Goal: Contribute content: Contribute content

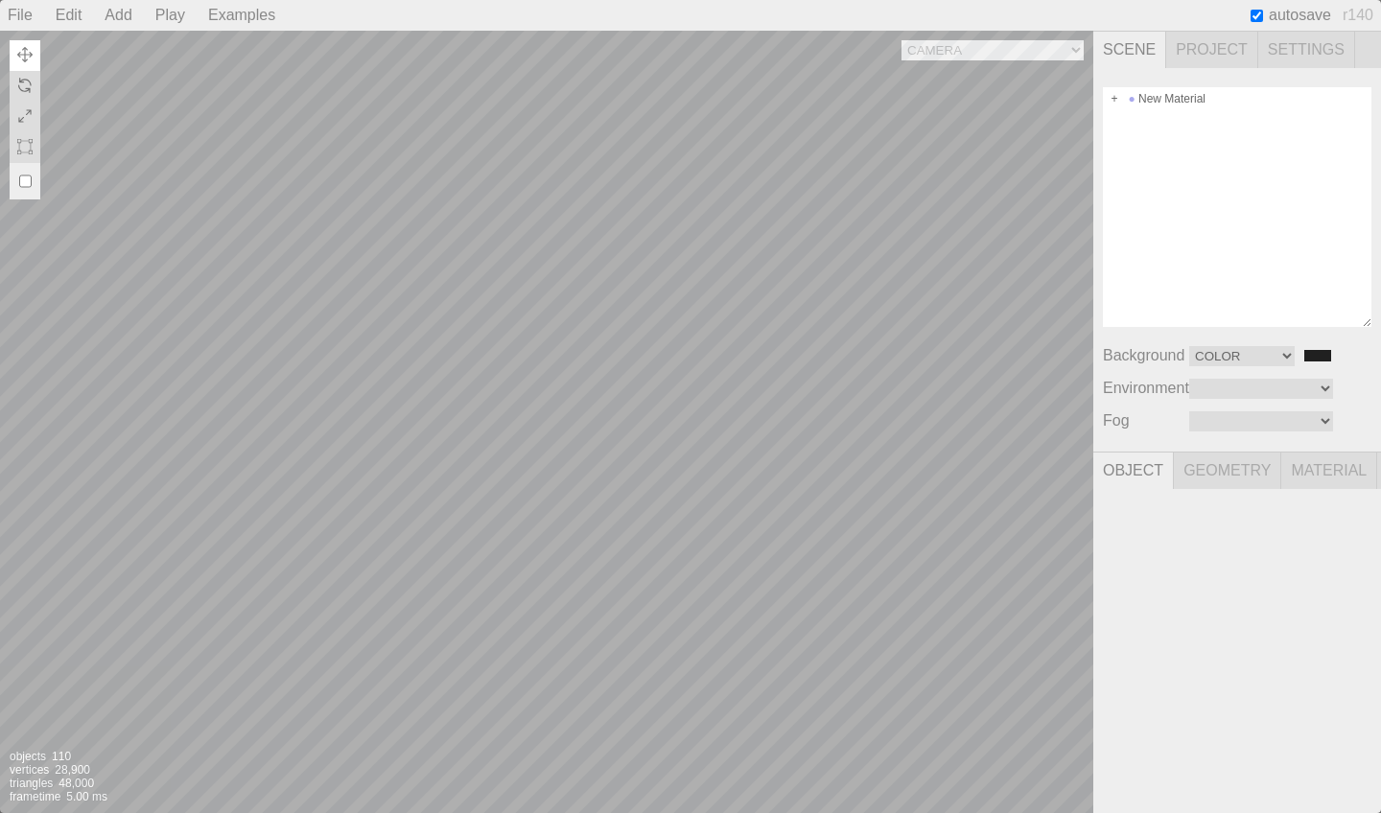
select select "Color"
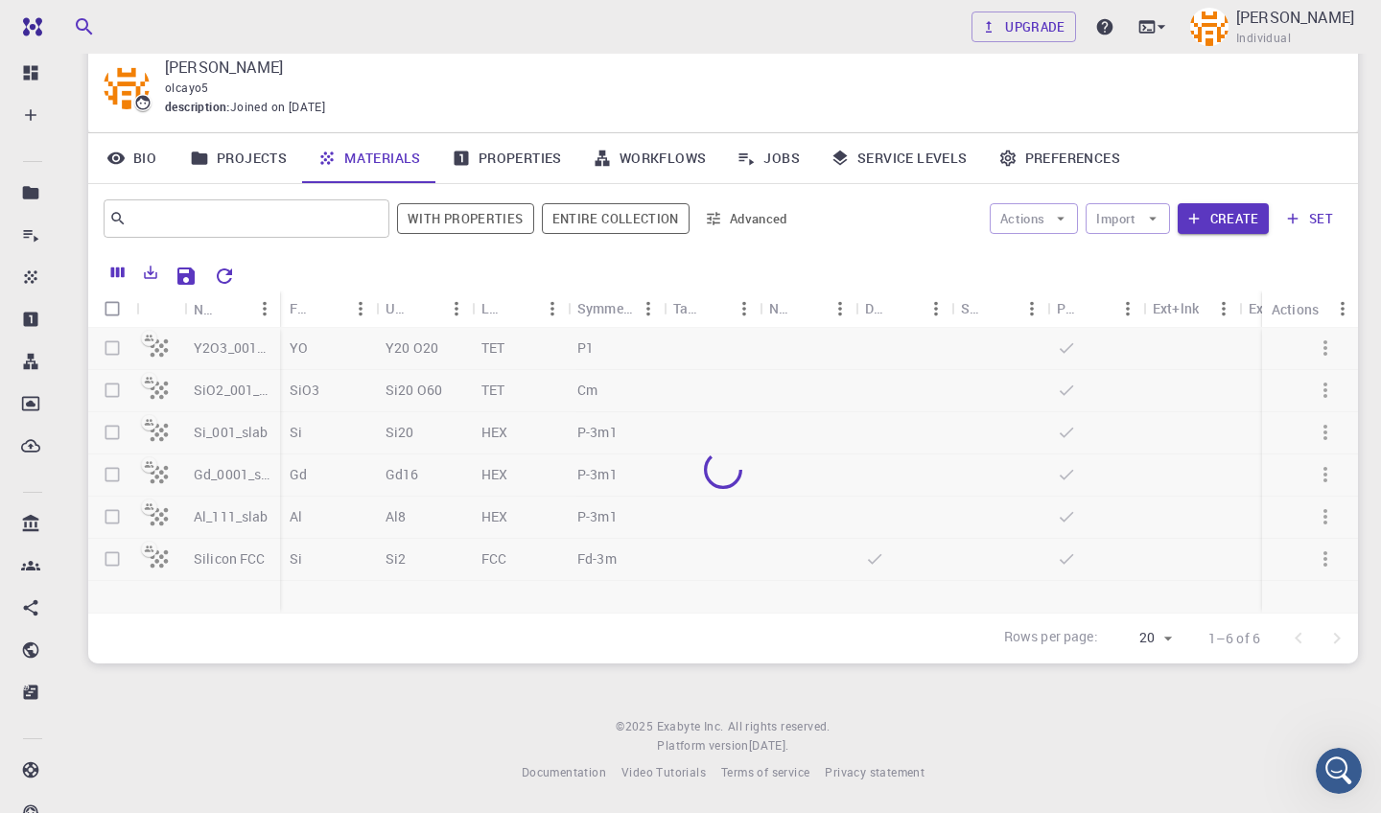
scroll to position [62, 0]
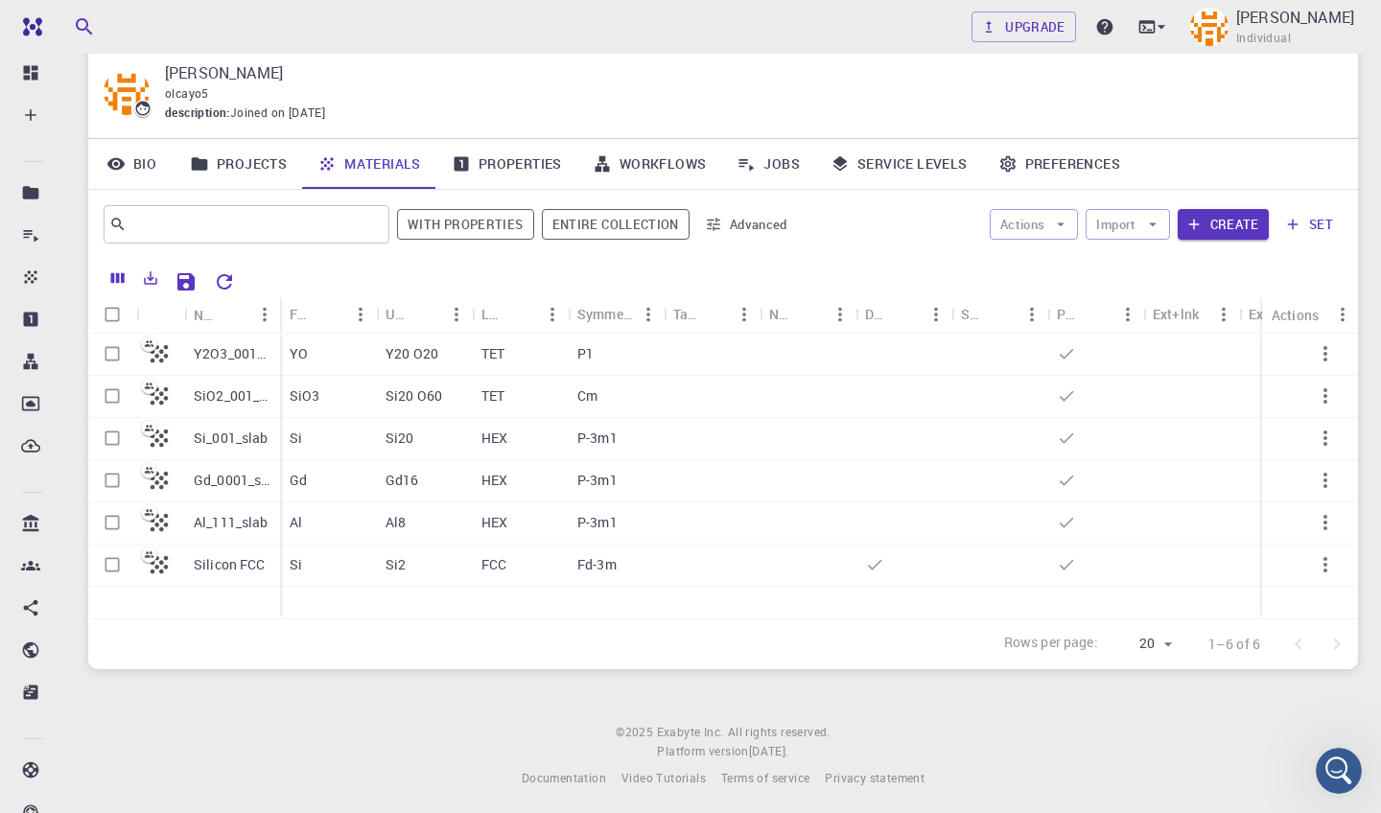
click at [1312, 223] on button "set" at bounding box center [1310, 224] width 66 height 31
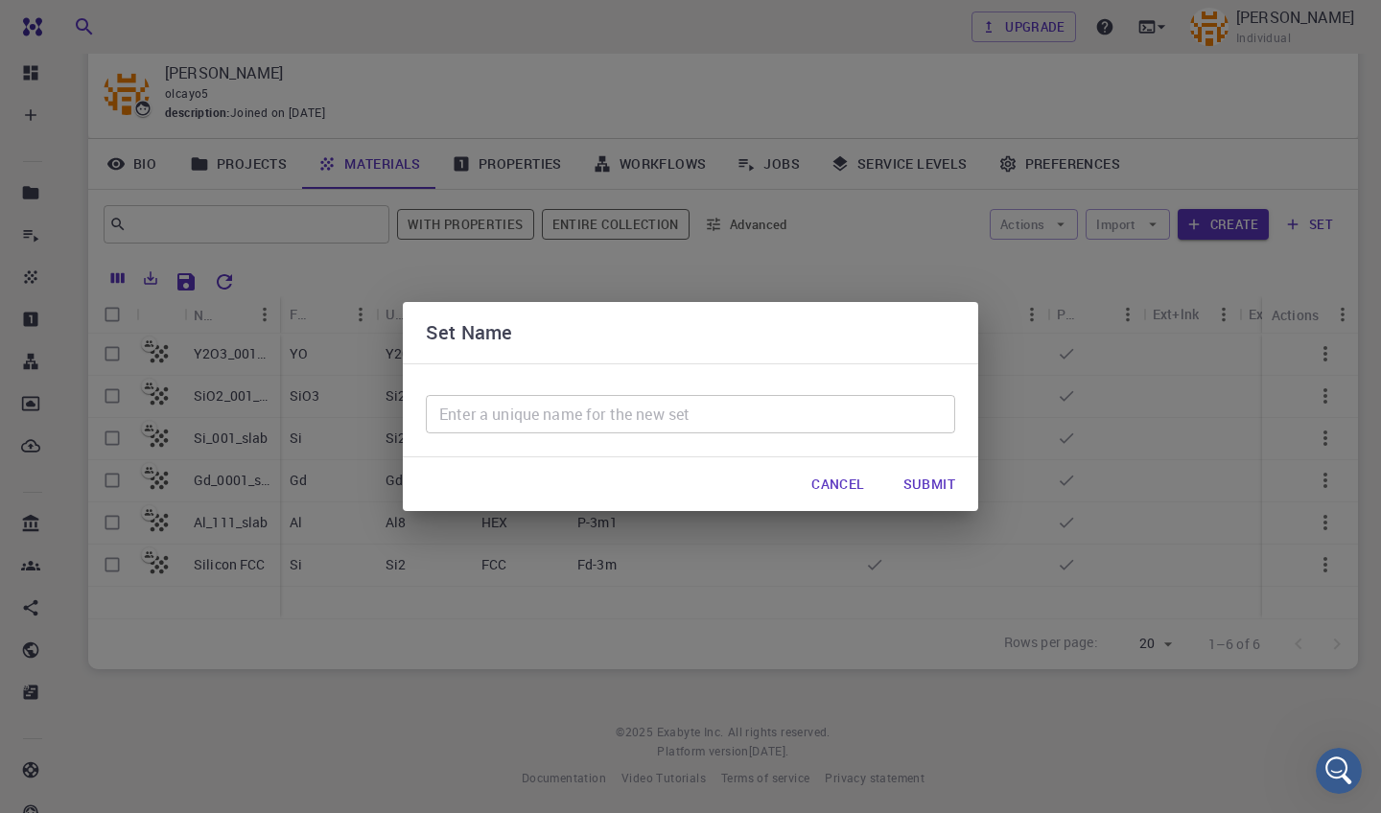
click at [856, 480] on button "Cancel" at bounding box center [837, 484] width 83 height 38
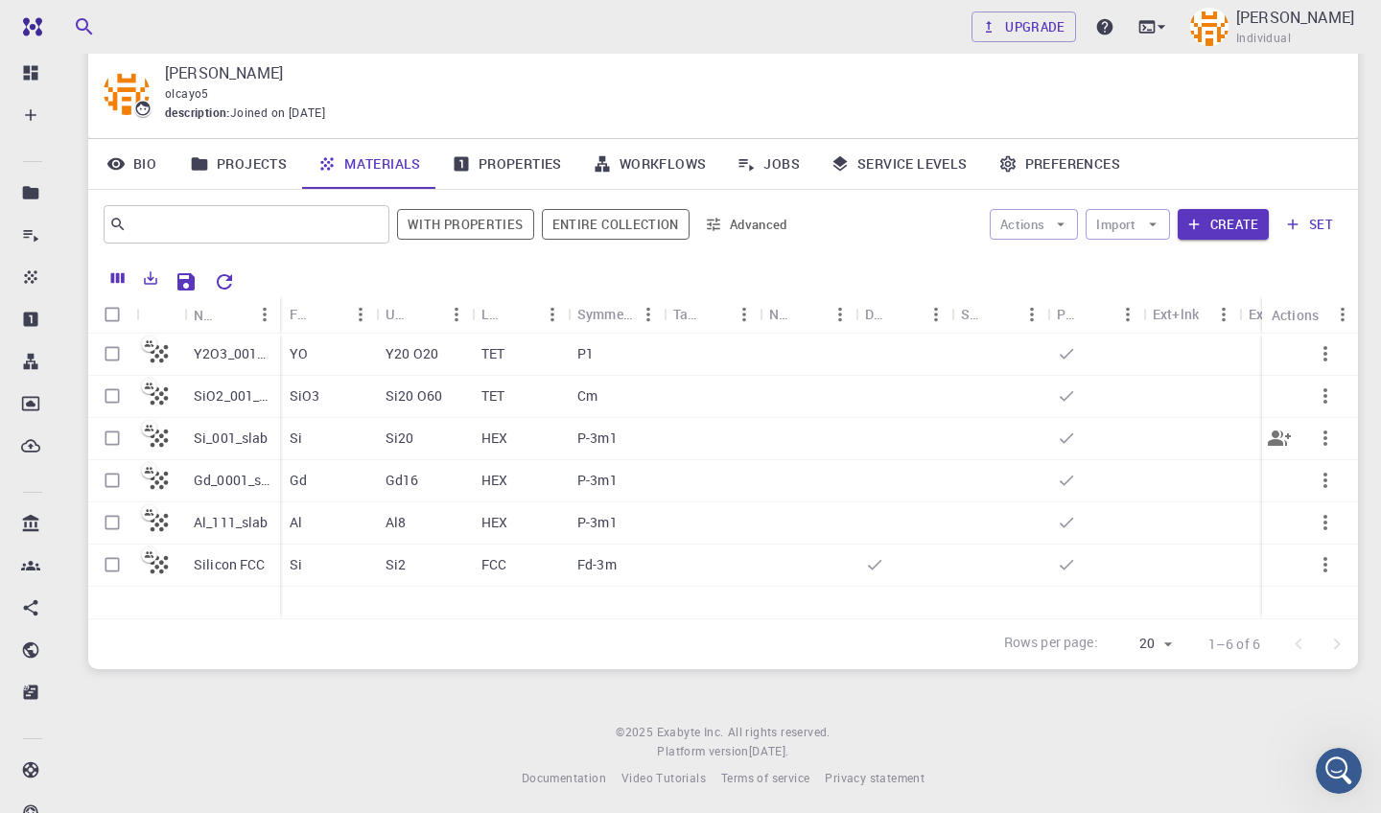
click at [188, 431] on div "Si_001_slab" at bounding box center [232, 439] width 96 height 42
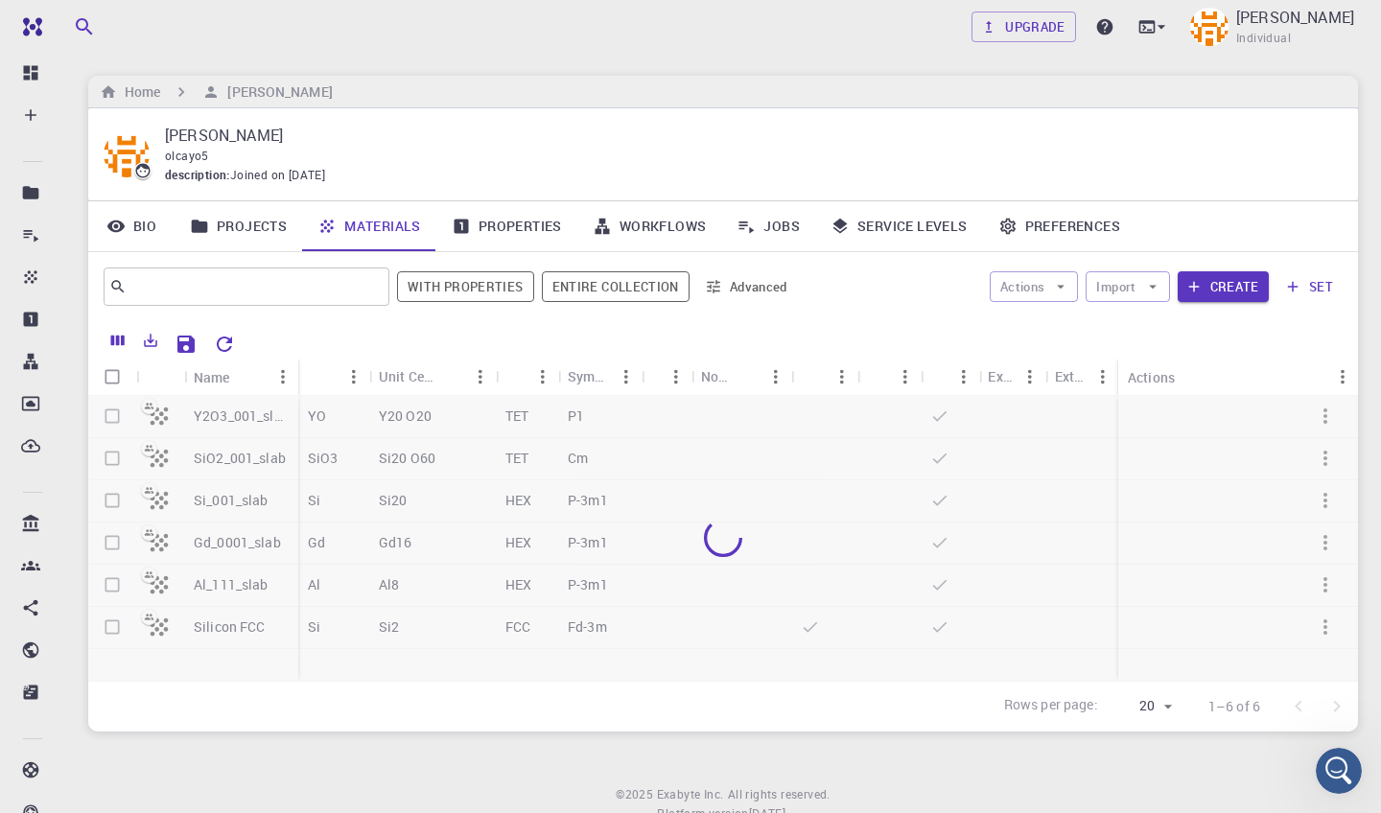
scroll to position [62, 0]
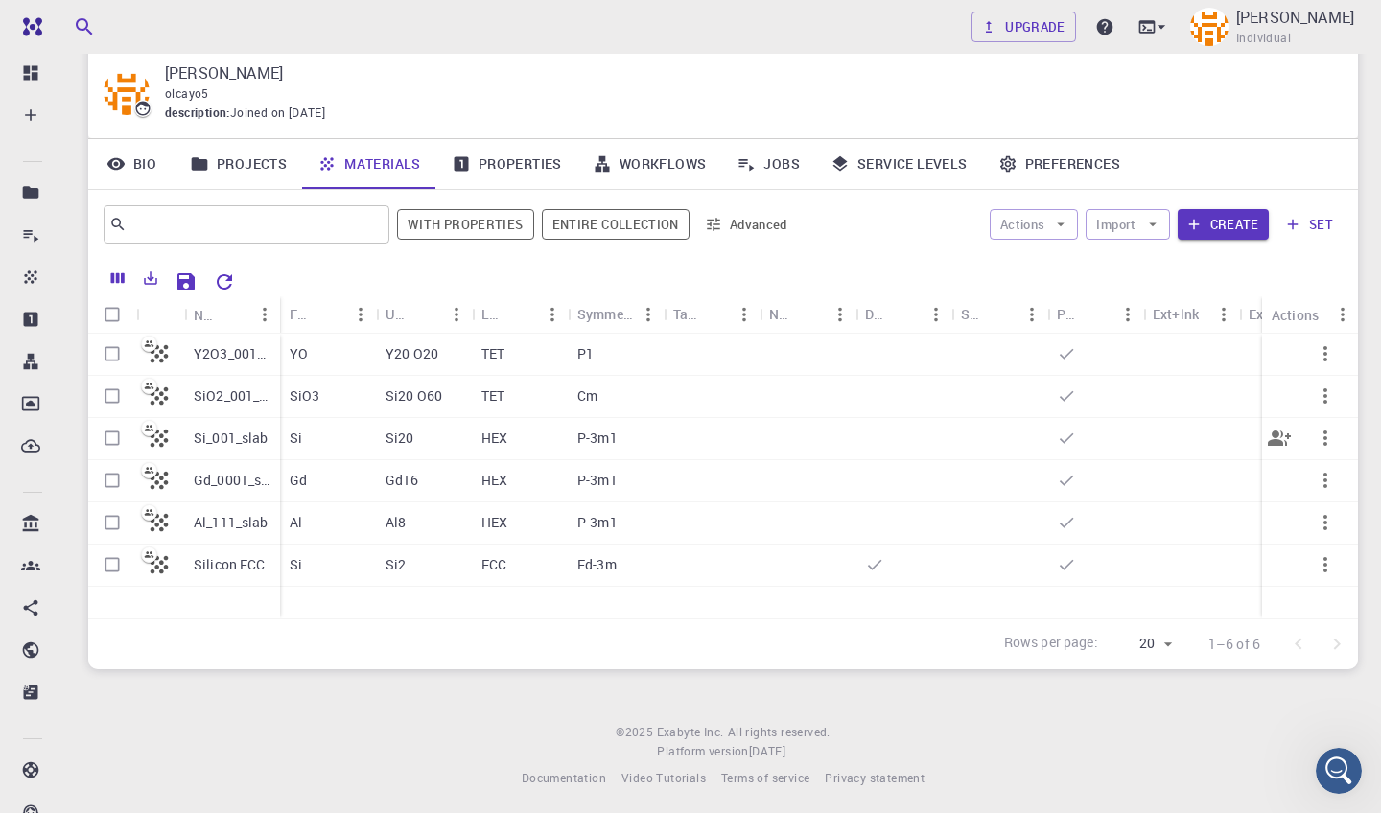
click at [118, 437] on input "Select row" at bounding box center [112, 438] width 36 height 36
checkbox input "true"
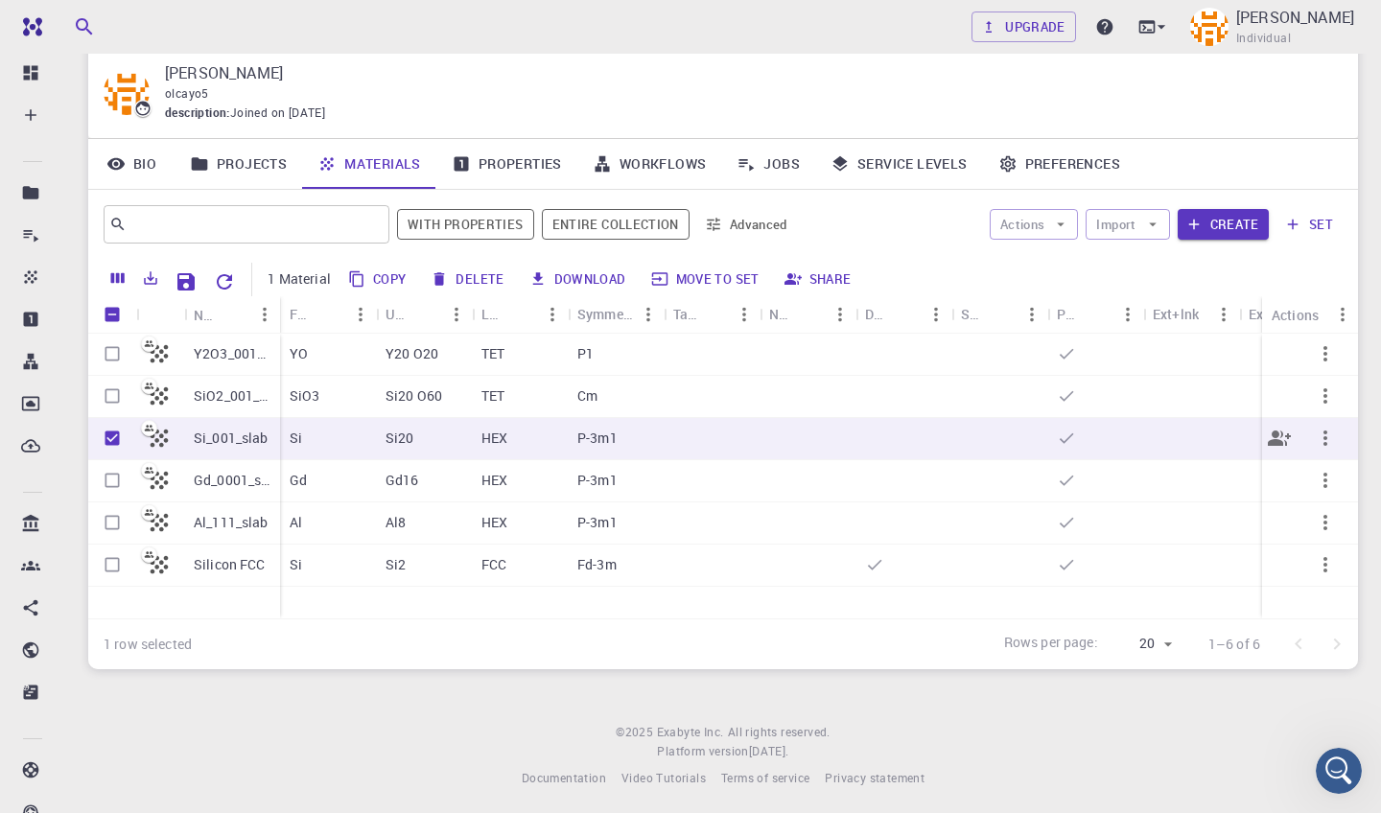
checkbox input "true"
click at [112, 402] on input "Select row" at bounding box center [112, 396] width 36 height 36
checkbox input "true"
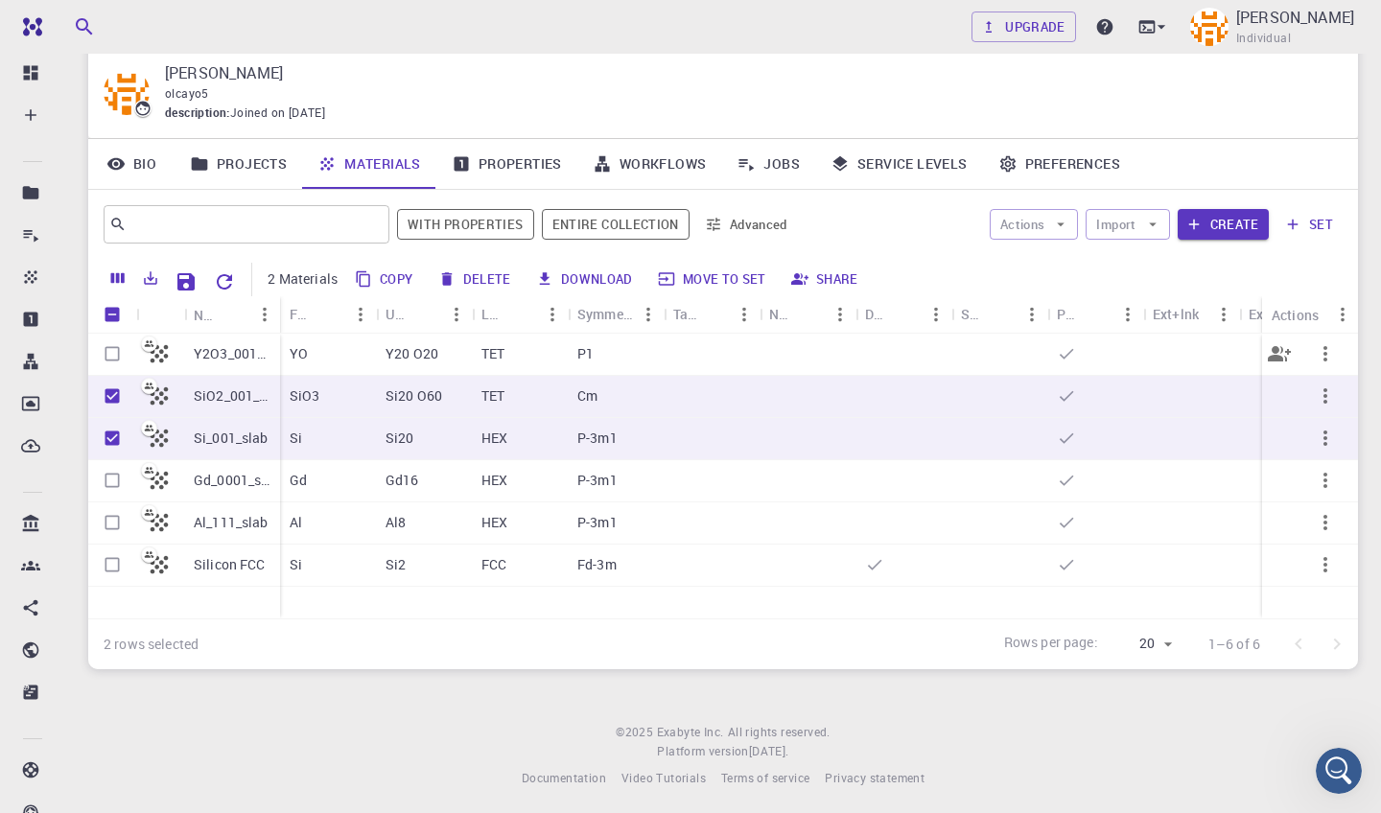
click at [196, 352] on p "Y2O3_001_slab" at bounding box center [232, 353] width 77 height 19
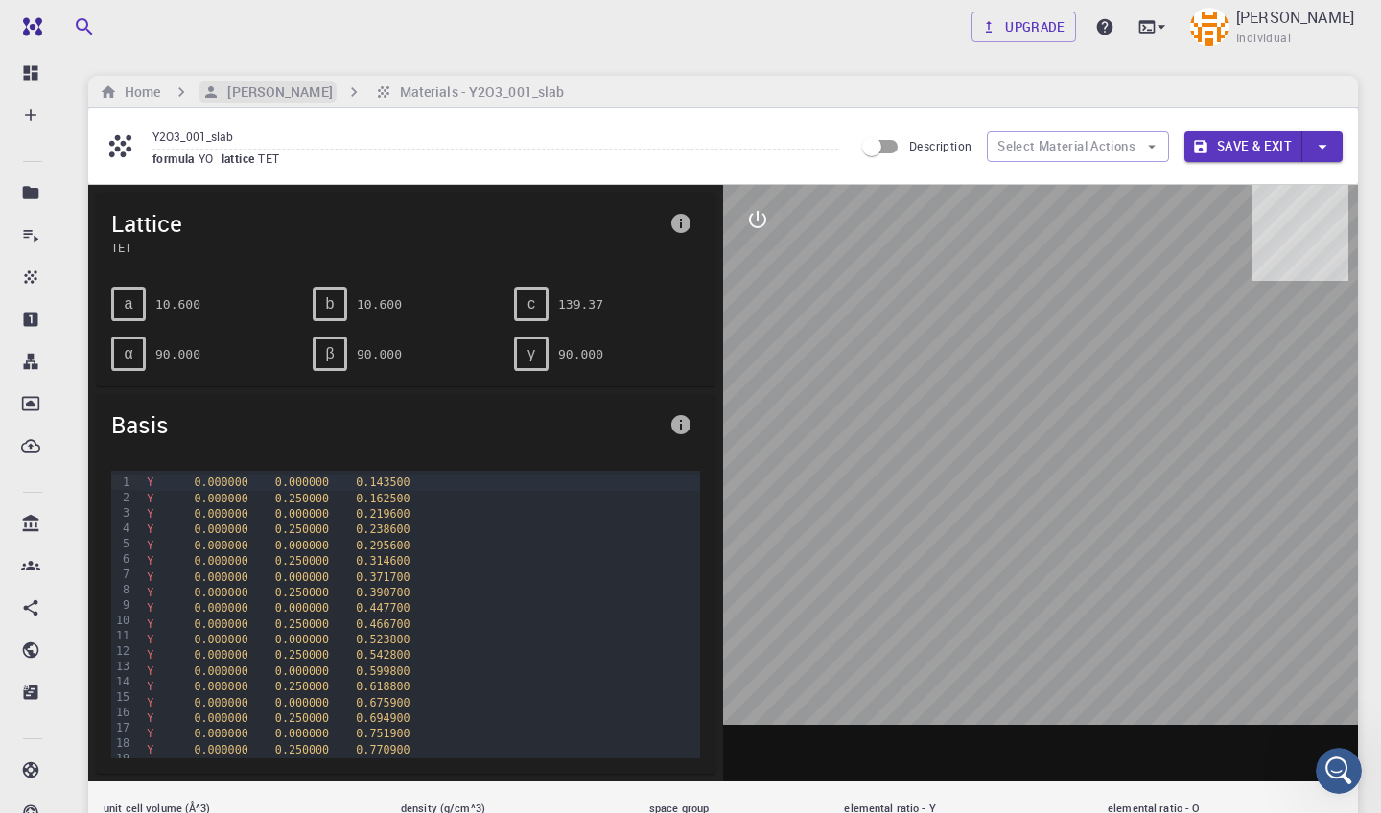
click at [311, 88] on div "[PERSON_NAME]" at bounding box center [267, 92] width 137 height 21
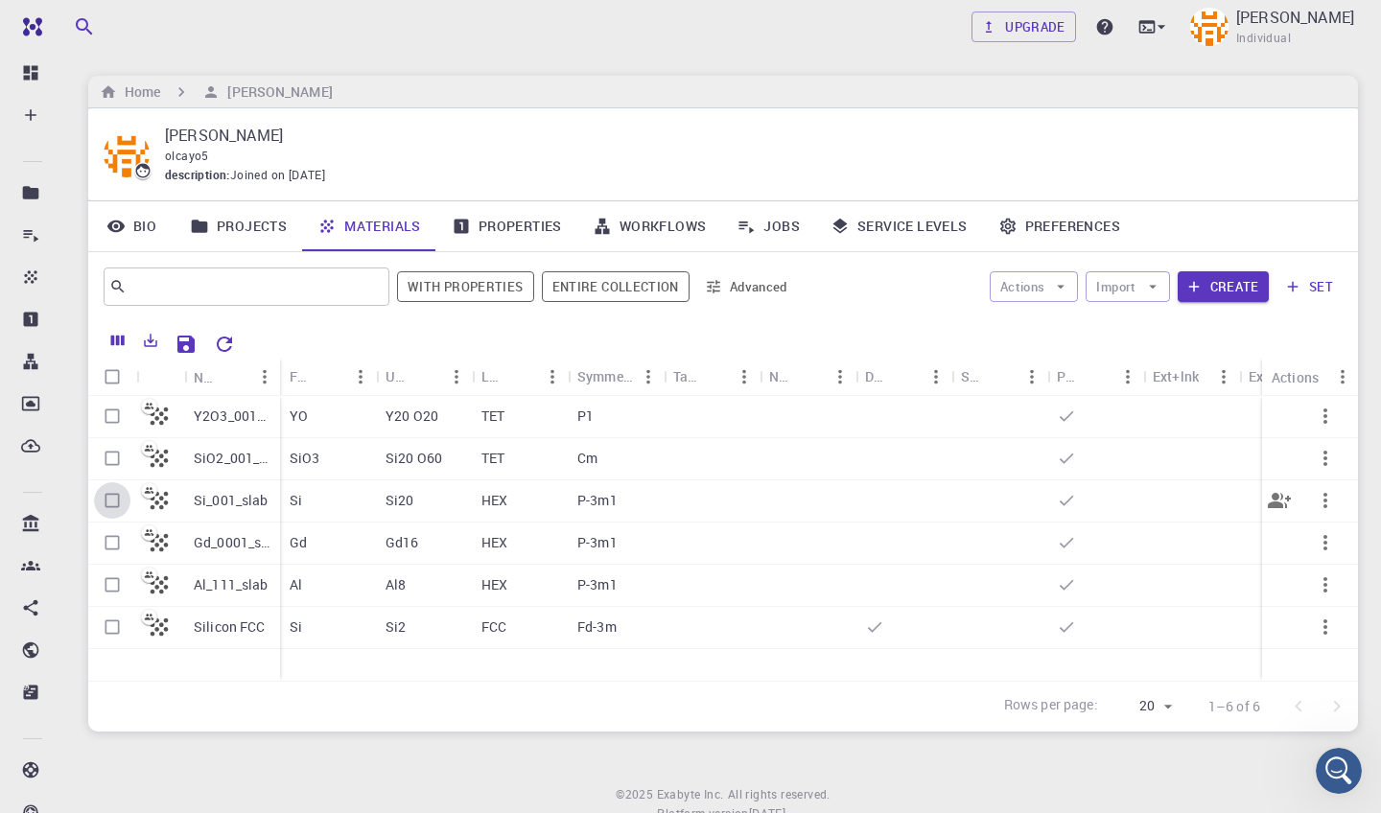
click at [116, 497] on input "Select row" at bounding box center [112, 500] width 36 height 36
checkbox input "true"
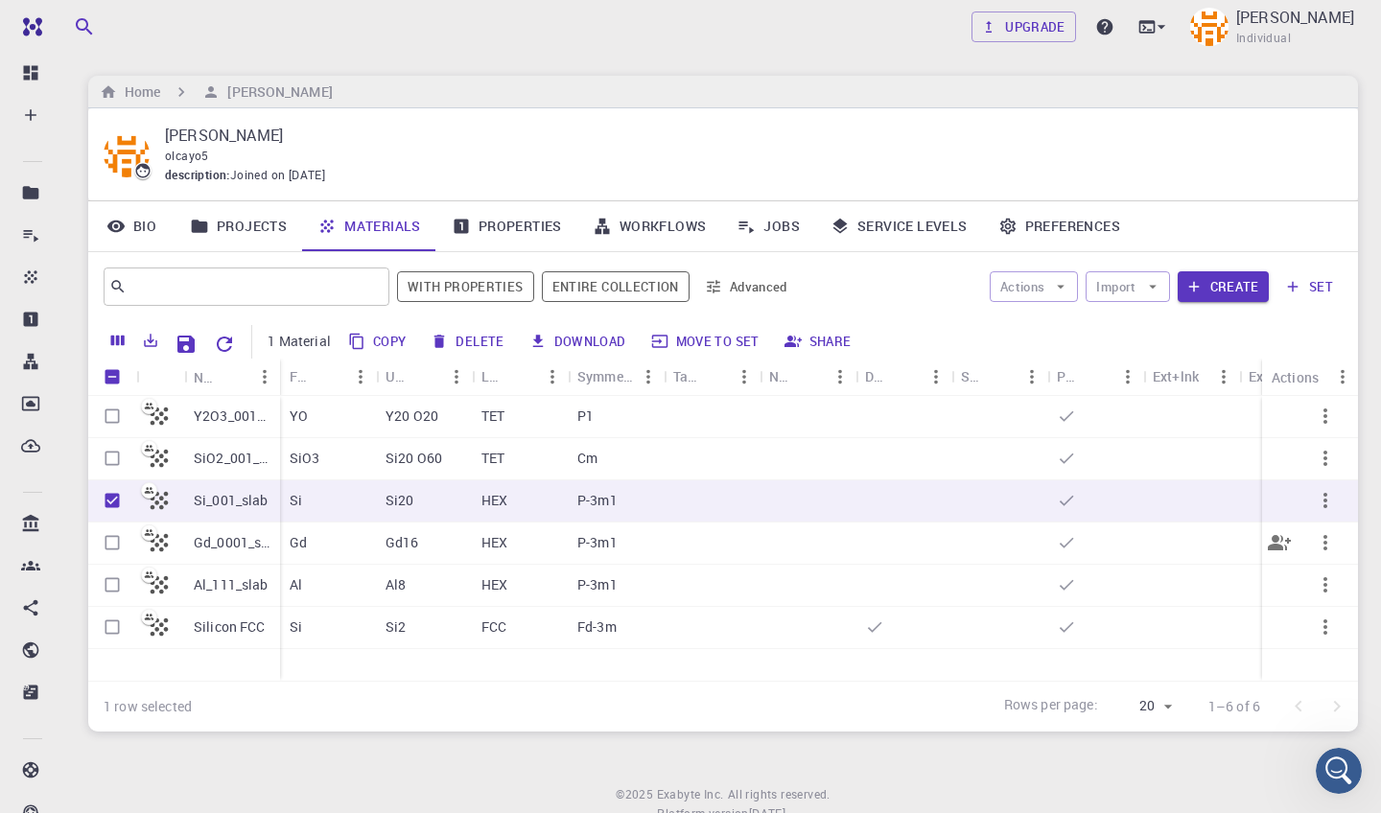
click at [118, 543] on input "Select row" at bounding box center [112, 543] width 36 height 36
checkbox input "true"
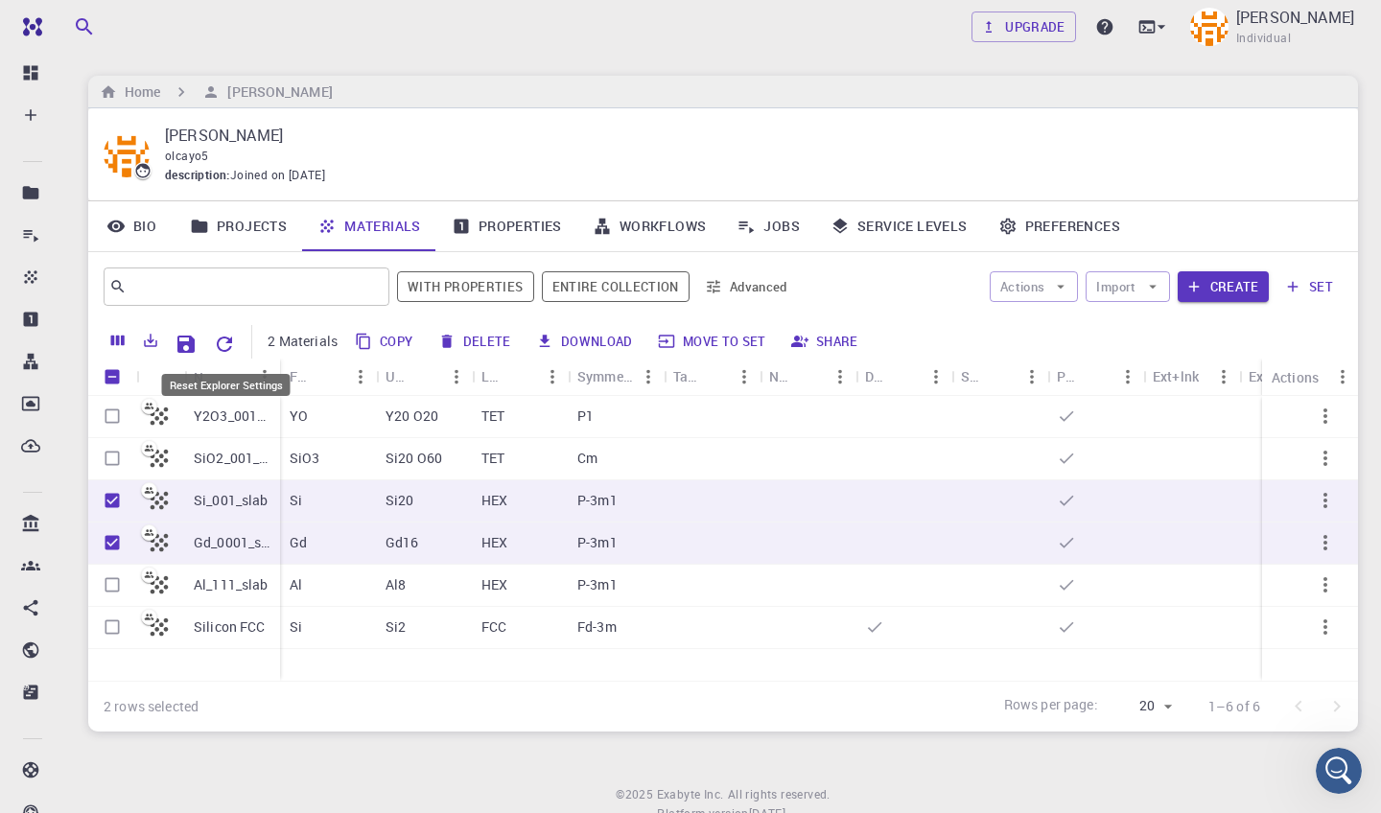
click at [227, 340] on icon "Reset Explorer Settings" at bounding box center [224, 344] width 15 height 15
click at [1101, 376] on icon "Sort" at bounding box center [1097, 376] width 21 height 21
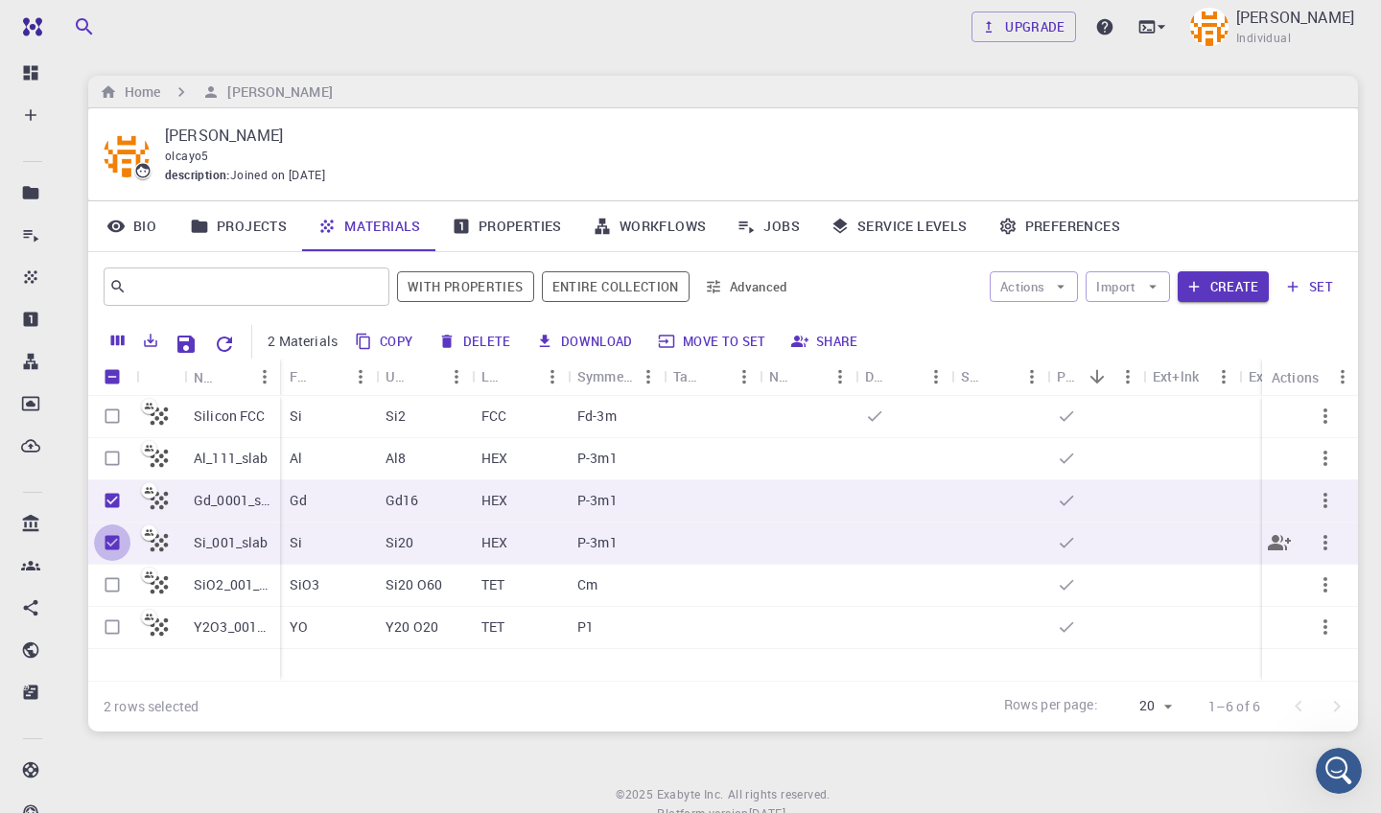
click at [118, 541] on input "Unselect row" at bounding box center [112, 543] width 36 height 36
checkbox input "false"
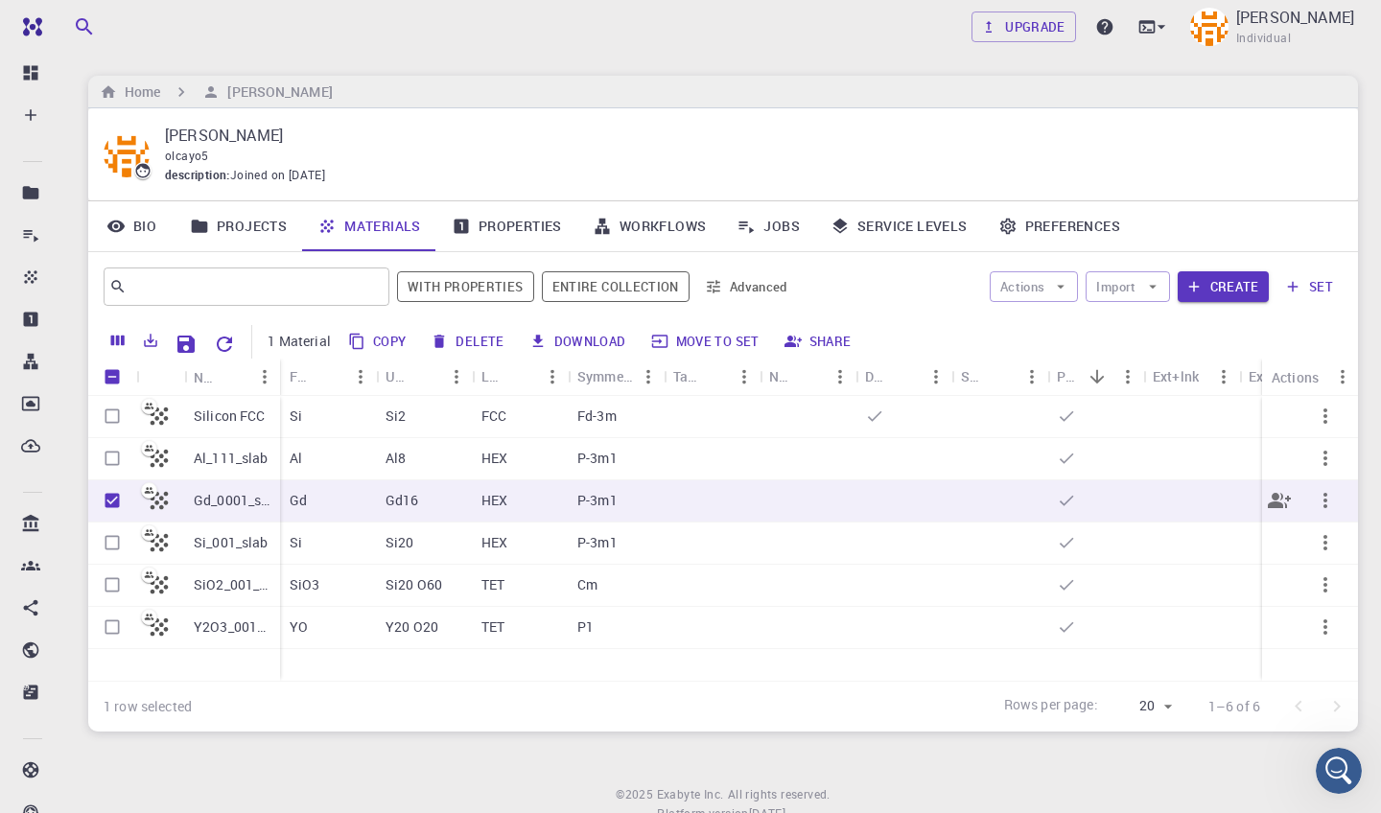
click at [113, 498] on input "Unselect row" at bounding box center [112, 500] width 36 height 36
checkbox input "false"
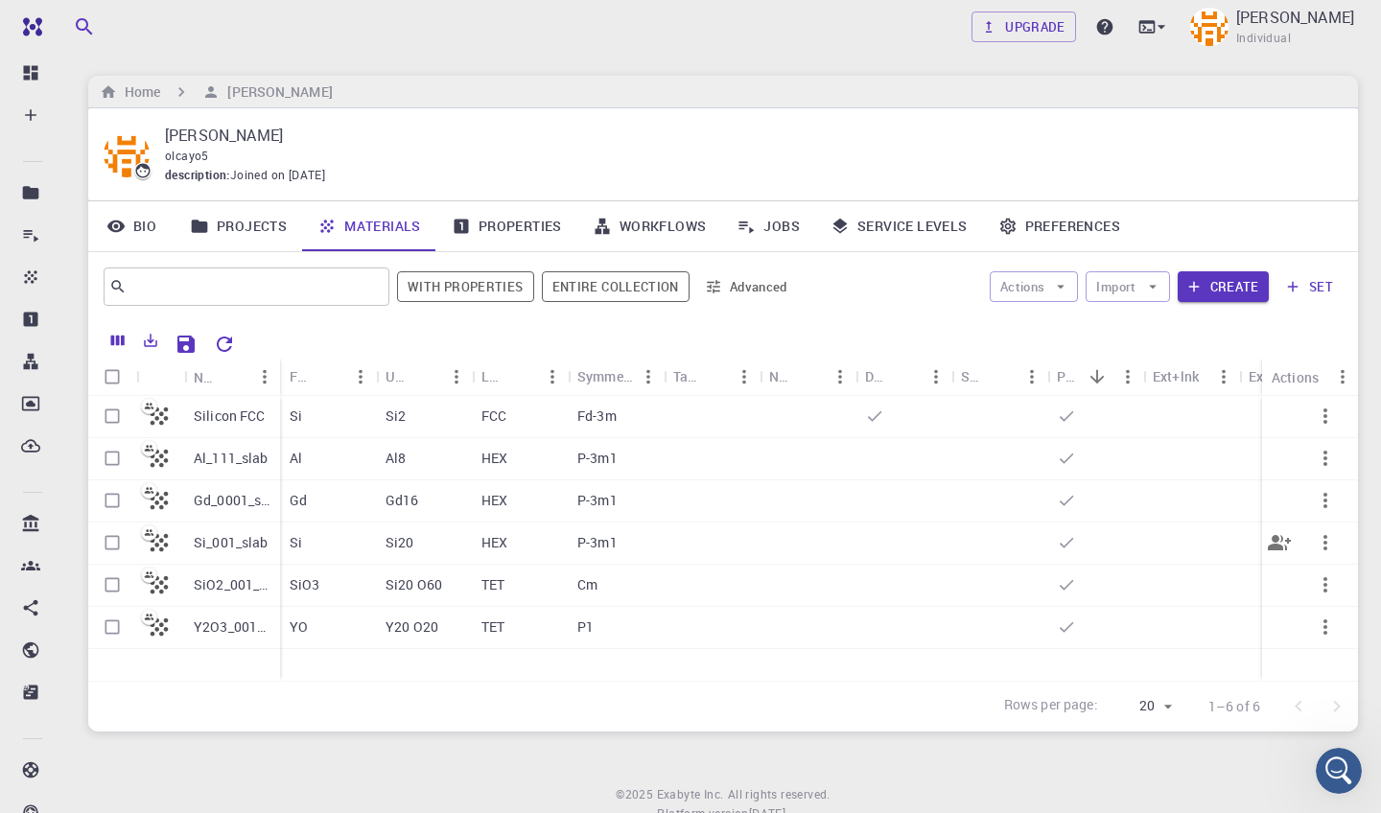
click at [109, 543] on input "Select row" at bounding box center [112, 543] width 36 height 36
checkbox input "true"
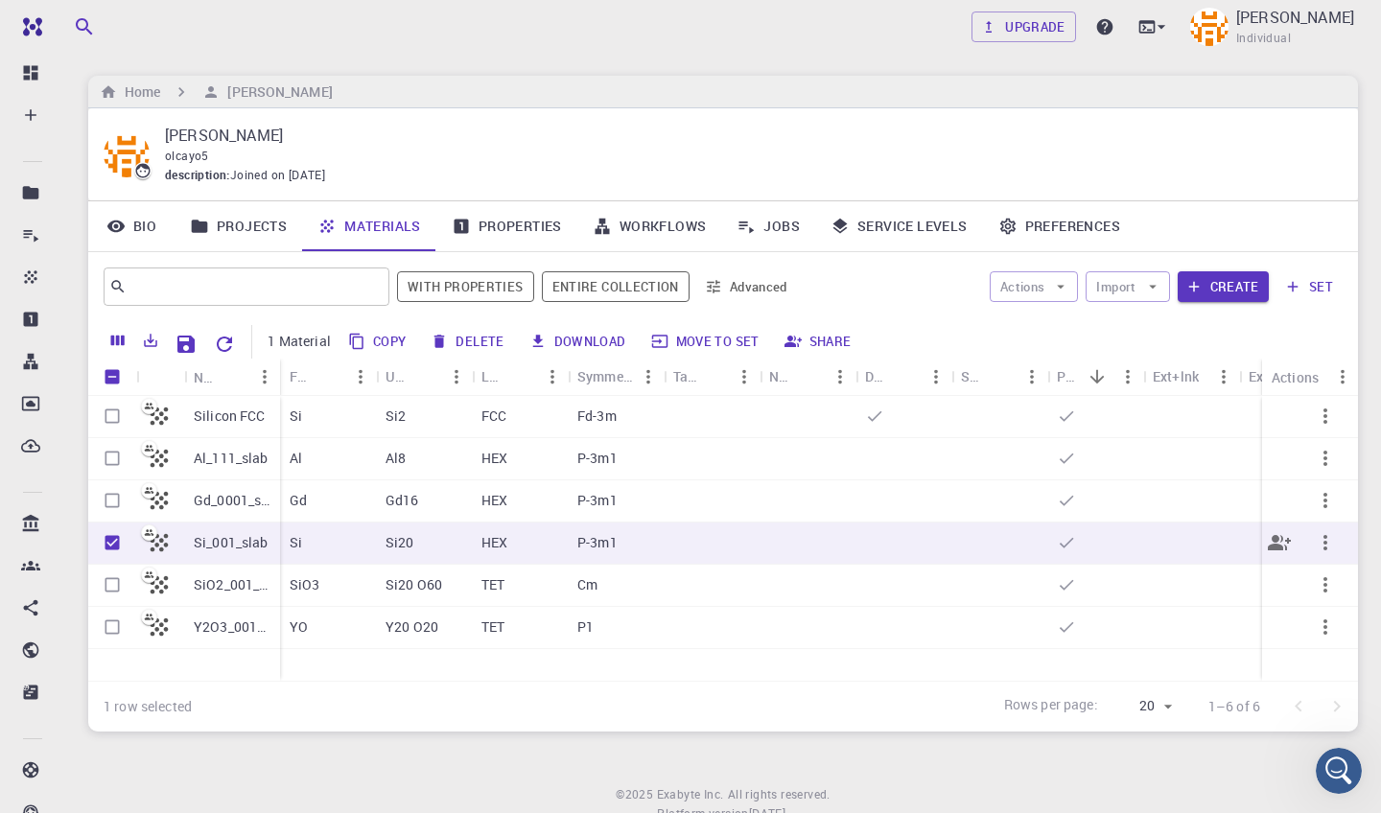
checkbox input "true"
click at [114, 583] on input "Select row" at bounding box center [112, 585] width 36 height 36
checkbox input "true"
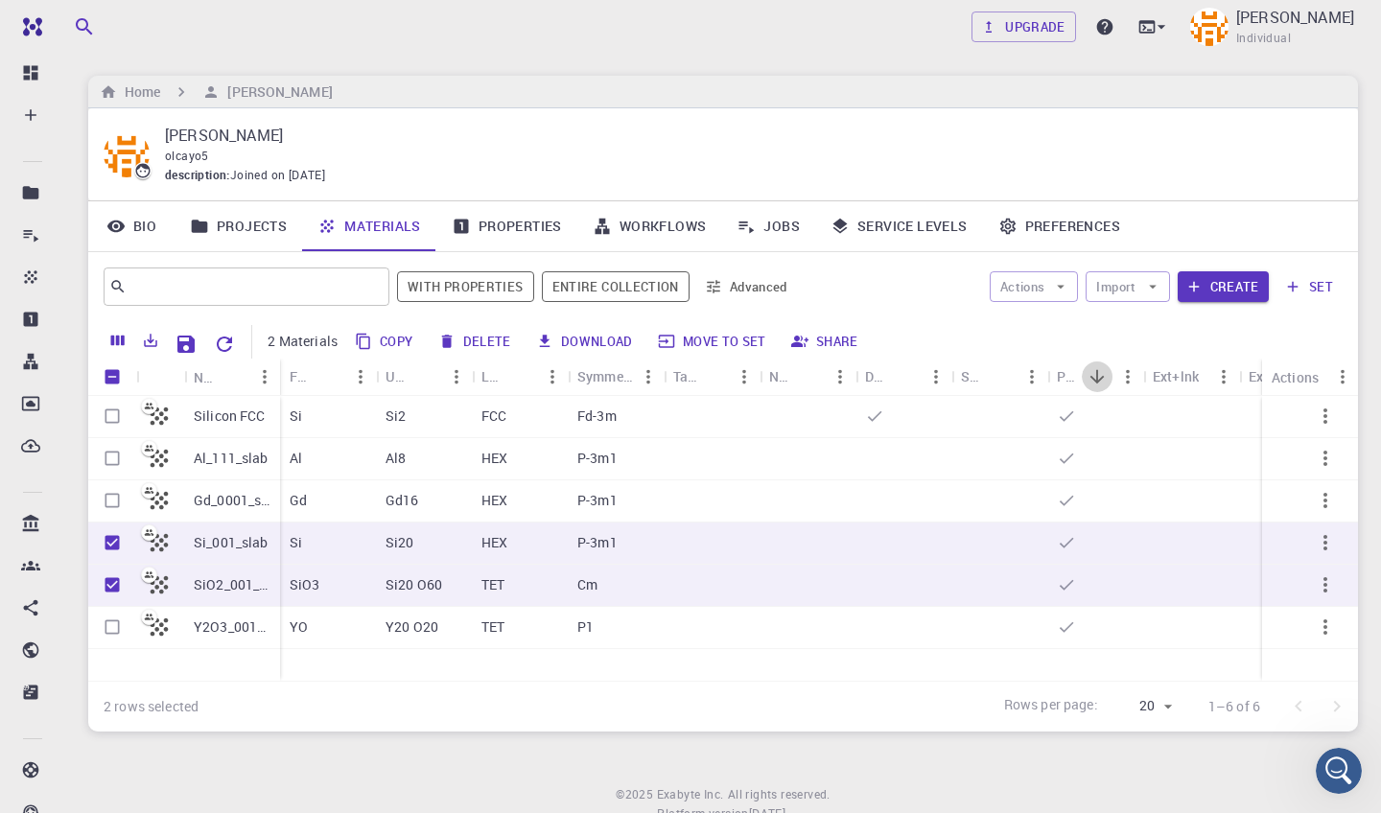
click at [1111, 379] on button "Sort" at bounding box center [1097, 377] width 31 height 31
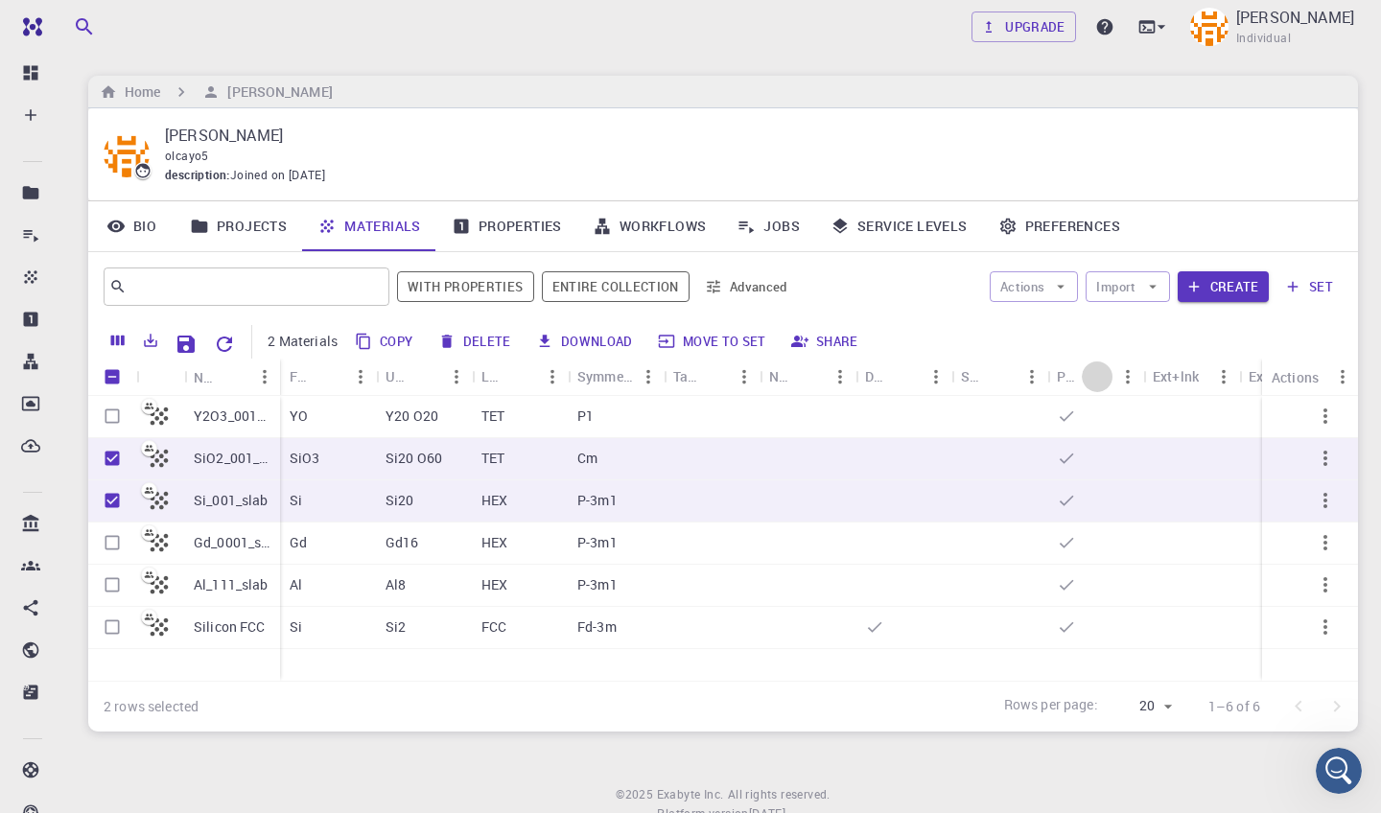
click at [1111, 379] on button "Sort" at bounding box center [1097, 377] width 31 height 31
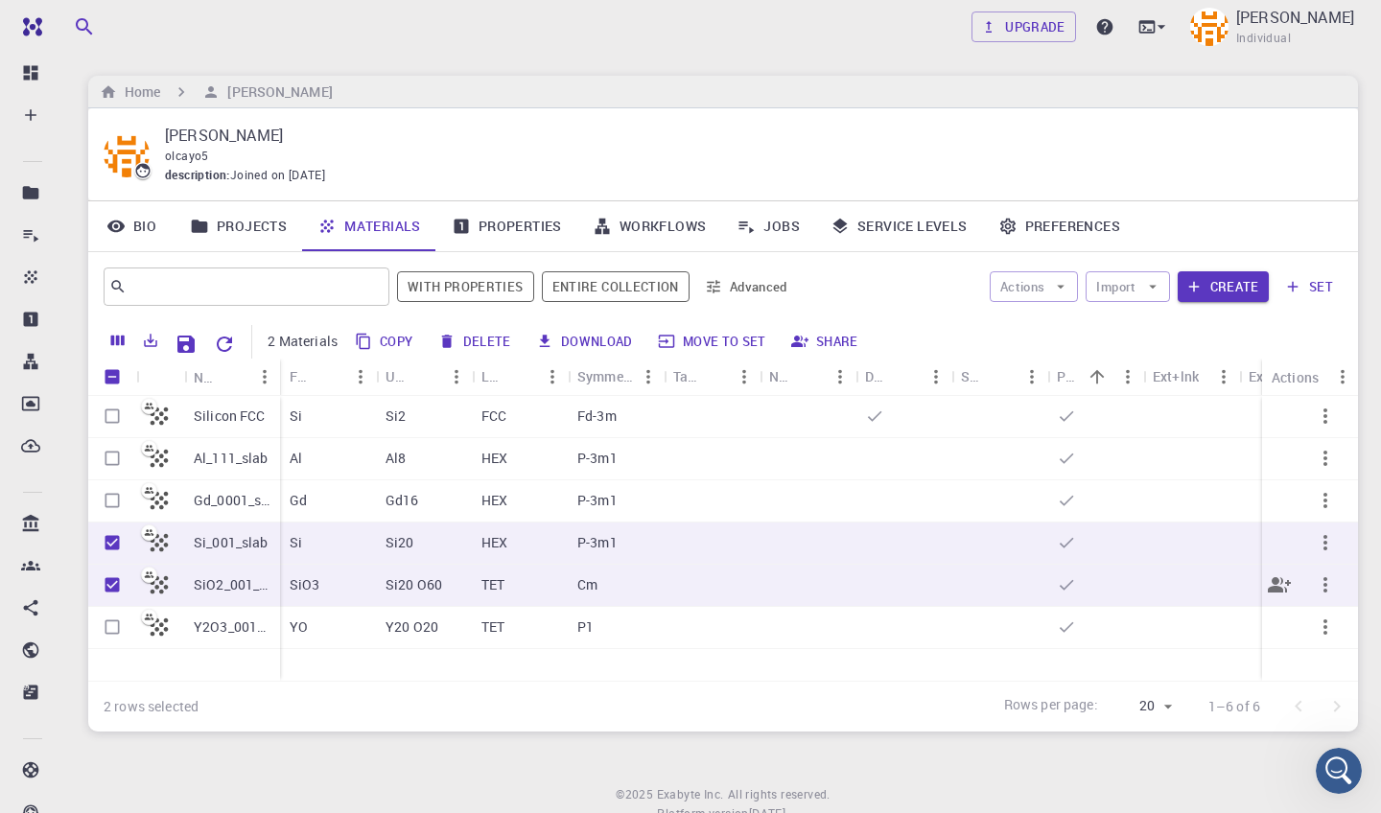
click at [113, 581] on input "Unselect row" at bounding box center [112, 585] width 36 height 36
checkbox input "false"
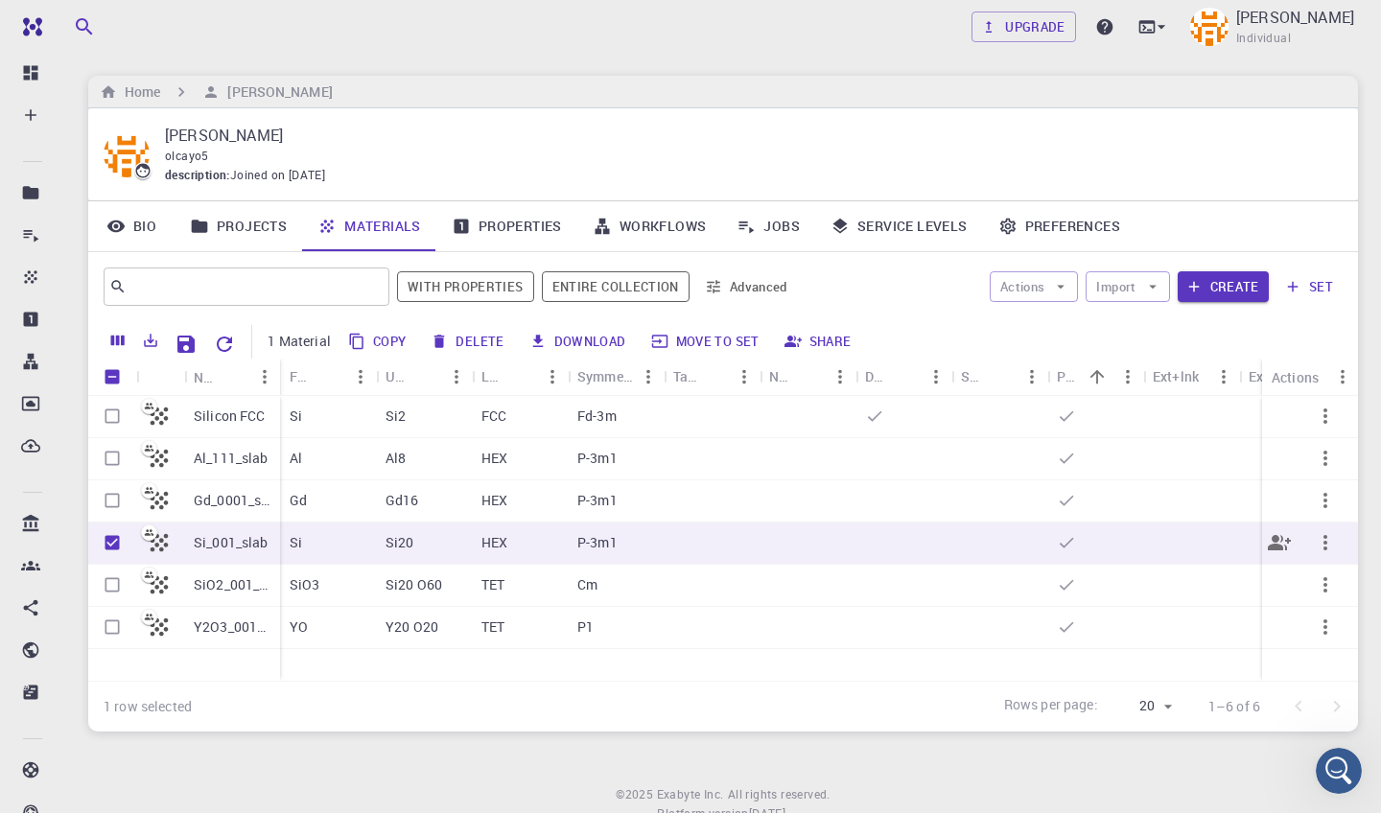
click at [114, 541] on input "Unselect row" at bounding box center [112, 543] width 36 height 36
checkbox input "false"
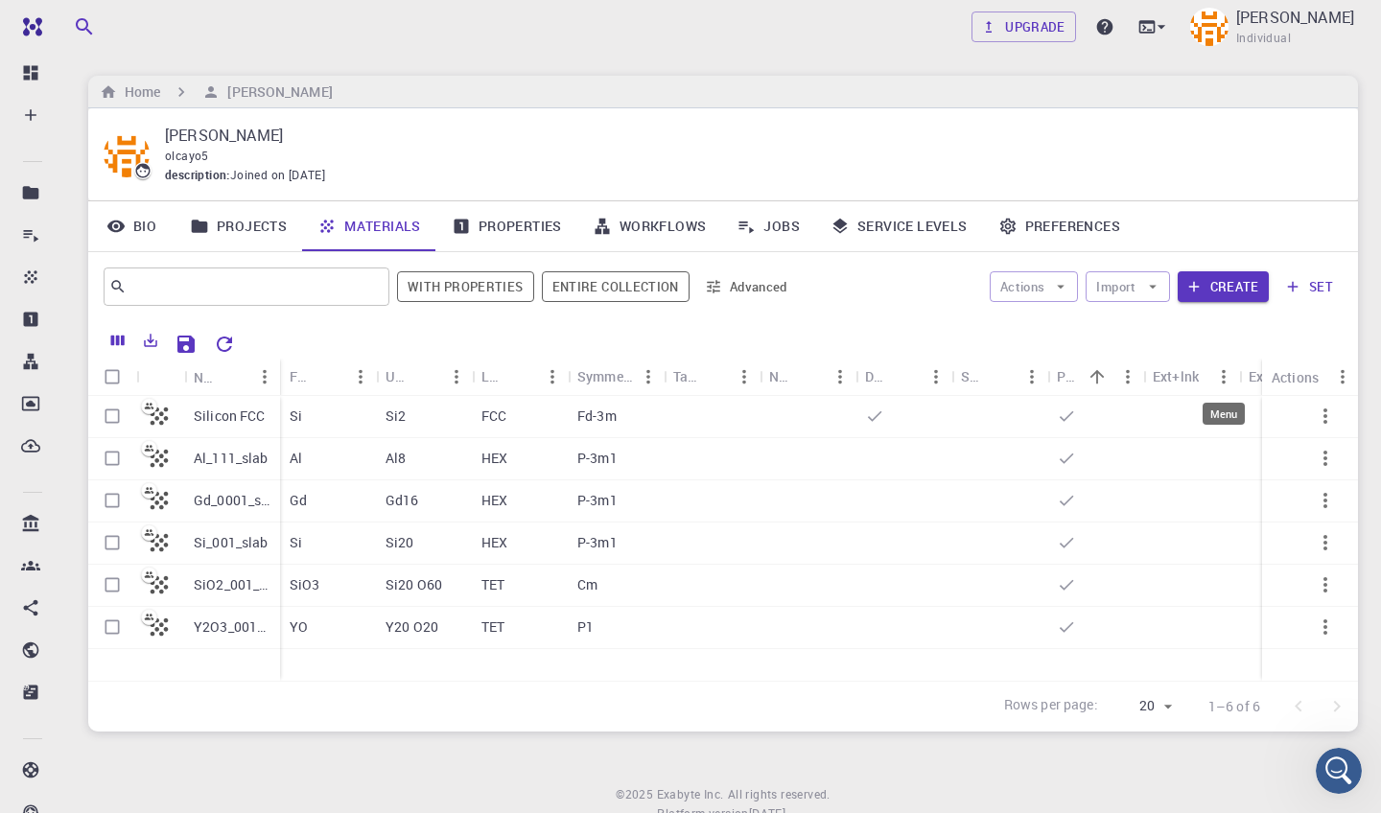
click at [1218, 376] on icon "Menu" at bounding box center [1223, 376] width 21 height 21
click at [1137, 352] on div at bounding box center [794, 342] width 1100 height 34
click at [1131, 378] on icon "Menu" at bounding box center [1127, 376] width 21 height 21
click at [394, 719] on div "Rows per page: 20 20 1–6 of 6" at bounding box center [723, 706] width 1270 height 51
click at [116, 547] on input "Select row" at bounding box center [112, 543] width 36 height 36
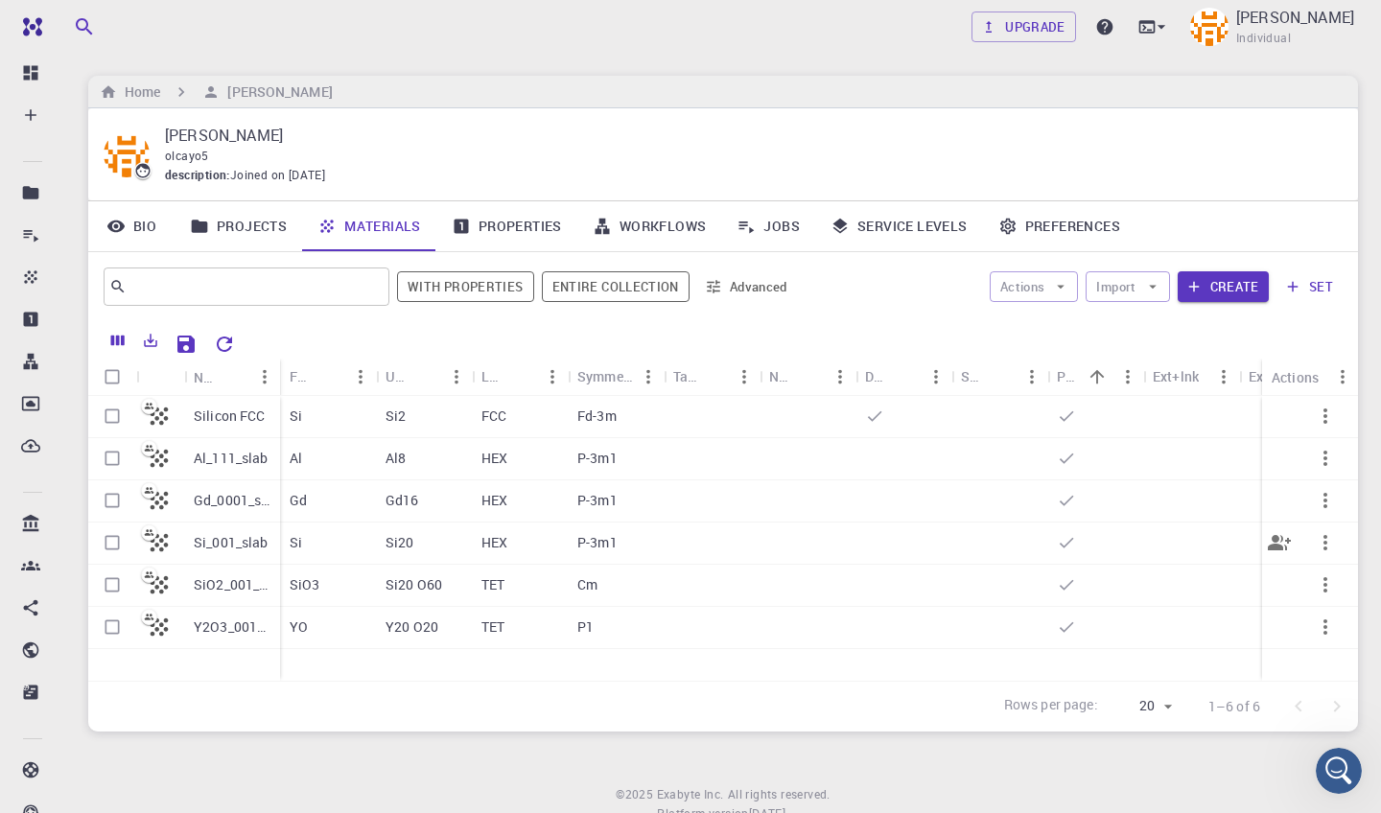
checkbox input "true"
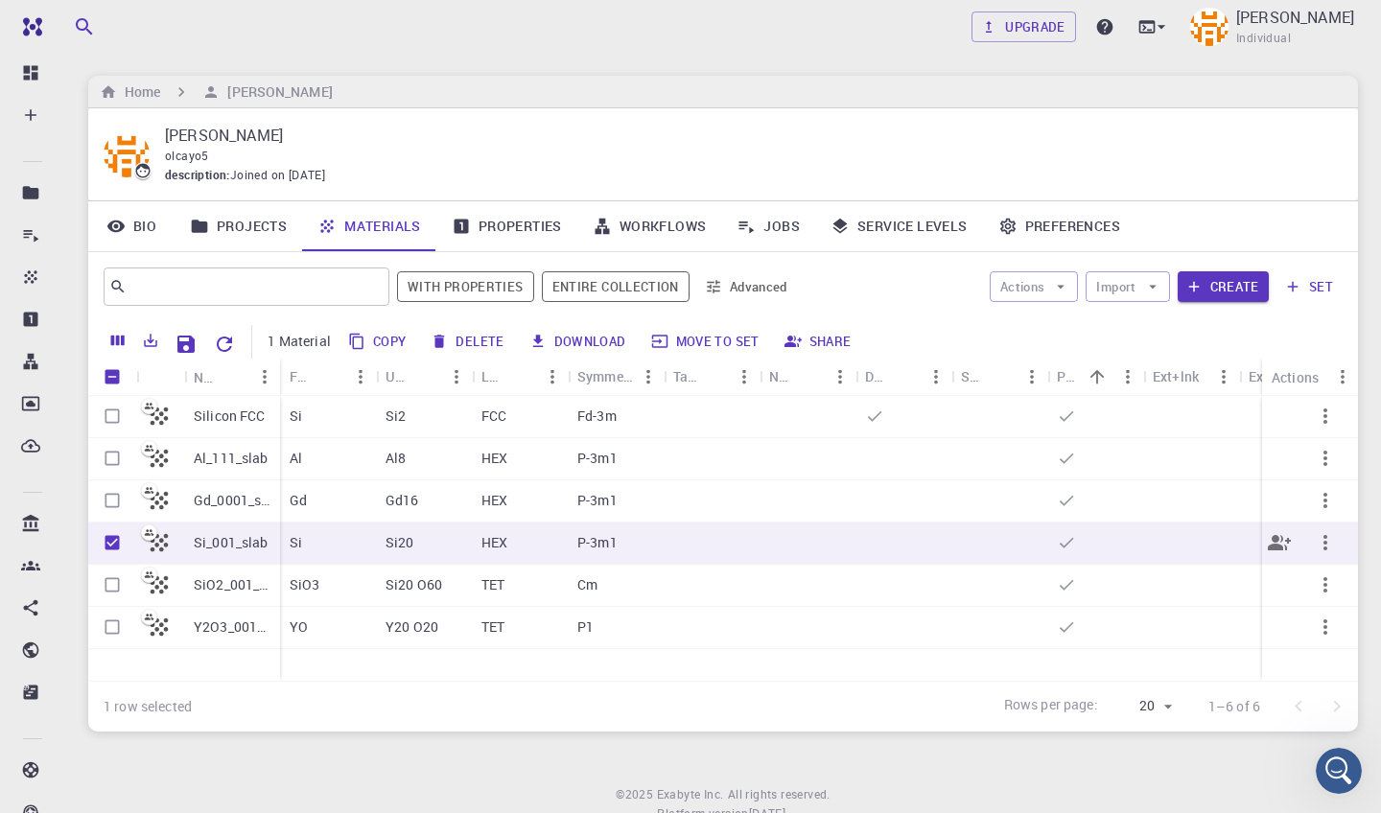
checkbox input "true"
click at [115, 575] on input "Select row" at bounding box center [112, 585] width 36 height 36
checkbox input "true"
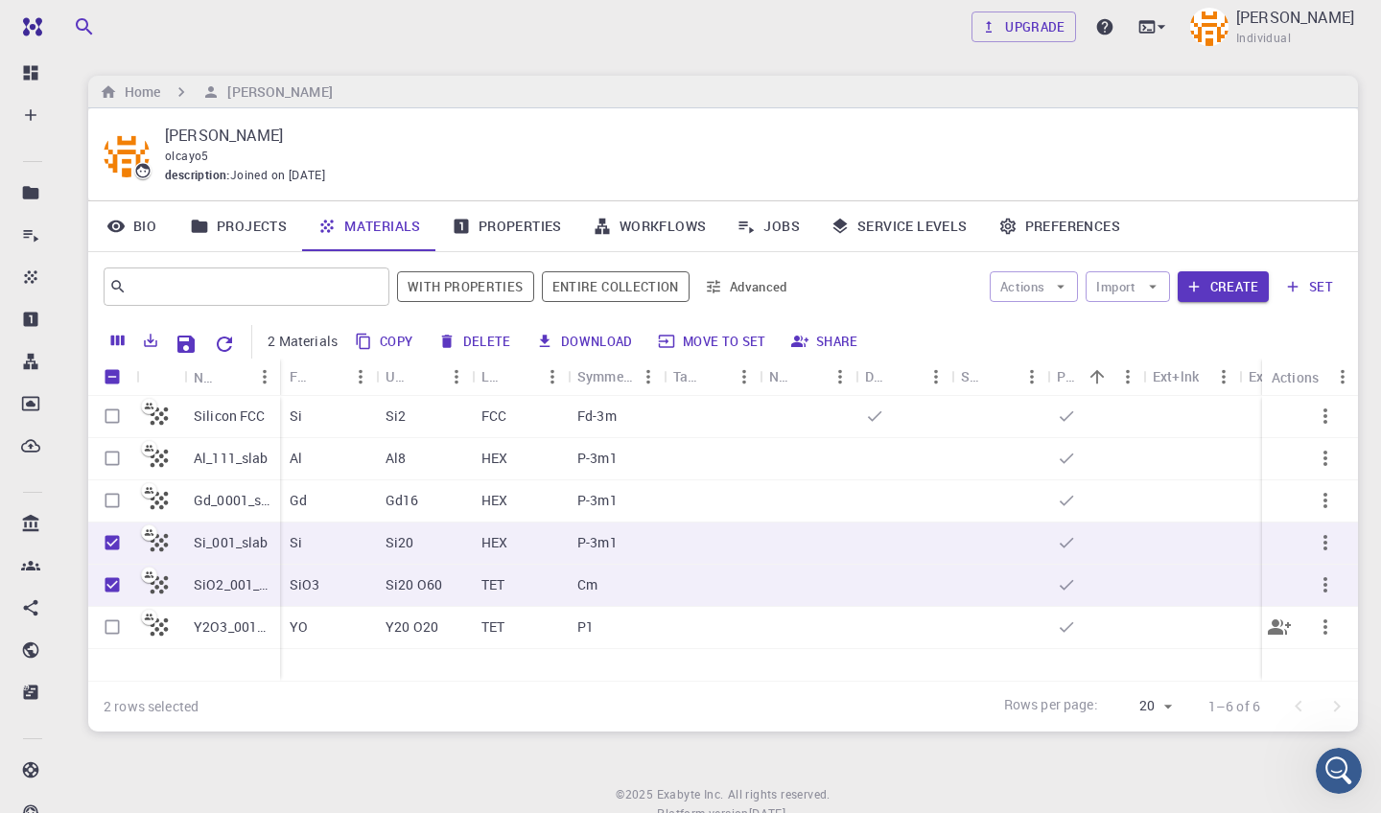
click at [115, 623] on input "Select row" at bounding box center [112, 627] width 36 height 36
checkbox input "true"
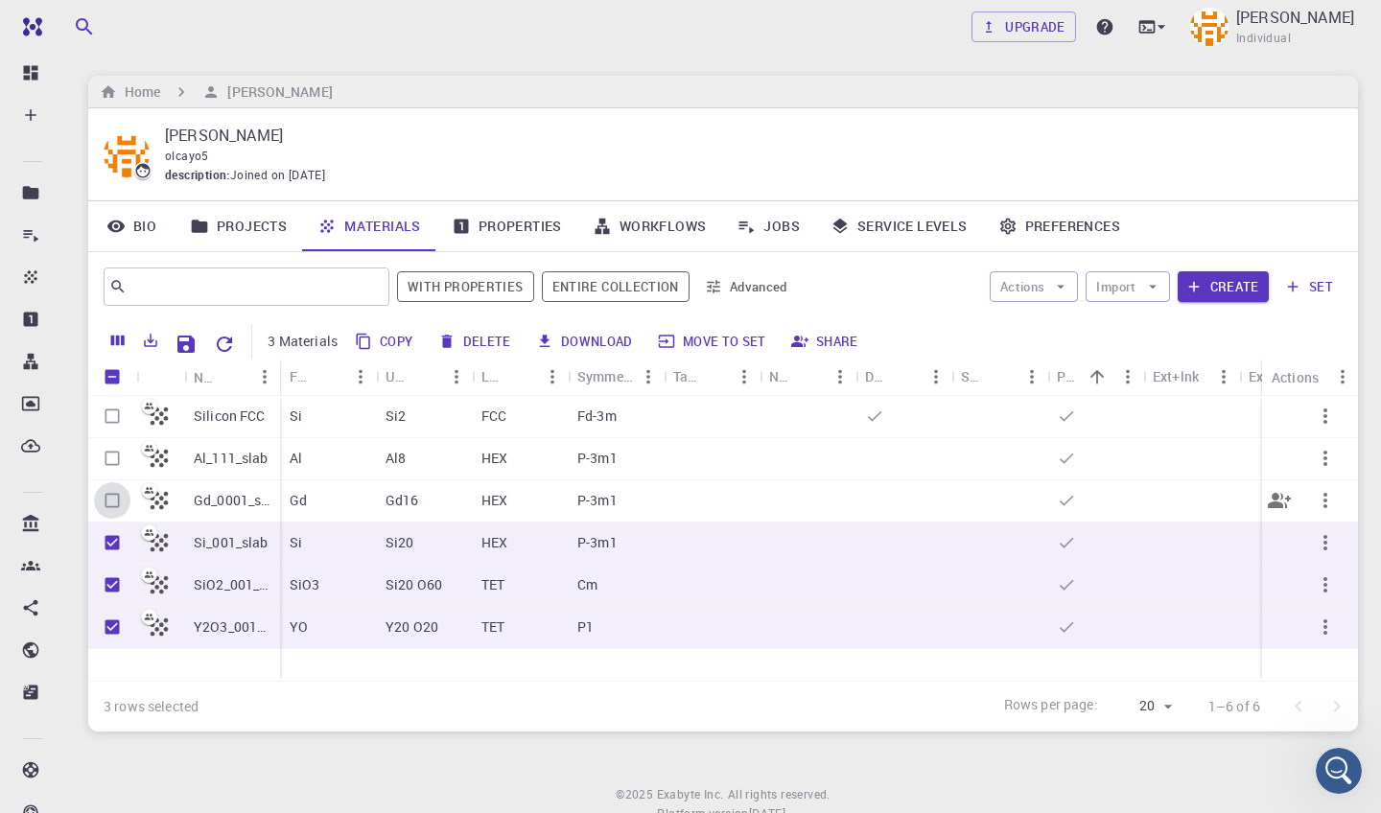
click at [113, 499] on input "Select row" at bounding box center [112, 500] width 36 height 36
checkbox input "true"
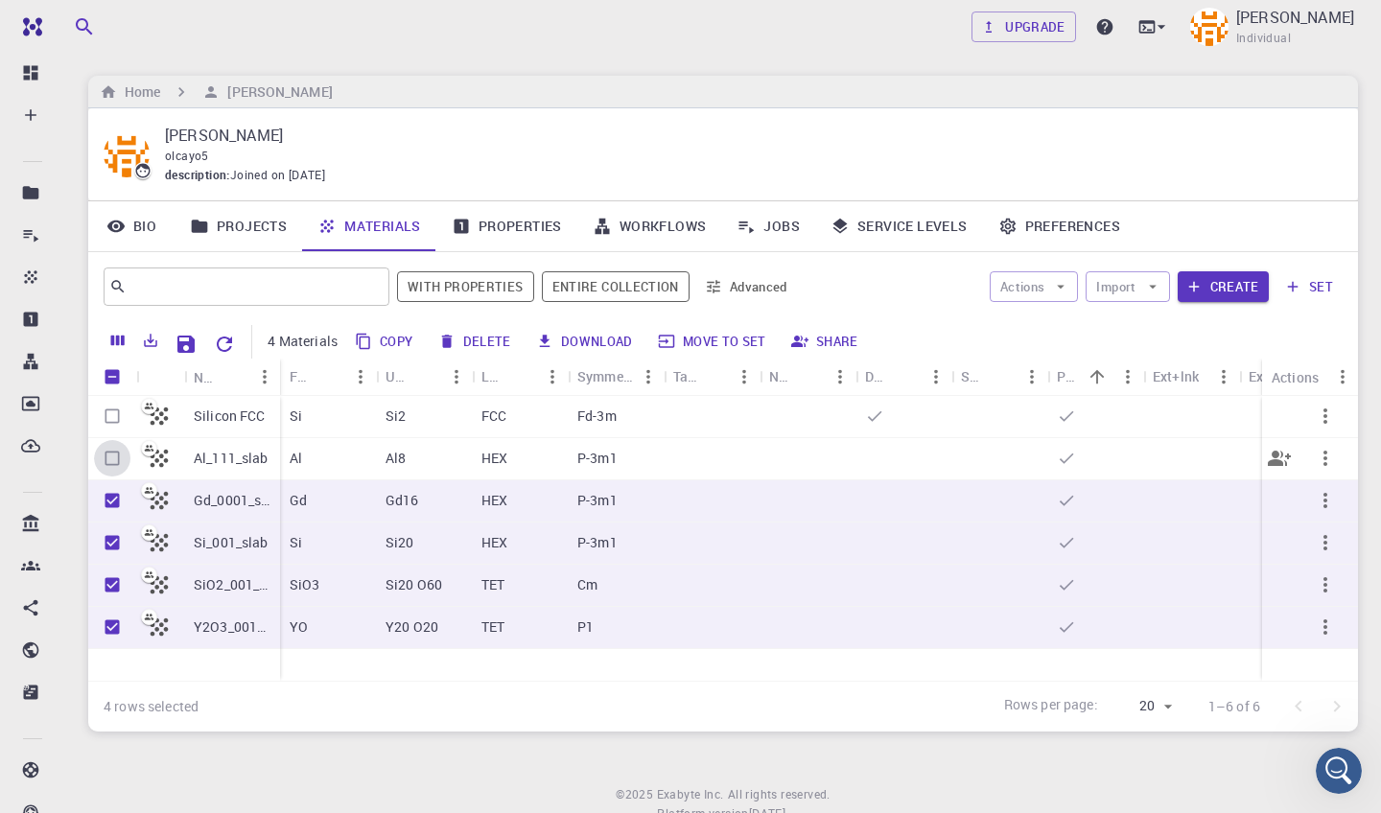
click at [113, 456] on input "Select row" at bounding box center [112, 458] width 36 height 36
checkbox input "true"
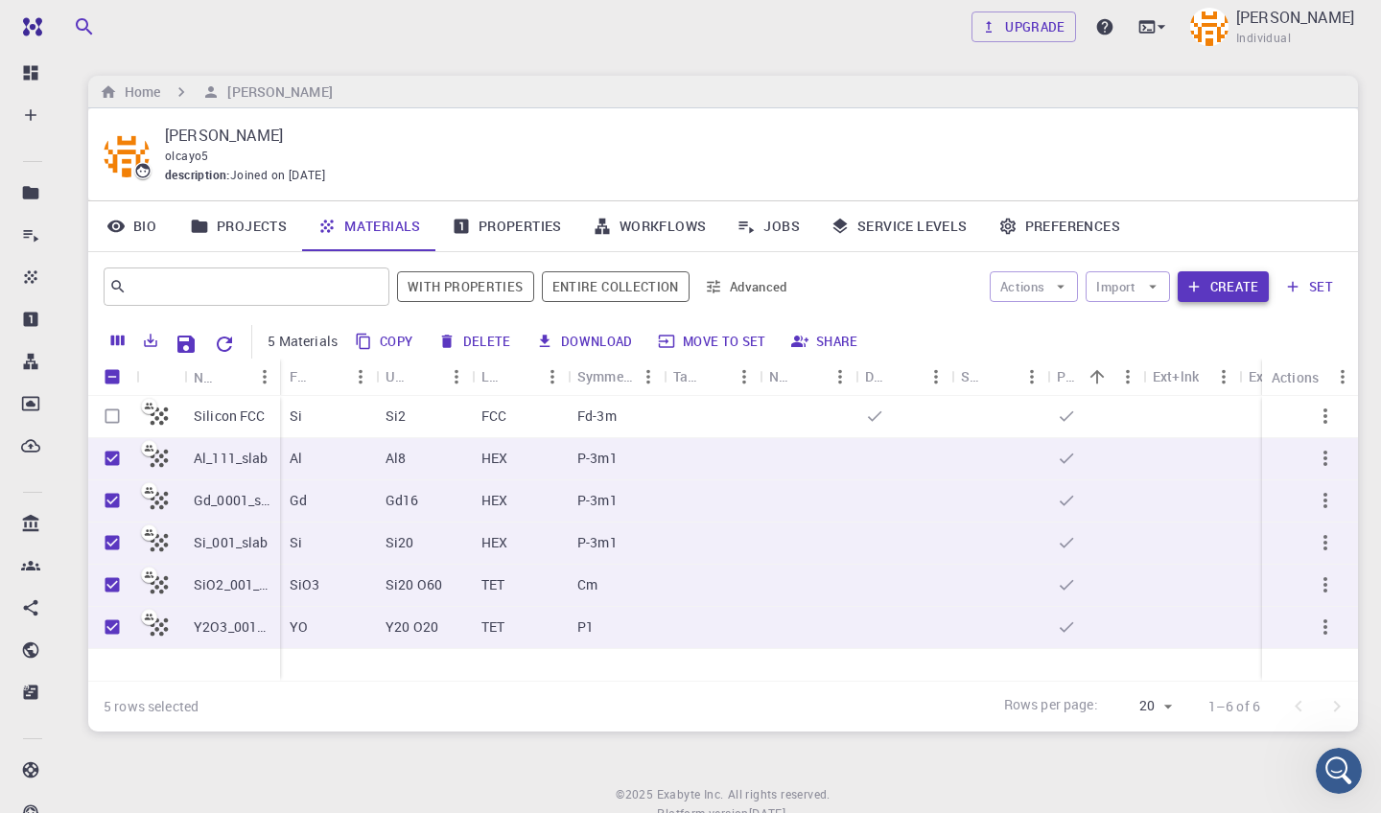
click at [1233, 281] on button "Create" at bounding box center [1223, 286] width 91 height 31
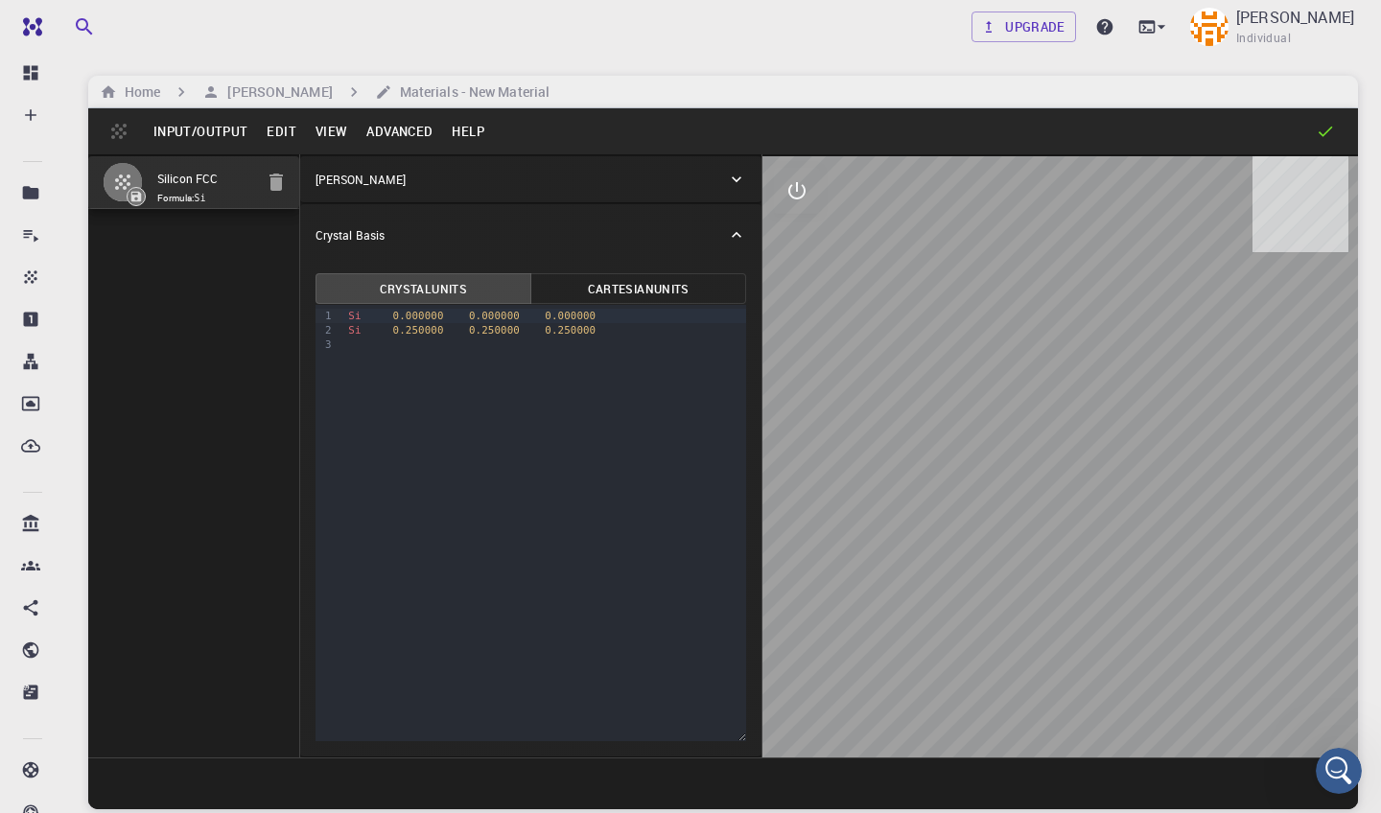
click at [213, 128] on button "Input/Output" at bounding box center [200, 131] width 113 height 31
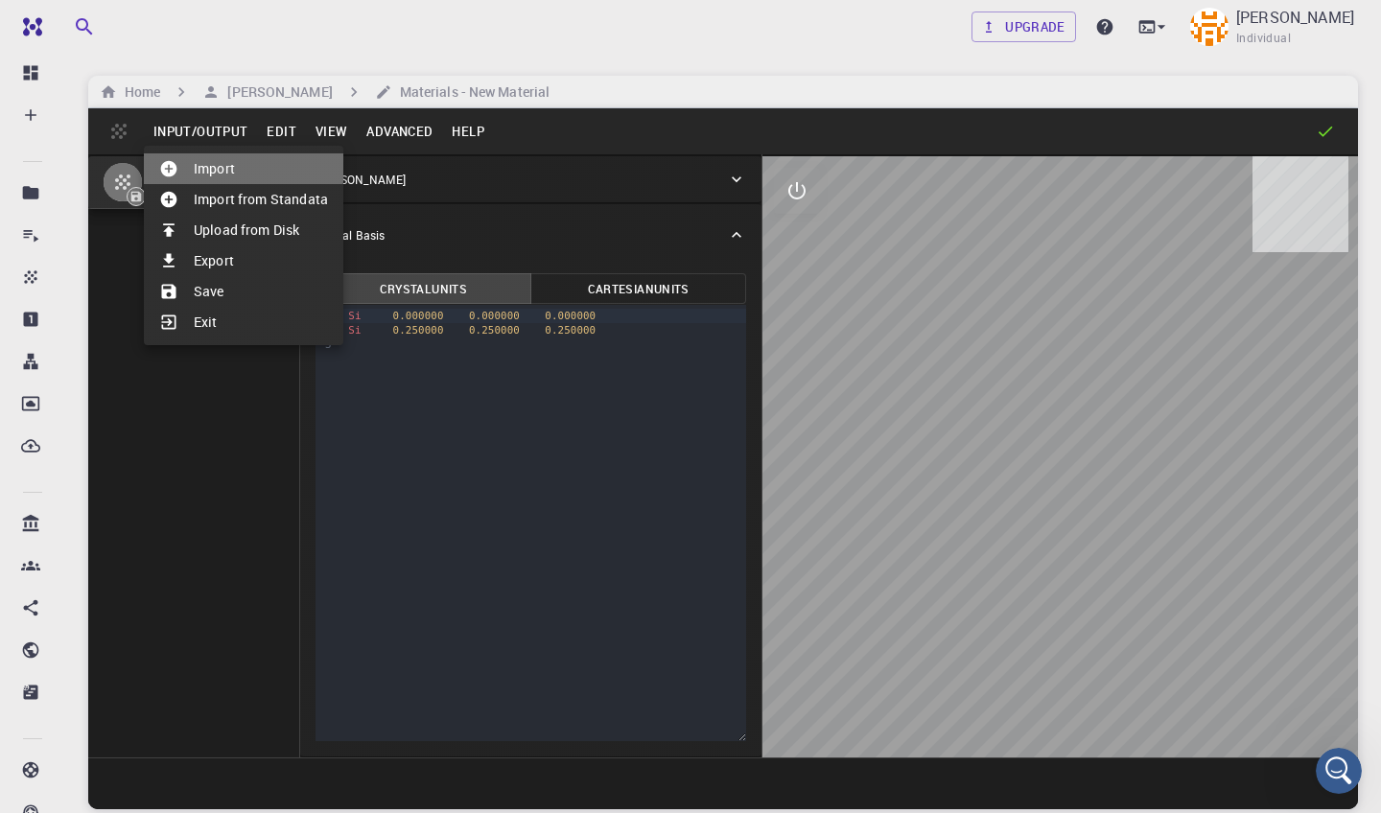
click at [226, 167] on li "Import" at bounding box center [243, 168] width 199 height 31
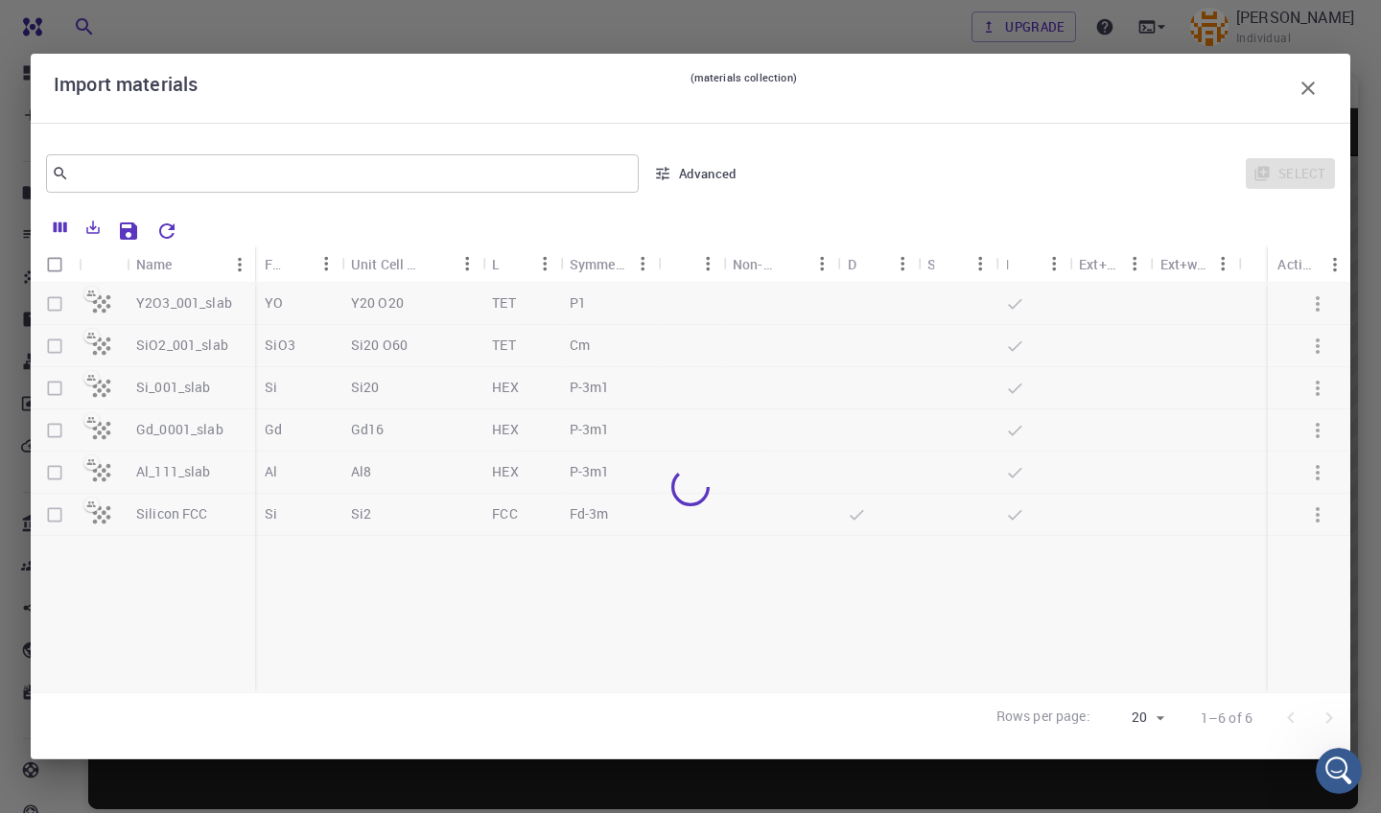
click at [53, 385] on div at bounding box center [691, 488] width 1320 height 410
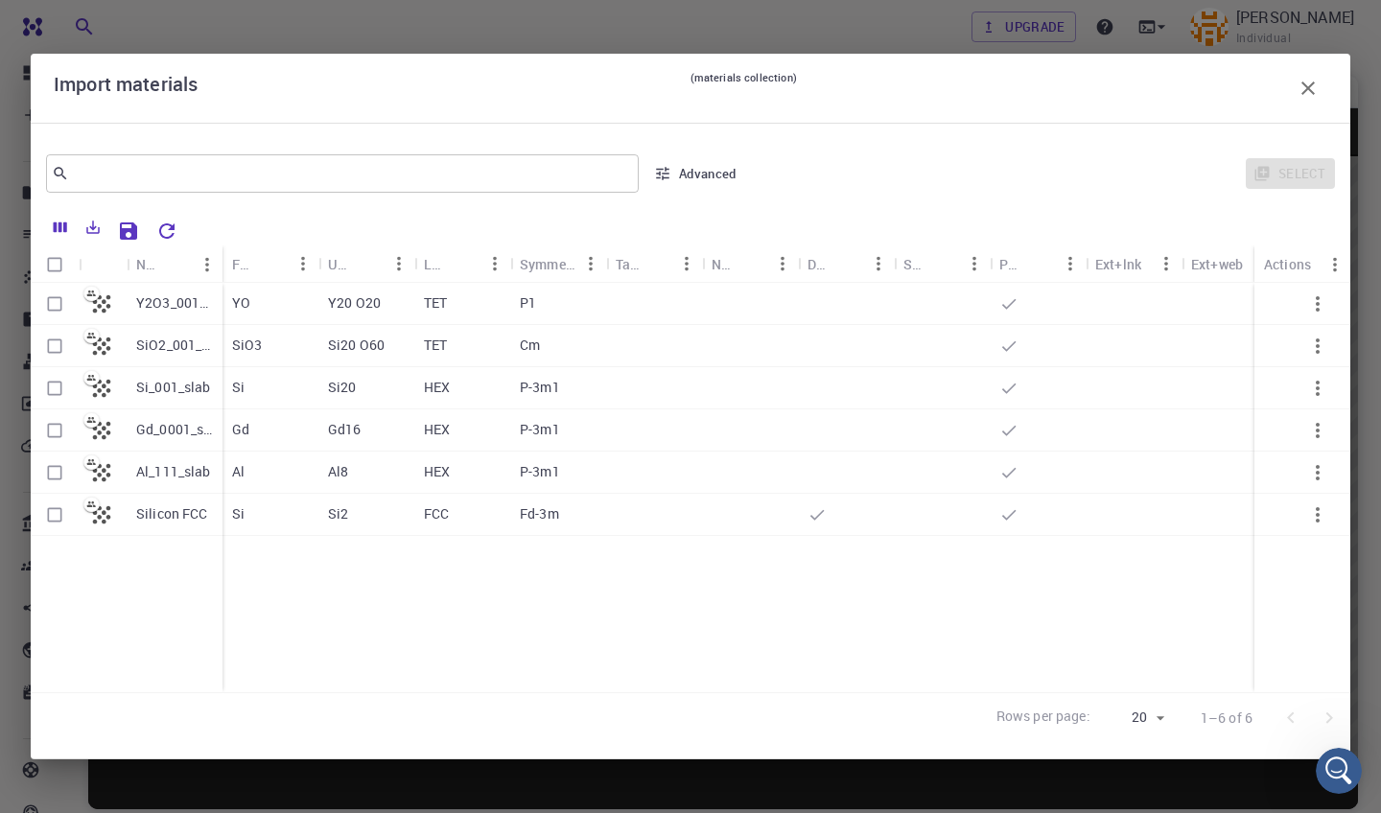
click at [53, 385] on input "Select row" at bounding box center [54, 388] width 36 height 36
checkbox input "true"
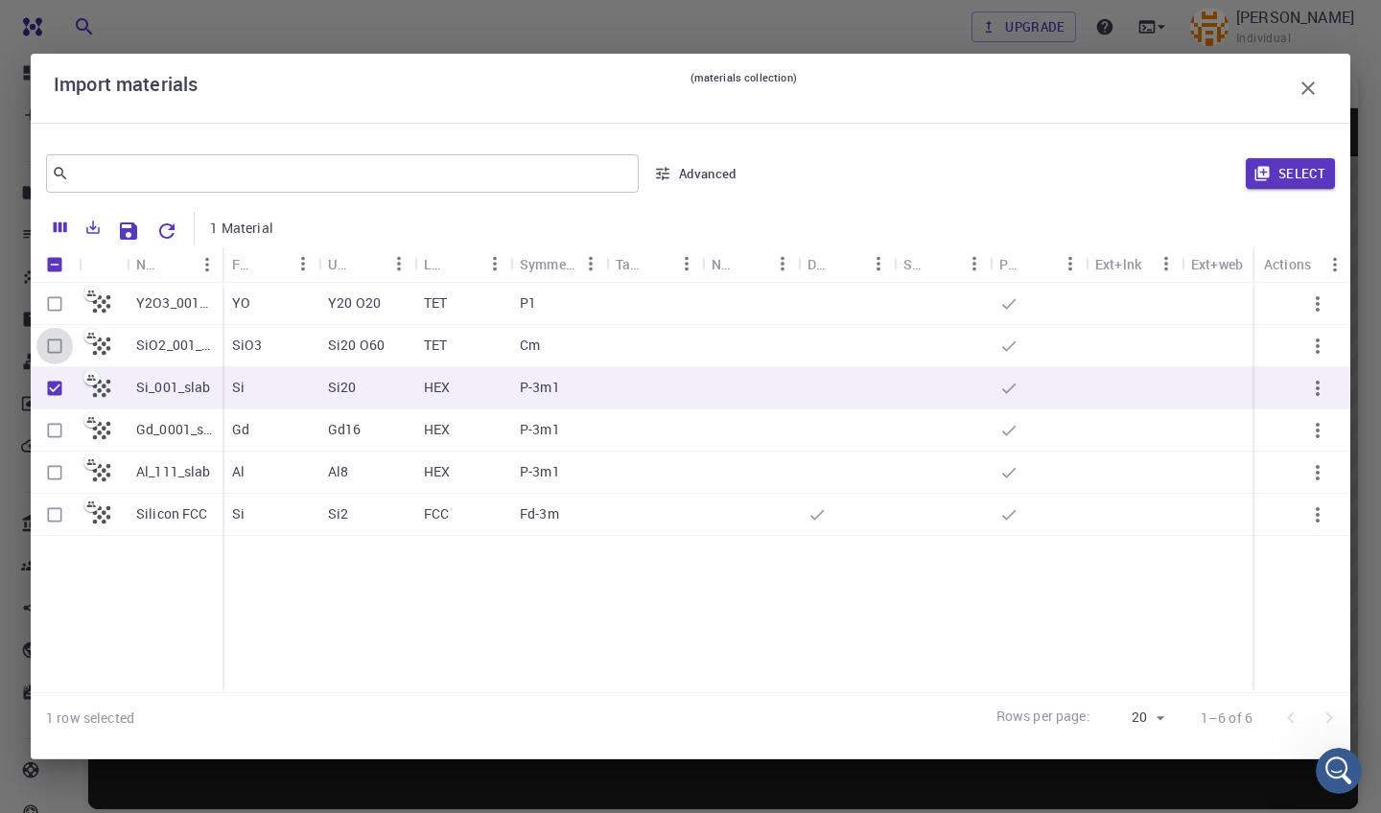
click at [54, 346] on input "Select row" at bounding box center [54, 346] width 36 height 36
checkbox input "true"
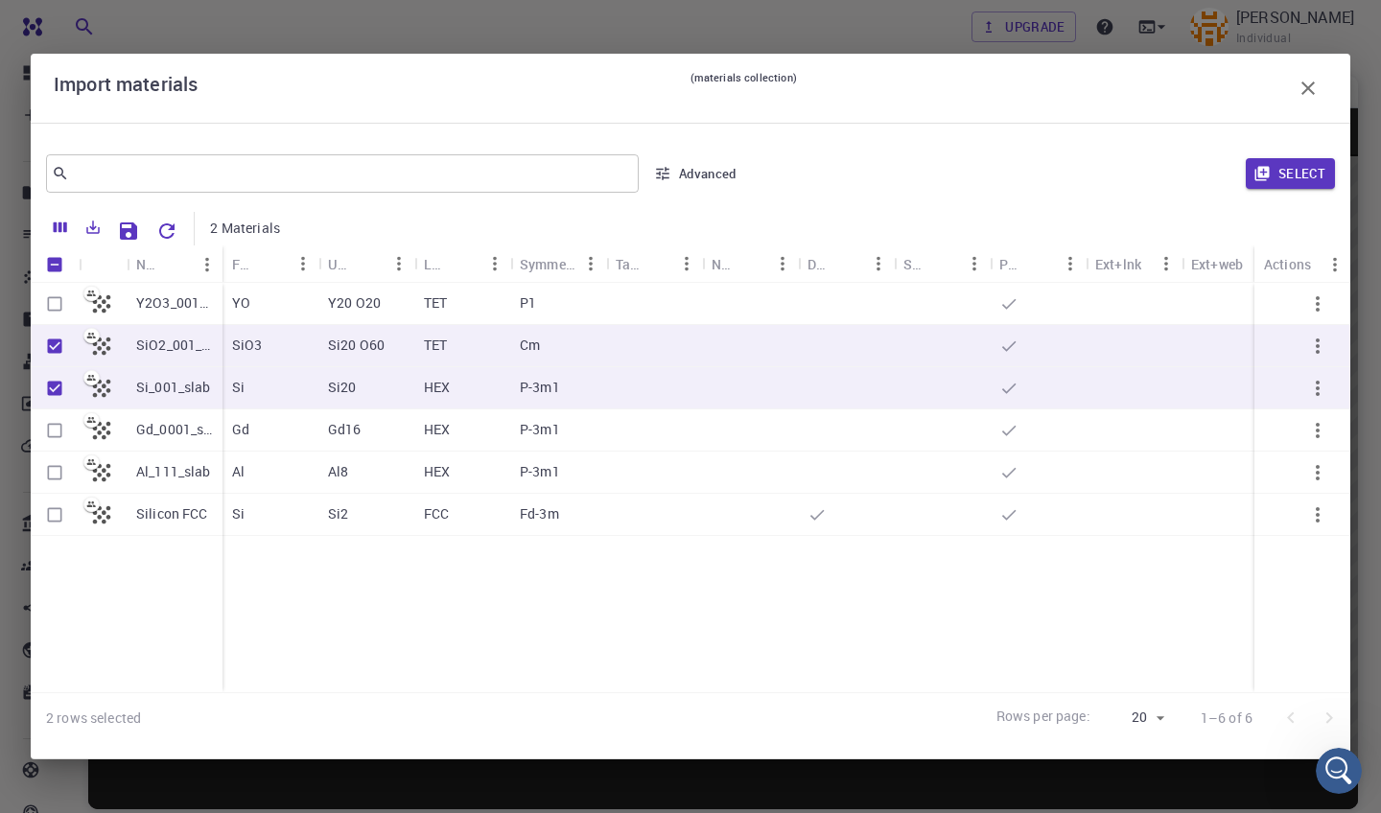
click at [60, 306] on input "Select row" at bounding box center [54, 304] width 36 height 36
checkbox input "true"
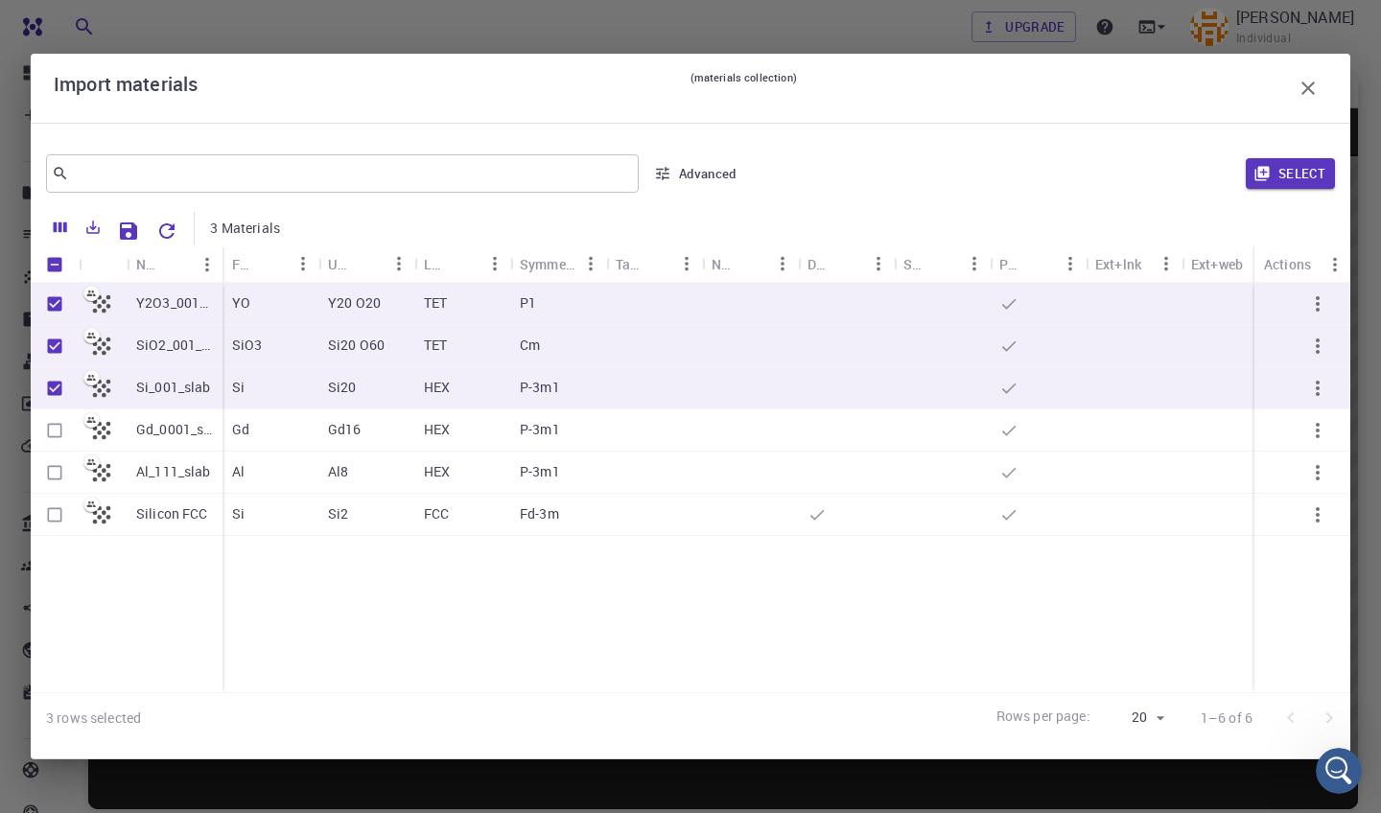
click at [55, 429] on input "Select row" at bounding box center [54, 430] width 36 height 36
checkbox input "true"
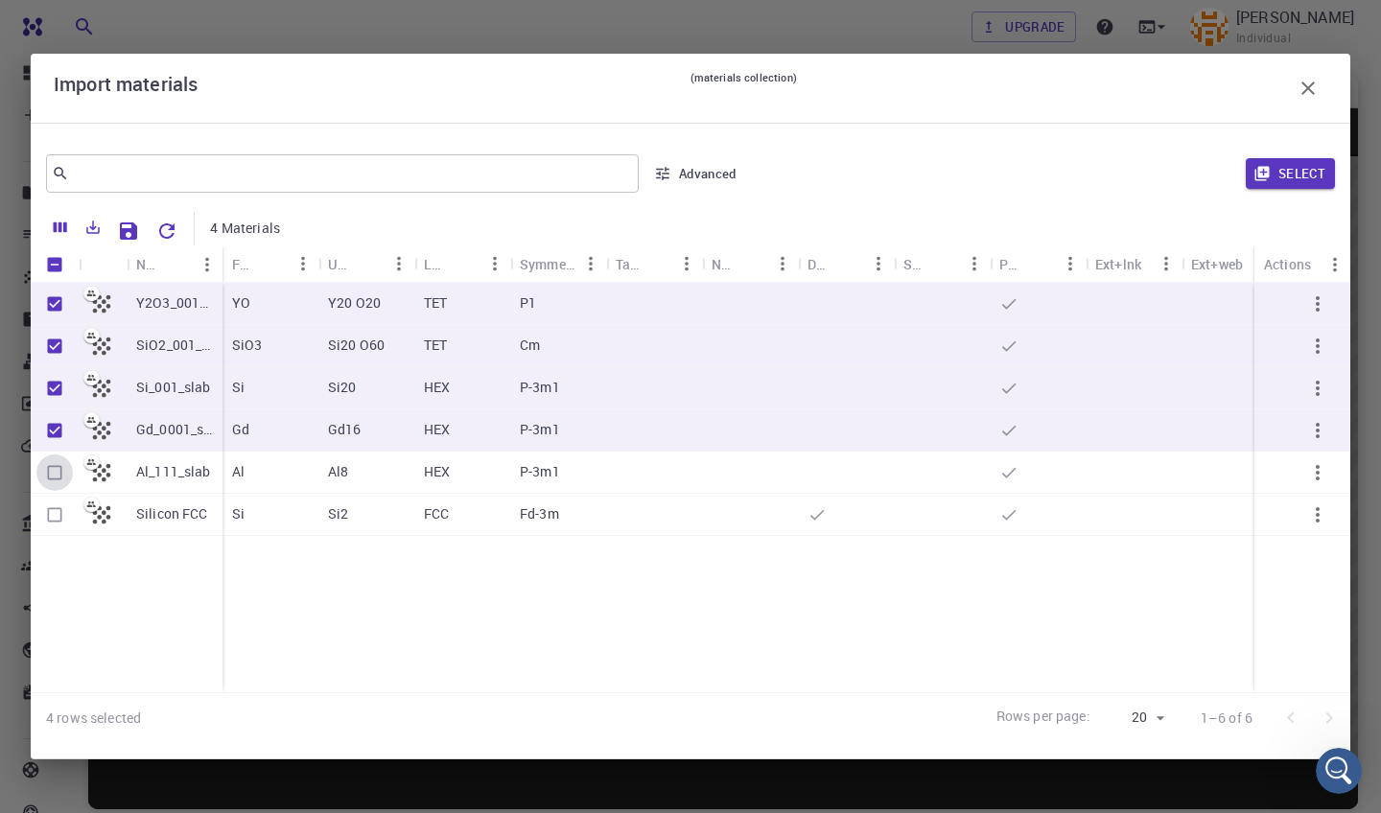
click at [54, 472] on input "Select row" at bounding box center [54, 473] width 36 height 36
checkbox input "true"
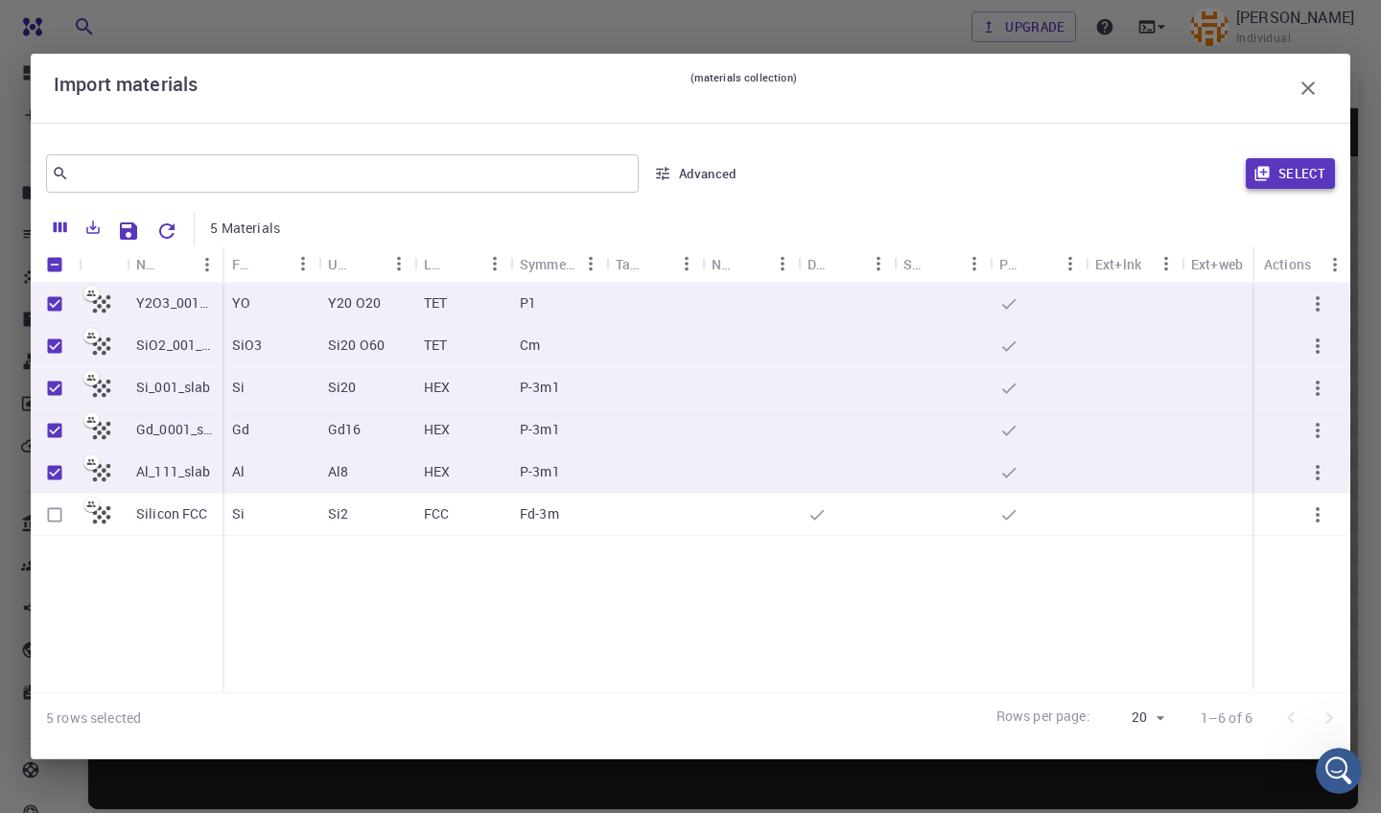
click at [1284, 182] on button "Select" at bounding box center [1290, 173] width 89 height 31
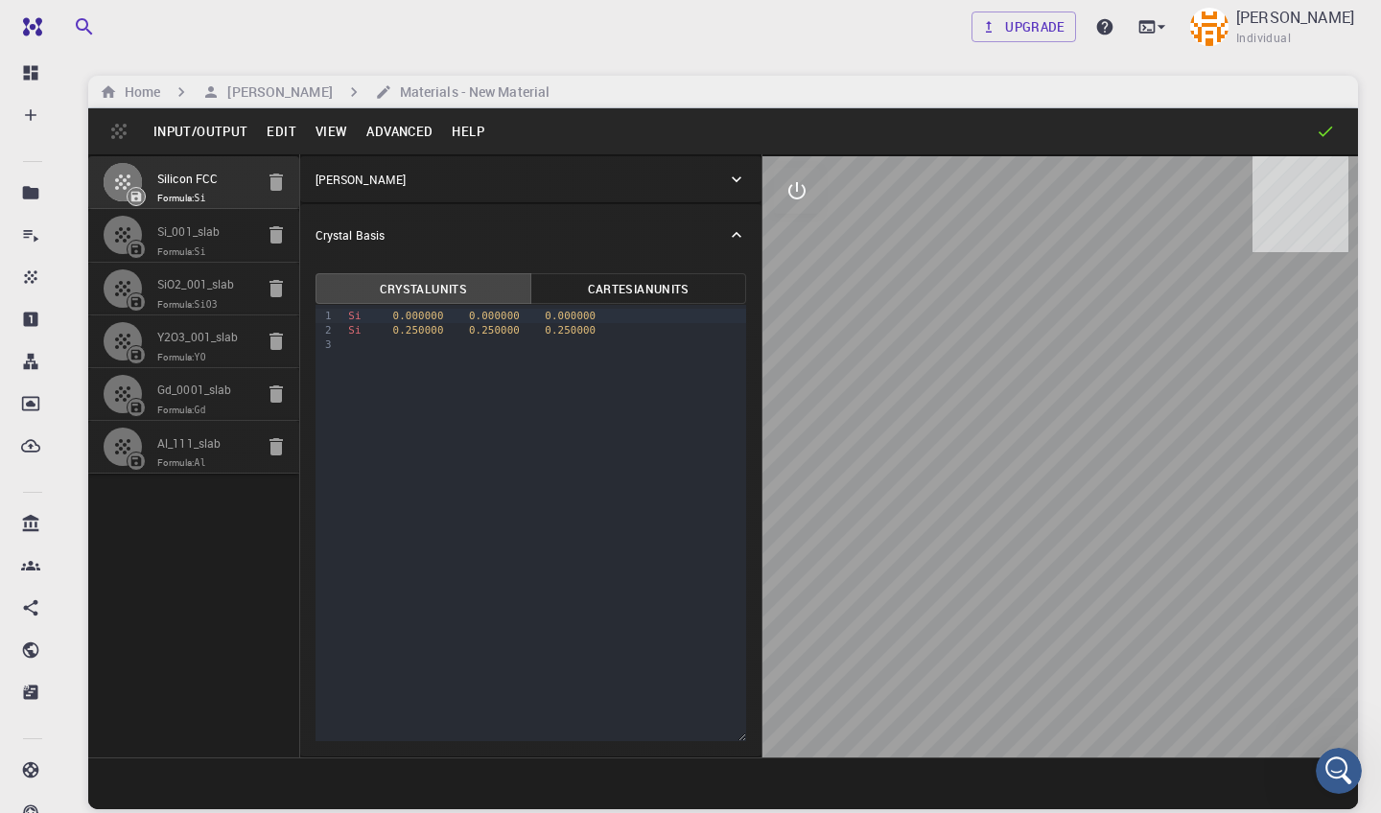
click at [273, 183] on icon "button" at bounding box center [275, 182] width 13 height 17
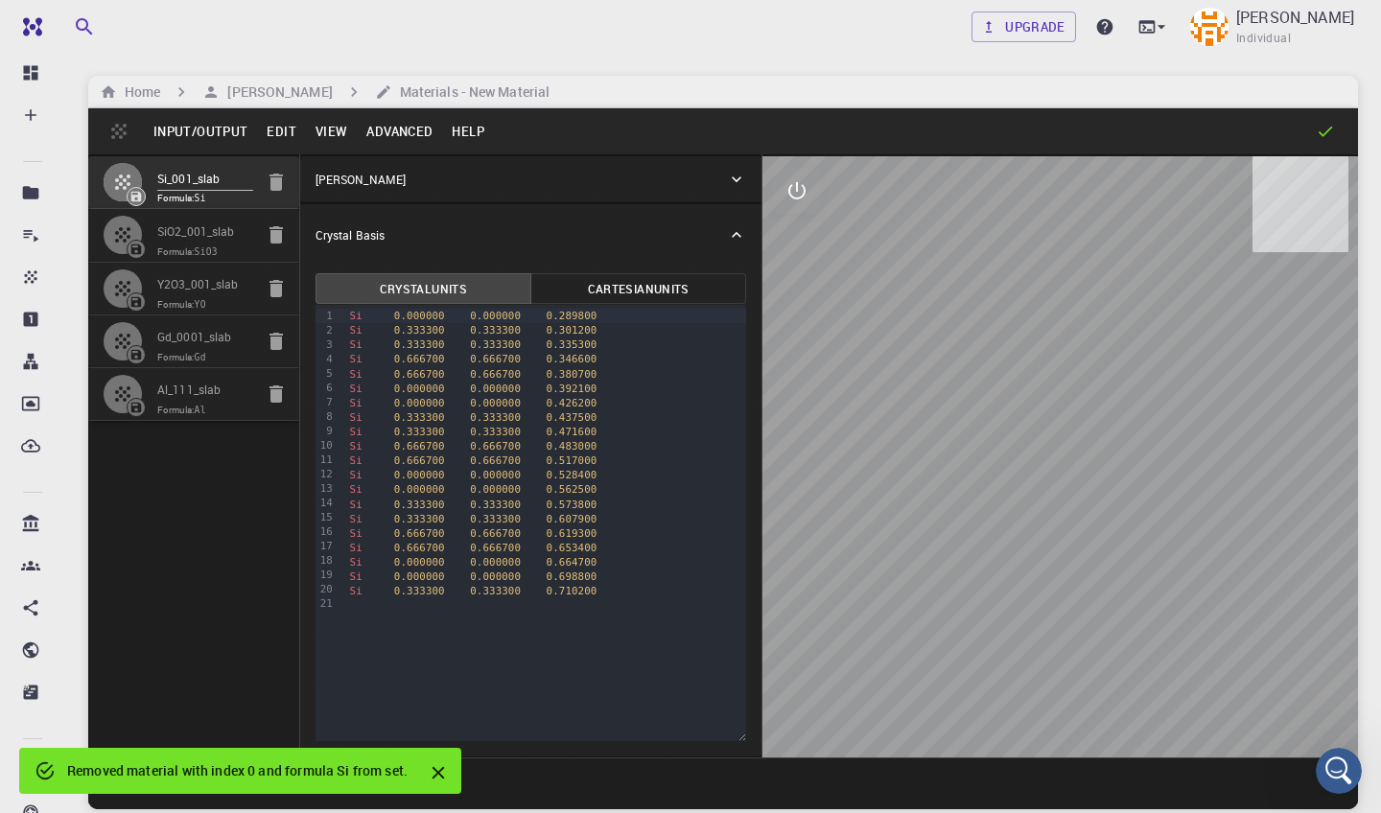
type input "HEX"
type input "3.8402969286241397"
type input "69.00420113571192"
type input "90"
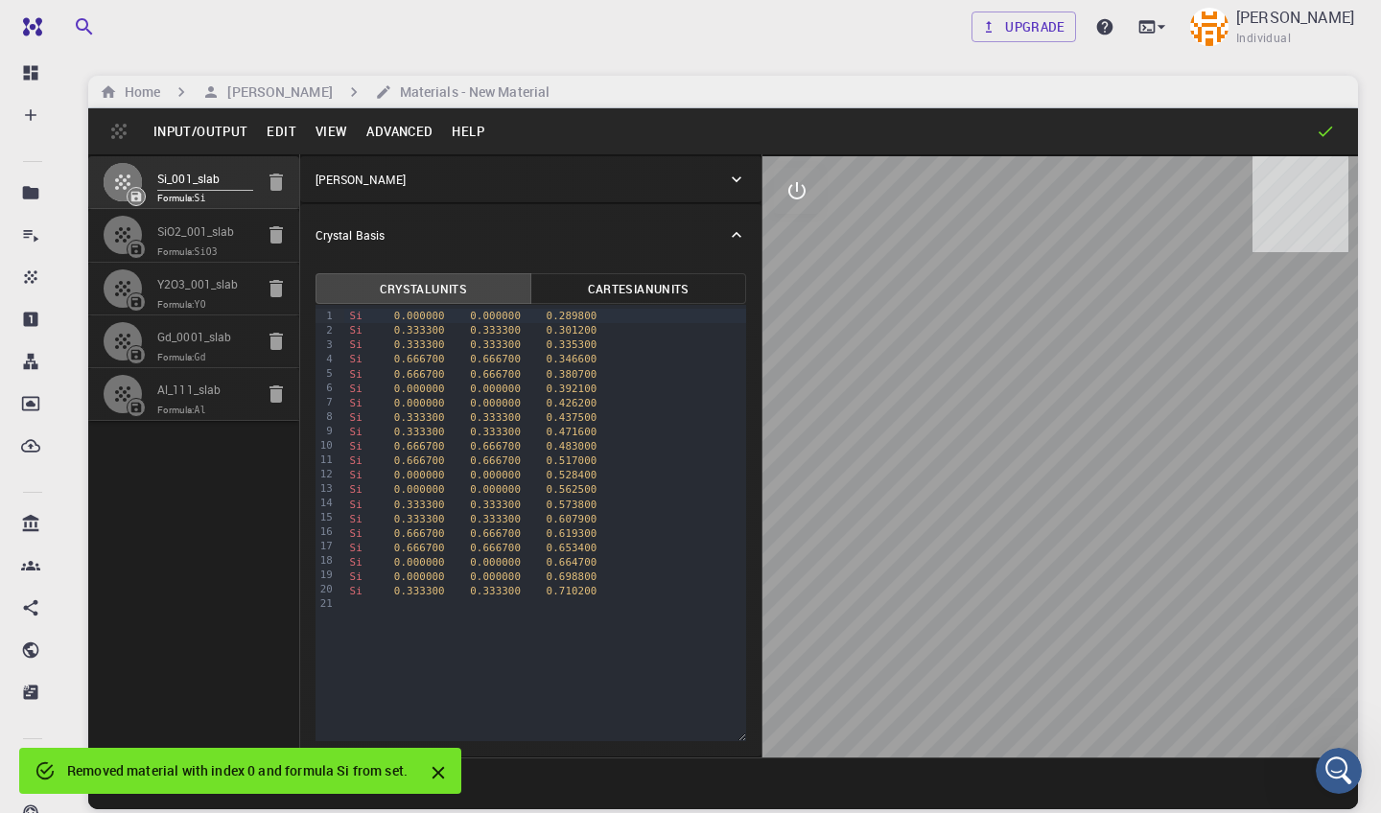
type input "90"
type input "59.999999999999986"
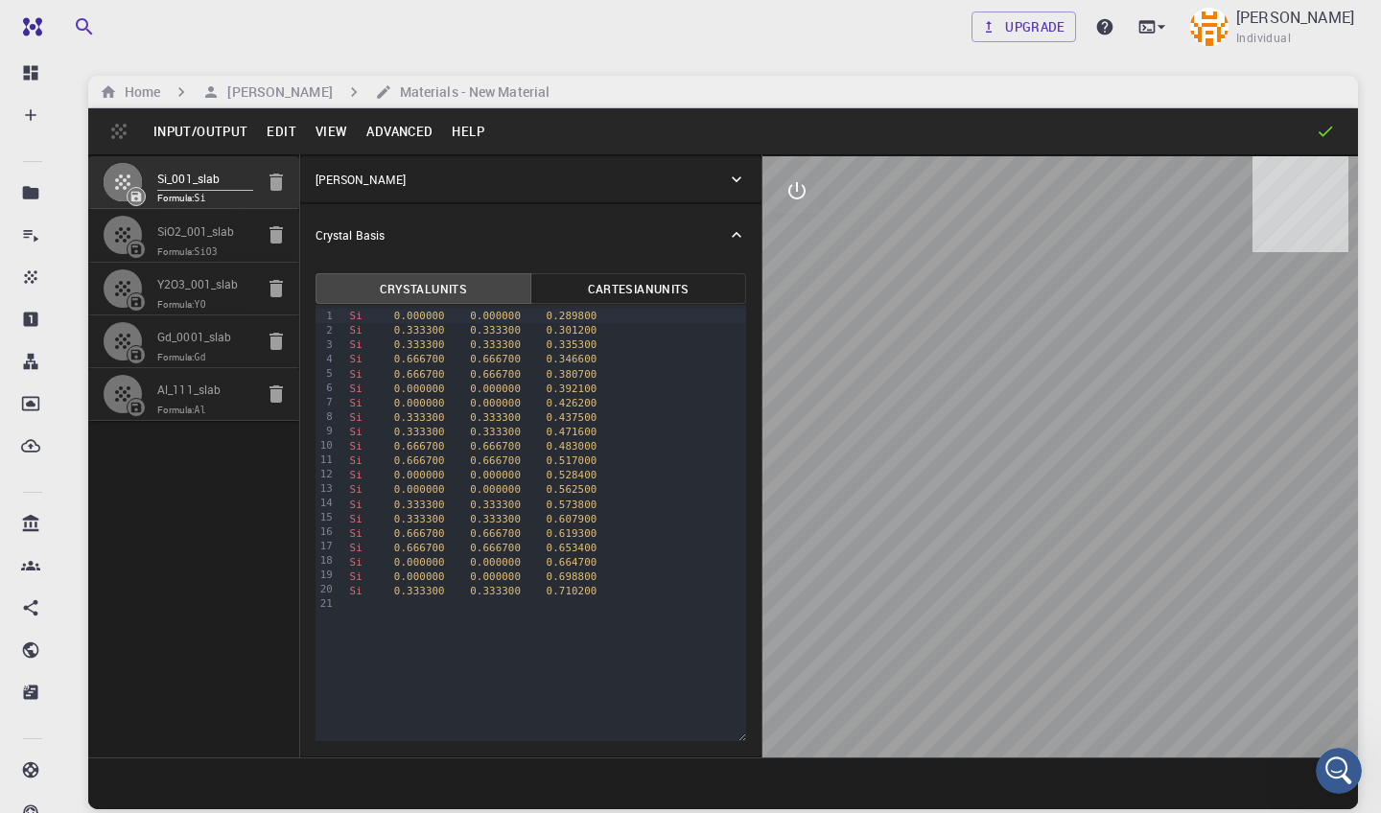
click at [212, 239] on input "SiO2_001_slab" at bounding box center [205, 233] width 96 height 22
type input "TET"
type input "7.16"
type input "108.02"
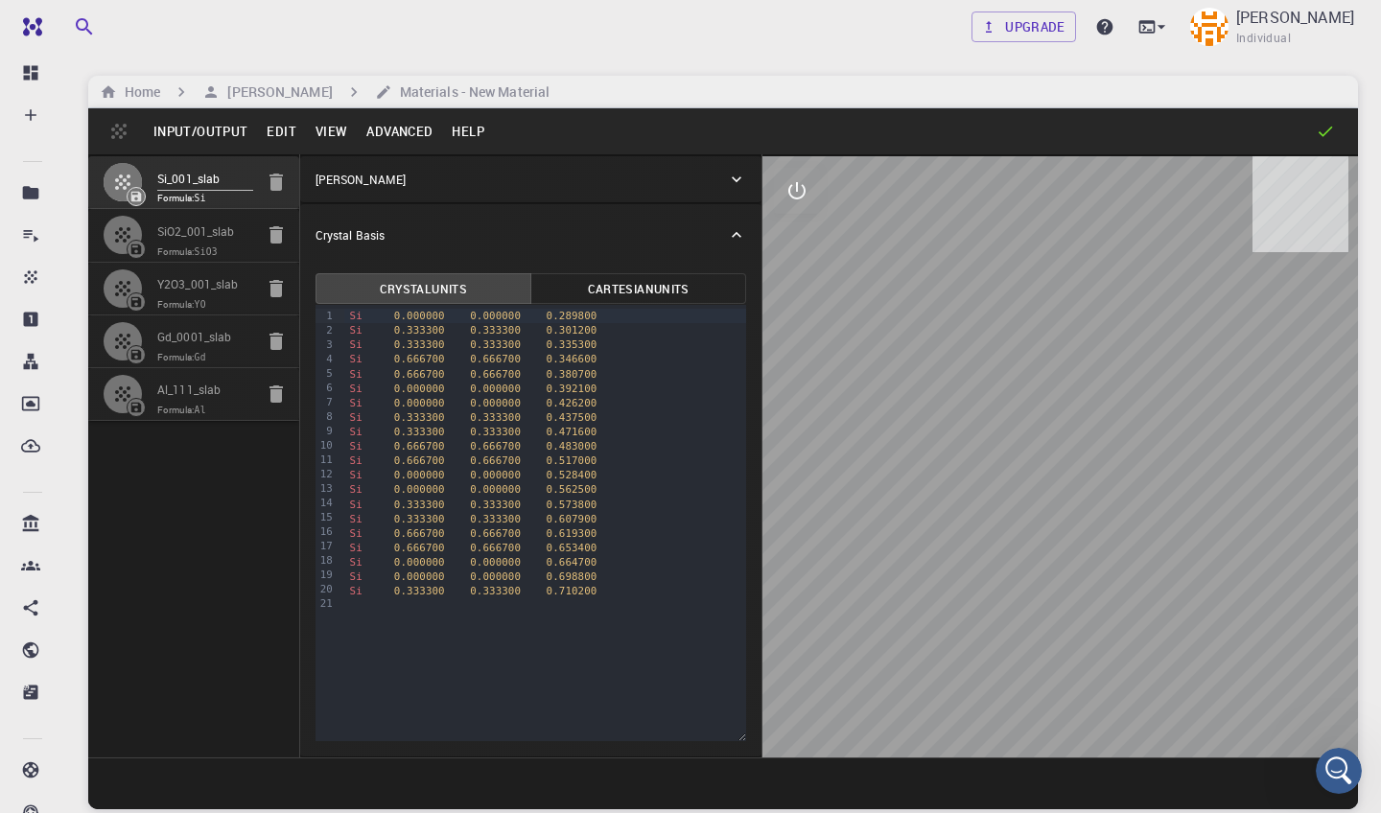
type input "90"
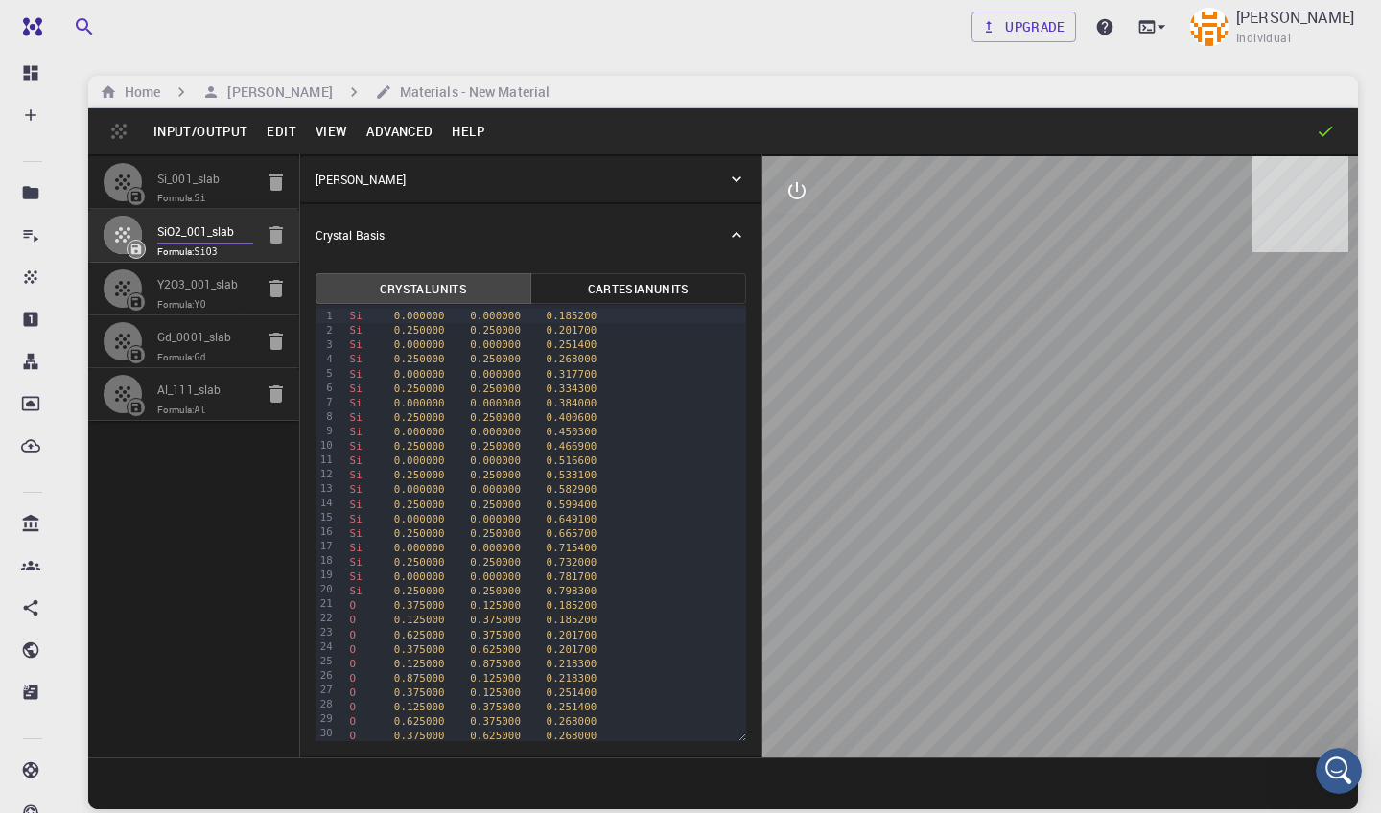
click at [212, 239] on input "SiO2_001_slab" at bounding box center [205, 233] width 96 height 22
click at [218, 279] on input "Y2O3_001_slab" at bounding box center [205, 286] width 96 height 22
type input "10.6"
type input "139.37499999999997"
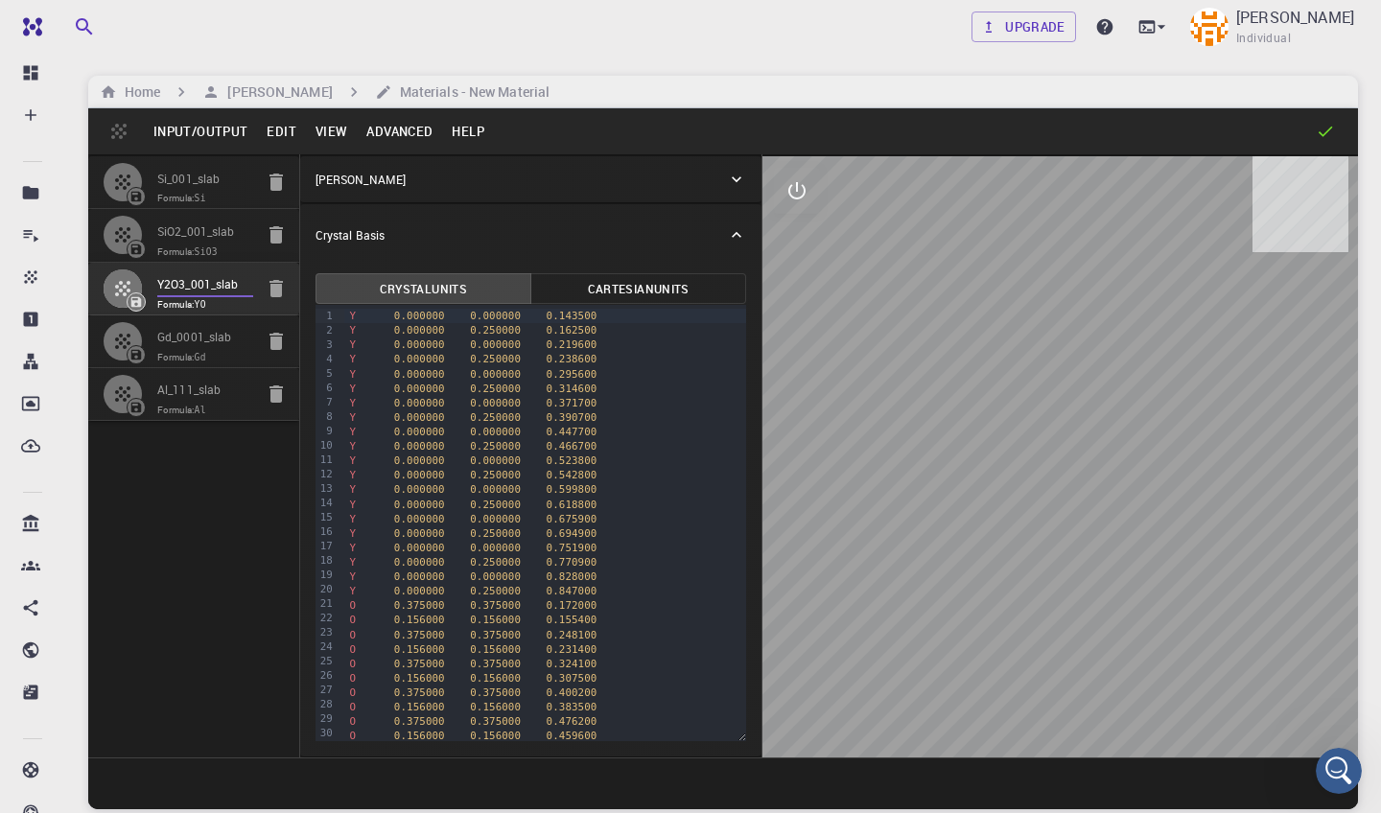
click at [228, 334] on input "Gd_0001_slab" at bounding box center [205, 339] width 96 height 22
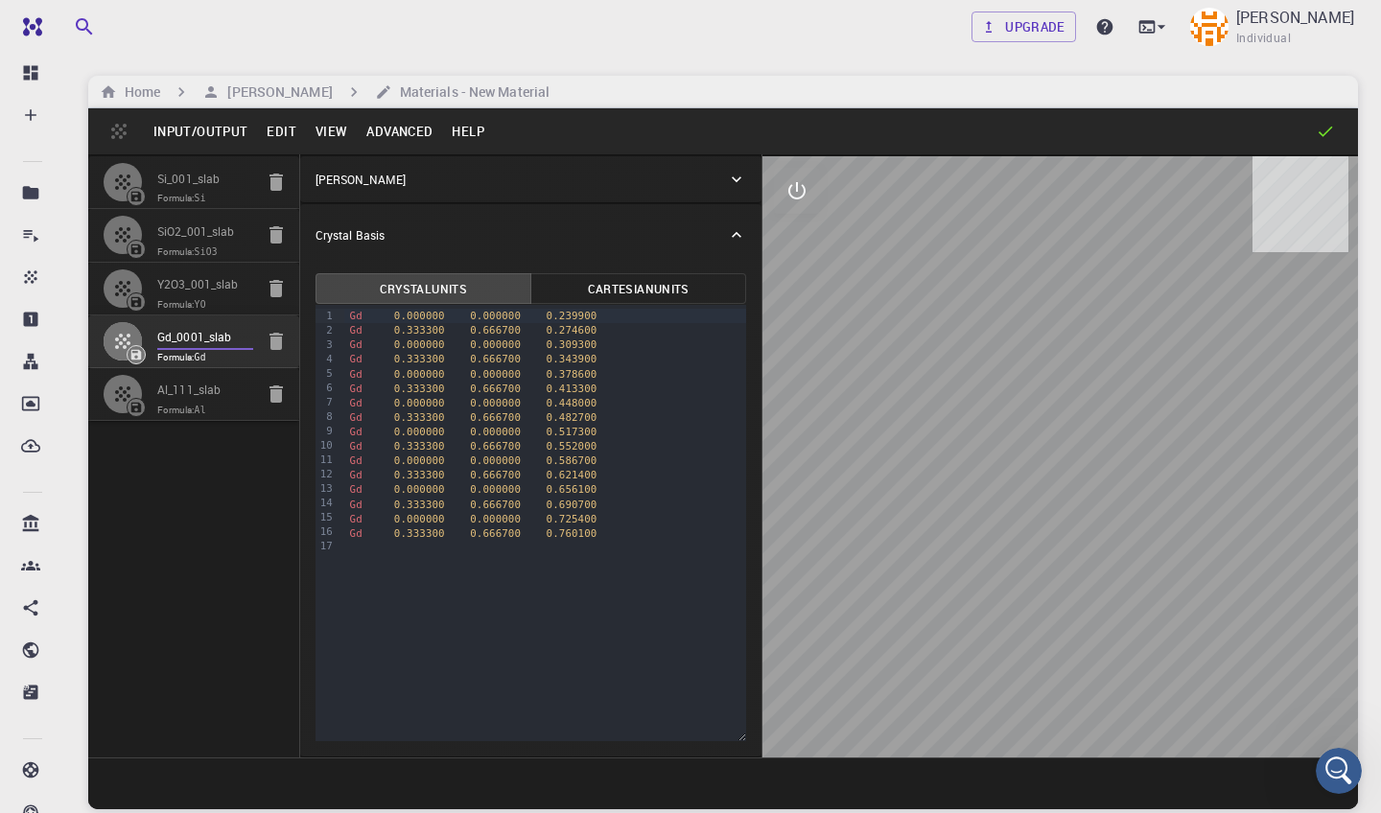
type input "HEX"
type input "3.636"
type input "83.36500000000001"
type input "120.00000000000001"
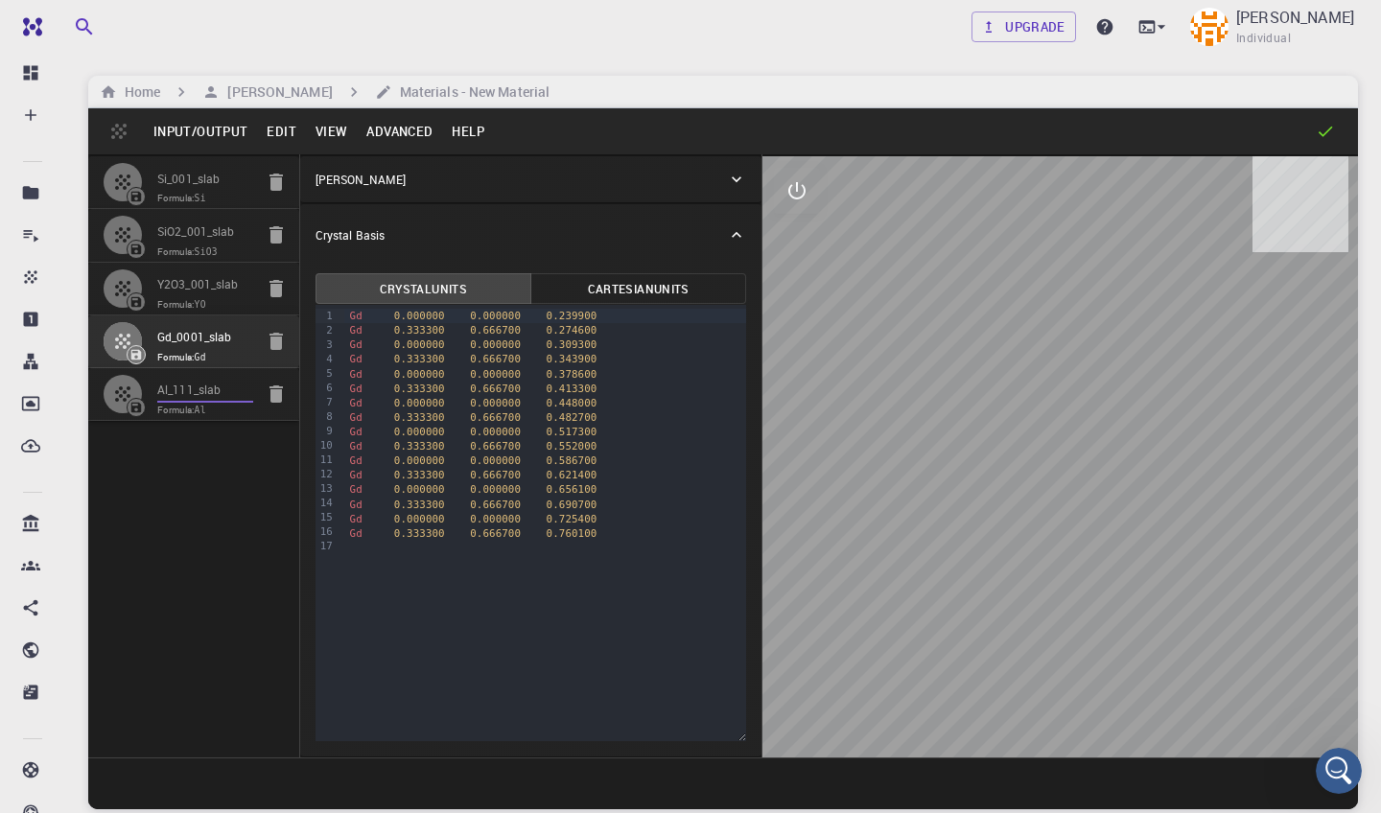
click at [223, 388] on input "Al_111_slab" at bounding box center [205, 392] width 96 height 22
type input "2.8637824638055176"
type input "2.8637824638055167"
type input "56.367880131525894"
type input "59.999999999999986"
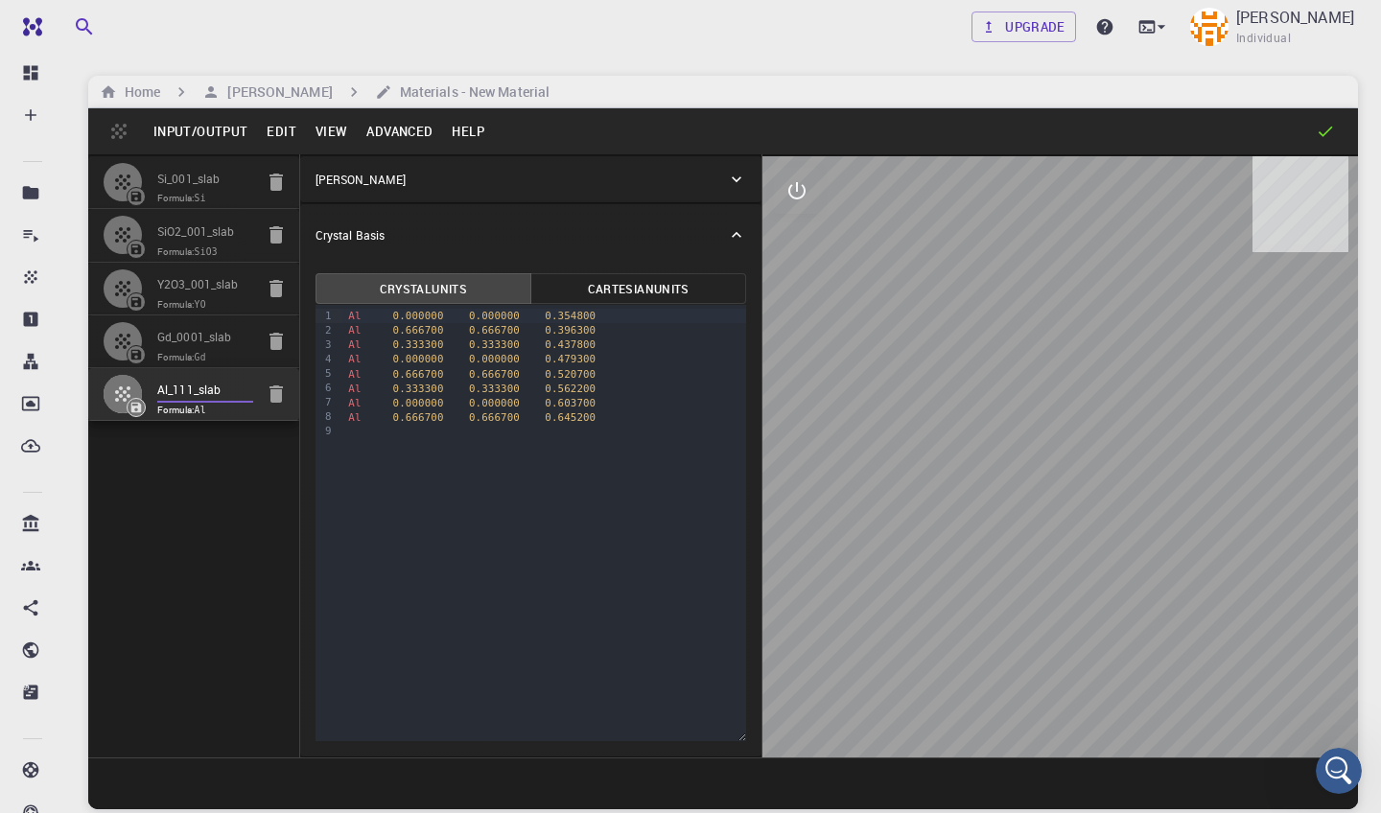
click at [232, 193] on span "Formula: Si" at bounding box center [205, 198] width 96 height 15
type input "3.8402969286241397"
type input "69.00420113571192"
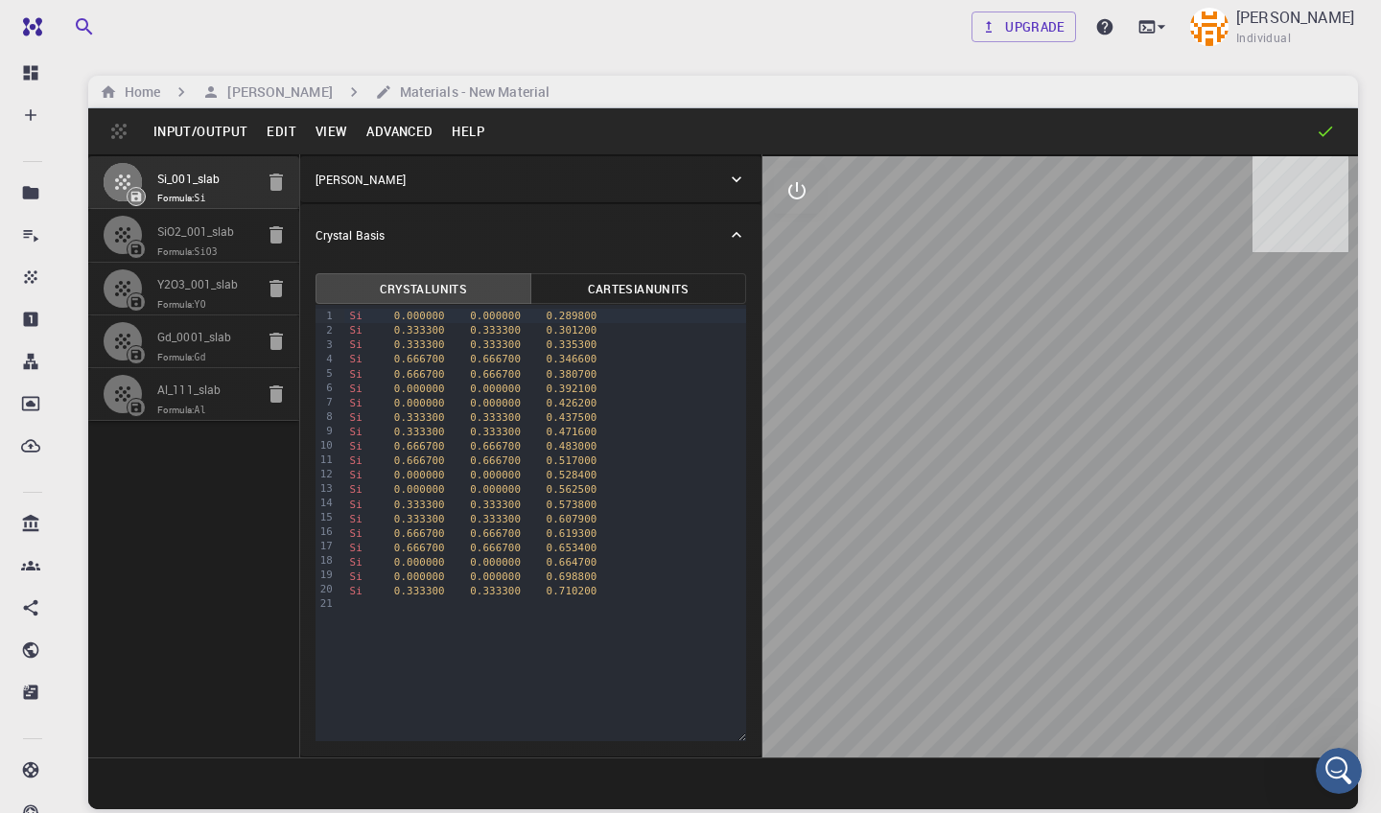
click at [553, 174] on div "[PERSON_NAME]" at bounding box center [522, 179] width 412 height 17
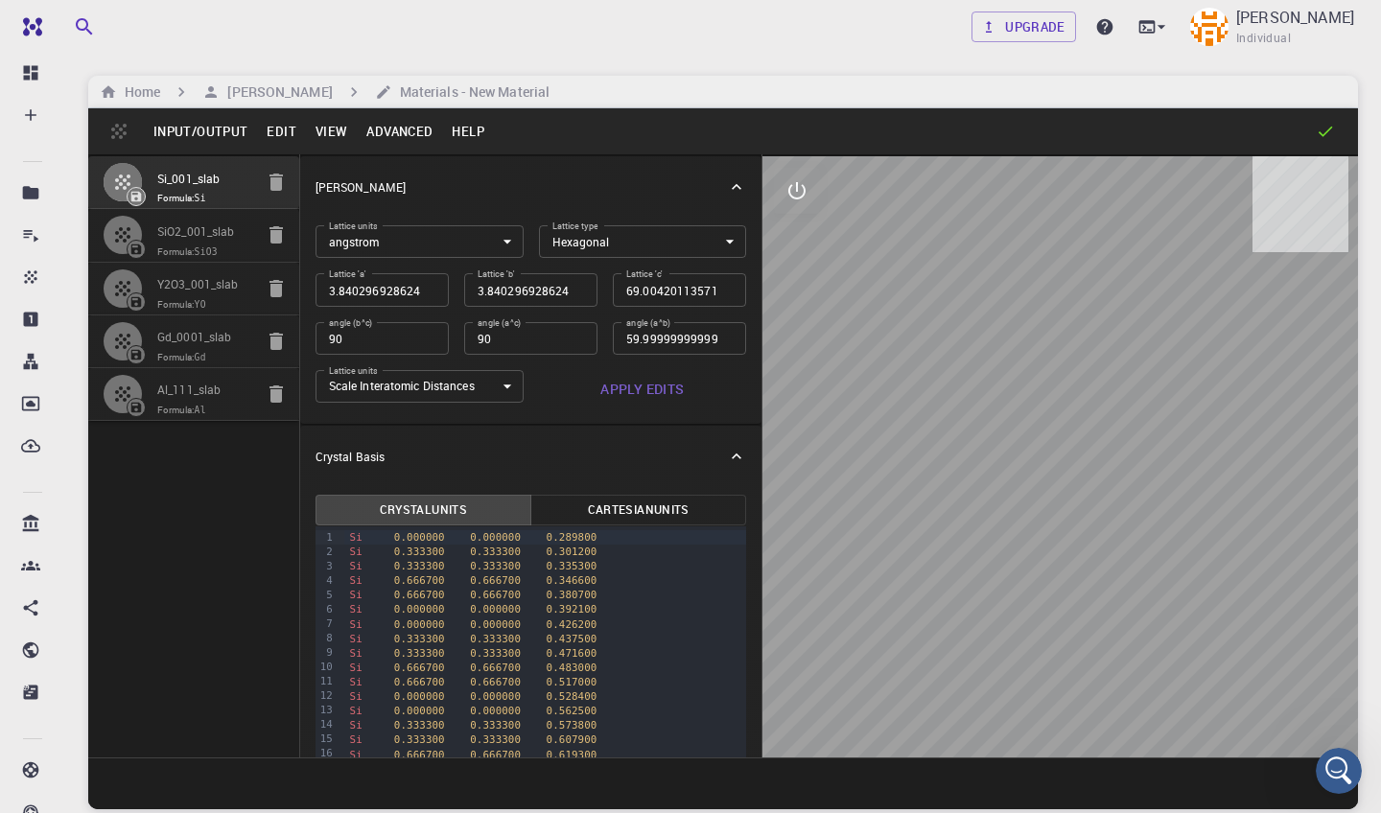
click at [553, 174] on div "[PERSON_NAME]" at bounding box center [531, 186] width 462 height 61
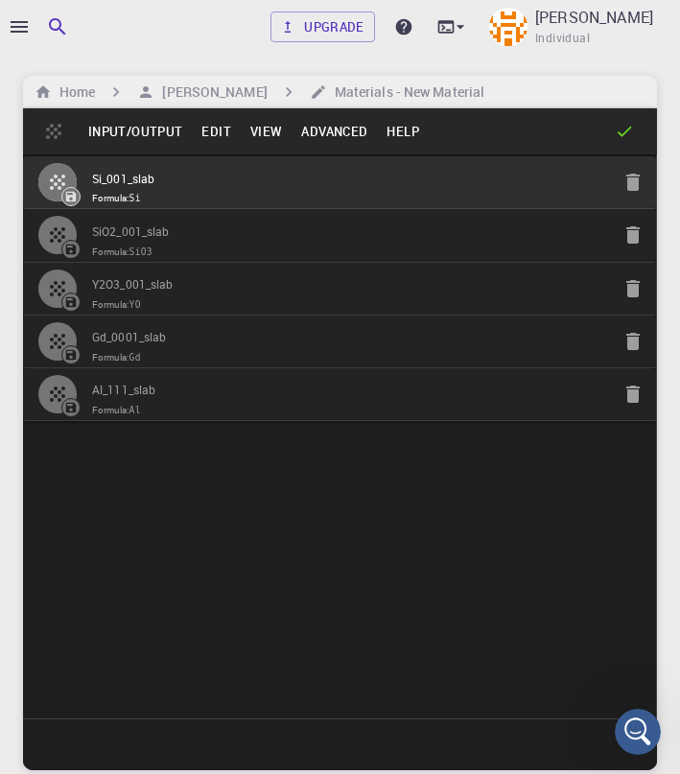
click at [412, 197] on span "Formula: Si" at bounding box center [351, 198] width 518 height 15
click at [264, 134] on button "View" at bounding box center [267, 131] width 52 height 31
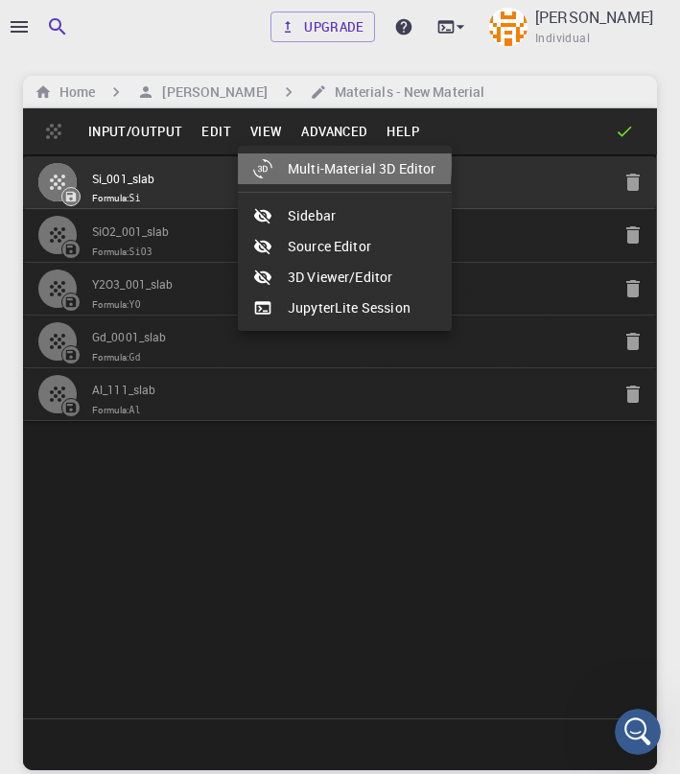
click at [277, 164] on div at bounding box center [270, 168] width 35 height 19
select select "Color"
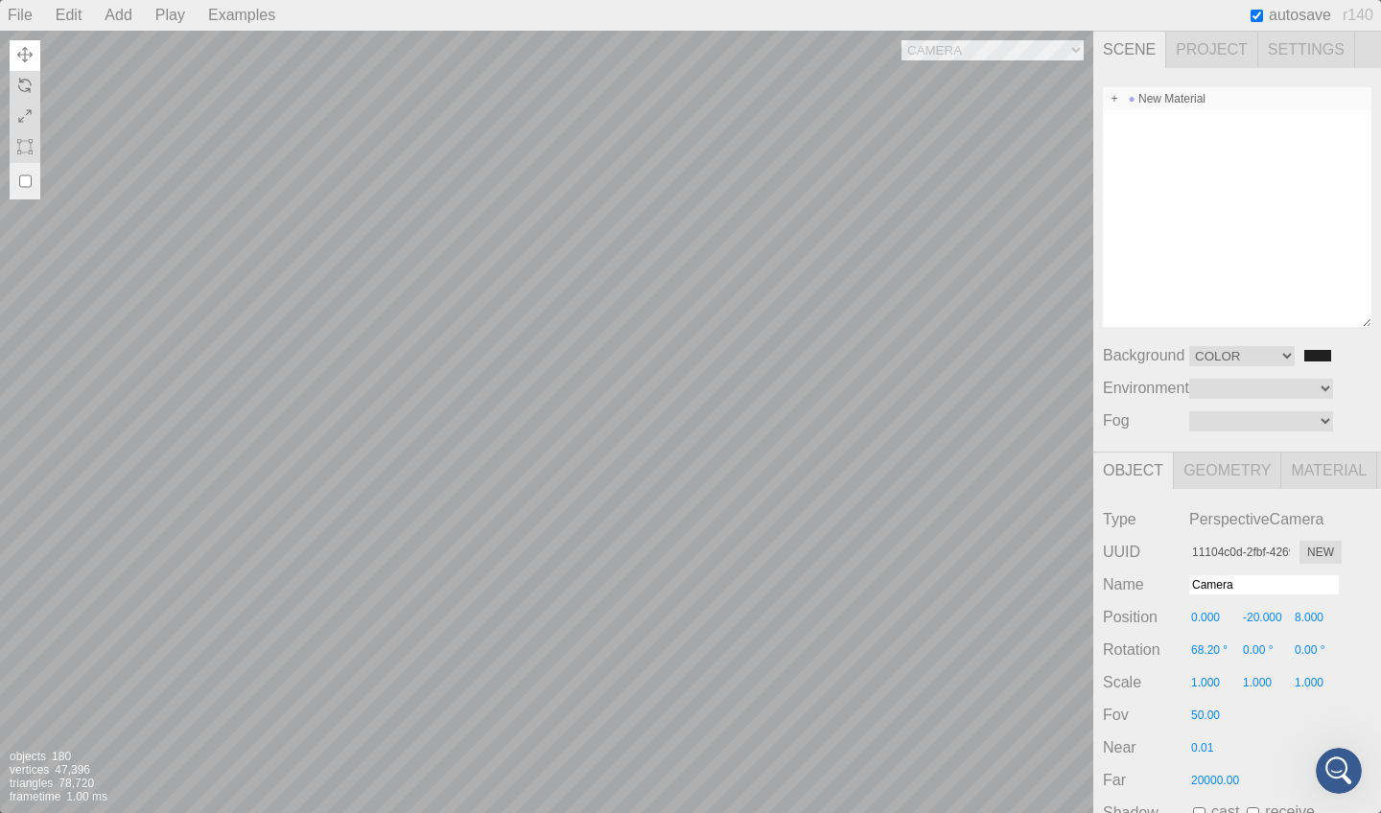
click at [1114, 99] on span at bounding box center [1114, 98] width 13 height 13
type input "0c5fea16-6b67-40c2-a630-3b81ccc242db"
type input "New Material"
type input "0.000"
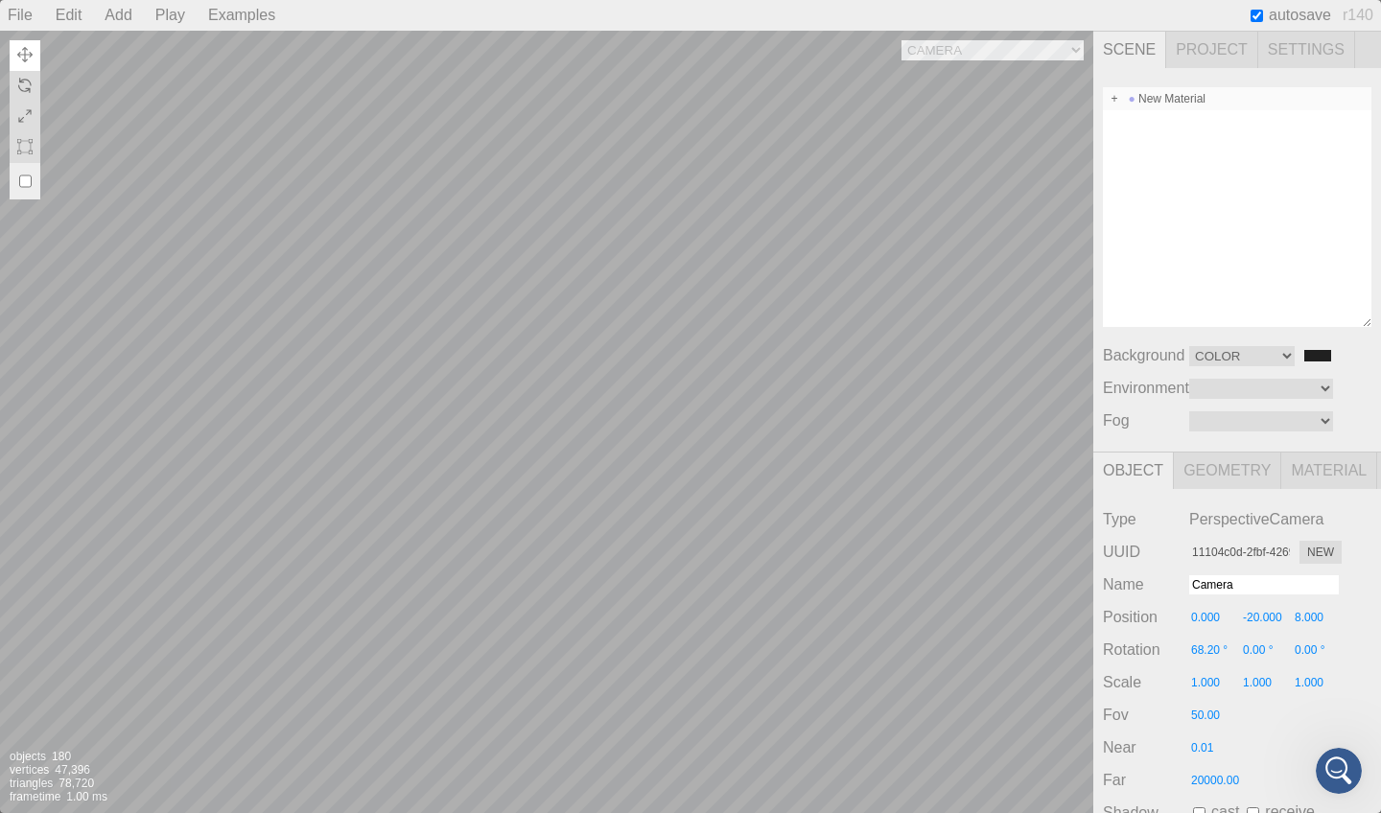
type input "0.00 °"
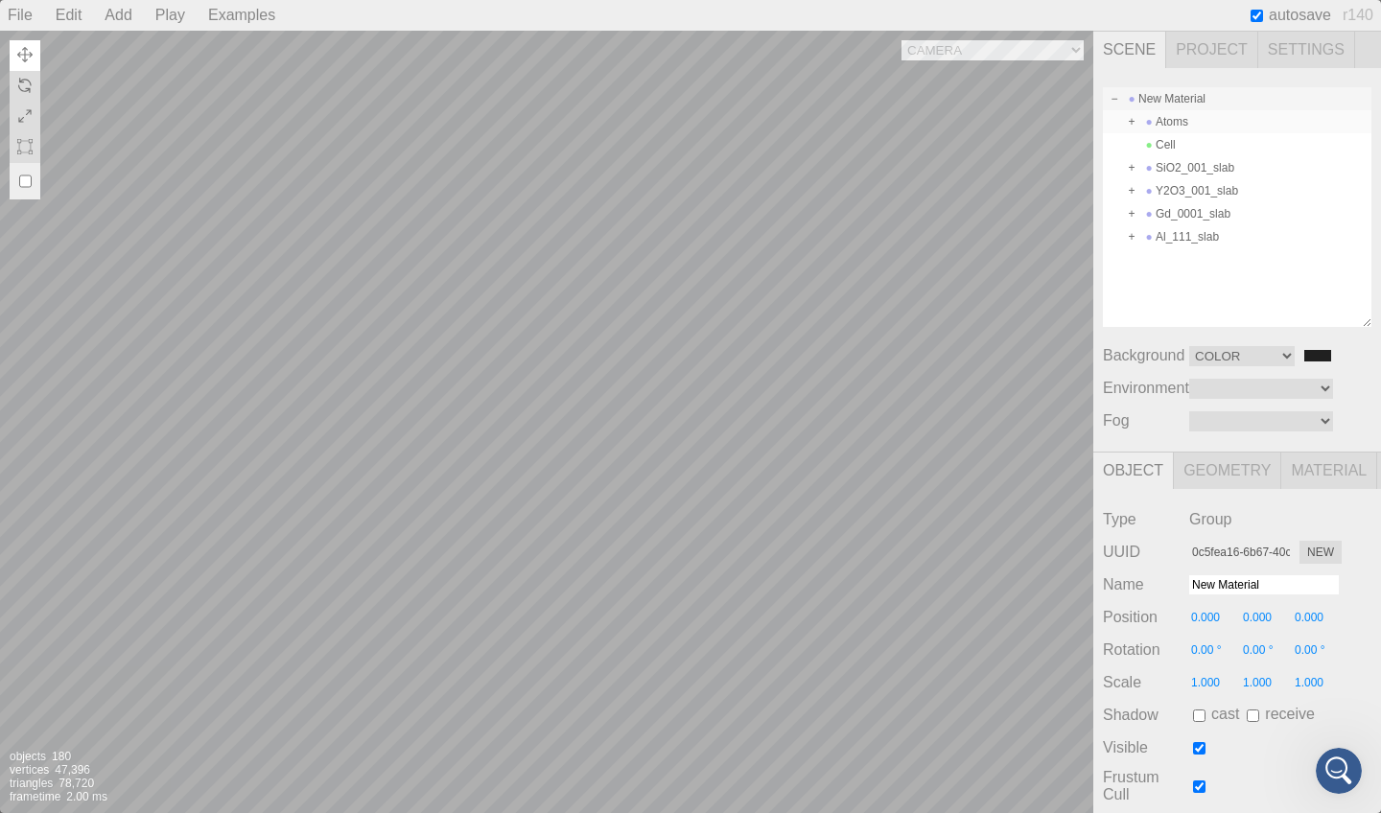
click at [1186, 122] on div "Atoms" at bounding box center [1237, 121] width 269 height 23
type input "757d105d-bc75-479a-ba6f-ecd0b85b521d"
type input "Atoms"
type input "0.00 °"
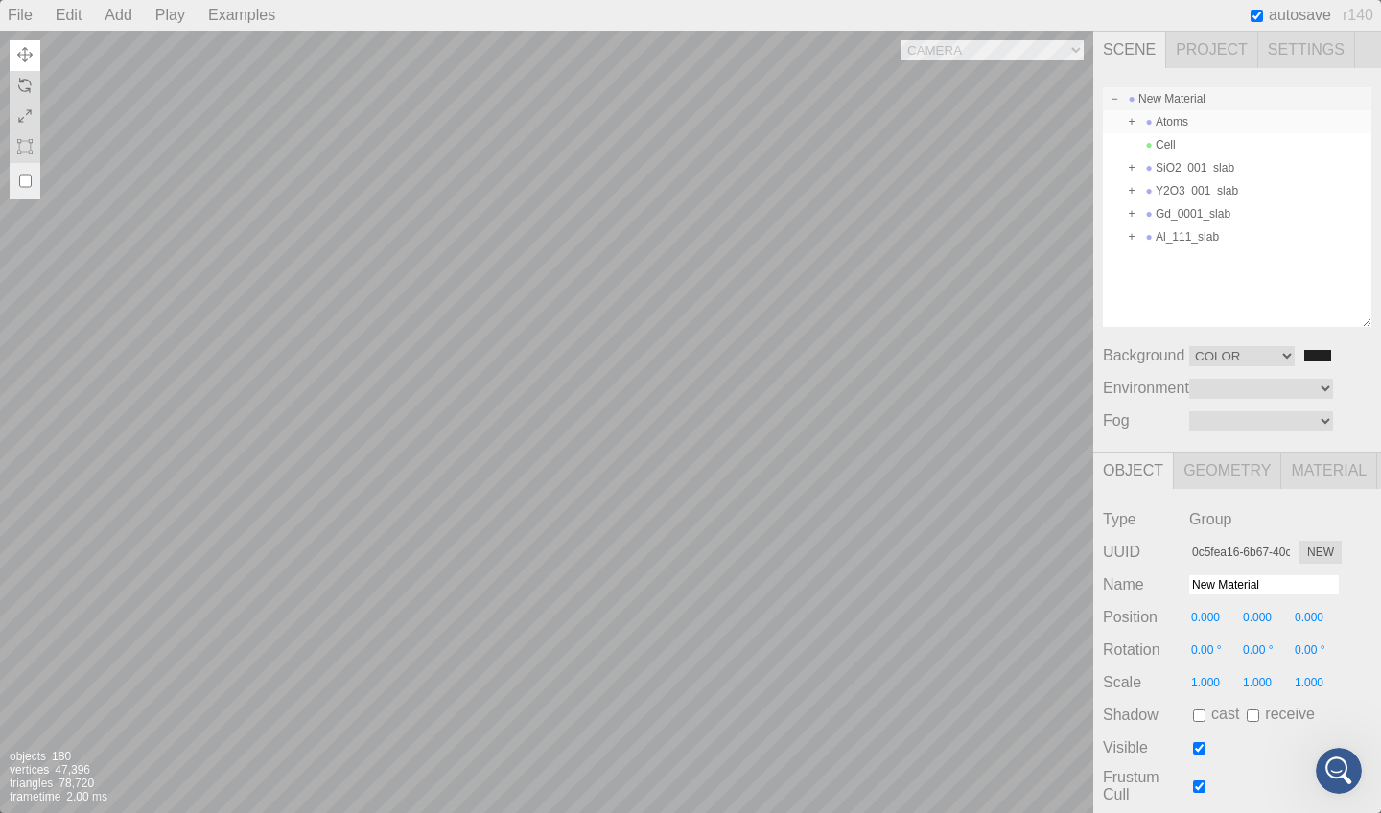
type input "0.00 °"
click at [1195, 167] on div "SiO2_001_slab" at bounding box center [1237, 167] width 269 height 23
type input "ba8e2c05-3de7-41e1-b131-bae56d6504a3"
type input "SiO2_001_slab"
type input "2.000"
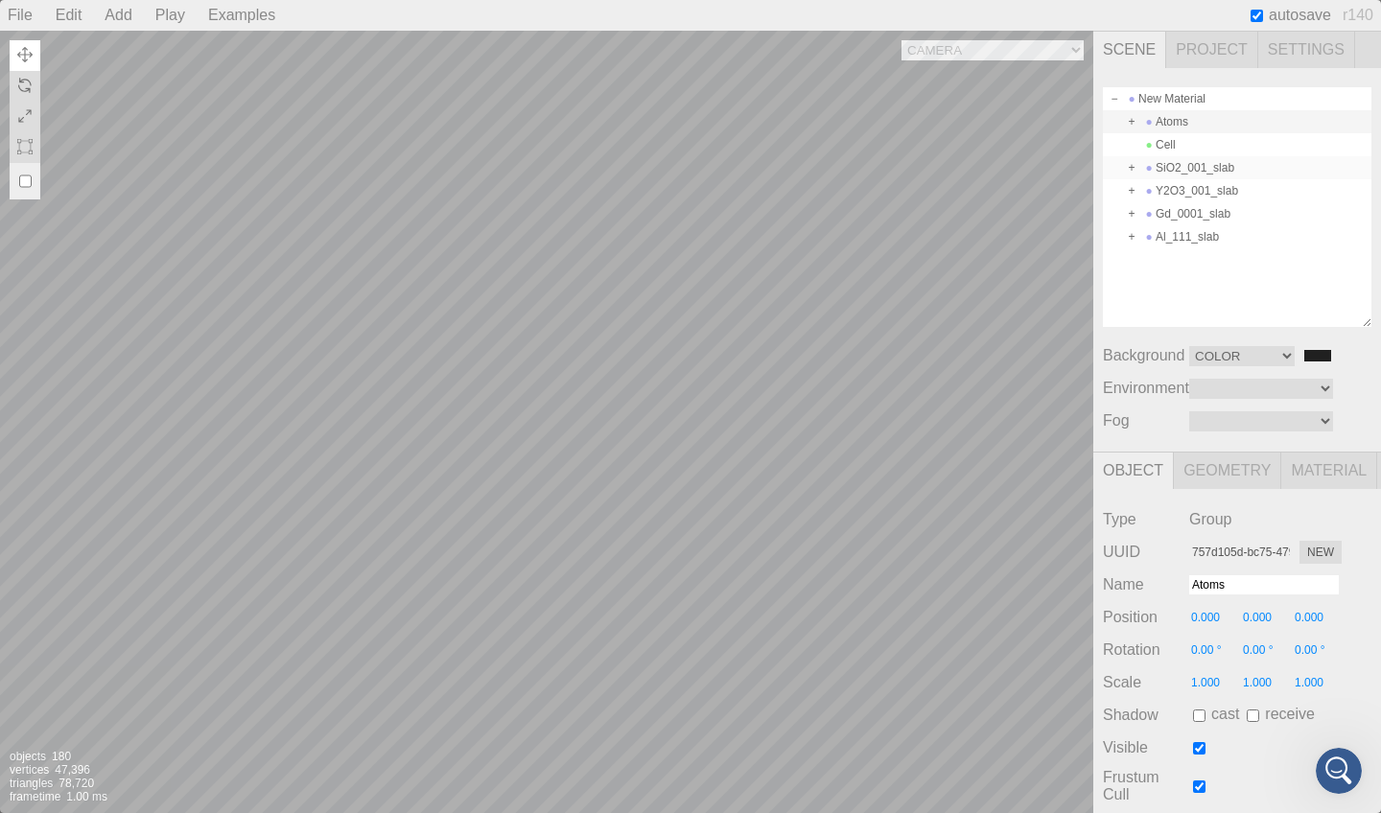
type input "0.00 °"
click at [1311, 615] on input "0.000" at bounding box center [1319, 617] width 52 height 17
type input "8.000"
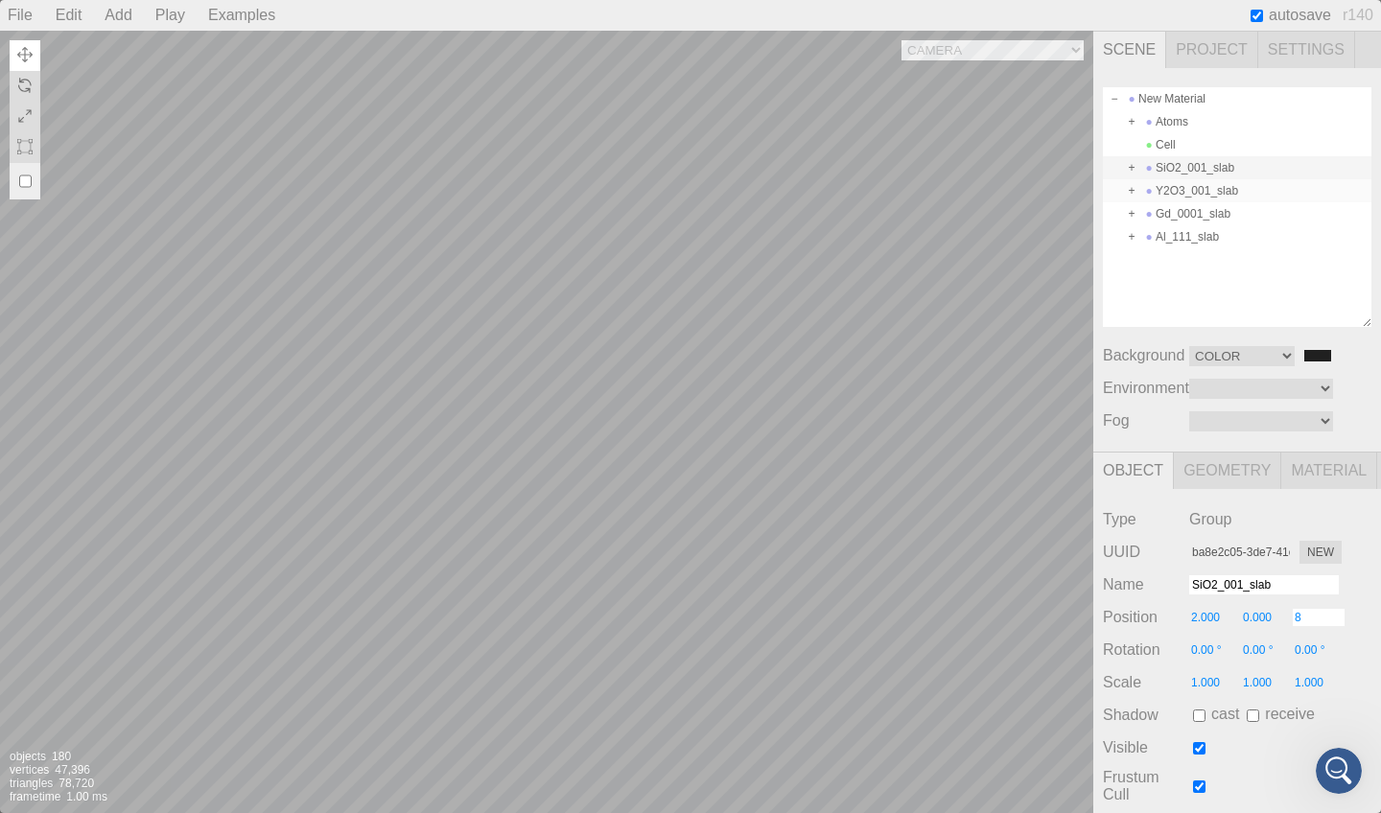
type input "0.00 °"
click at [1198, 188] on div "Y2O3_001_slab" at bounding box center [1237, 190] width 269 height 23
type input "19c0b9ca-855e-4a5b-ae56-d28bed1ff1f2"
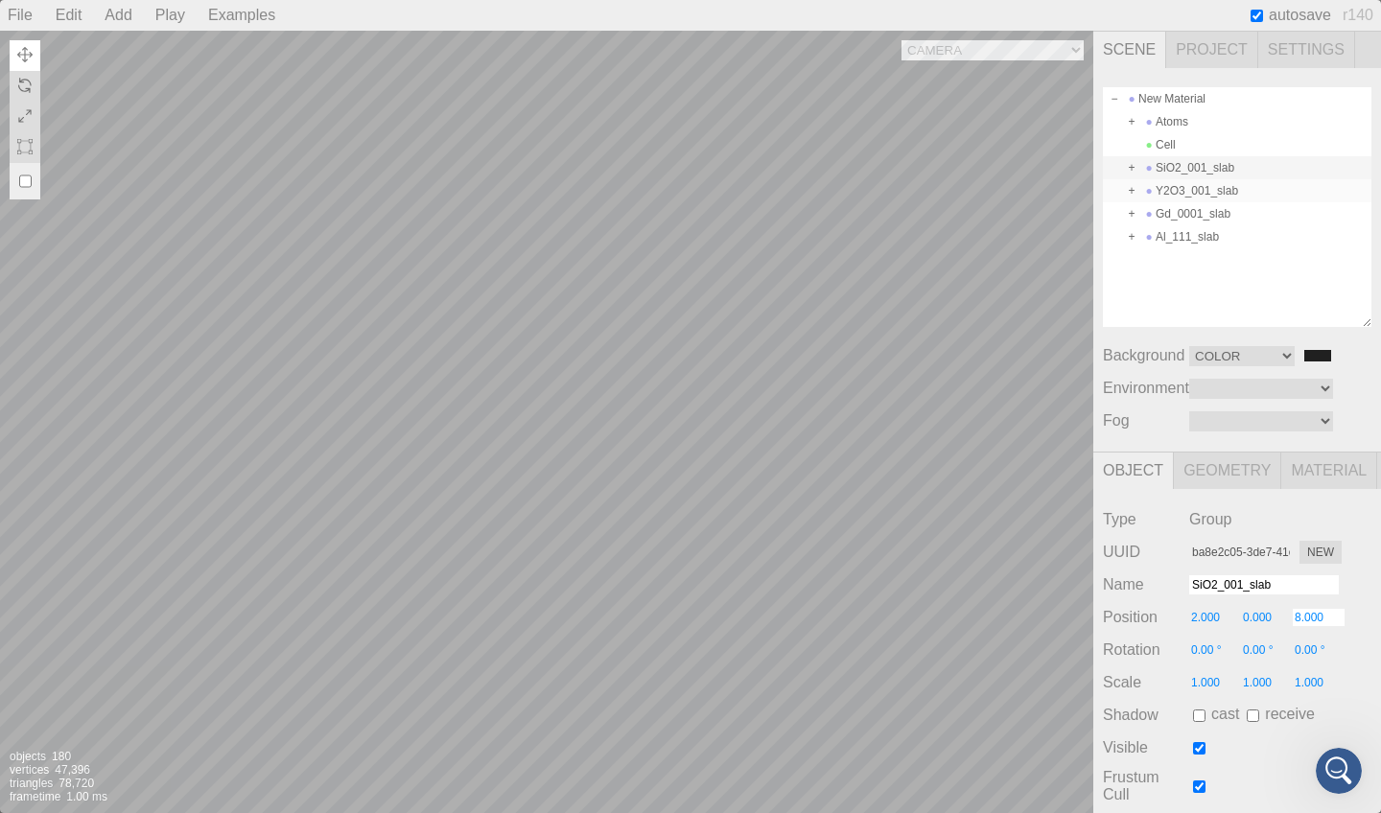
type input "Y2O3_001_slab"
type input "0.000"
type input "0.00 °"
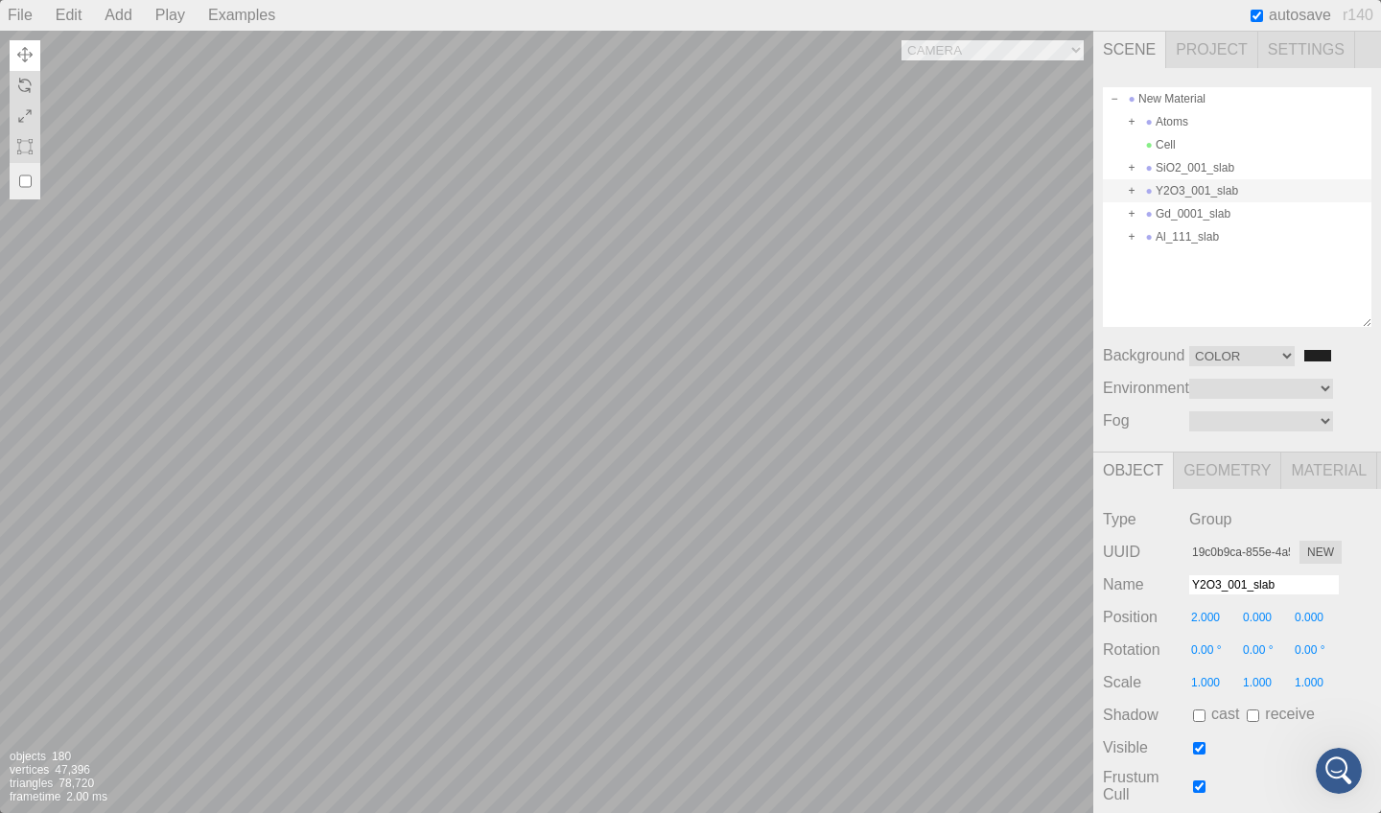
click at [1314, 618] on input "0.000" at bounding box center [1319, 617] width 52 height 17
type input "15.000"
type input "0.00 °"
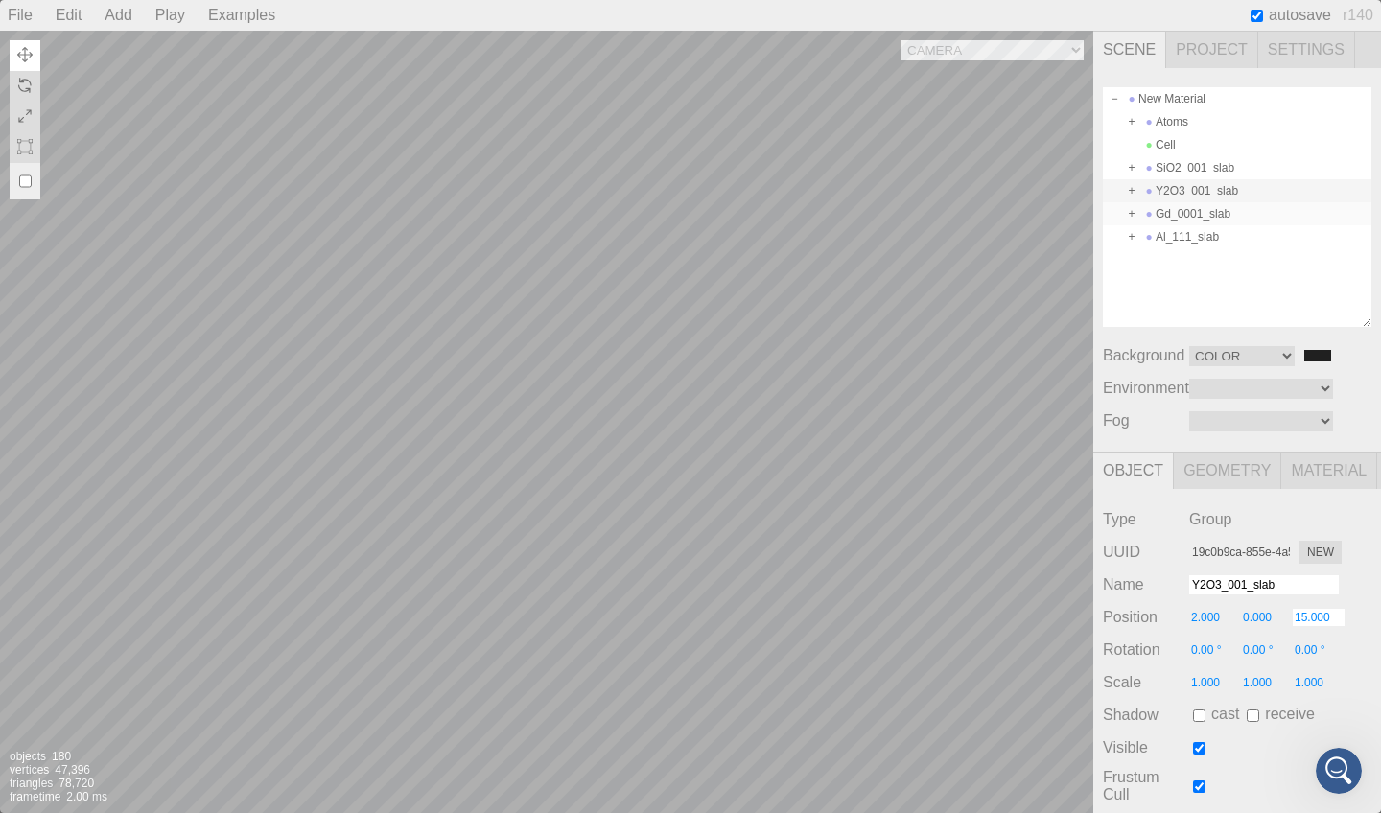
click at [1230, 216] on div "Gd_0001_slab" at bounding box center [1237, 213] width 269 height 23
type input "273fa2a8-81dd-4ef0-9f3c-b1c3b30c440c"
type input "Gd_0001_slab"
type input "0.000"
type input "0.00 °"
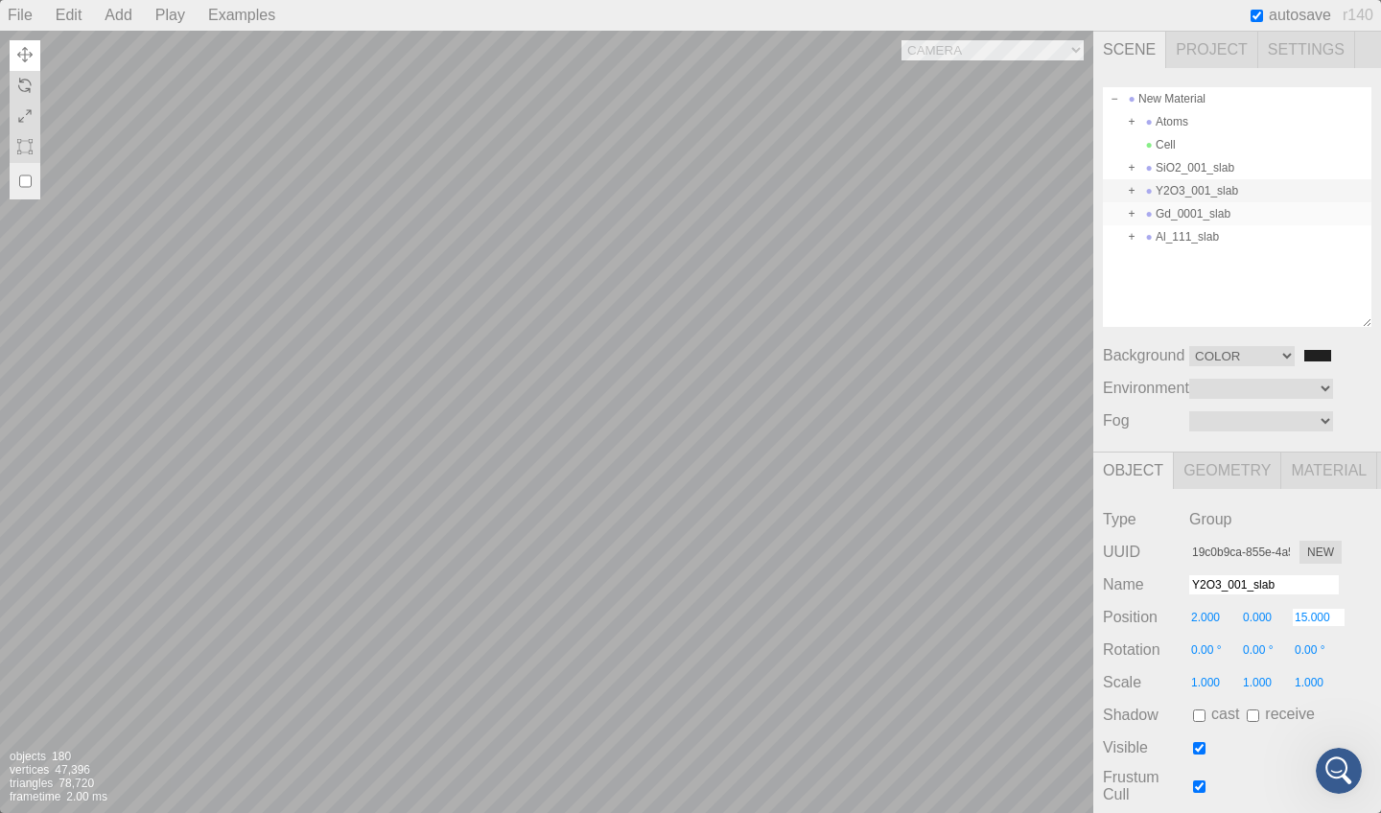
type input "0.00 °"
click at [1308, 614] on input "0.000" at bounding box center [1319, 617] width 52 height 17
type input "22.000"
type input "0.00 °"
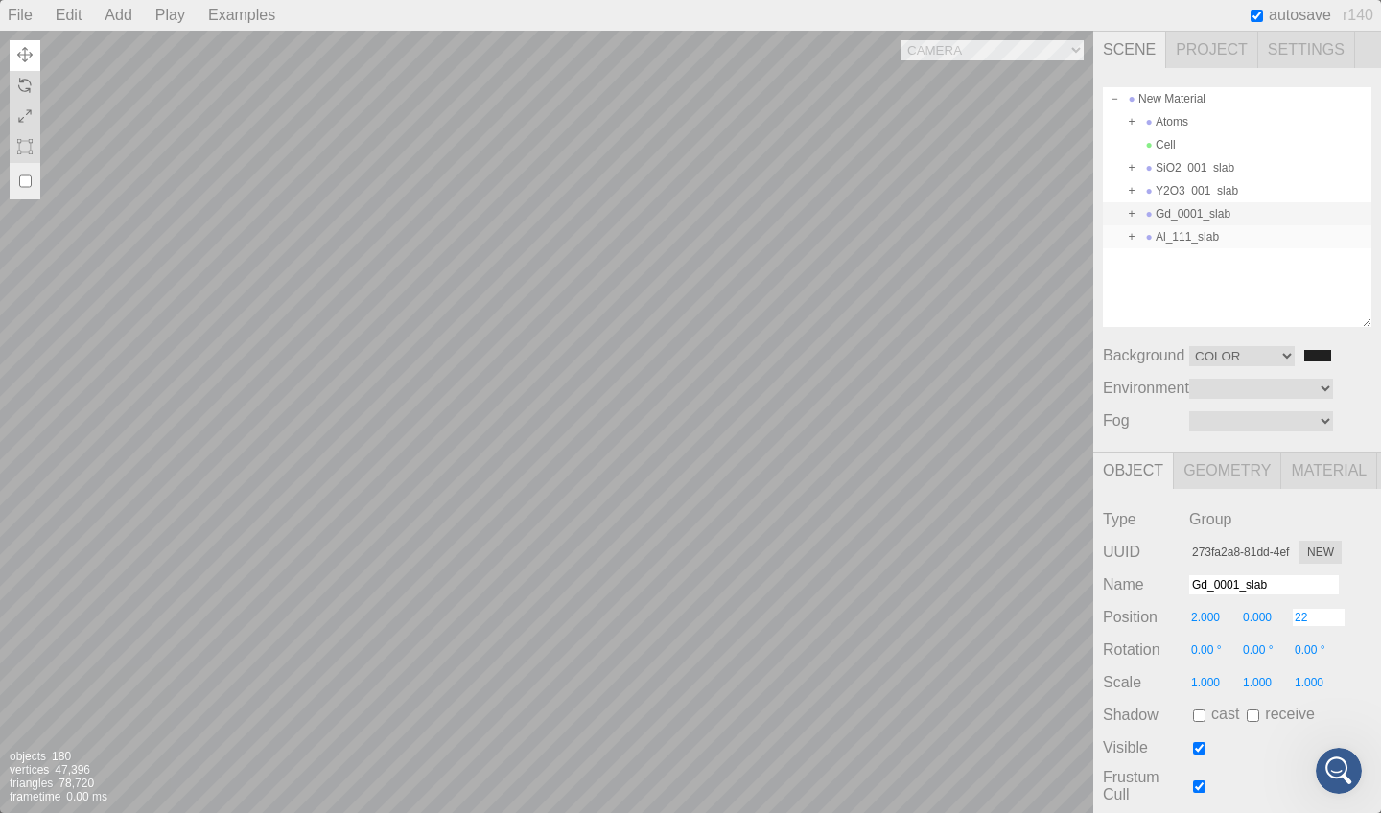
type input "0.00 °"
click at [1233, 232] on div "Al_111_slab" at bounding box center [1237, 236] width 269 height 23
type input "b46fea6f-0d93-43a1-8964-a918c41956fb"
type input "Al_111_slab"
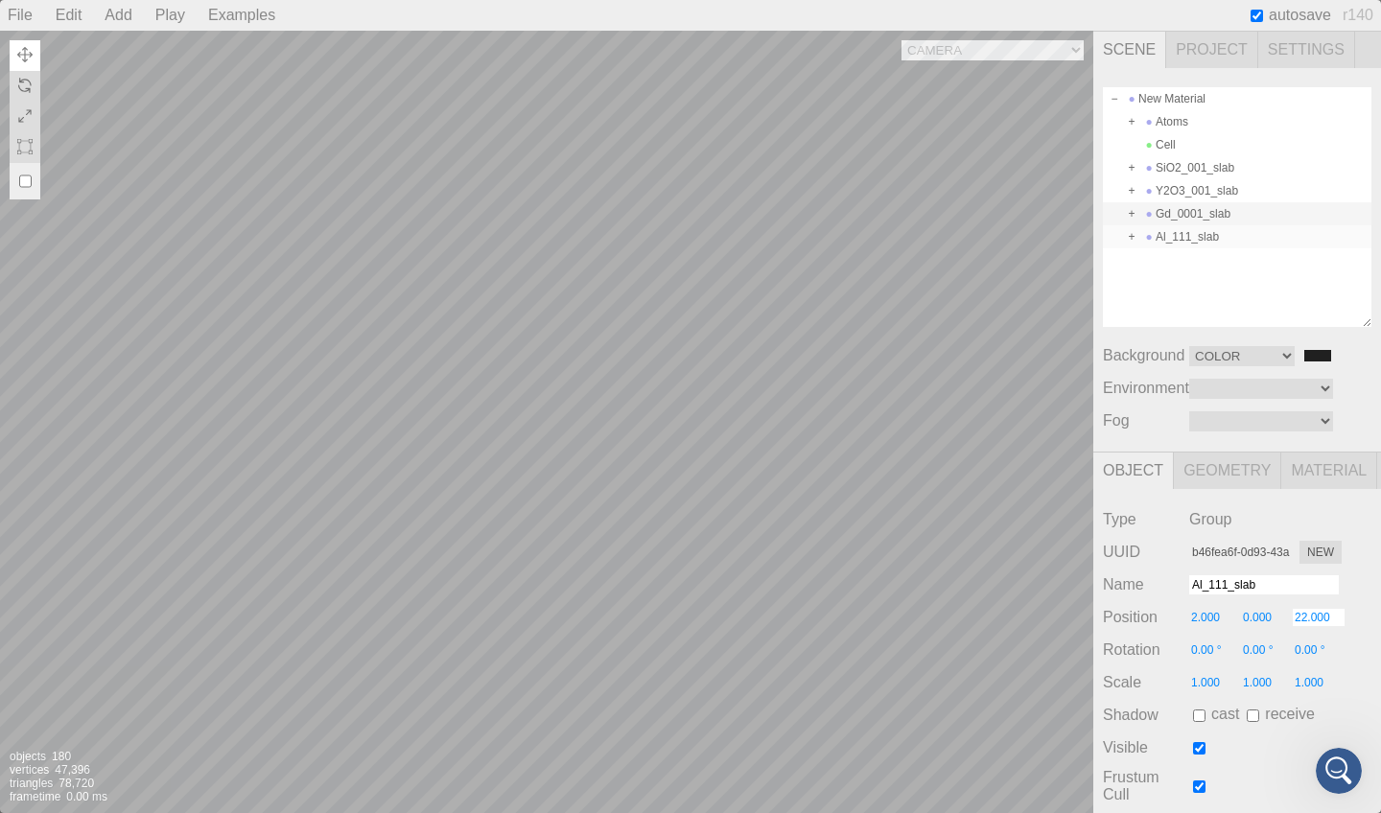
type input "0.000"
type input "0.00 °"
click at [1309, 612] on input "0.000" at bounding box center [1319, 617] width 52 height 17
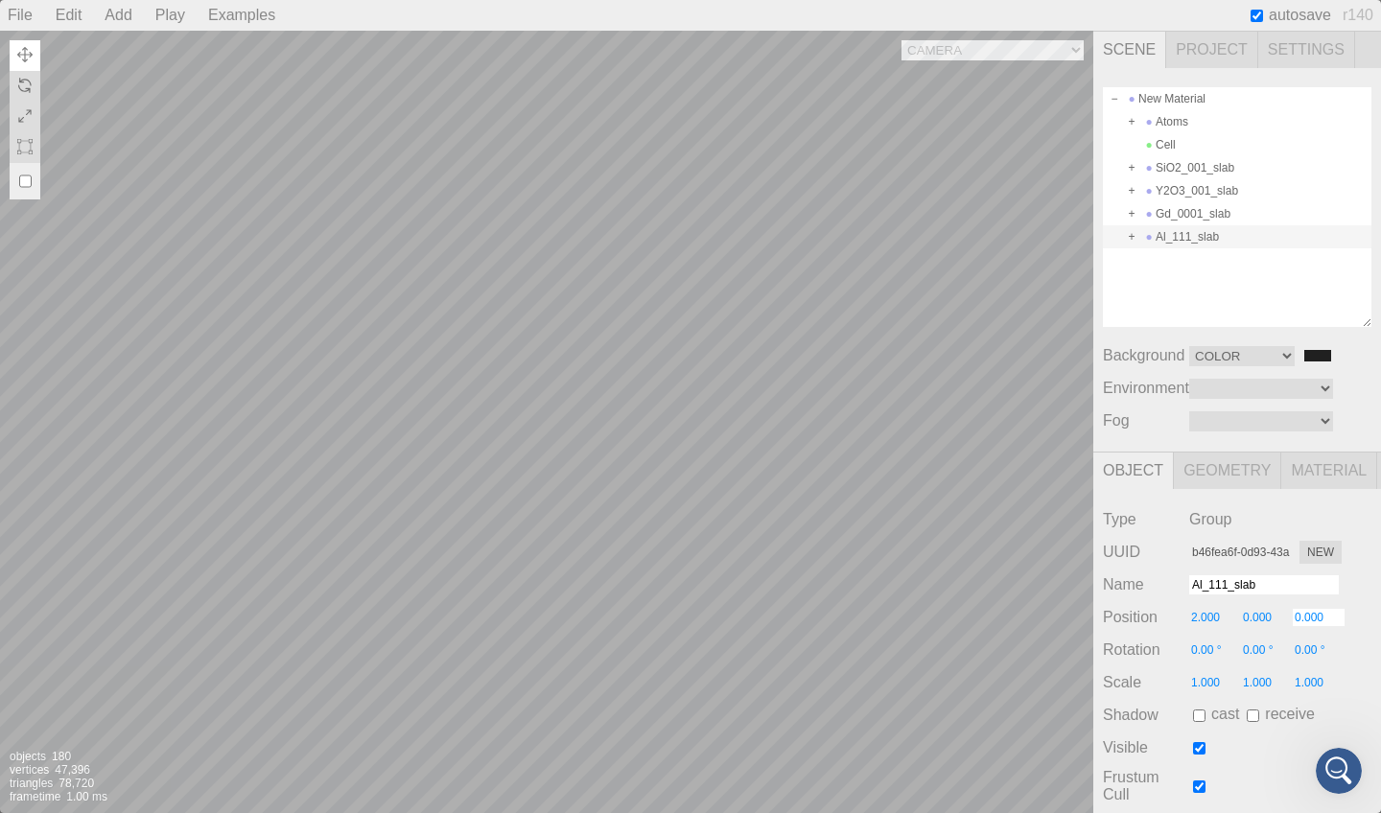
type input "2"
type input "30.000"
type input "0.00 °"
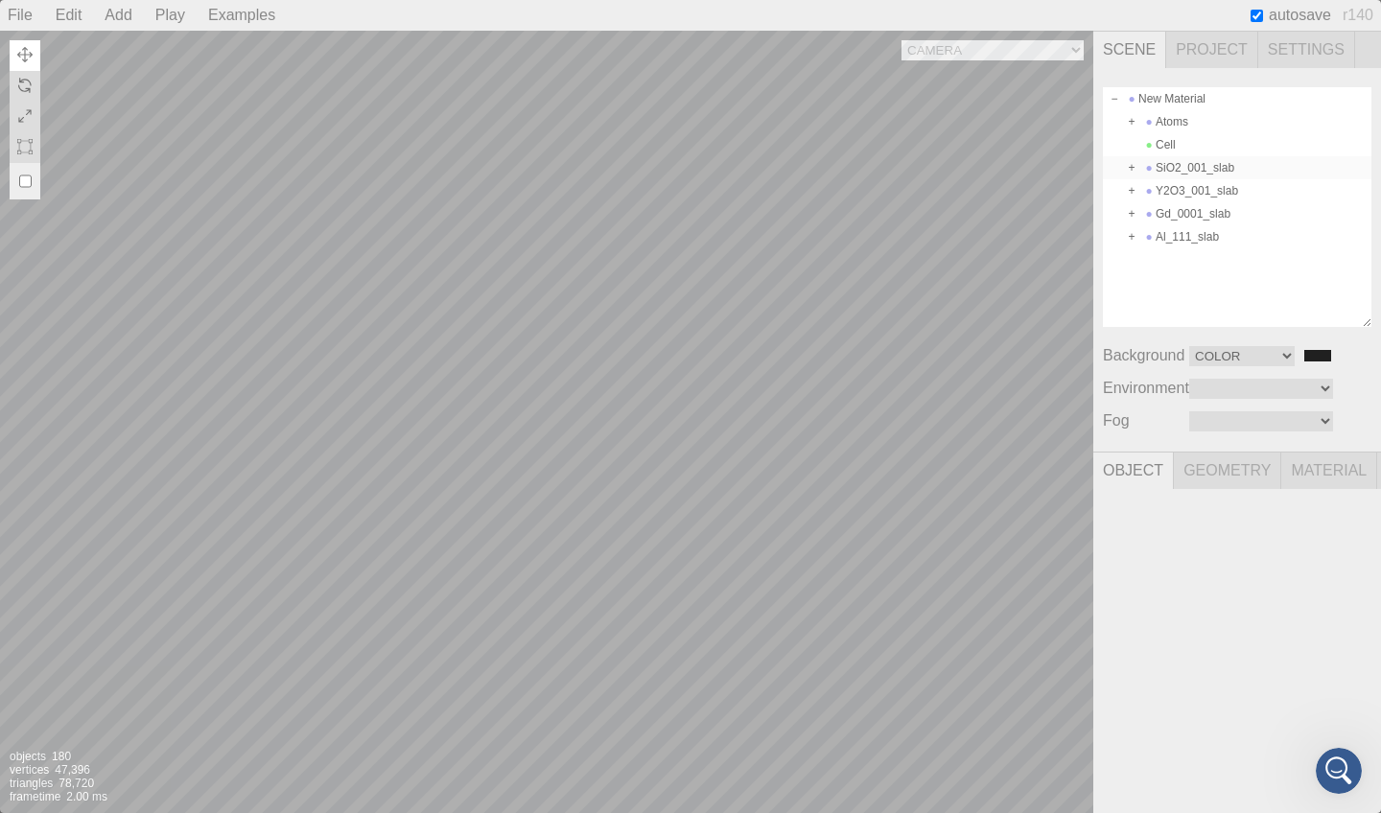
click at [1132, 170] on span at bounding box center [1131, 167] width 13 height 13
type input "ba8e2c05-3de7-41e1-b131-bae56d6504a3"
type input "SiO2_001_slab"
type input "8.000"
type input "0.00 °"
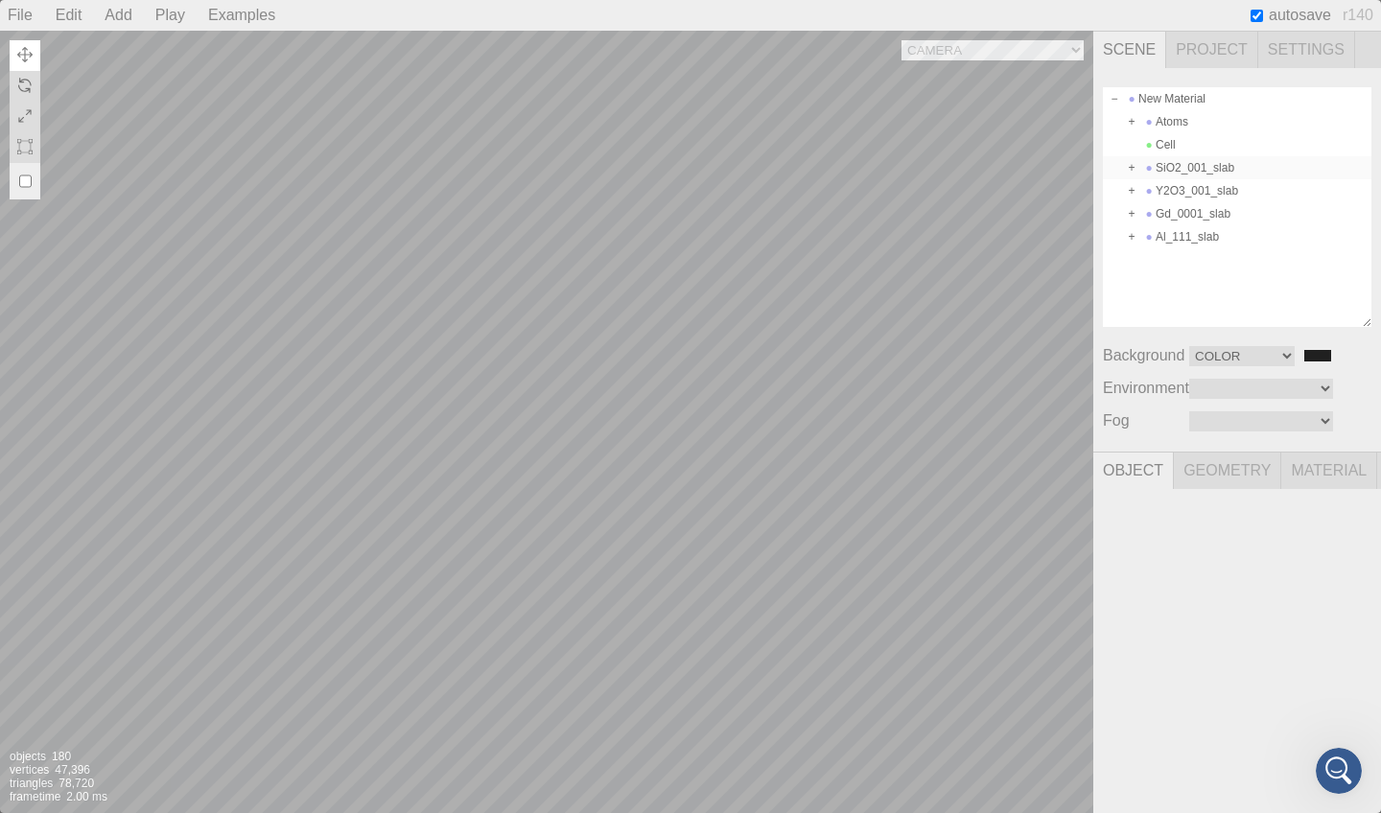
type input "0.00 °"
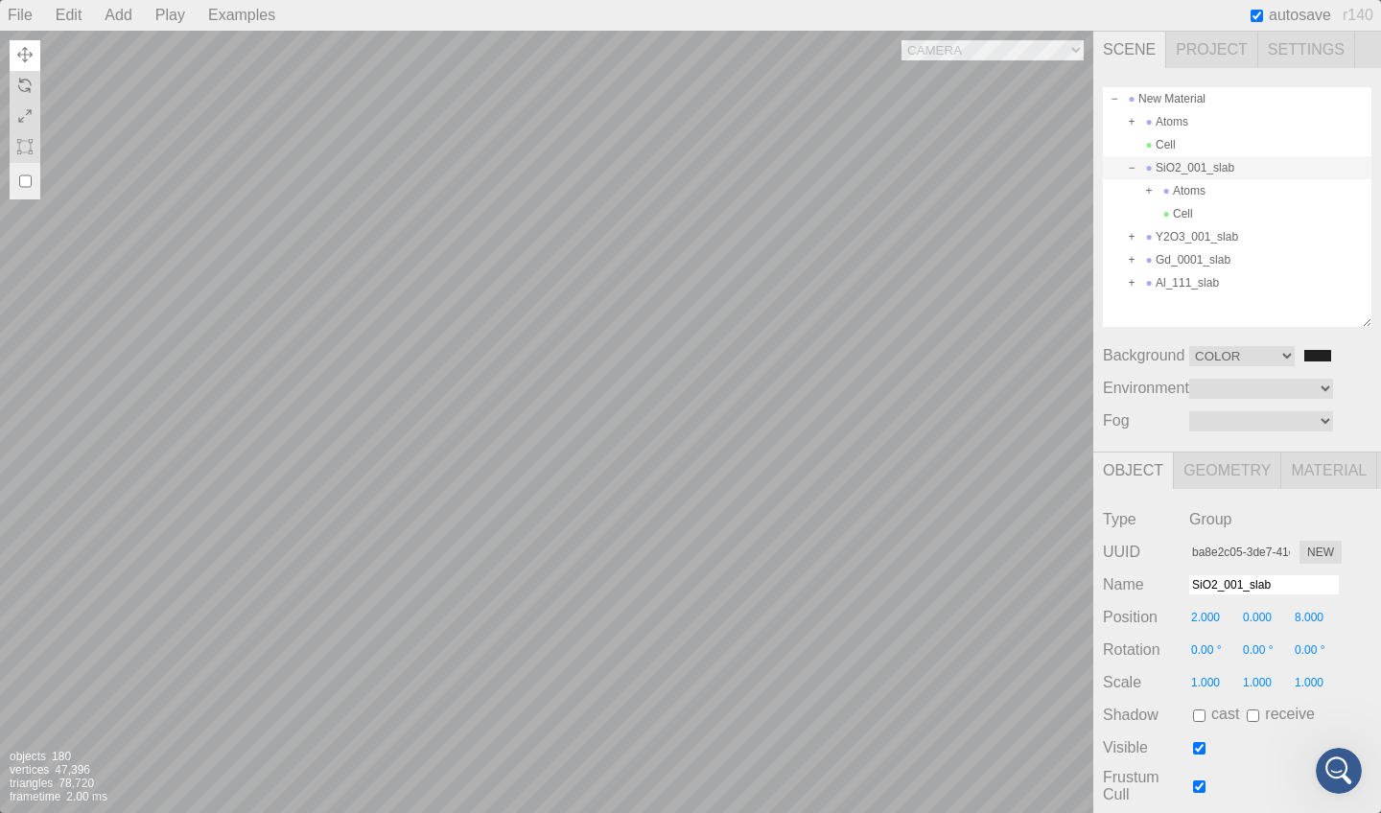
click at [1132, 170] on span at bounding box center [1131, 167] width 13 height 13
click at [1131, 121] on span at bounding box center [1131, 121] width 13 height 13
type input "757d105d-bc75-479a-ba6f-ecd0b85b521d"
type input "Atoms"
type input "0.000"
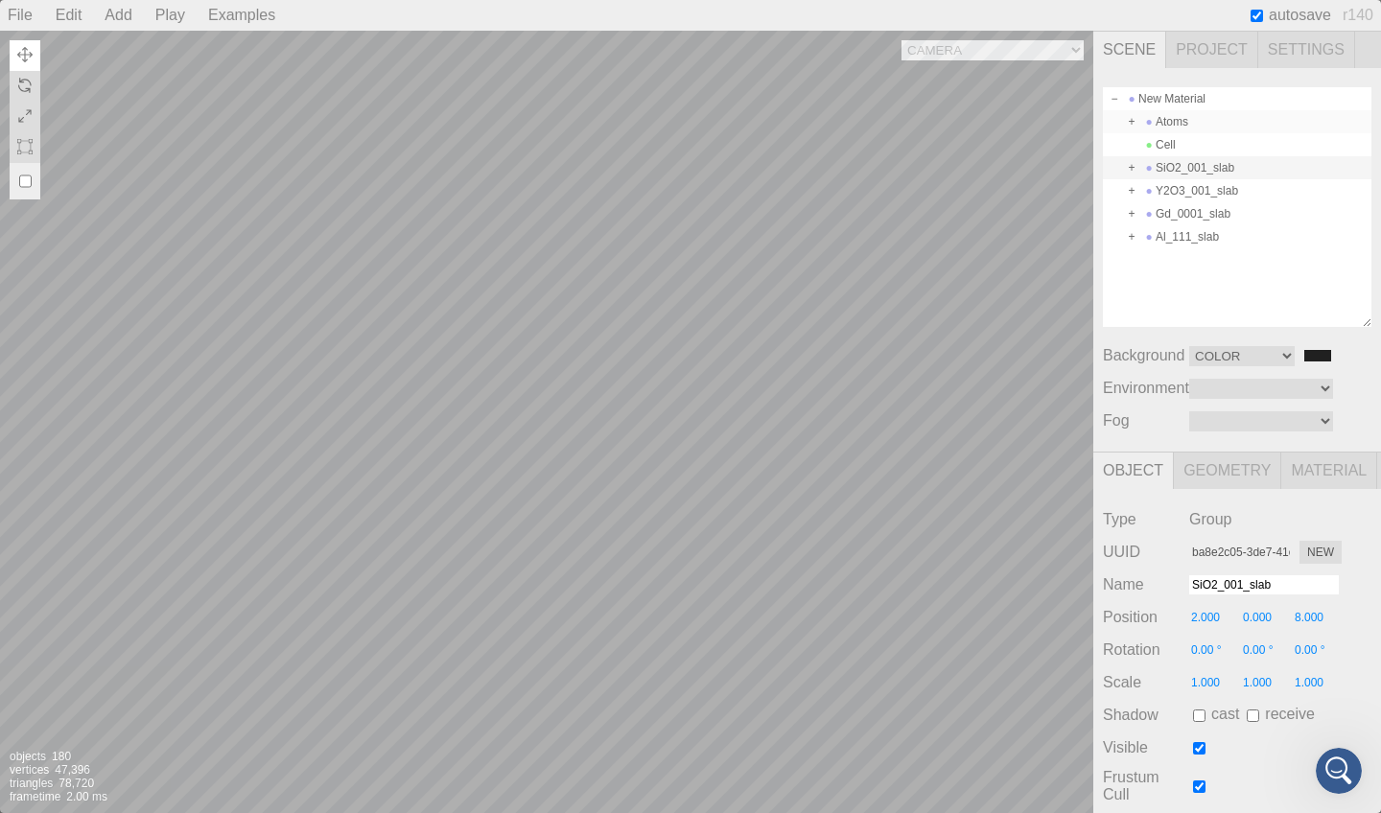
type input "0.000"
type input "0.00 °"
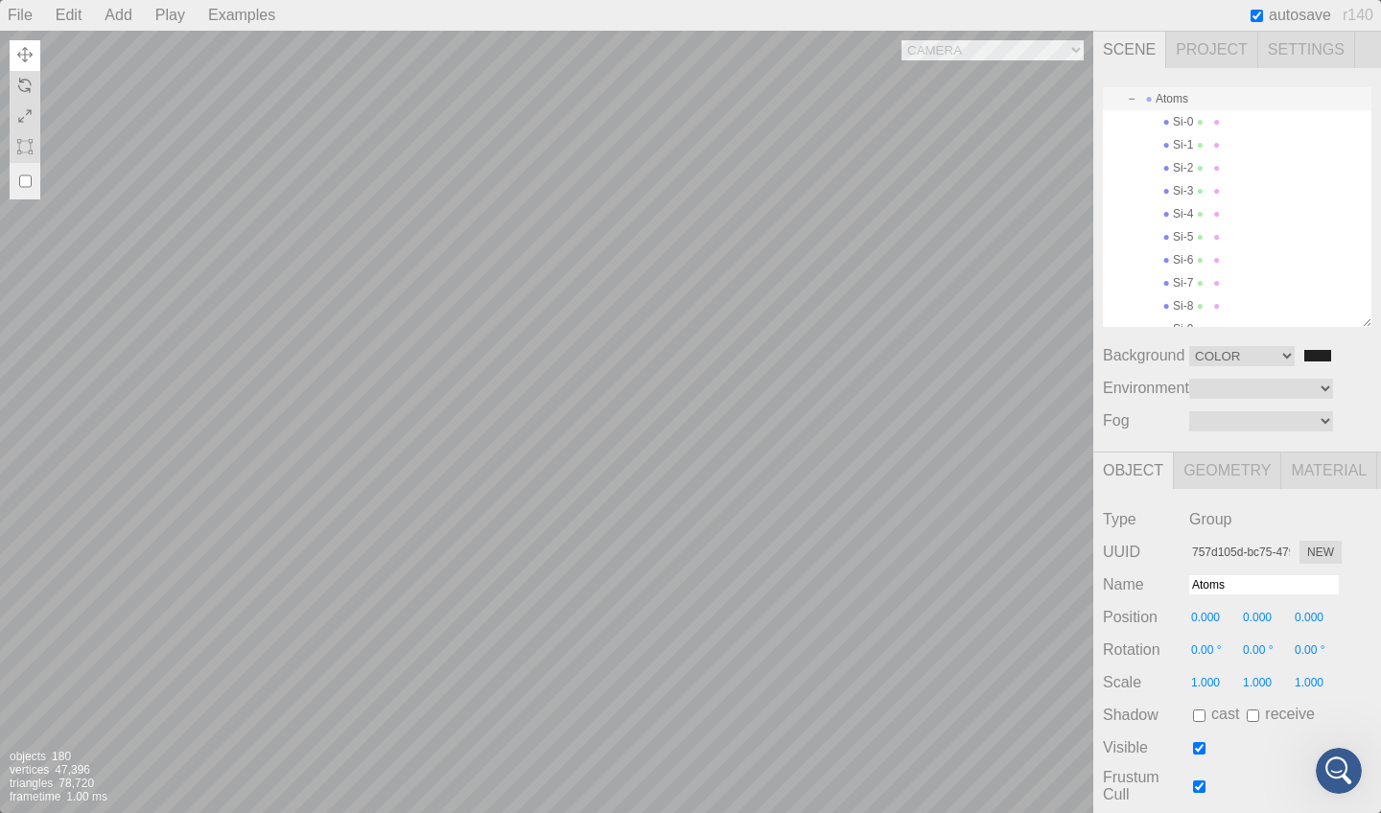
click at [1133, 101] on span at bounding box center [1131, 98] width 13 height 13
click at [1119, 99] on span at bounding box center [1114, 98] width 13 height 13
type input "0c5fea16-6b67-40c2-a630-3b81ccc242db"
type input "New Material"
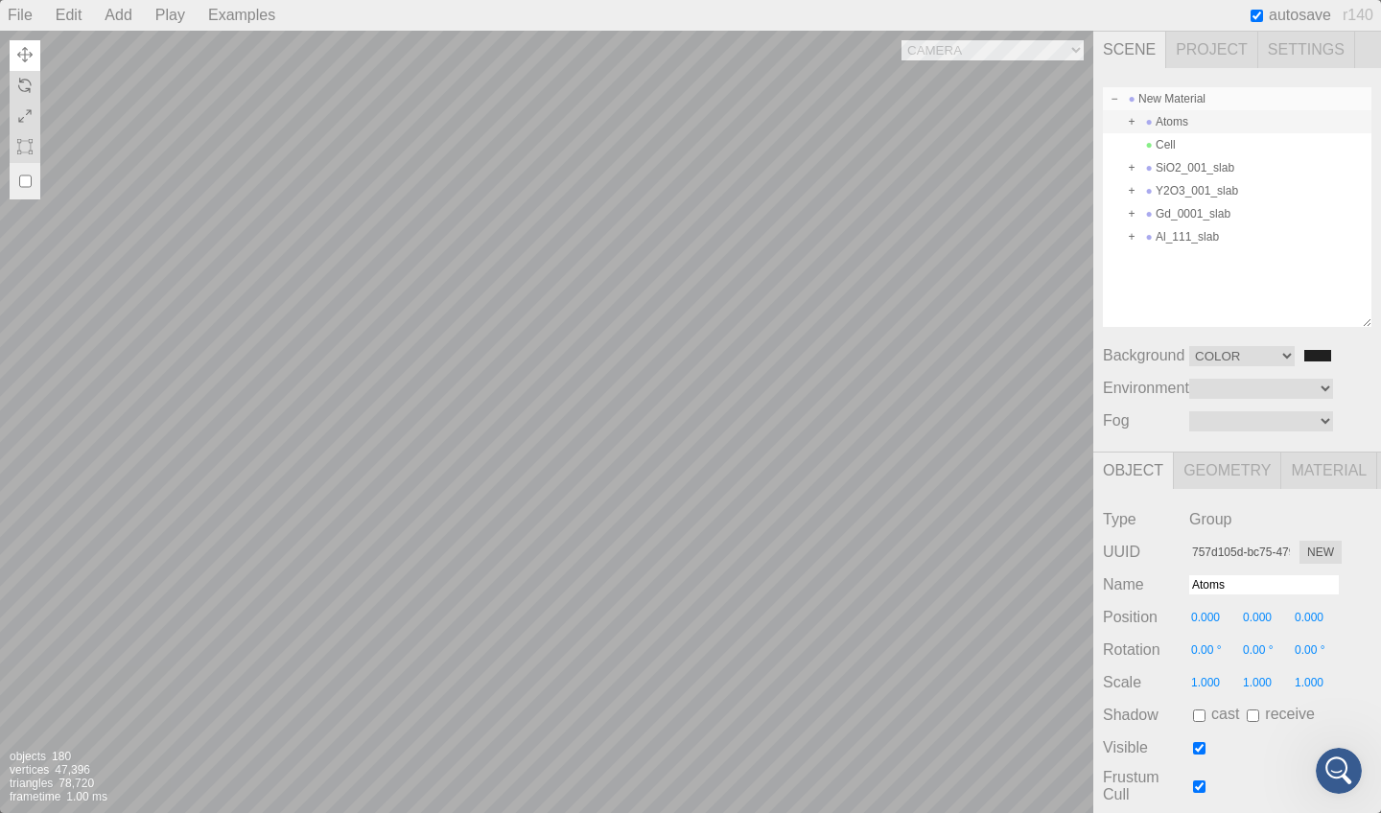
type input "0.00 °"
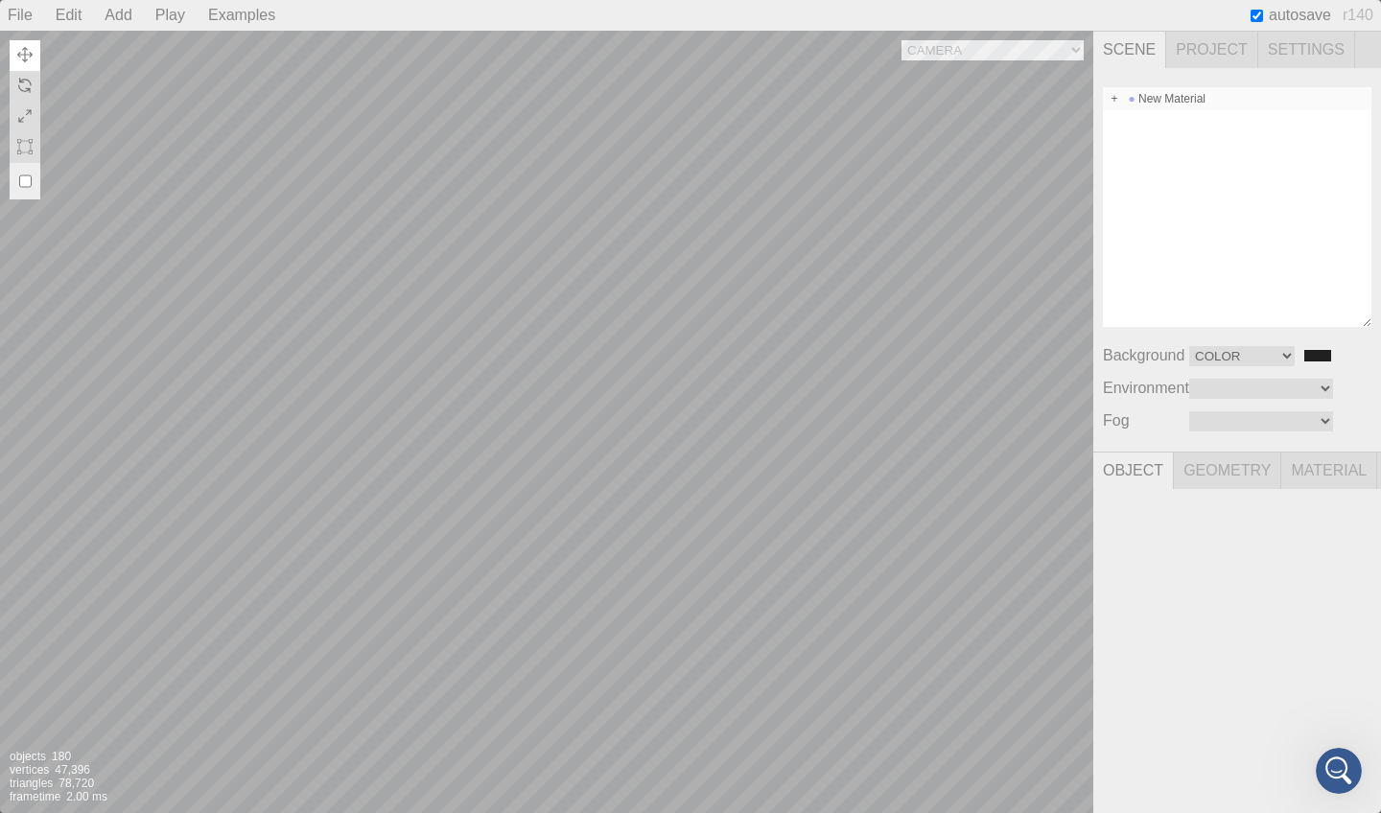
click at [1113, 103] on span at bounding box center [1114, 98] width 13 height 13
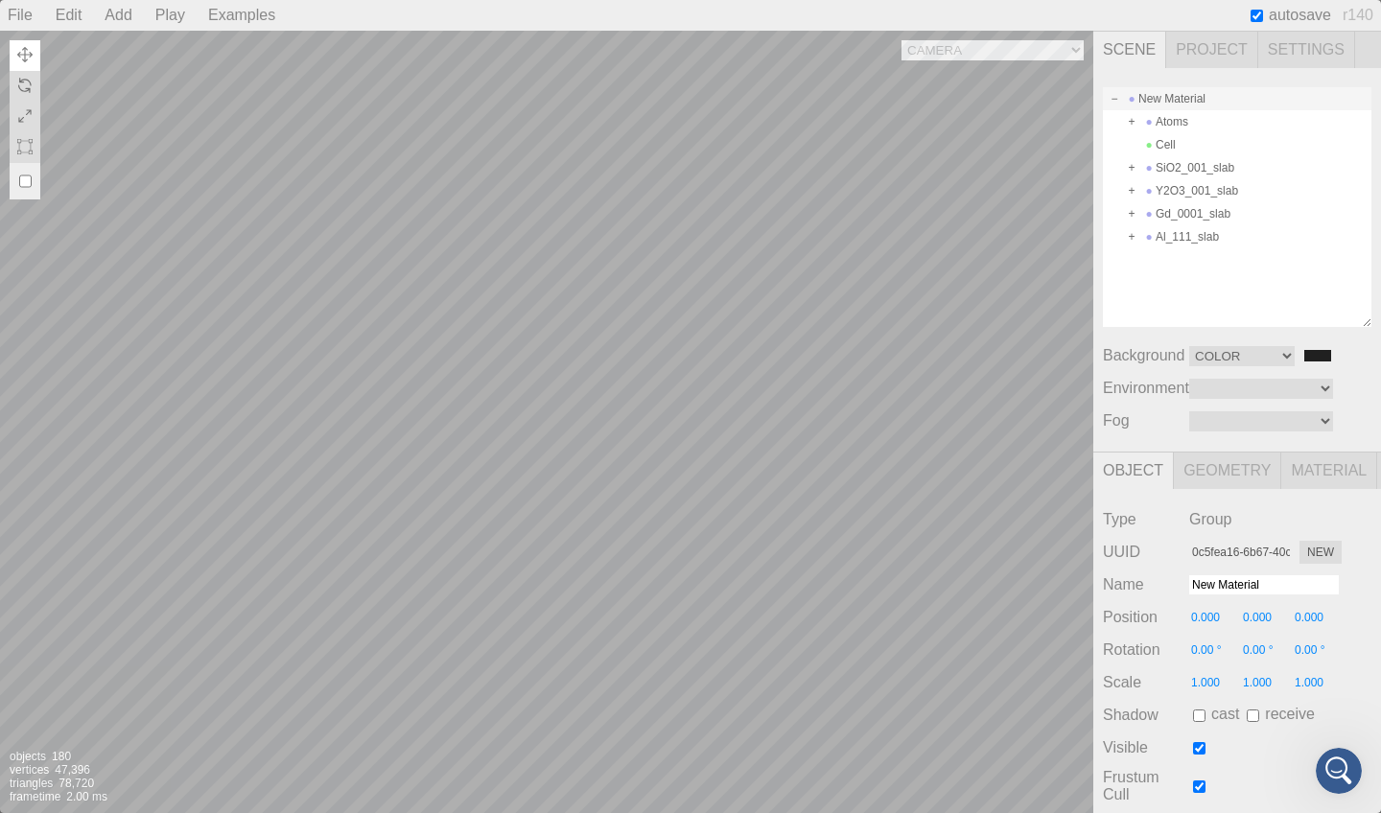
type input "0.00 °"
click at [1169, 118] on div "Atoms" at bounding box center [1237, 121] width 269 height 23
type input "757d105d-bc75-479a-ba6f-ecd0b85b521d"
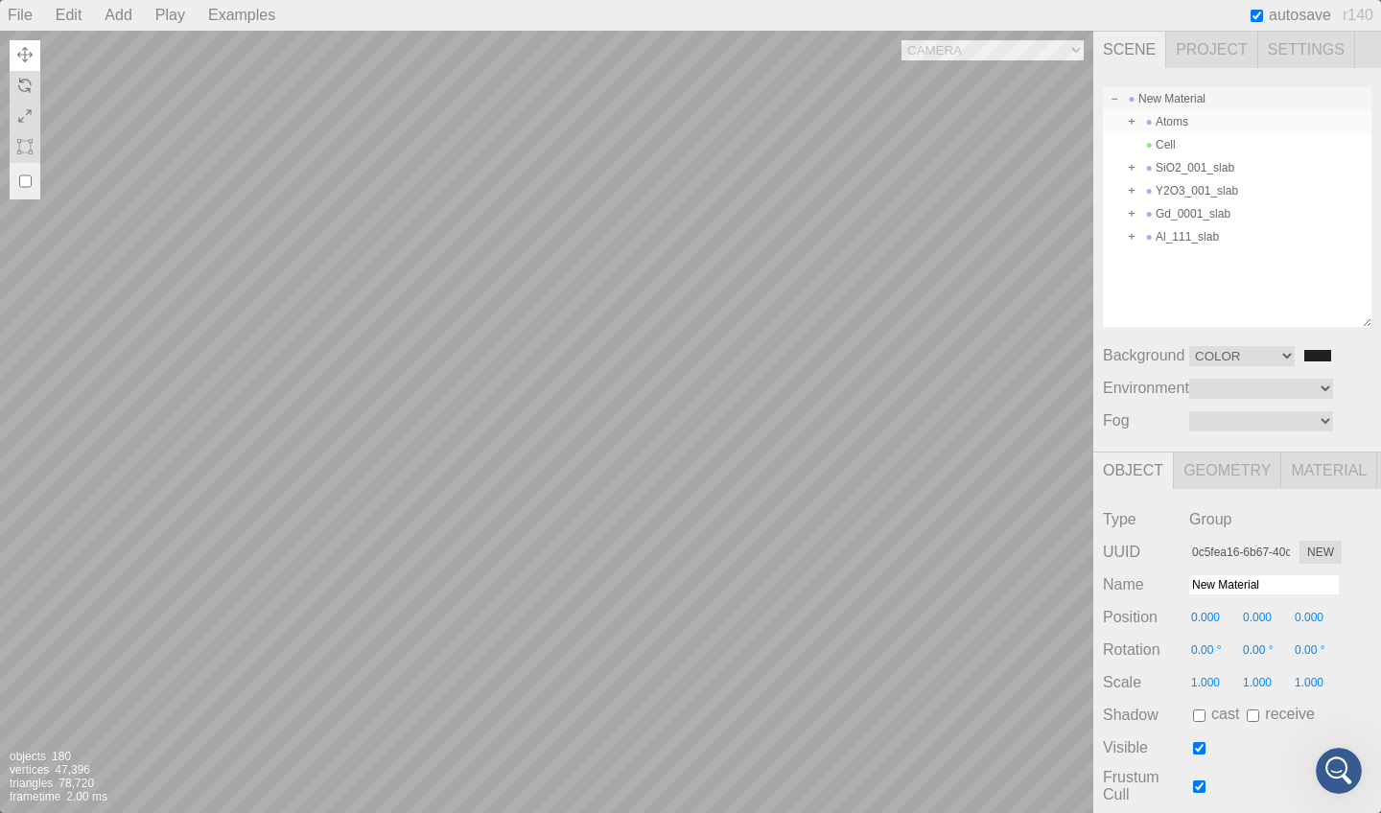
type input "Atoms"
type input "0.00 °"
click at [1310, 648] on input "0.00 °" at bounding box center [1319, 650] width 52 height 17
type input "45"
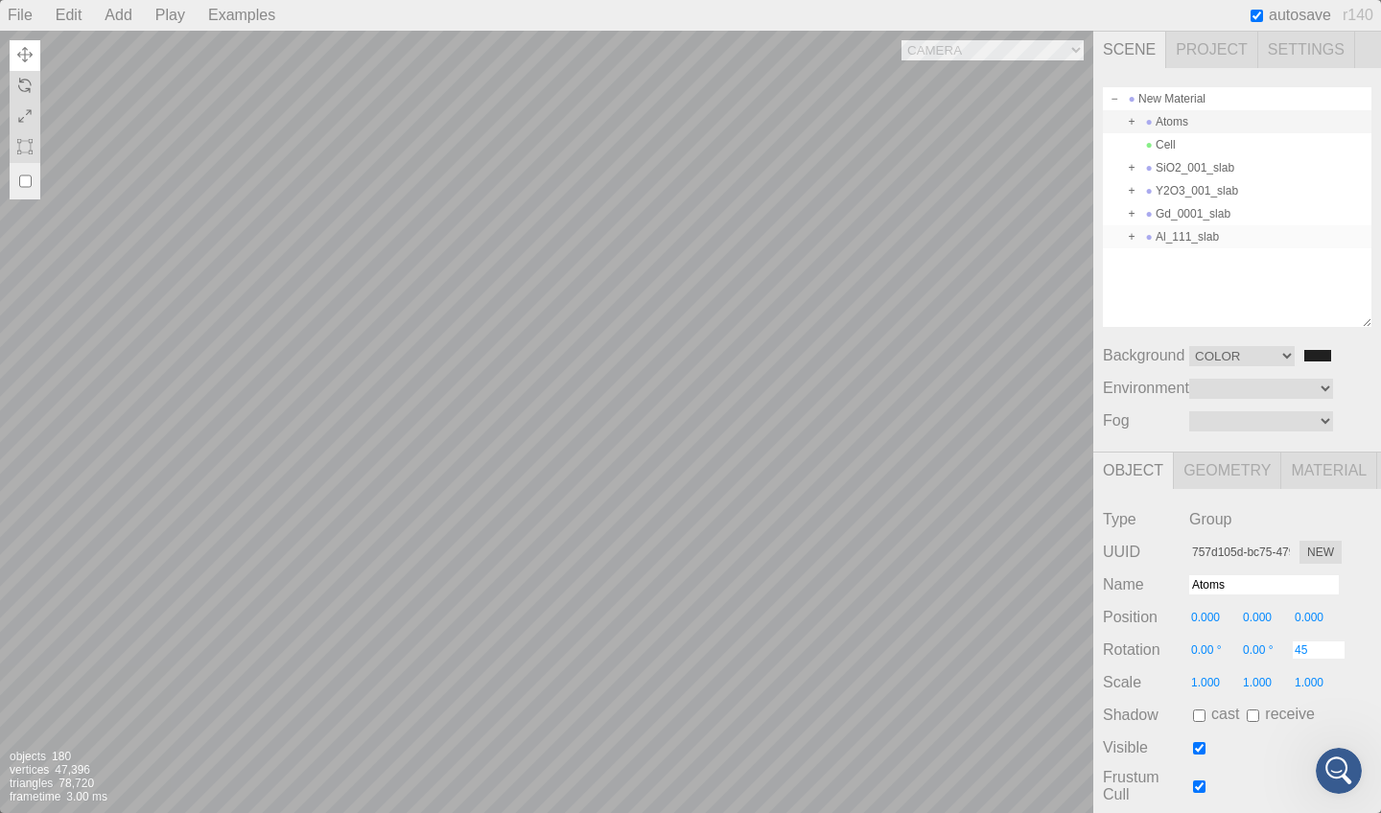
type input "0.00 °"
type input "45.00 °"
click at [1190, 241] on div "Al_111_slab" at bounding box center [1237, 236] width 269 height 23
type input "b46fea6f-0d93-43a1-8964-a918c41956fb"
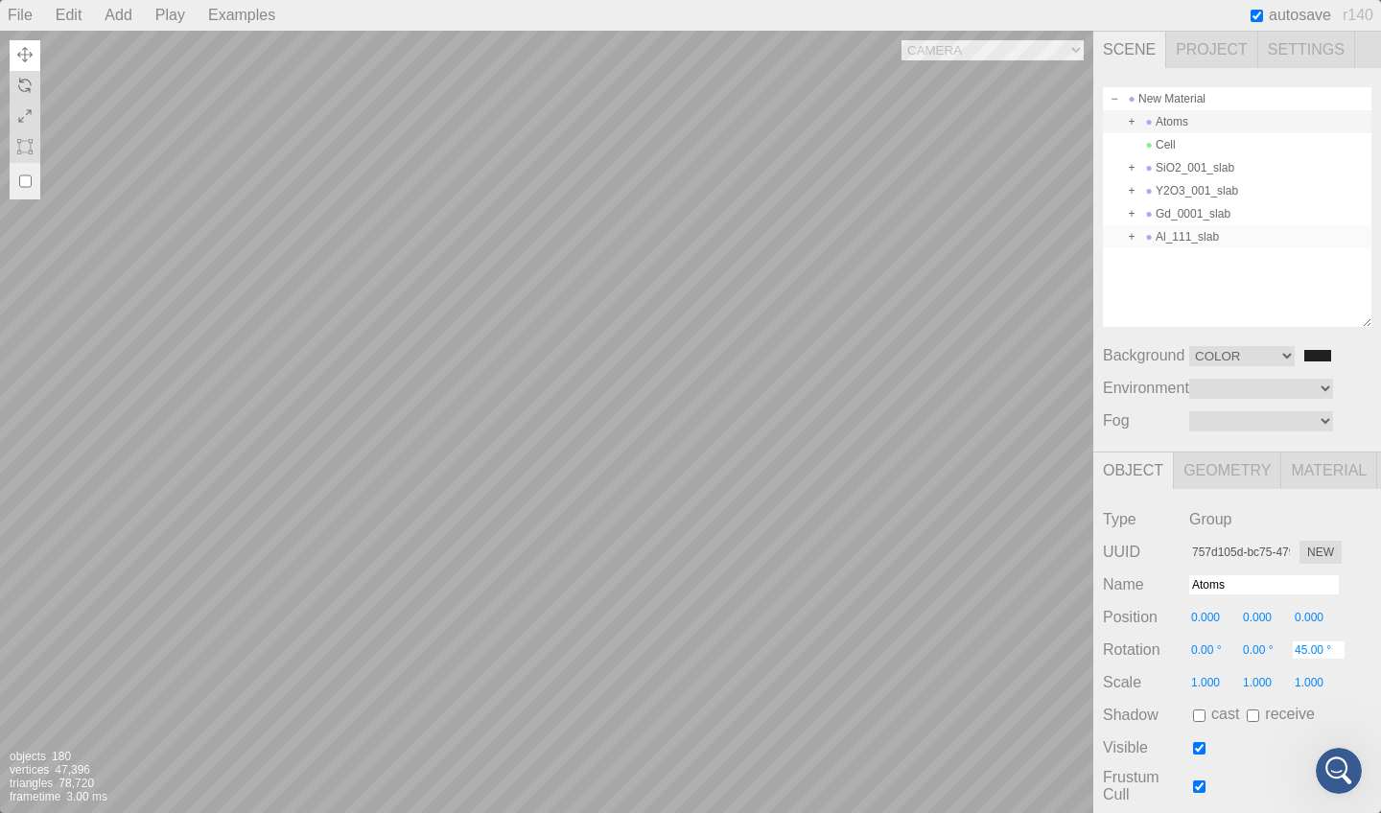
type input "Al_111_slab"
type input "2.000"
type input "30.000"
type input "0.00 °"
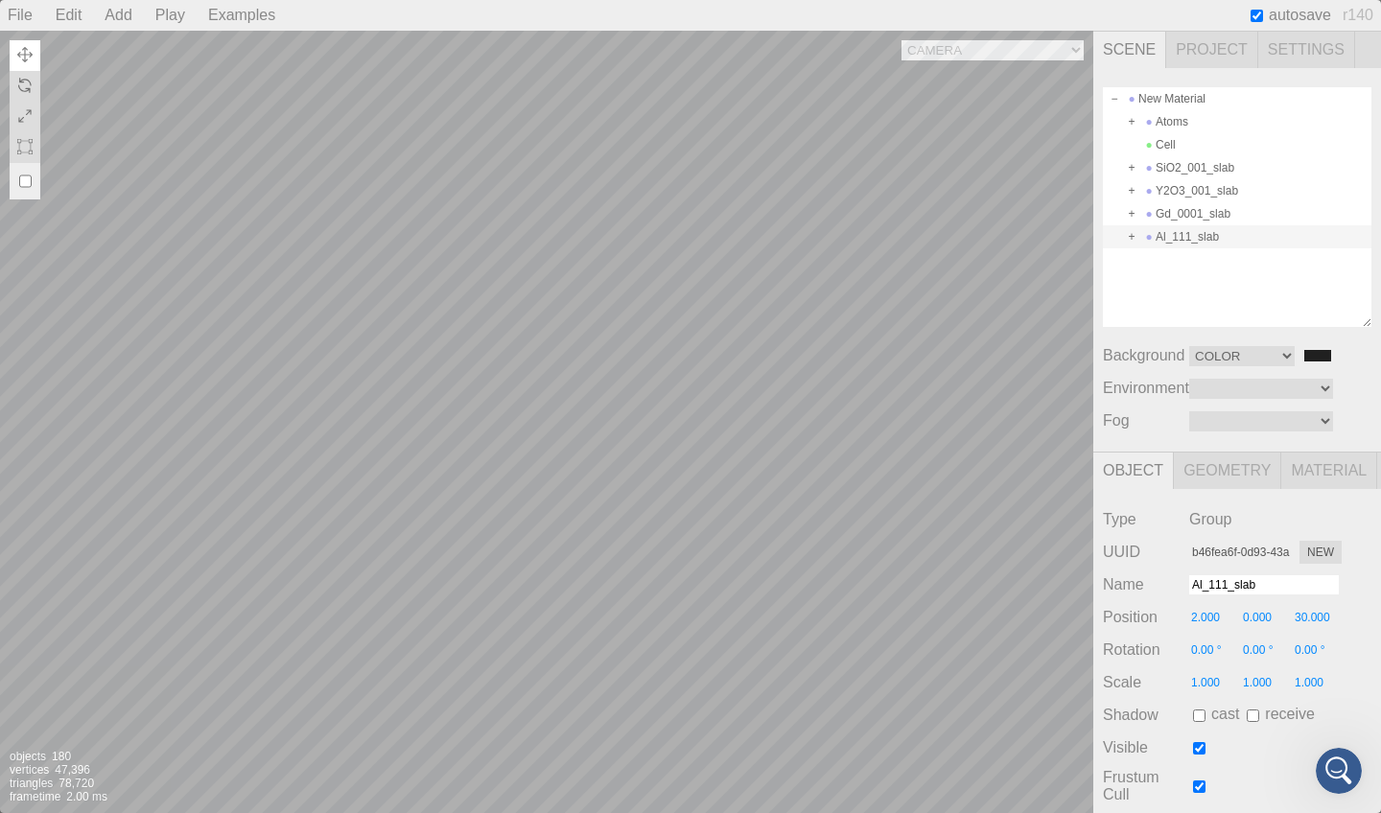
drag, startPoint x: 1311, startPoint y: 650, endPoint x: 1350, endPoint y: 708, distance: 69.7
click at [1311, 650] on input "0.00 °" at bounding box center [1319, 650] width 52 height 17
type input "45"
type input "0.00 °"
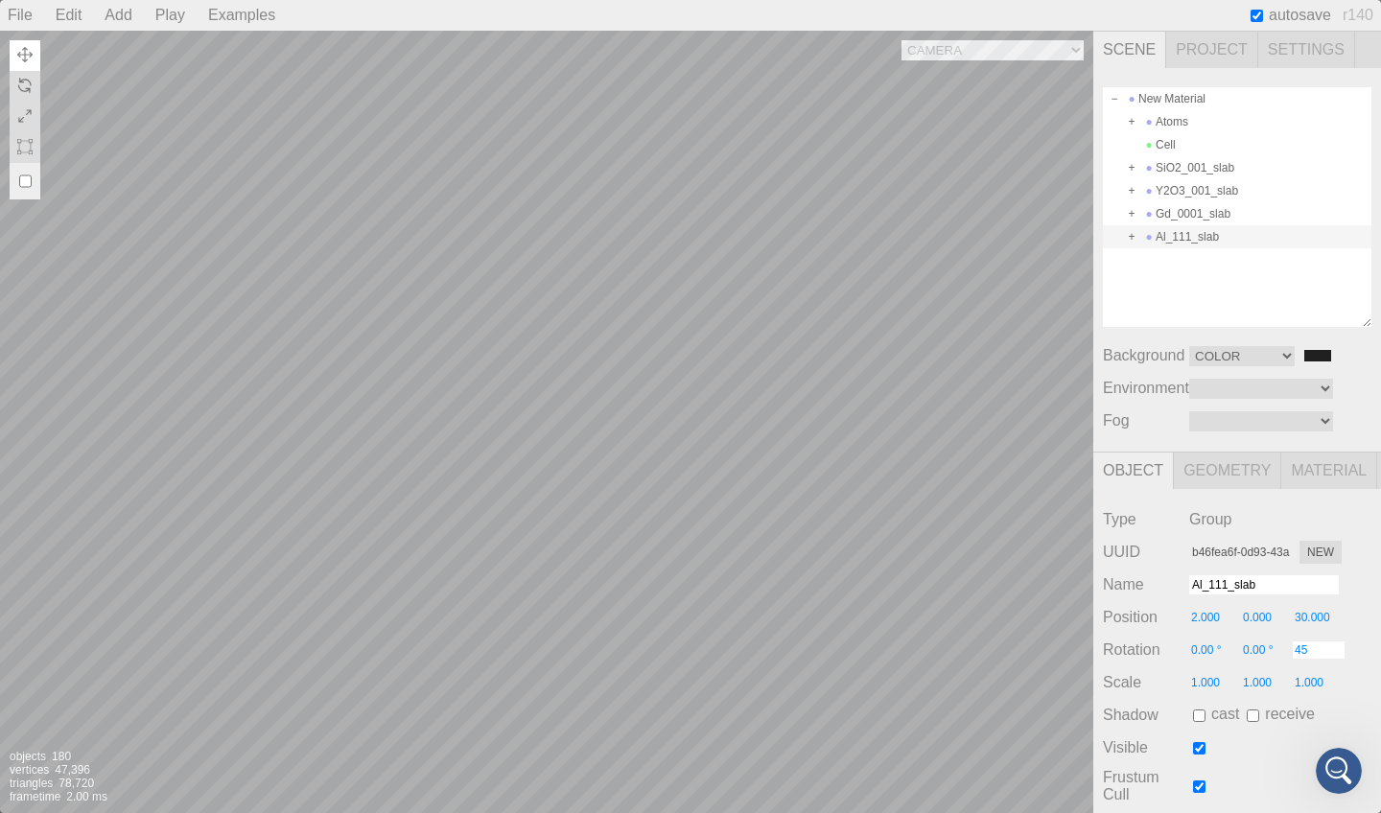
type input "45.00 °"
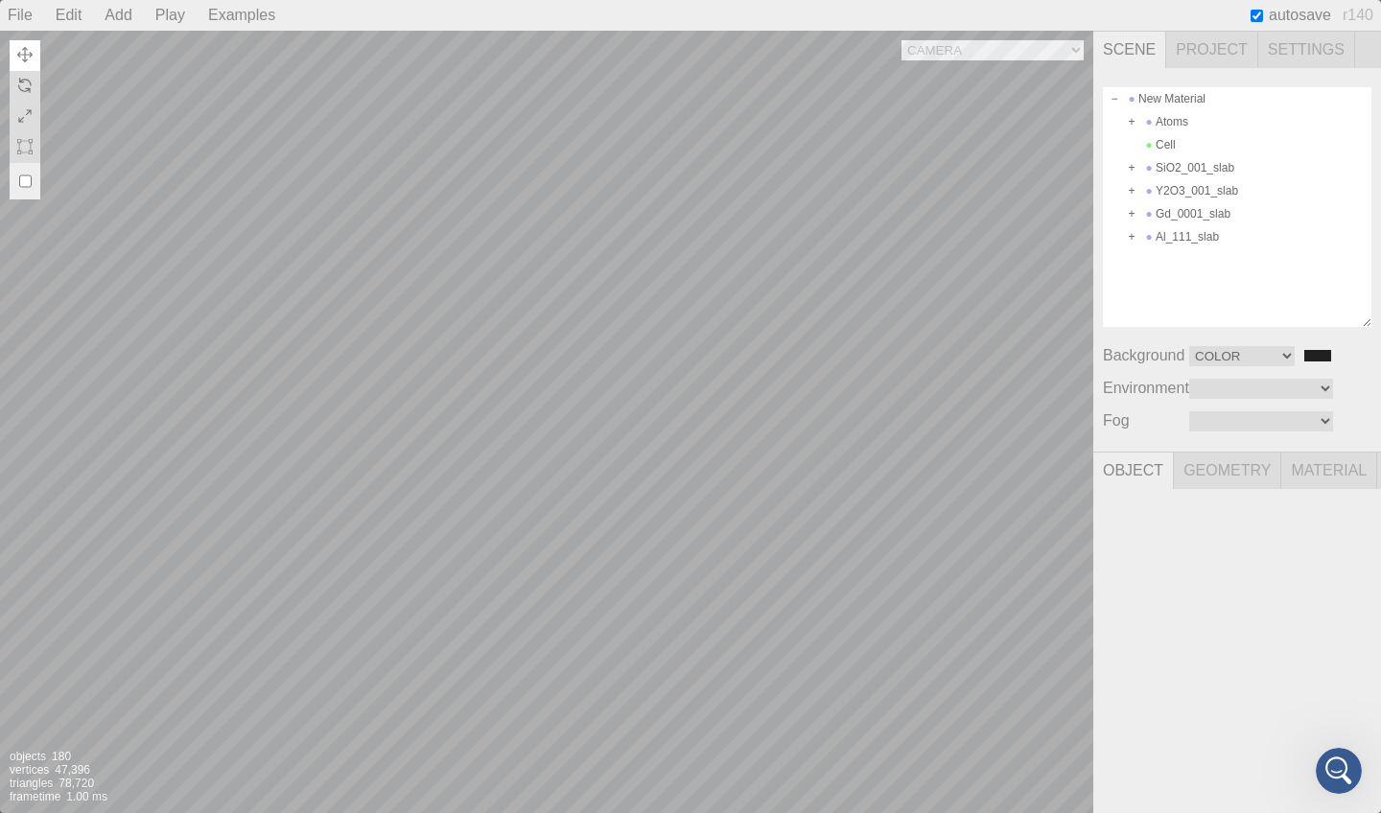
click at [29, 56] on img at bounding box center [24, 54] width 15 height 15
click at [32, 86] on img at bounding box center [24, 85] width 15 height 15
click at [33, 79] on button at bounding box center [25, 86] width 31 height 31
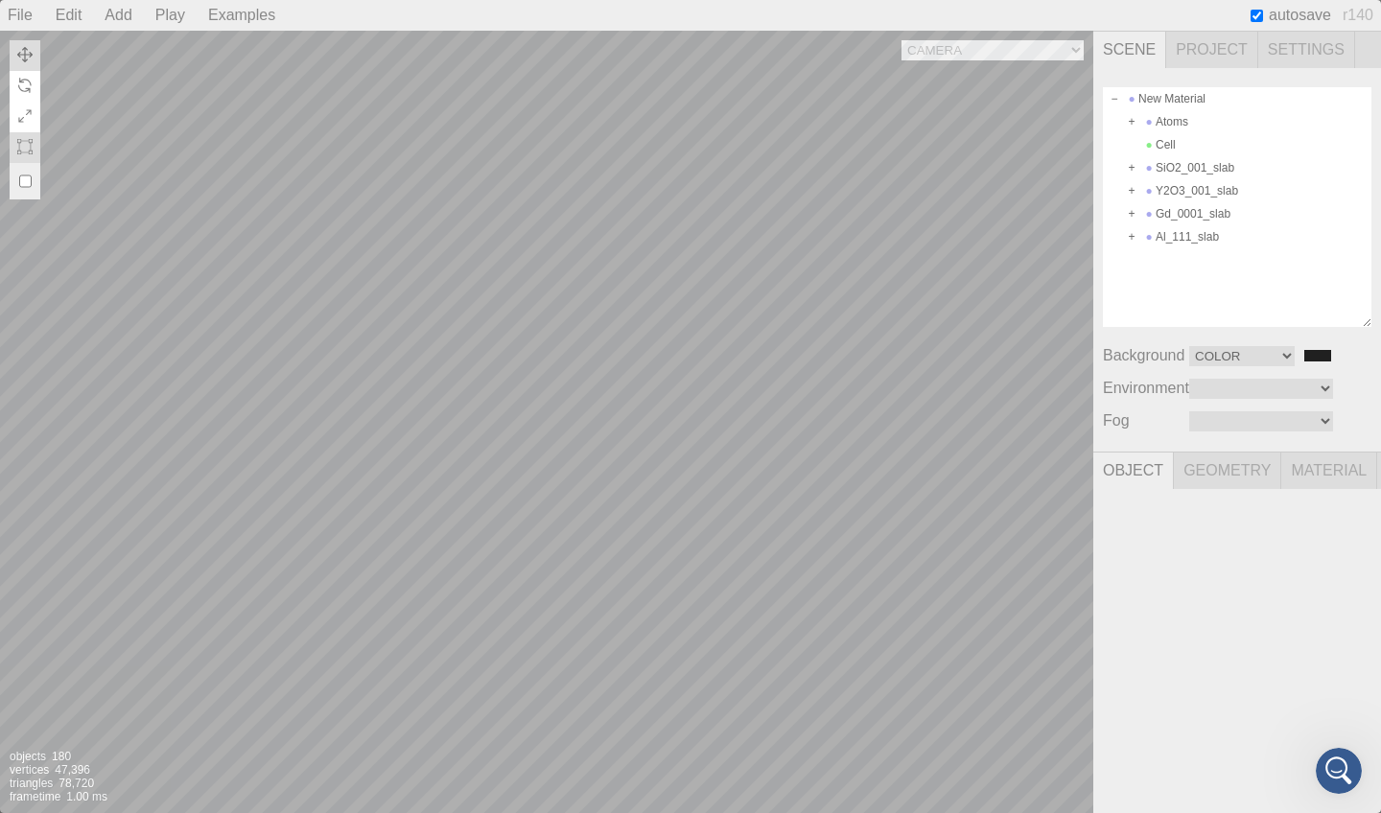
click at [34, 117] on button at bounding box center [25, 117] width 31 height 31
click at [27, 146] on img at bounding box center [24, 146] width 15 height 15
click at [27, 178] on input "checkbox" at bounding box center [25, 181] width 12 height 31
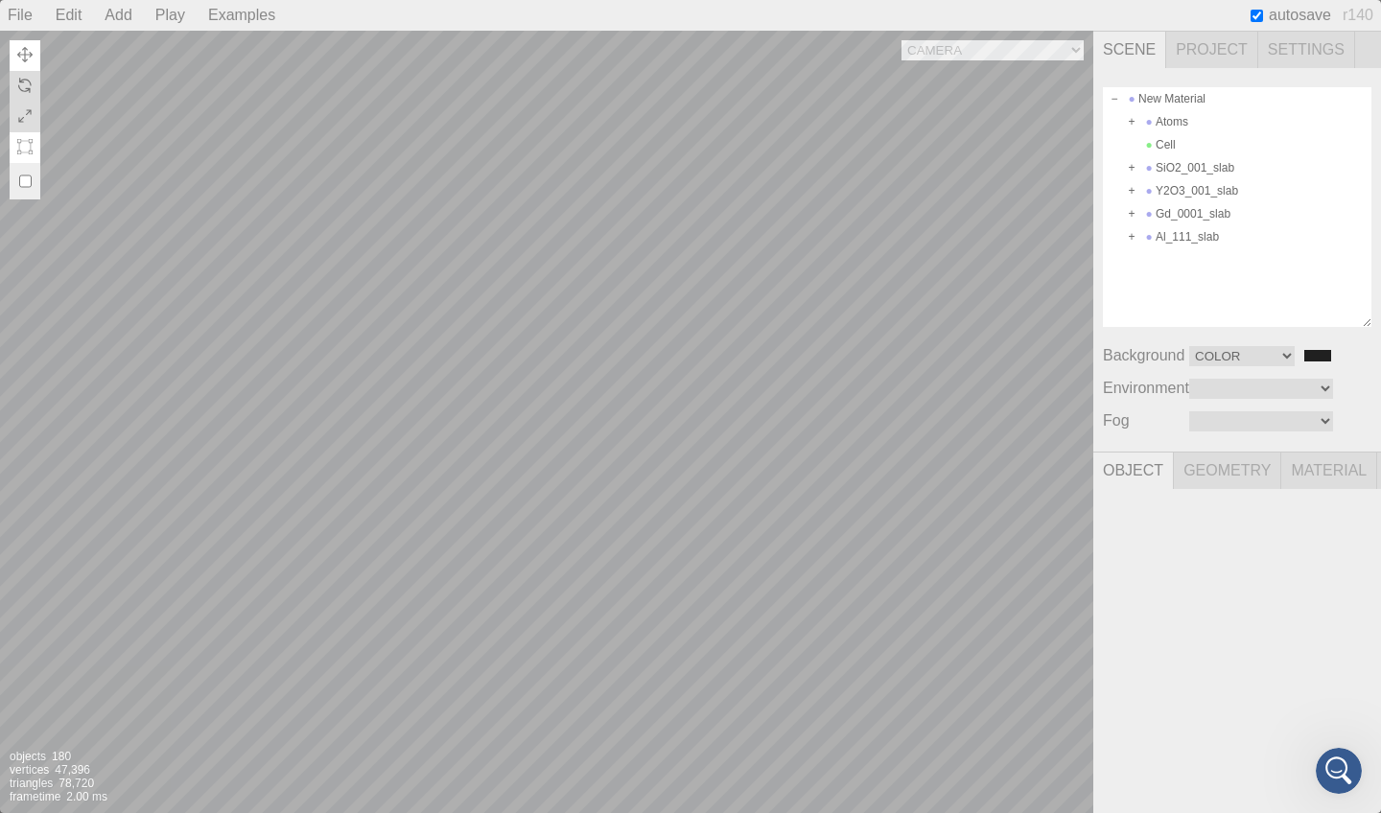
click at [22, 47] on img at bounding box center [24, 54] width 15 height 15
click at [1048, 764] on div at bounding box center [1032, 752] width 123 height 123
click at [1035, 727] on div at bounding box center [1032, 752] width 123 height 123
click at [1058, 755] on div at bounding box center [1032, 752] width 123 height 123
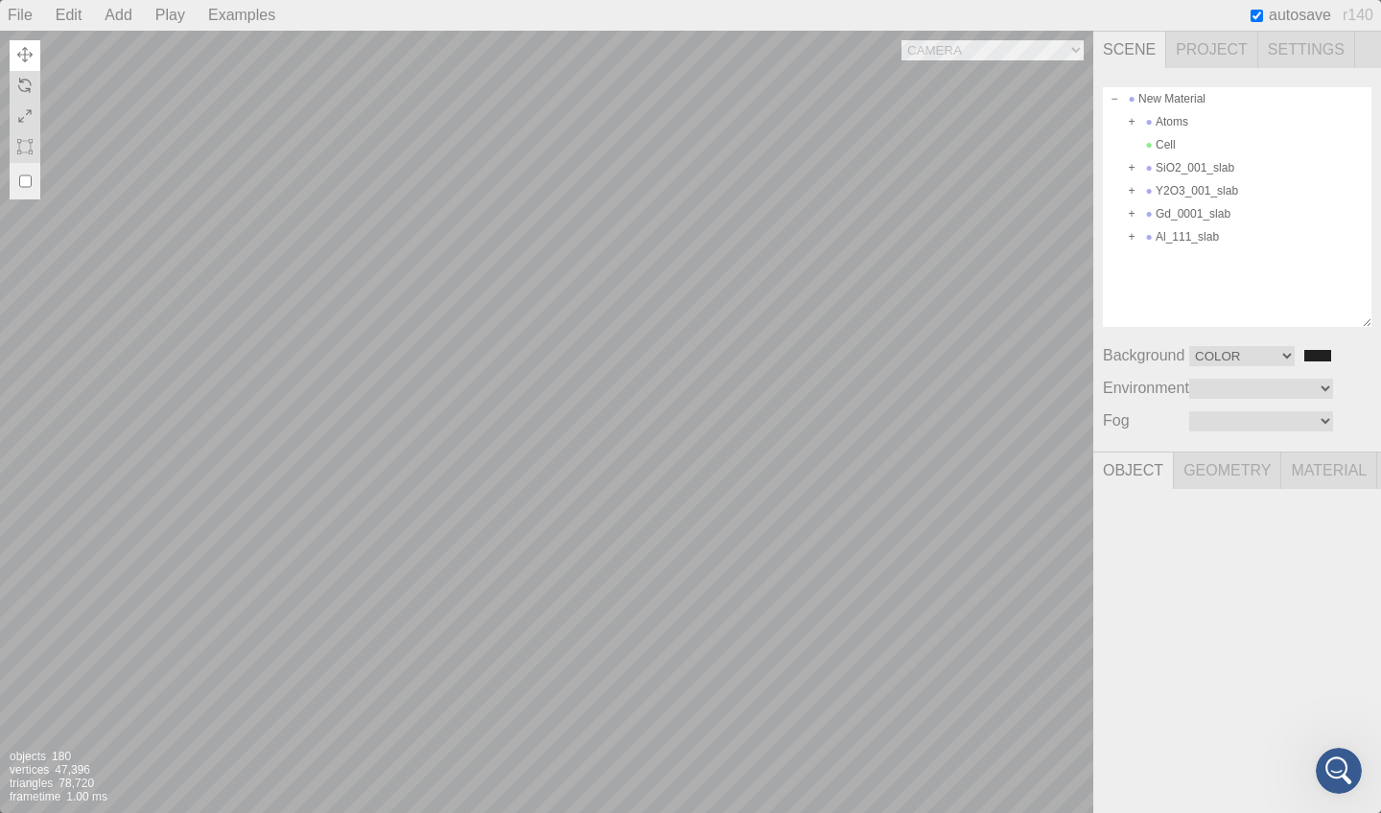
click at [1060, 755] on div at bounding box center [1032, 752] width 123 height 123
click at [1063, 755] on div at bounding box center [1032, 752] width 123 height 123
click at [1034, 781] on div at bounding box center [1032, 752] width 123 height 123
click at [1028, 757] on div at bounding box center [1032, 752] width 123 height 123
click at [1032, 727] on div at bounding box center [1032, 752] width 123 height 123
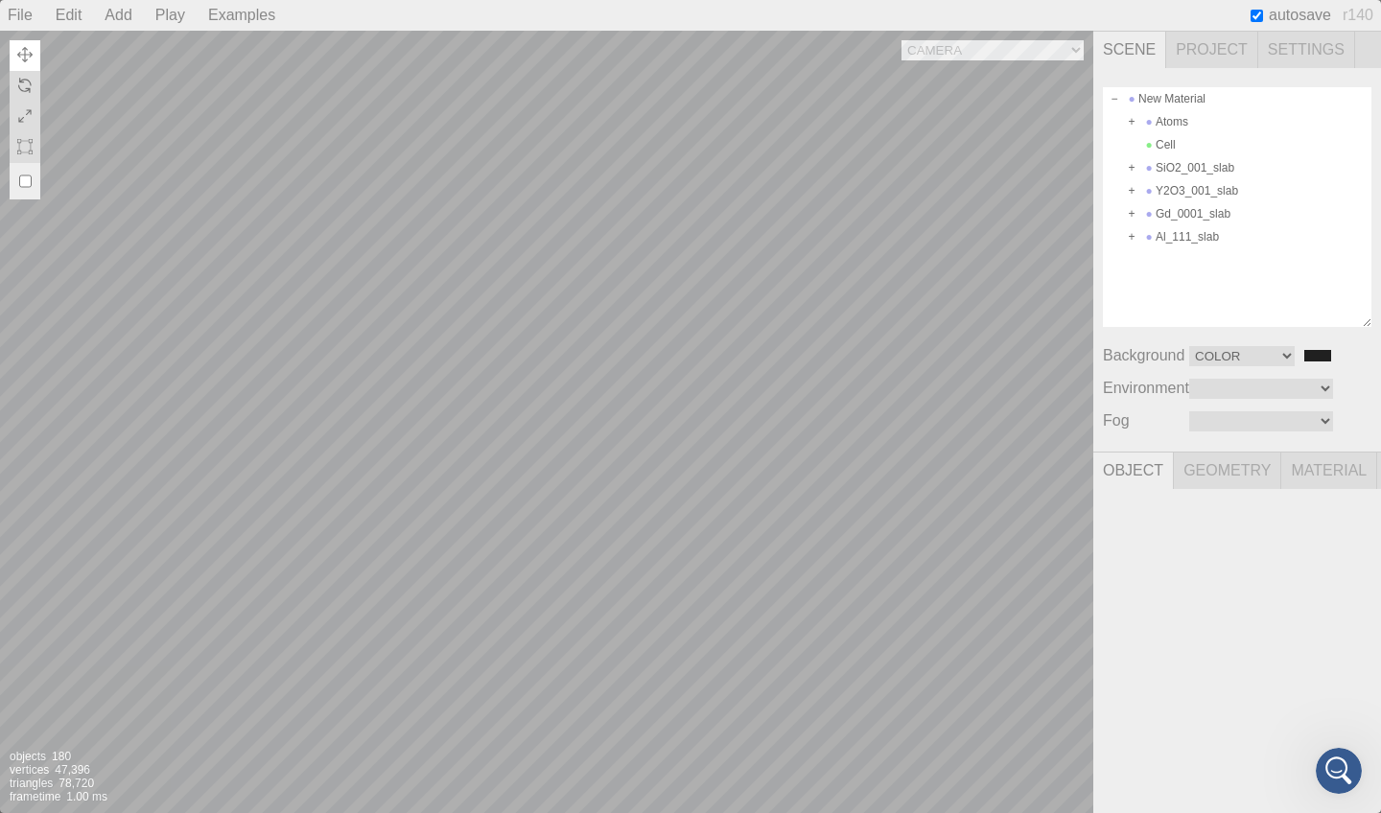
click at [1032, 724] on div at bounding box center [1032, 752] width 123 height 123
click at [1065, 752] on div at bounding box center [1032, 752] width 123 height 123
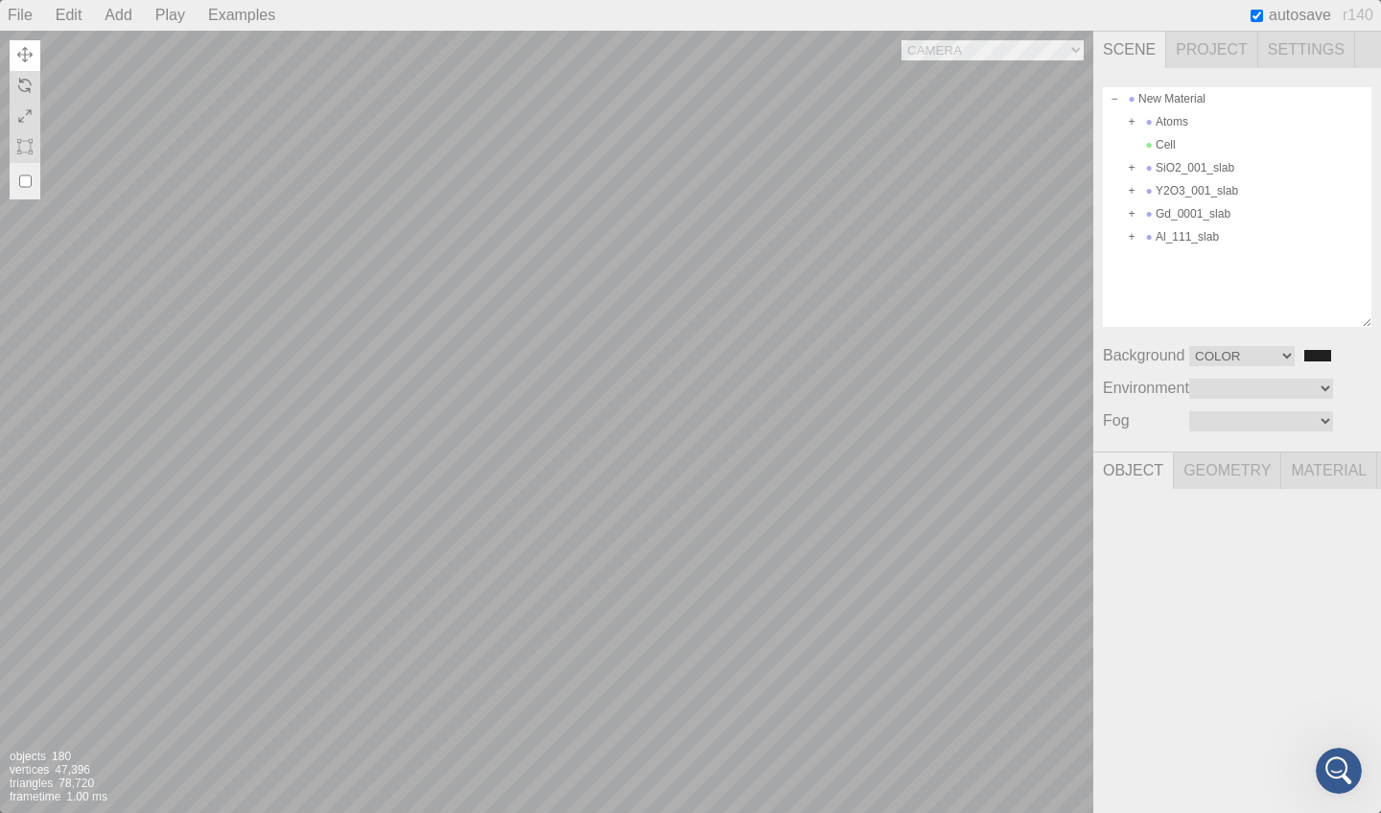
click at [1065, 752] on div at bounding box center [1032, 752] width 123 height 123
click at [1032, 791] on div at bounding box center [1032, 752] width 123 height 123
click at [1031, 785] on div at bounding box center [1032, 752] width 123 height 123
click at [1032, 755] on div at bounding box center [1032, 752] width 123 height 123
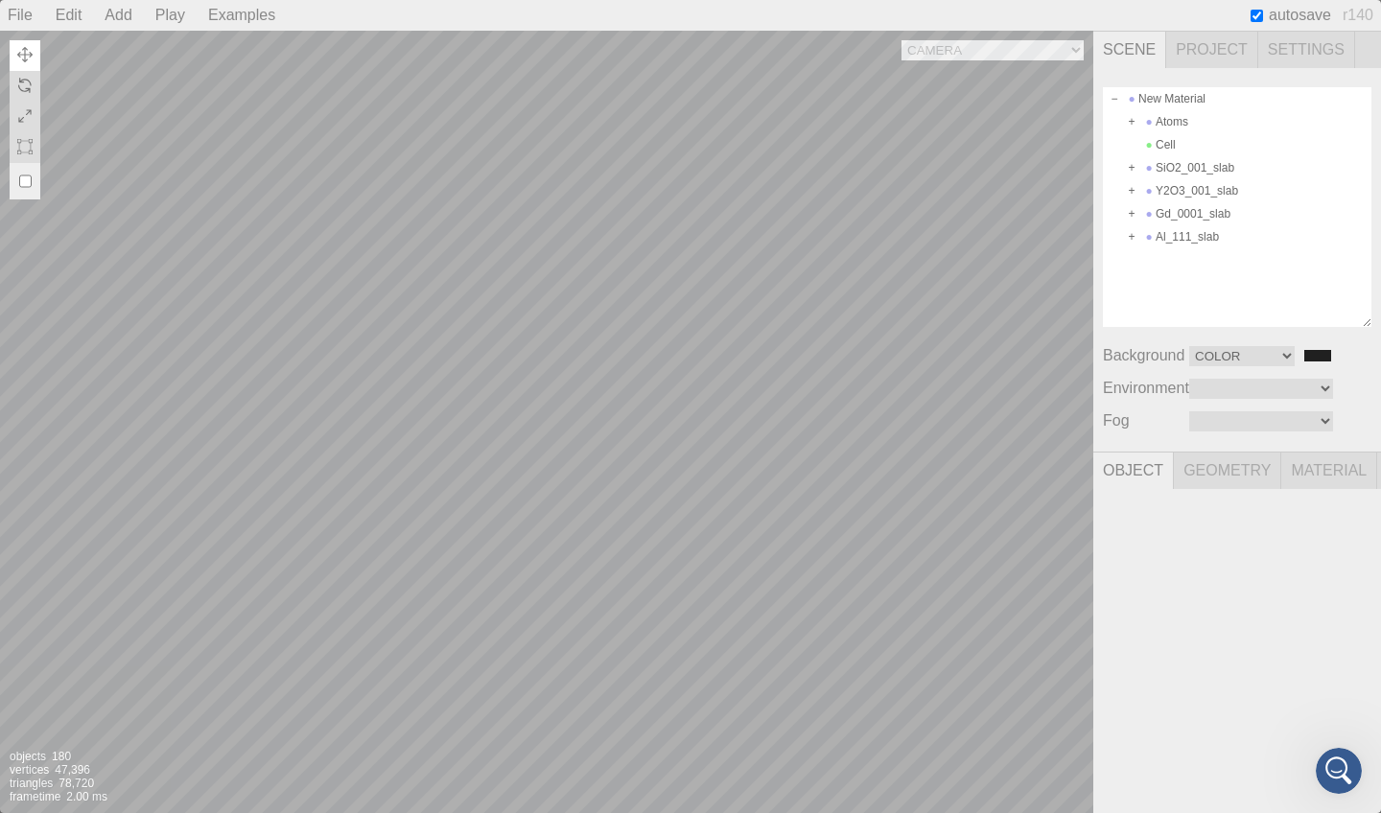
click at [1032, 755] on div at bounding box center [1032, 752] width 123 height 123
click at [38, 61] on button at bounding box center [25, 55] width 31 height 31
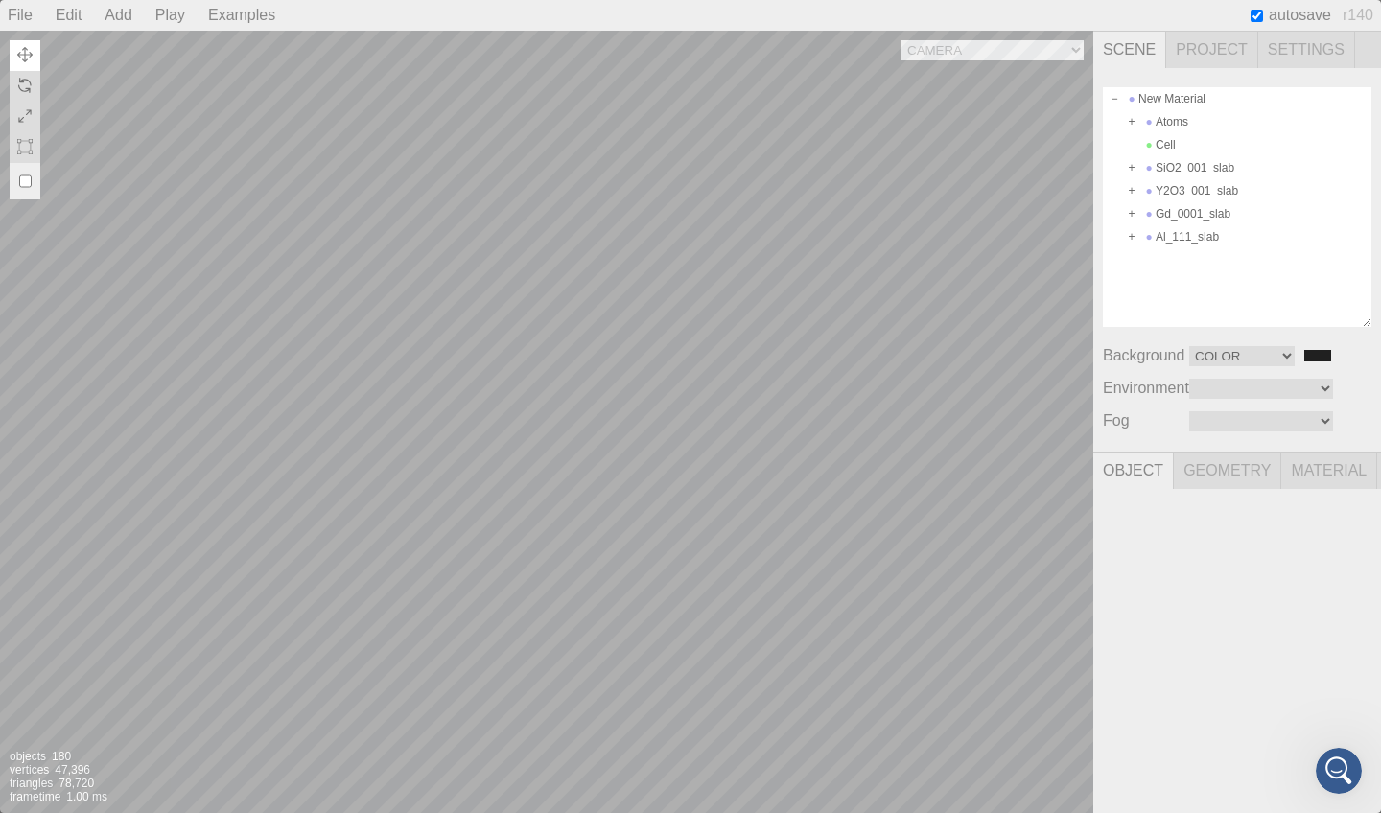
click at [29, 61] on img at bounding box center [24, 54] width 15 height 15
click at [1031, 753] on div at bounding box center [1032, 752] width 123 height 123
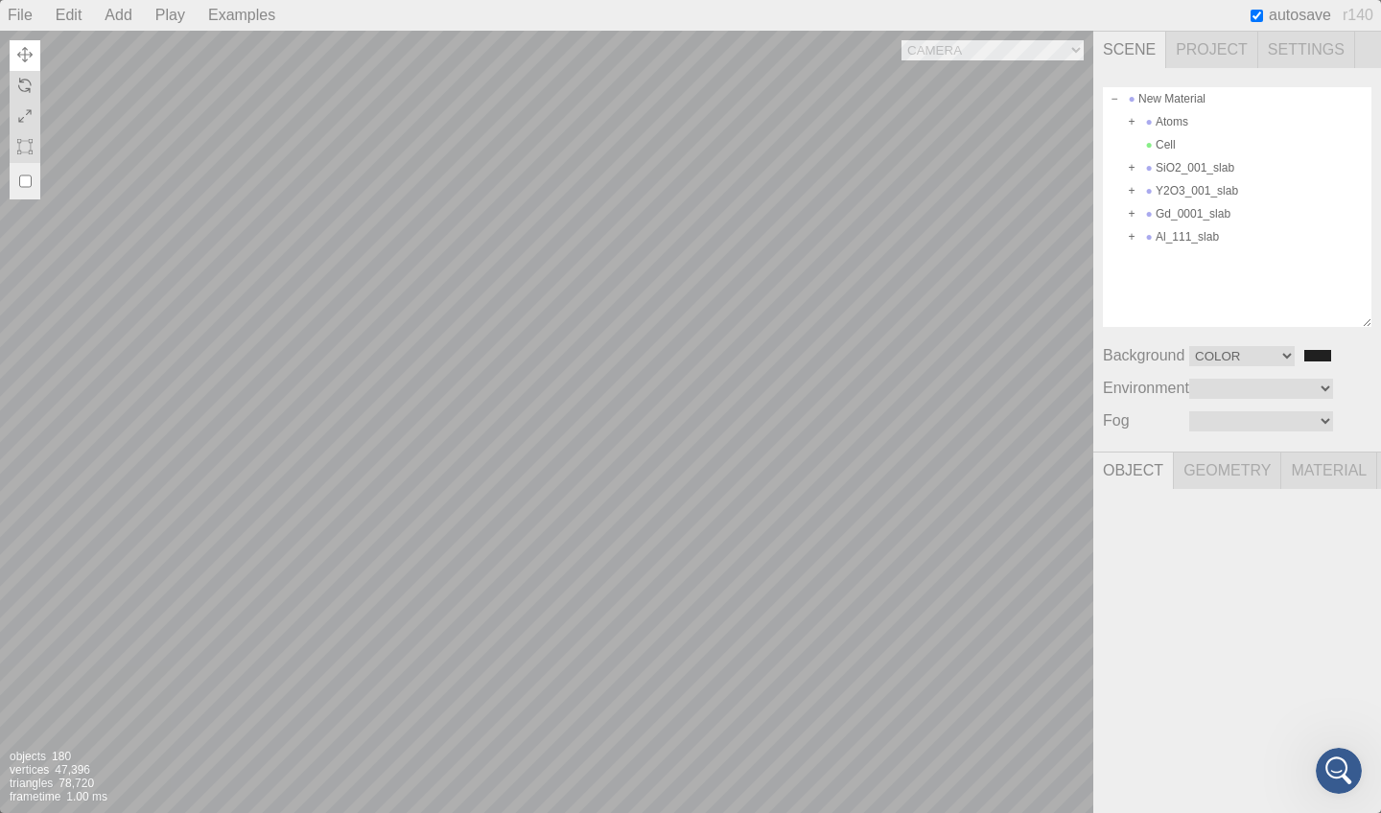
click at [1031, 753] on div at bounding box center [1032, 752] width 123 height 123
click at [1031, 752] on div at bounding box center [1032, 752] width 123 height 123
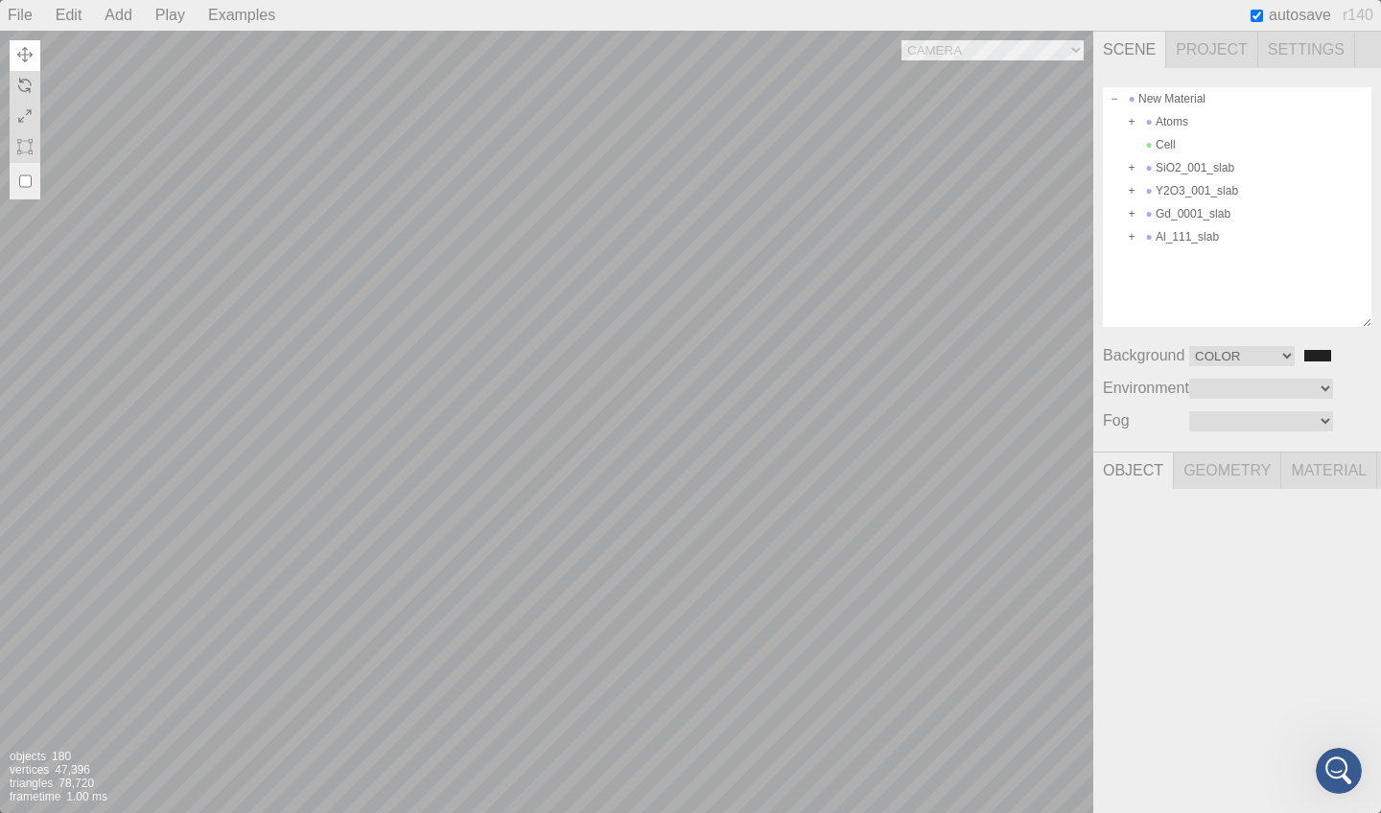
click at [1028, 726] on div at bounding box center [1032, 752] width 123 height 123
click at [1031, 721] on div at bounding box center [1032, 752] width 123 height 123
click at [1061, 756] on div at bounding box center [1032, 752] width 123 height 123
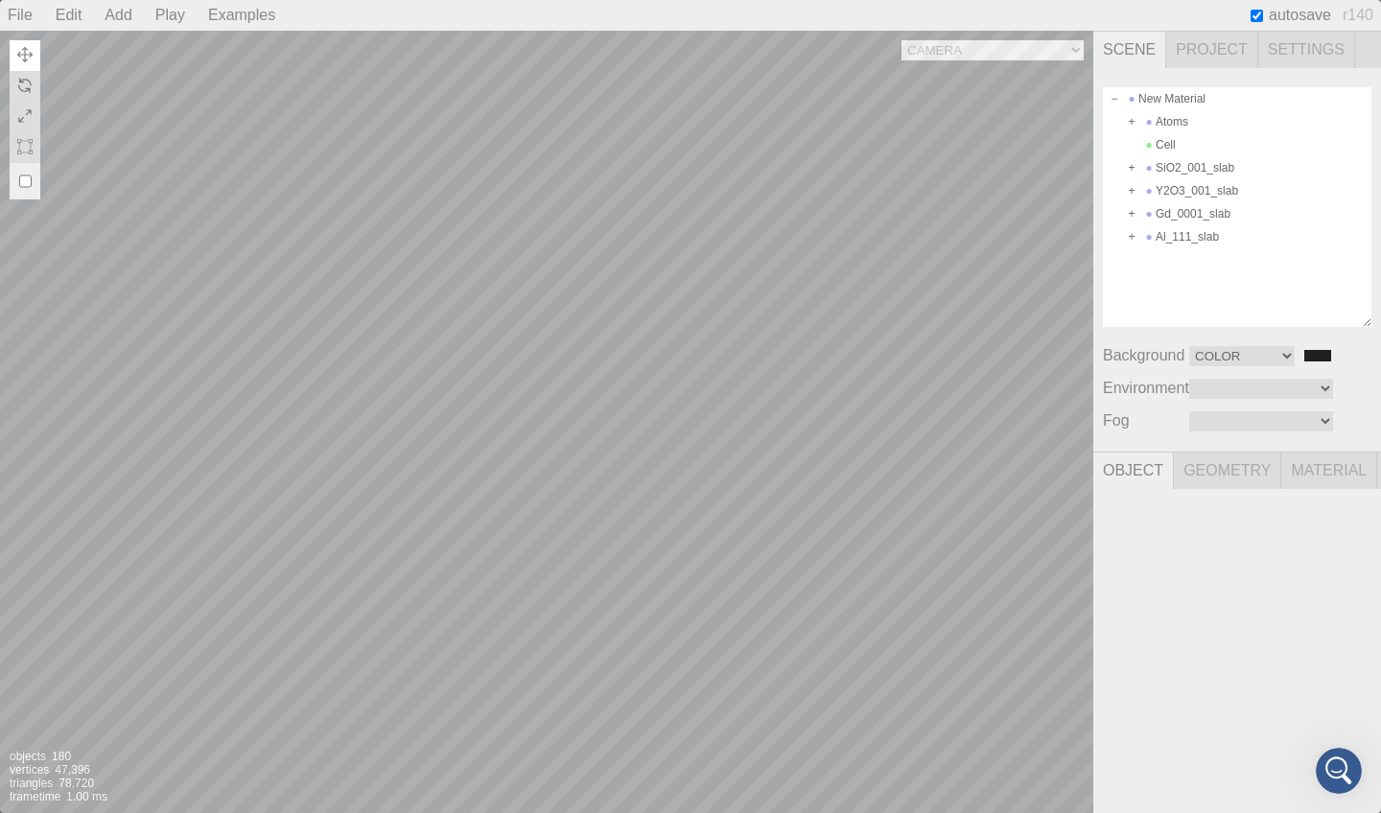
click at [1061, 756] on div at bounding box center [1032, 752] width 123 height 123
click at [29, 88] on img at bounding box center [24, 85] width 15 height 15
click at [26, 57] on img at bounding box center [24, 54] width 15 height 15
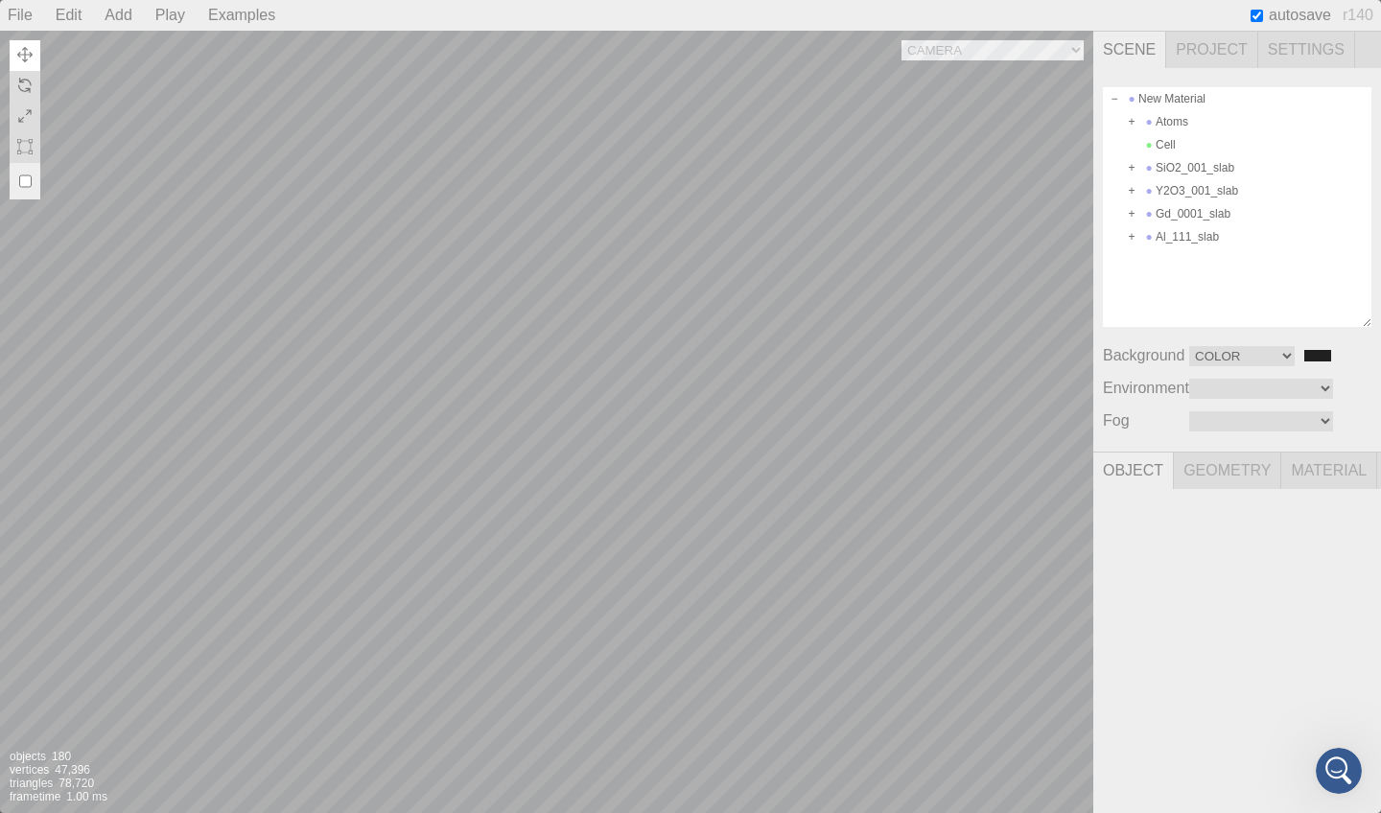
click at [28, 177] on input "checkbox" at bounding box center [25, 181] width 12 height 31
click at [24, 180] on input "checkbox" at bounding box center [25, 181] width 12 height 31
checkbox input "true"
click at [1032, 756] on div at bounding box center [1032, 752] width 123 height 123
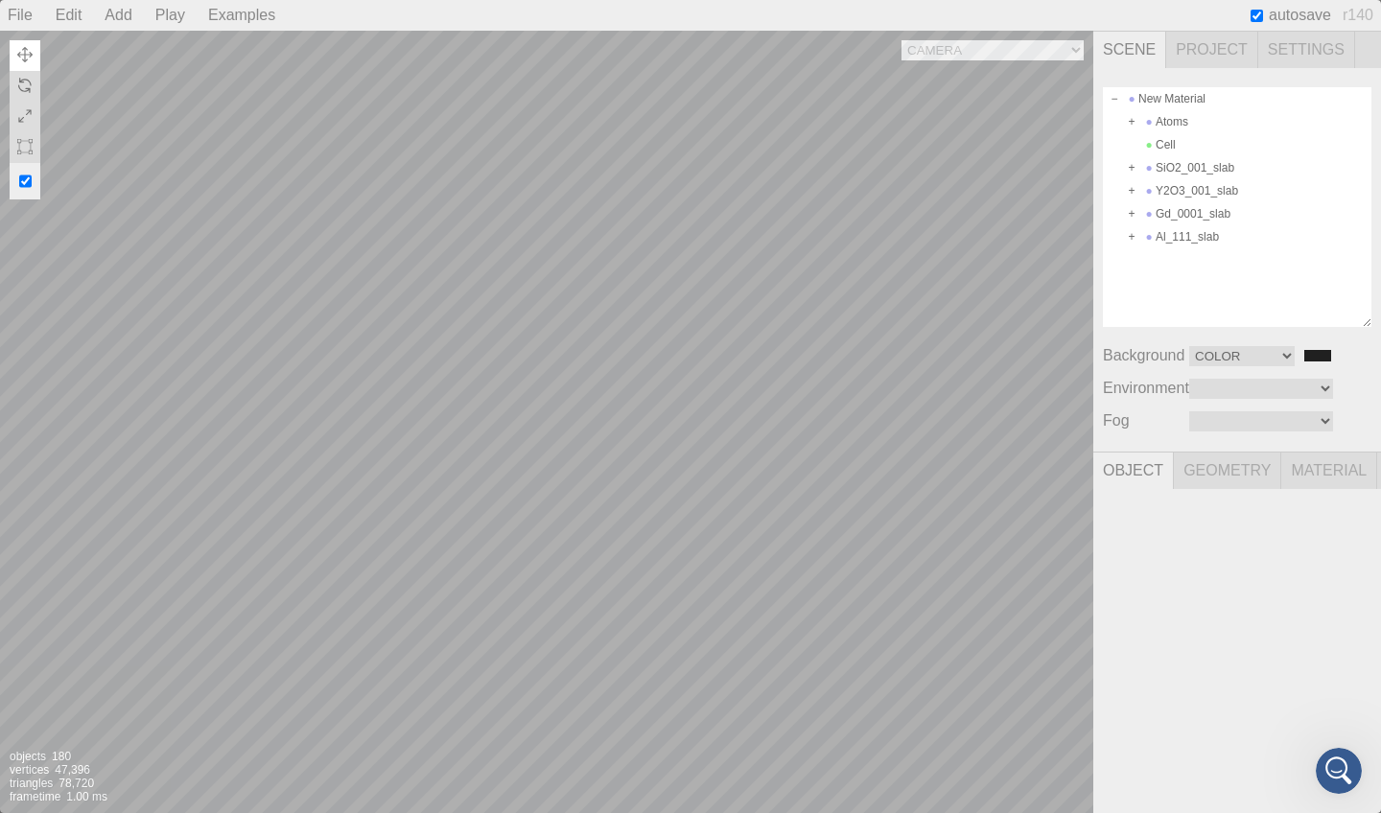
click at [1032, 788] on div at bounding box center [1032, 752] width 123 height 123
click at [1065, 760] on div at bounding box center [1032, 752] width 123 height 123
click at [1149, 106] on div "New Material" at bounding box center [1237, 98] width 269 height 23
type input "0c5fea16-6b67-40c2-a630-3b81ccc242db"
type input "New Material"
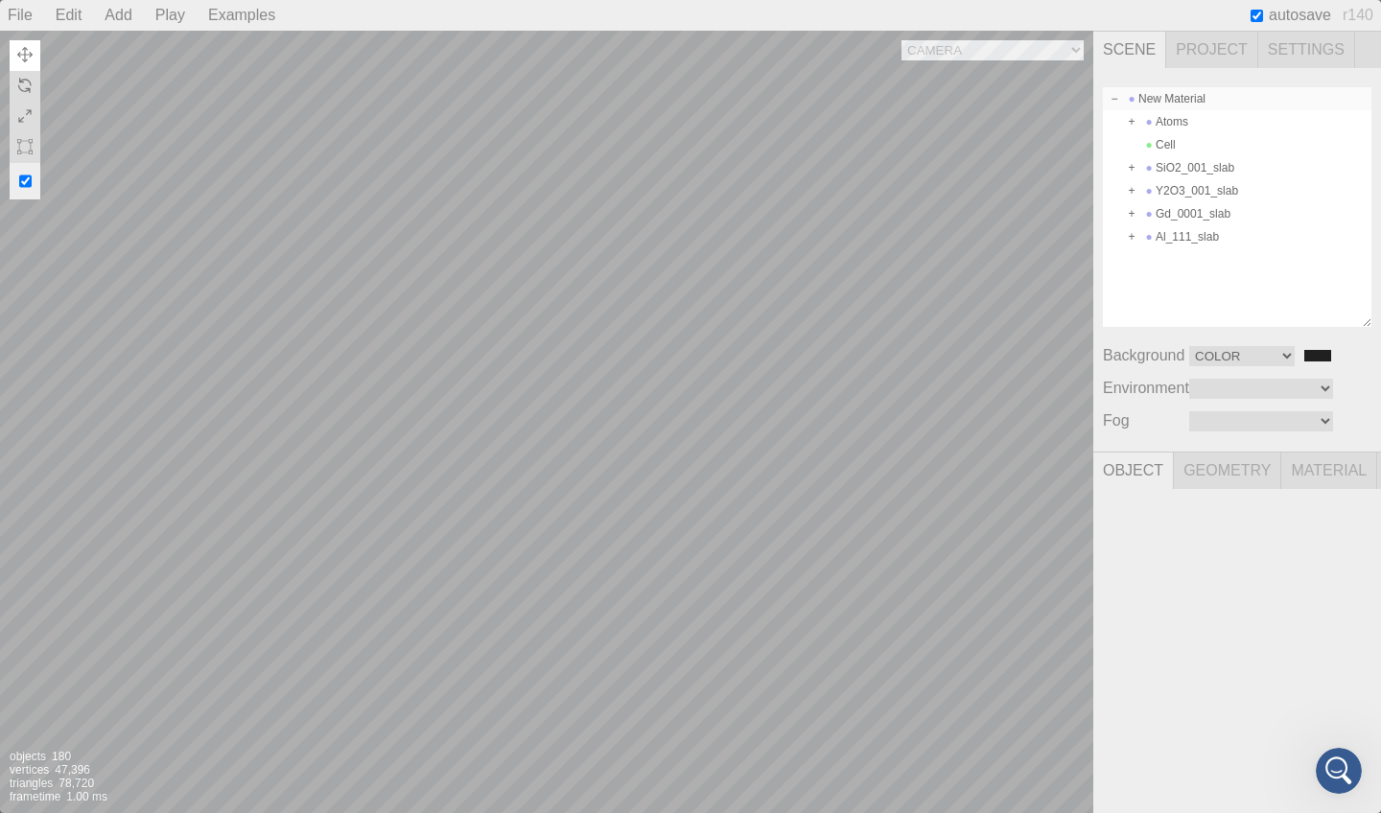
type input "0.000"
type input "0.00 °"
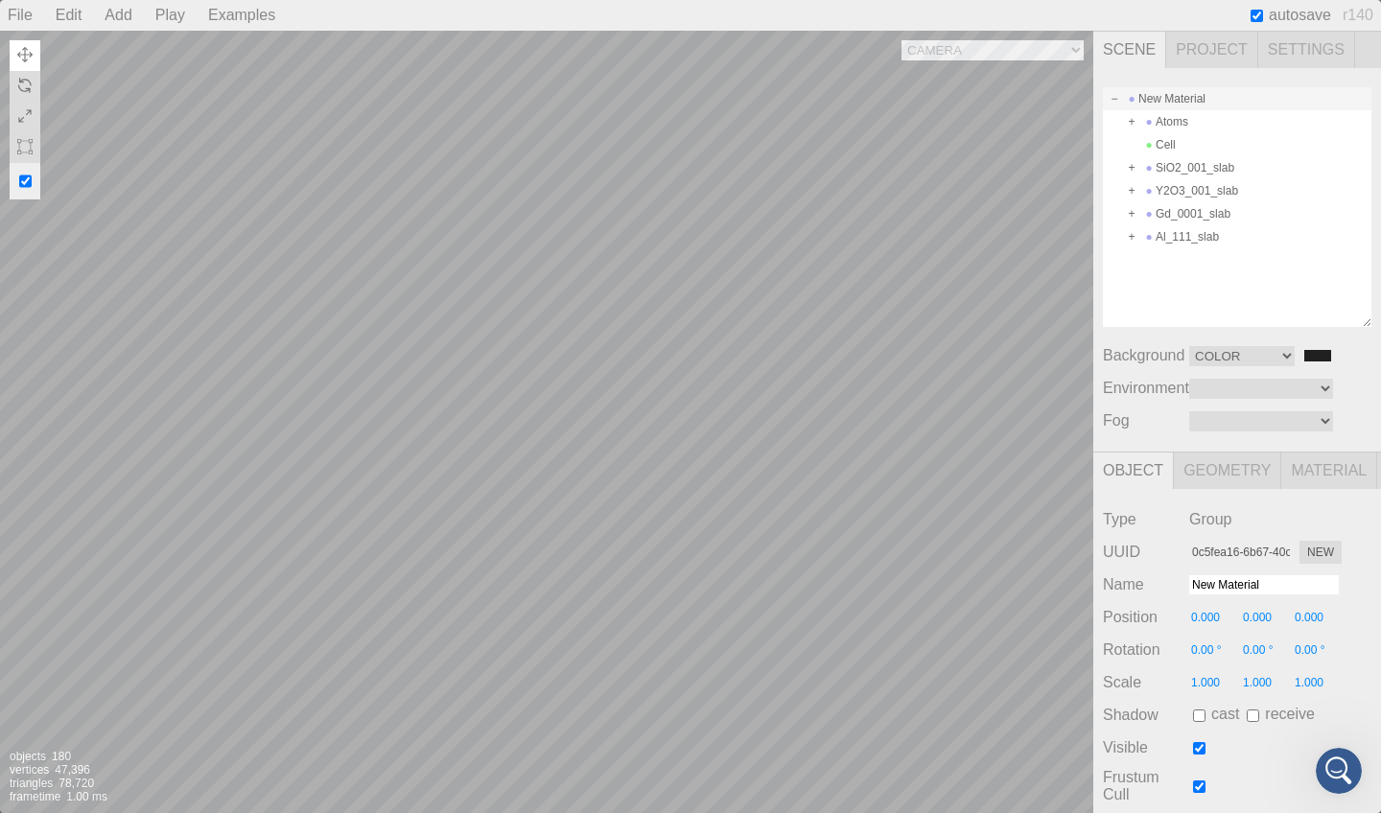
click at [1156, 101] on div "New Material" at bounding box center [1237, 98] width 269 height 23
click at [1122, 97] on div "New Material" at bounding box center [1237, 98] width 269 height 23
click at [1114, 100] on span at bounding box center [1114, 98] width 13 height 13
drag, startPoint x: 820, startPoint y: 368, endPoint x: 895, endPoint y: 355, distance: 76.0
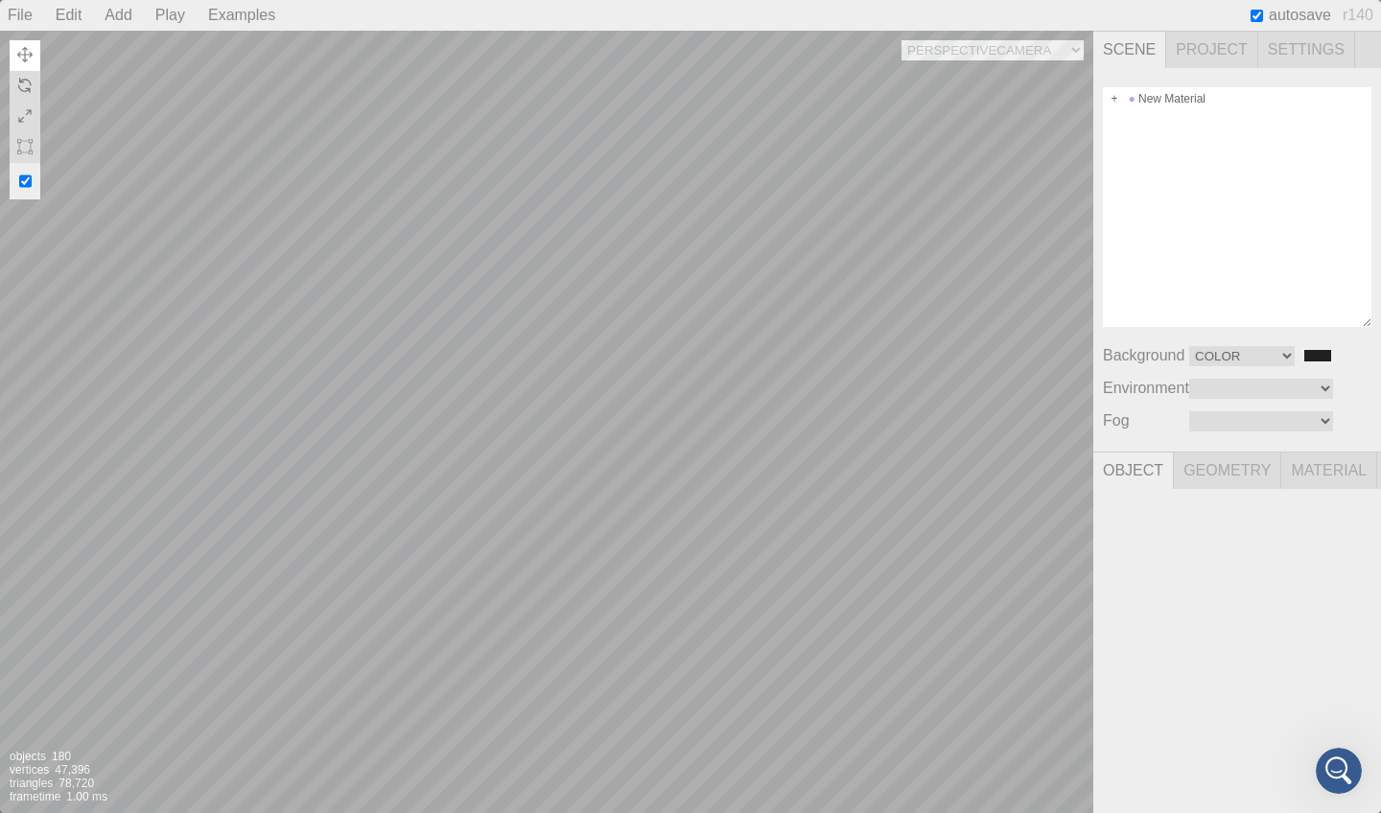
drag, startPoint x: 768, startPoint y: 238, endPoint x: 825, endPoint y: 240, distance: 56.6
select select "11104c0d-2fbf-4269-813a-8464bc21fab8"
click at [1031, 756] on div at bounding box center [1032, 752] width 123 height 123
click at [1066, 752] on div at bounding box center [1032, 752] width 123 height 123
click at [1031, 756] on div at bounding box center [1032, 752] width 123 height 123
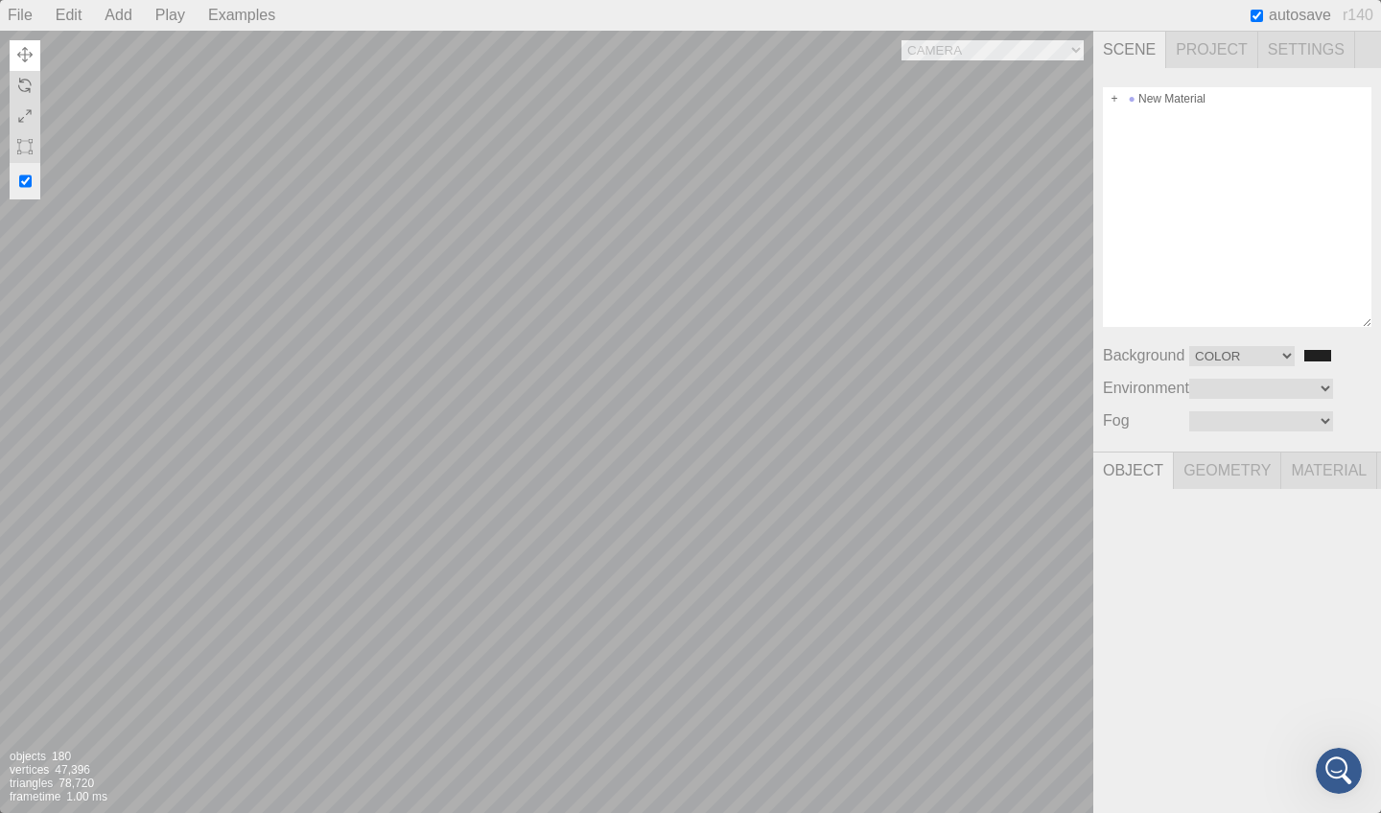
click at [1031, 756] on div at bounding box center [1032, 752] width 123 height 123
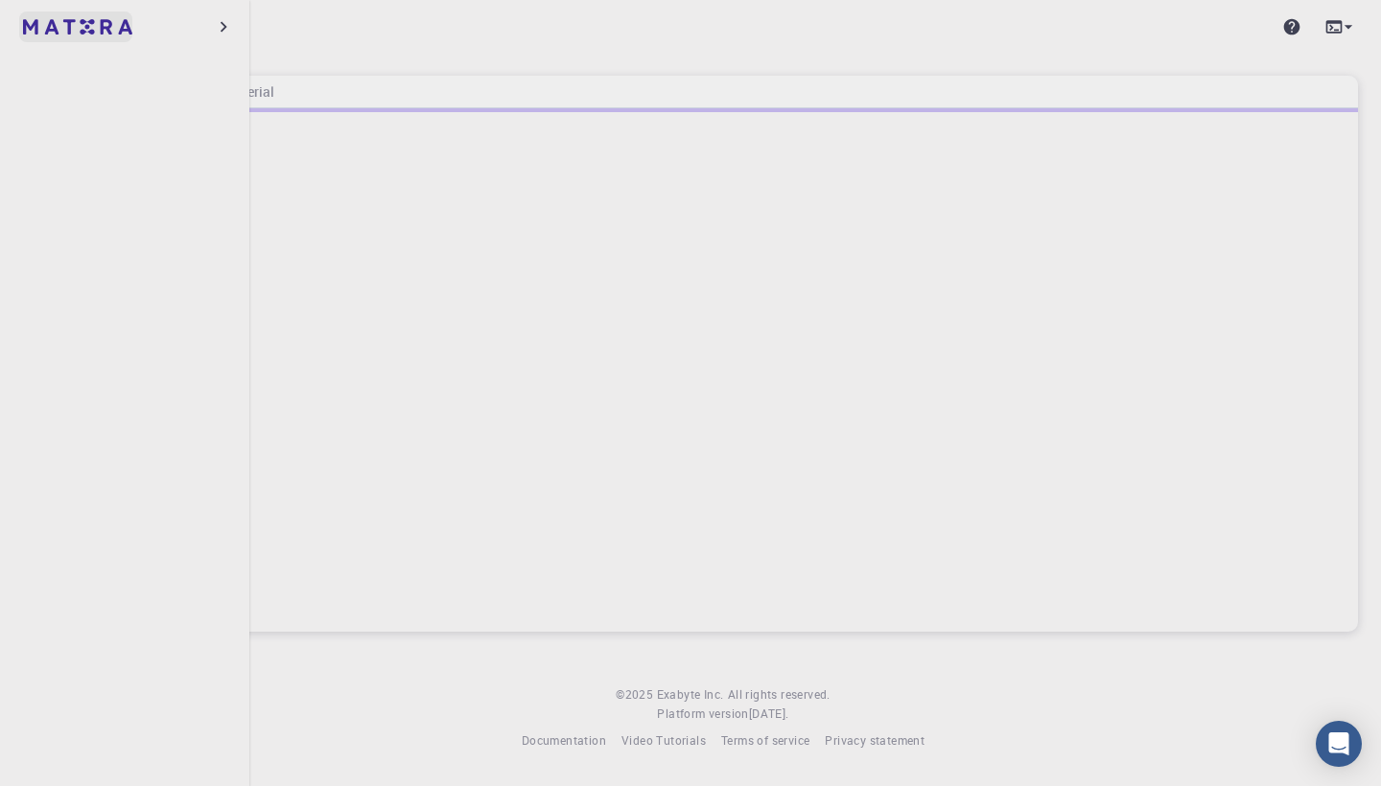
click at [34, 26] on img at bounding box center [36, 26] width 27 height 19
click at [148, 89] on h6 "Home" at bounding box center [138, 92] width 43 height 21
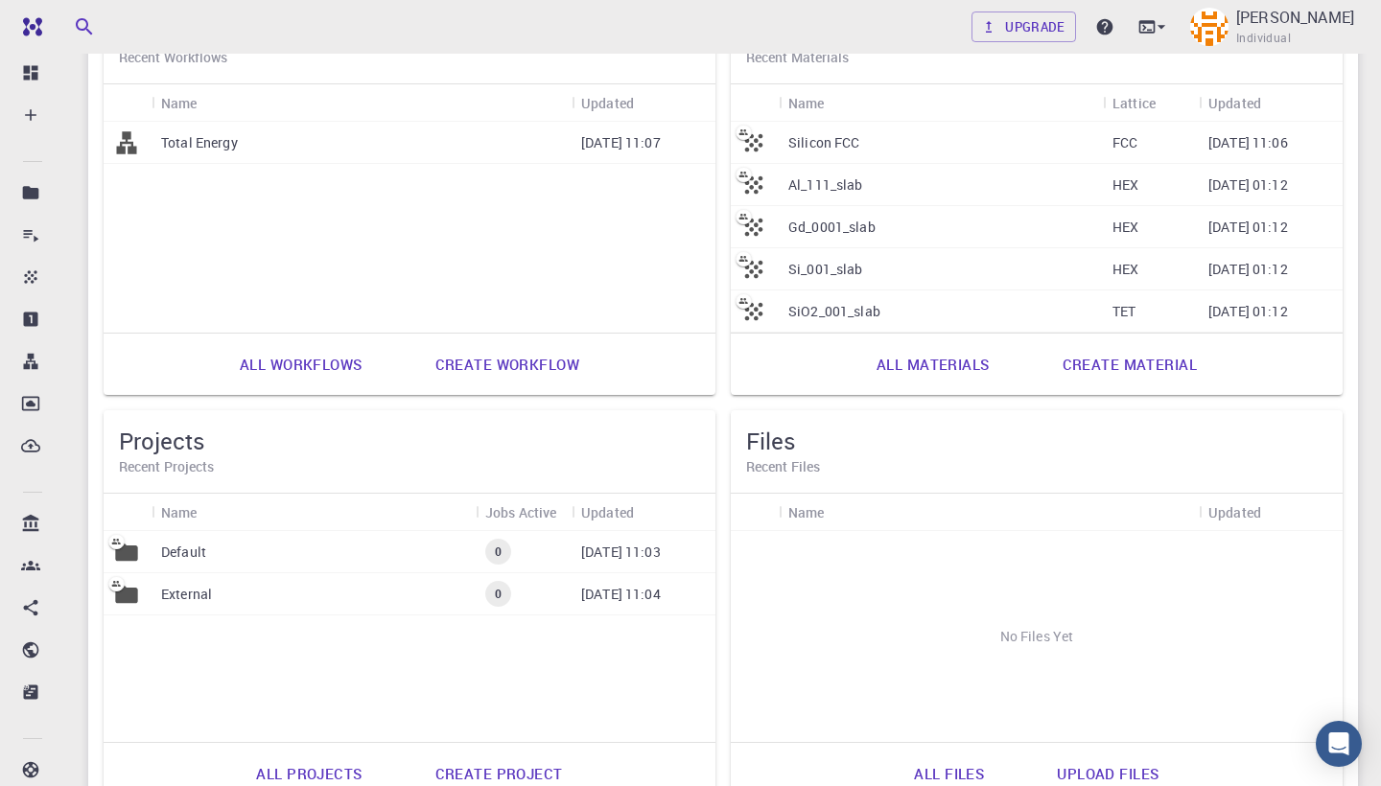
scroll to position [624, 0]
click at [942, 360] on link "All materials" at bounding box center [932, 363] width 155 height 46
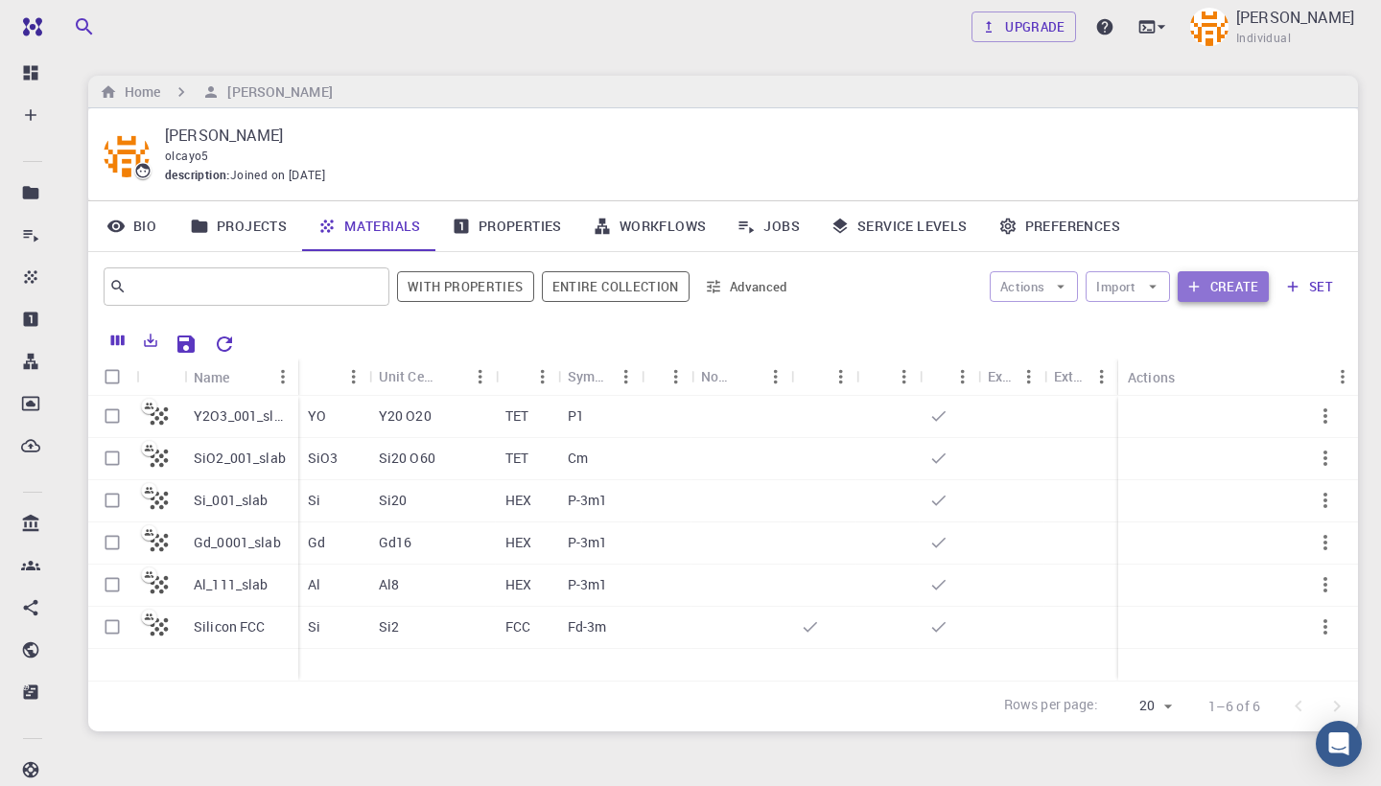
click at [1231, 281] on button "Create" at bounding box center [1223, 286] width 91 height 31
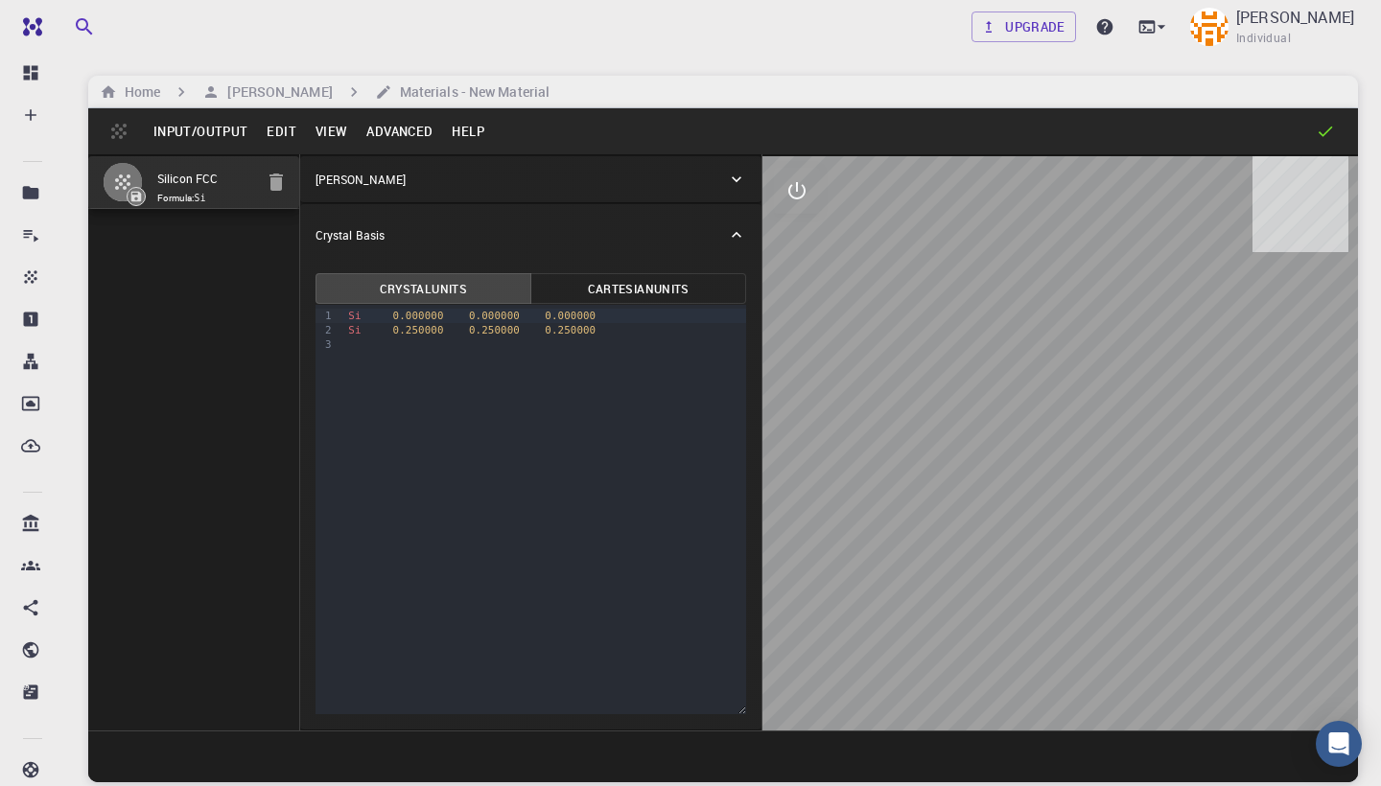
click at [206, 134] on button "Input/Output" at bounding box center [200, 131] width 113 height 31
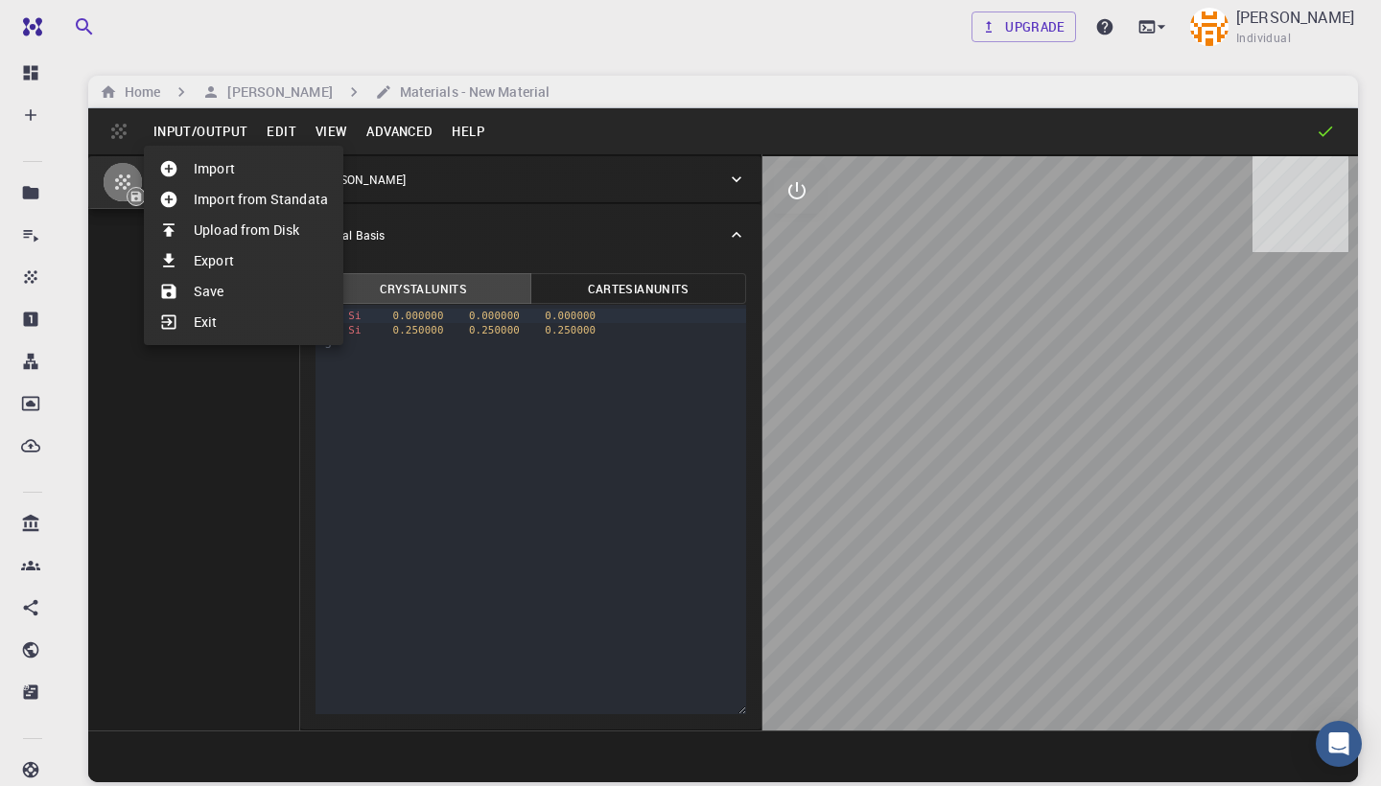
click at [217, 173] on li "Import" at bounding box center [243, 168] width 199 height 31
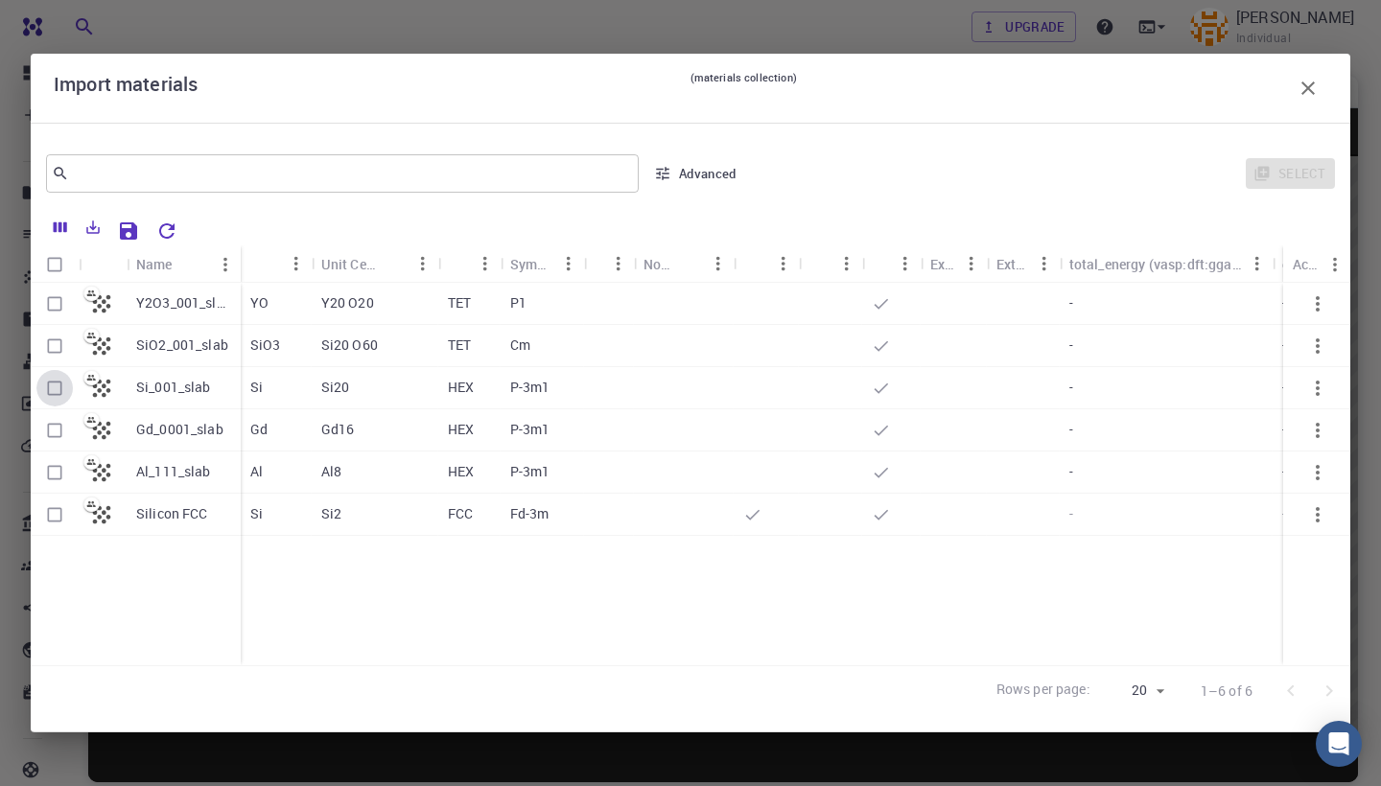
click at [51, 386] on input "Select row" at bounding box center [54, 388] width 36 height 36
checkbox input "true"
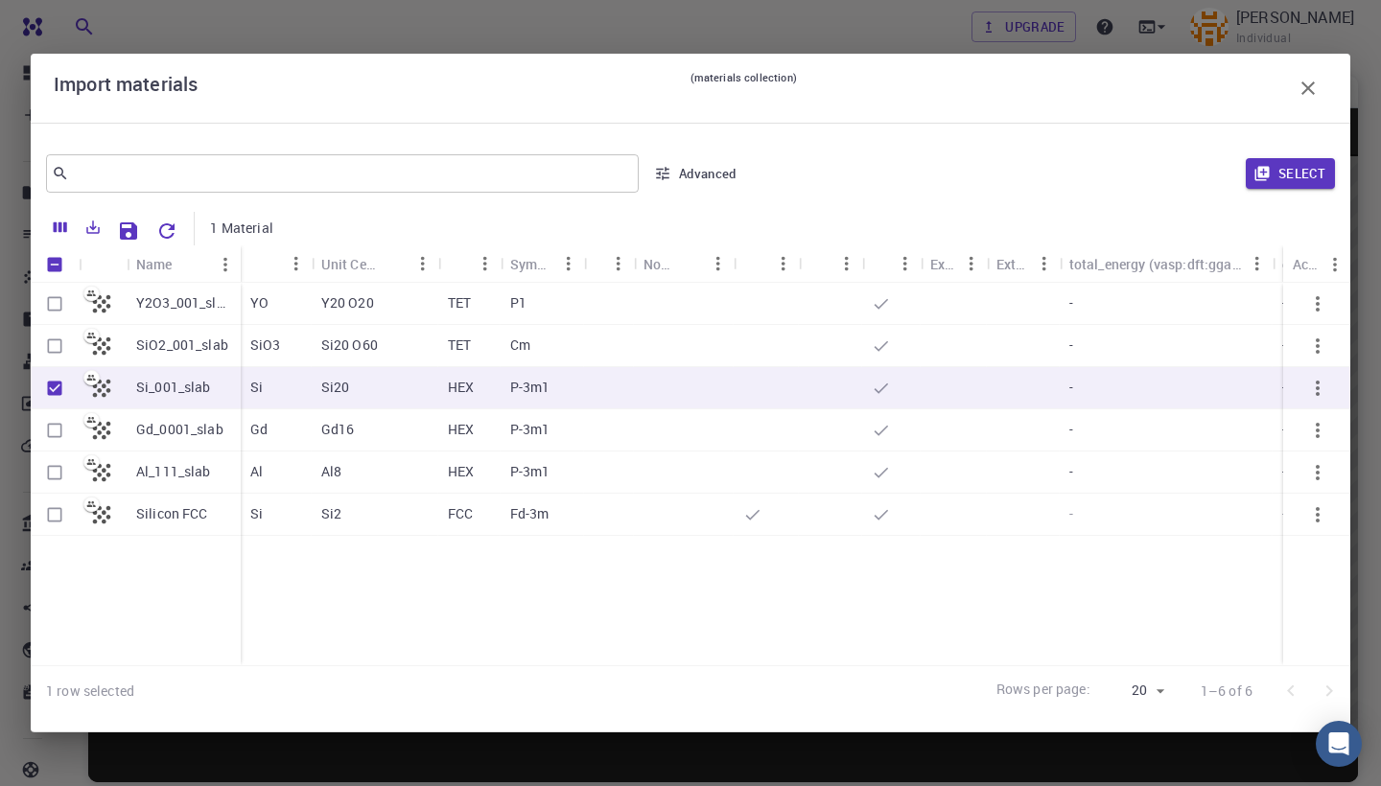
click at [58, 357] on input "Select row" at bounding box center [54, 346] width 36 height 36
checkbox input "true"
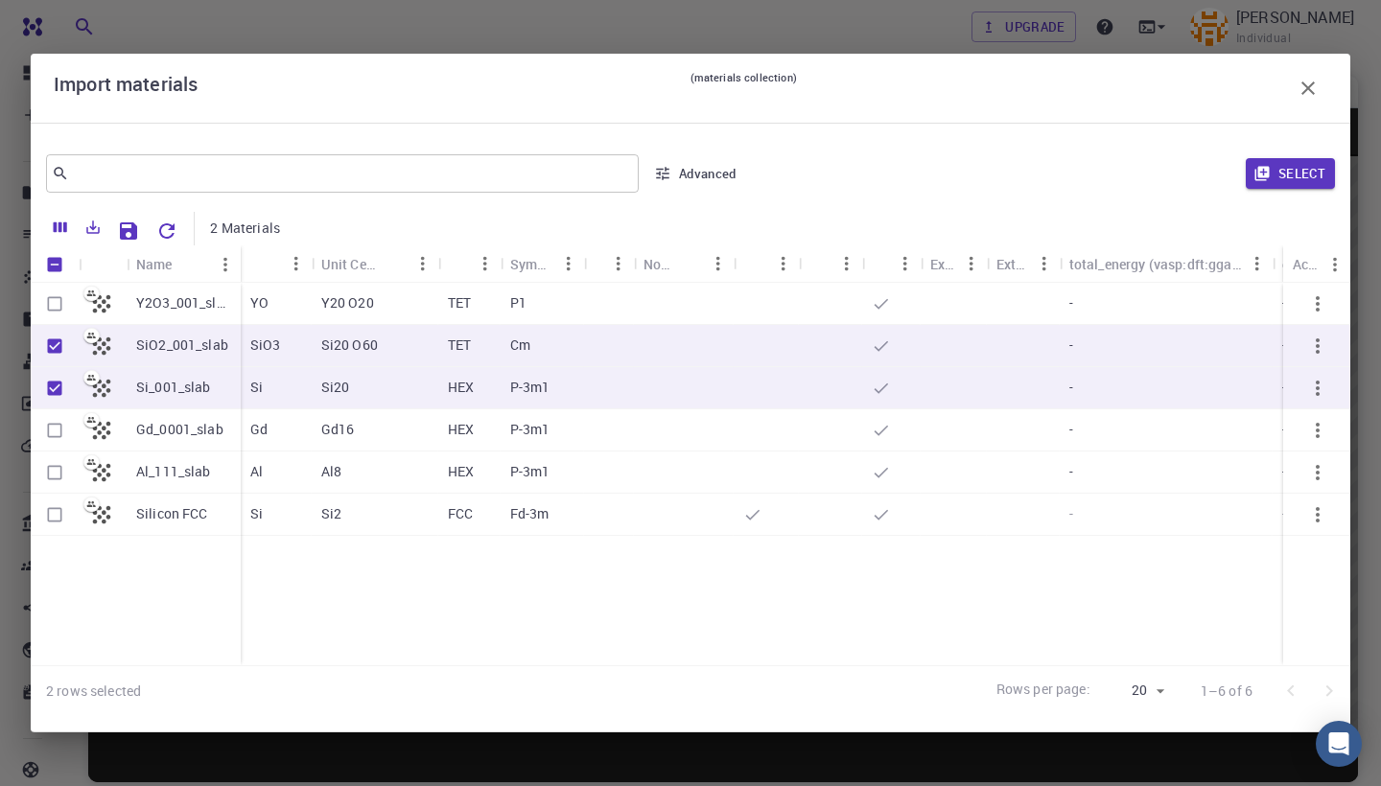
click at [53, 302] on input "Select row" at bounding box center [54, 304] width 36 height 36
checkbox input "true"
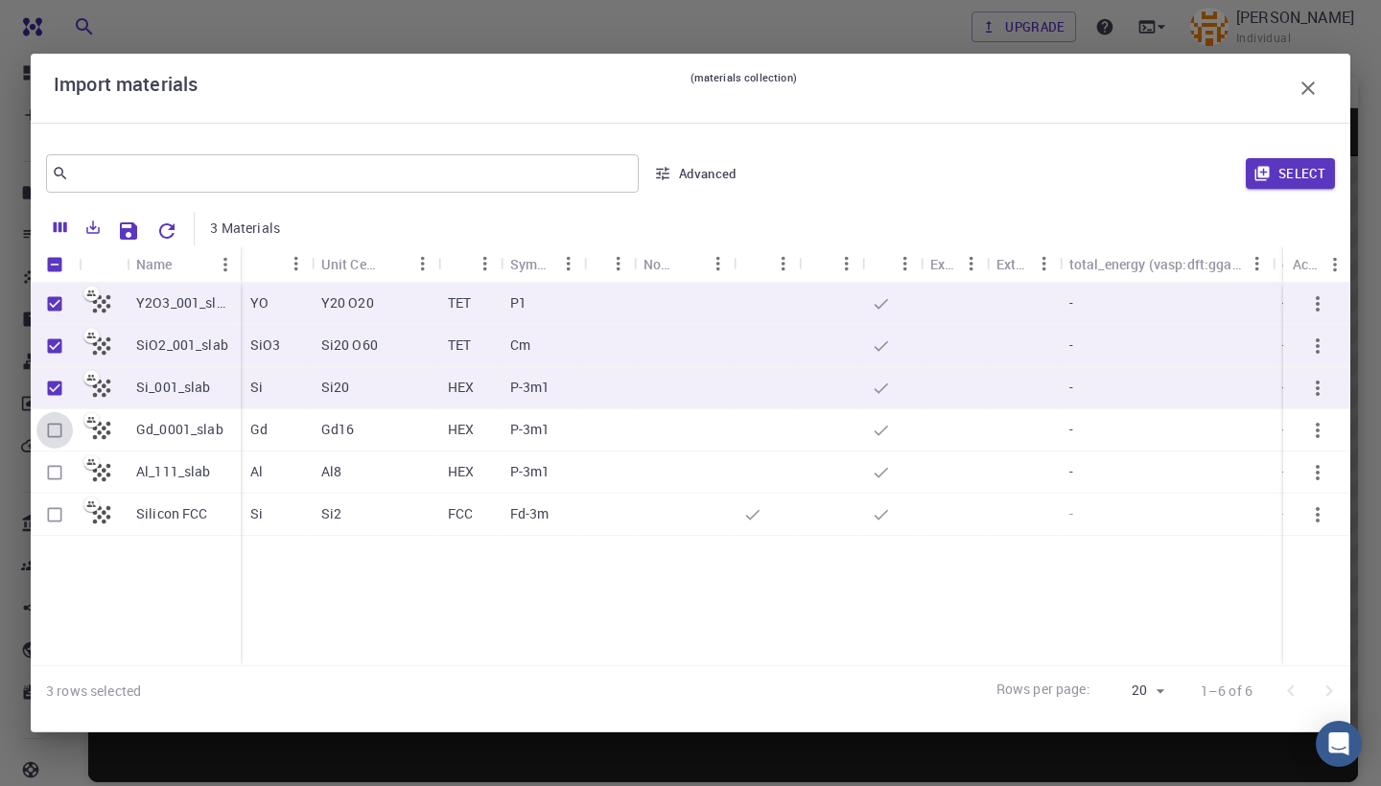
click at [57, 434] on input "Select row" at bounding box center [54, 430] width 36 height 36
checkbox input "true"
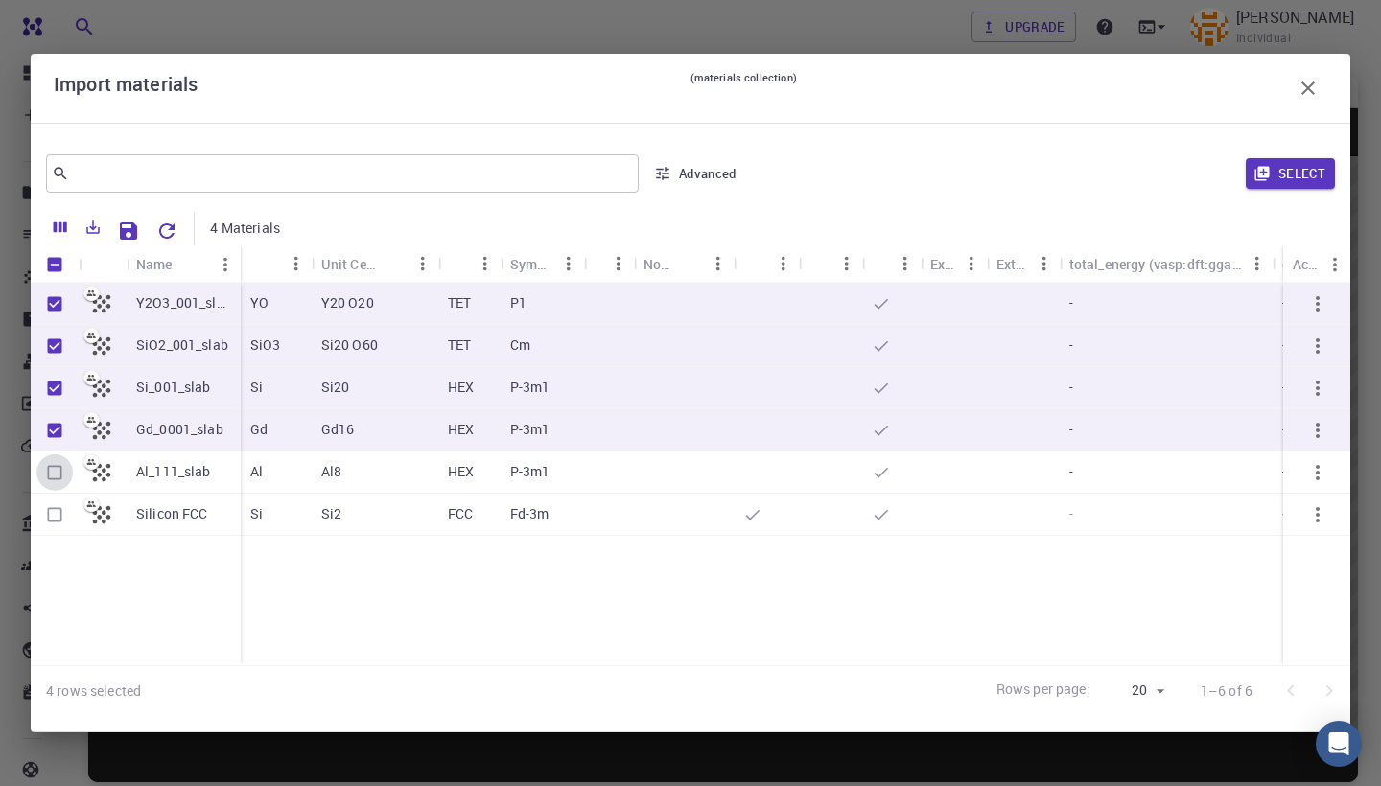
click at [60, 473] on input "Select row" at bounding box center [54, 473] width 36 height 36
checkbox input "true"
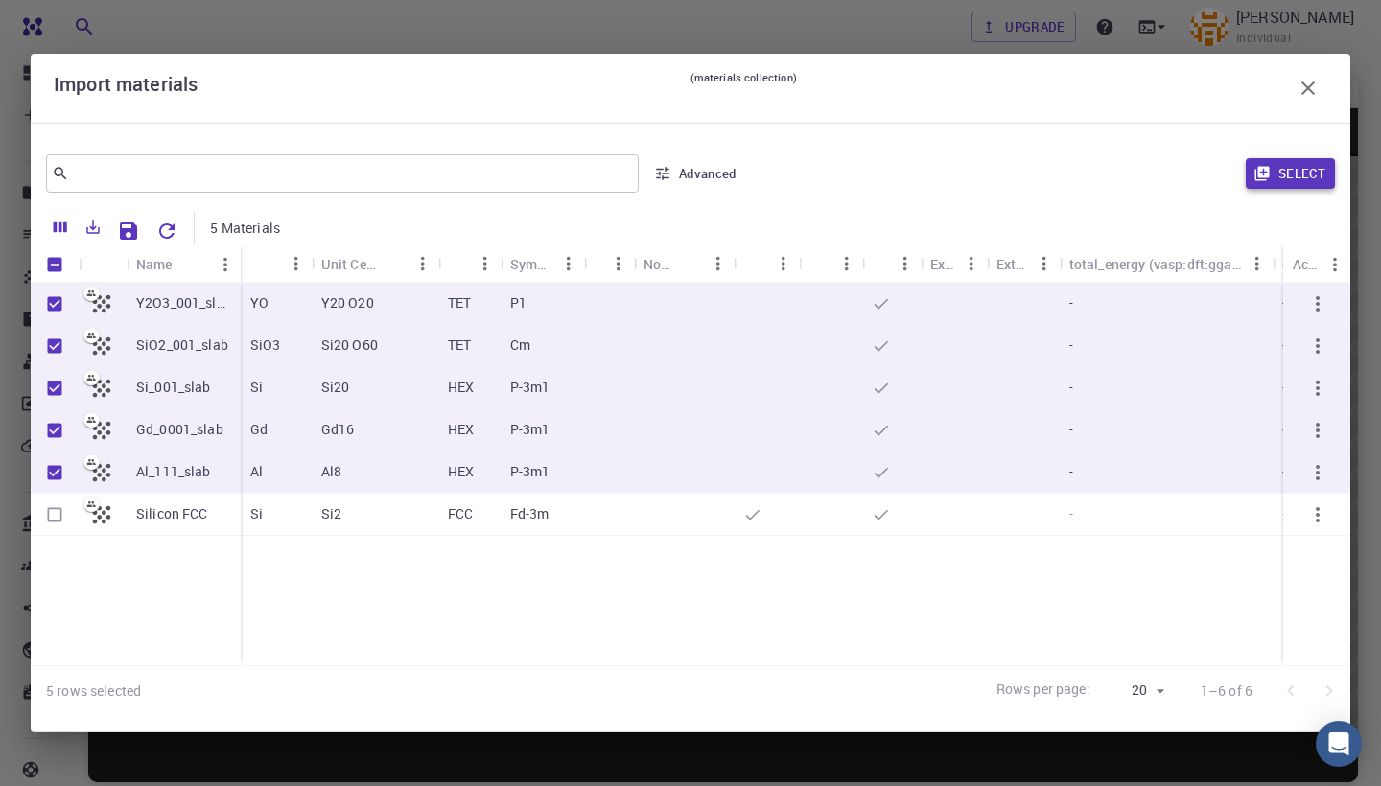
click at [1308, 178] on button "Select" at bounding box center [1290, 173] width 89 height 31
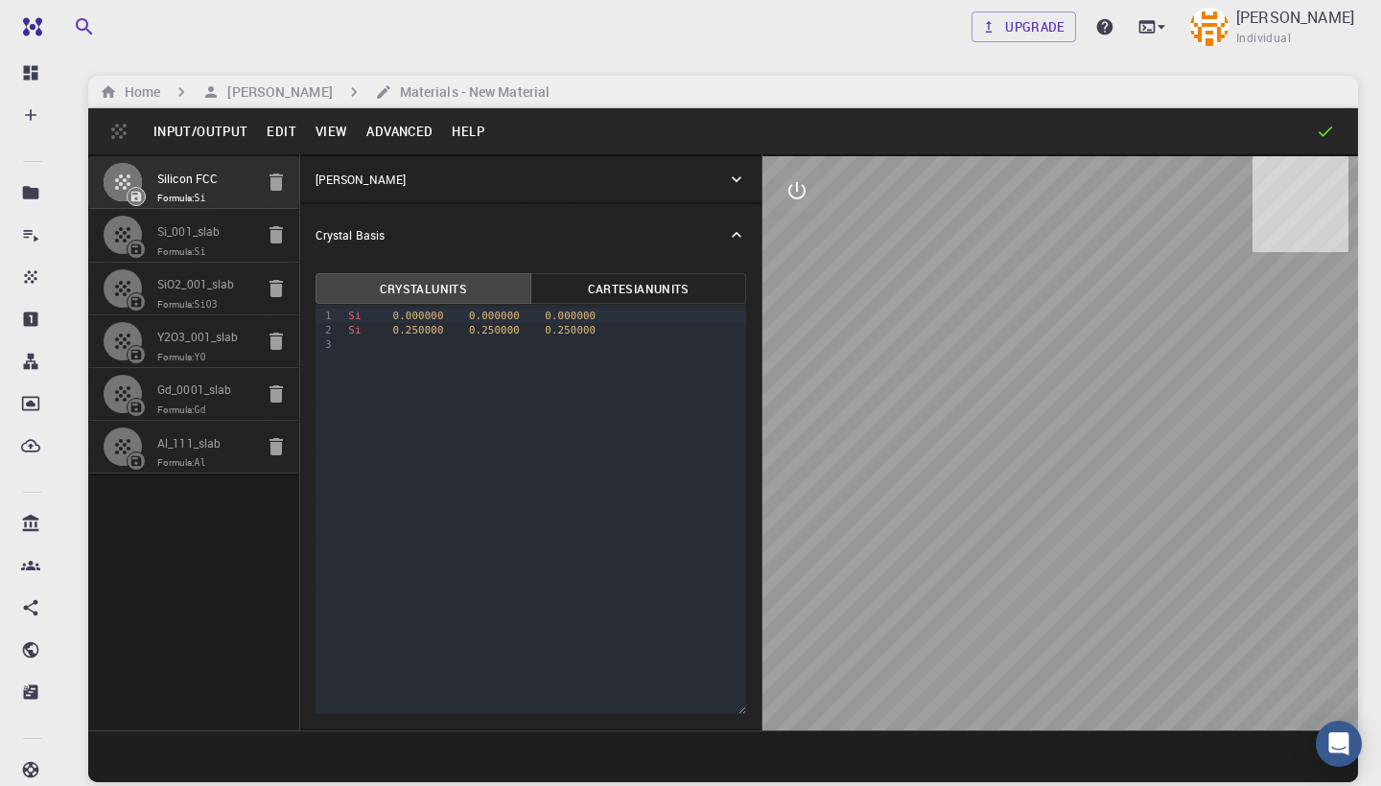
click at [277, 179] on icon "button" at bounding box center [275, 182] width 13 height 17
type input "HEX"
type input "3.8402969286241397"
type input "69.00420113571192"
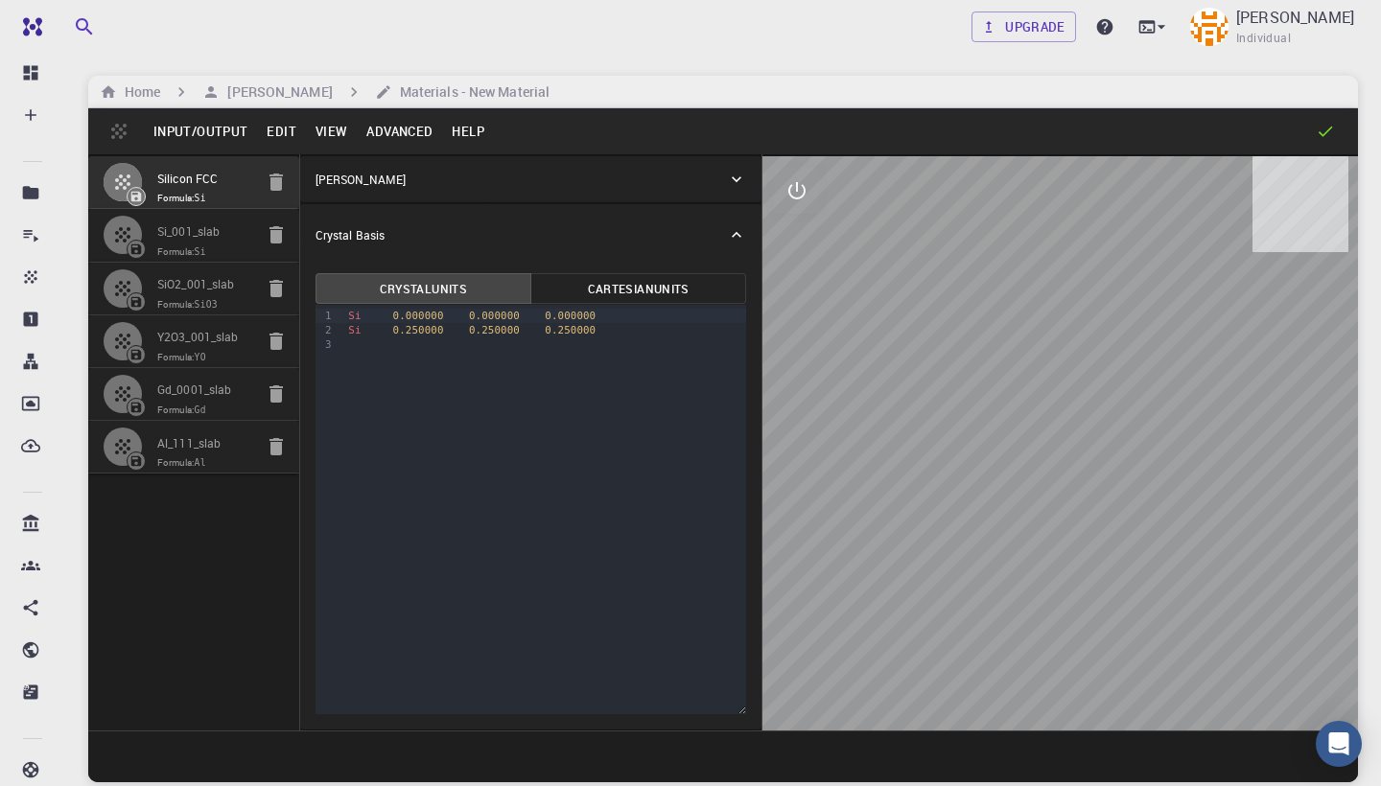
type input "90"
type input "59.999999999999986"
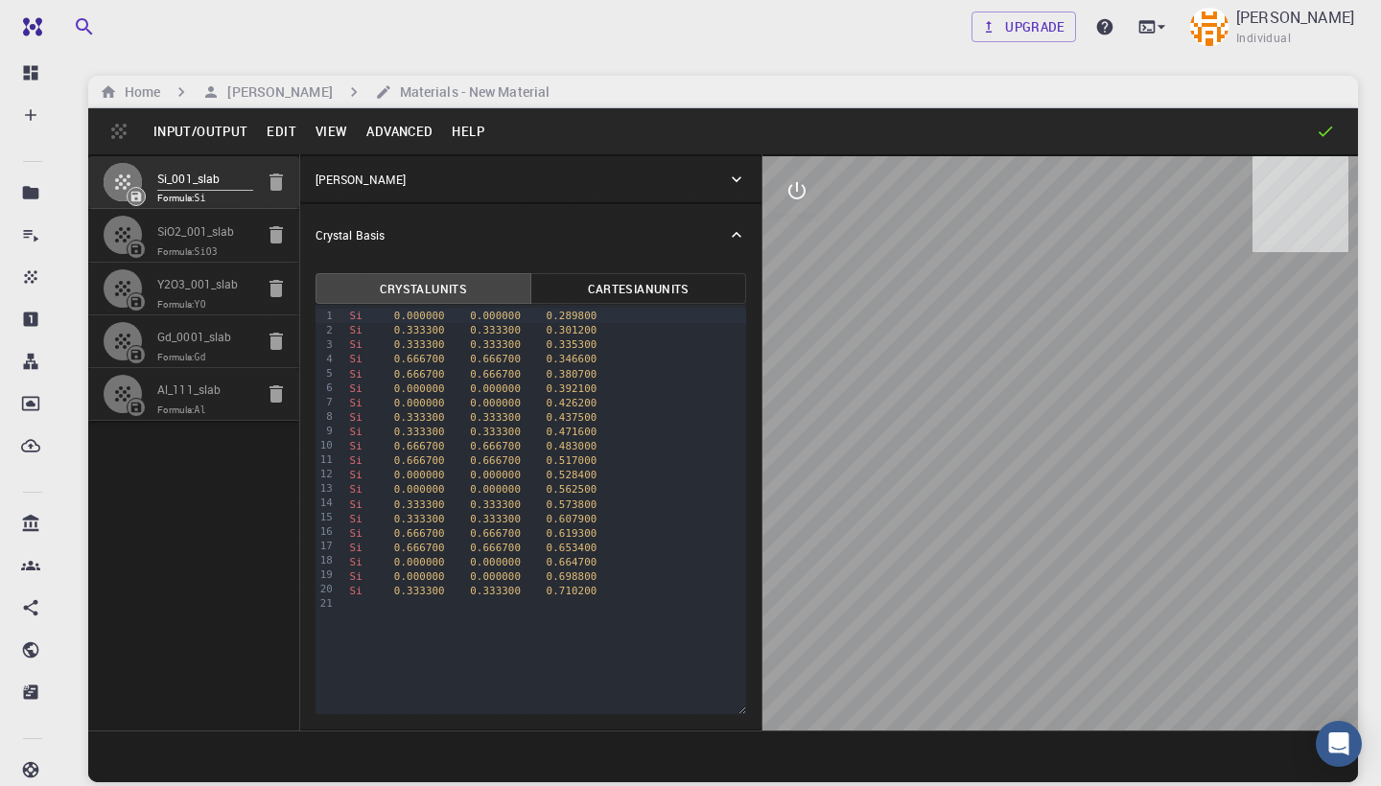
click at [336, 124] on button "View" at bounding box center [332, 131] width 52 height 31
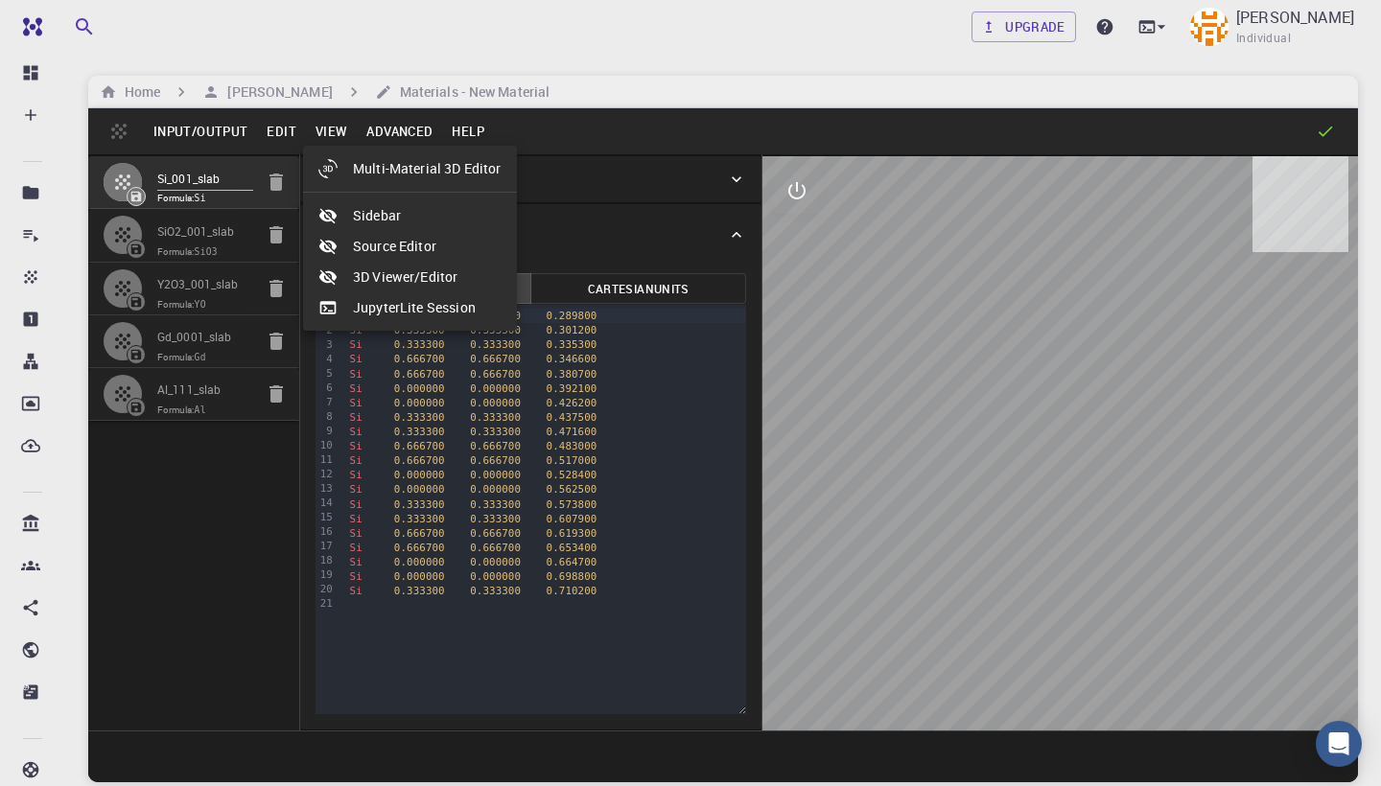
click at [388, 175] on li "Multi-Material 3D Editor" at bounding box center [410, 168] width 214 height 31
select select "Color"
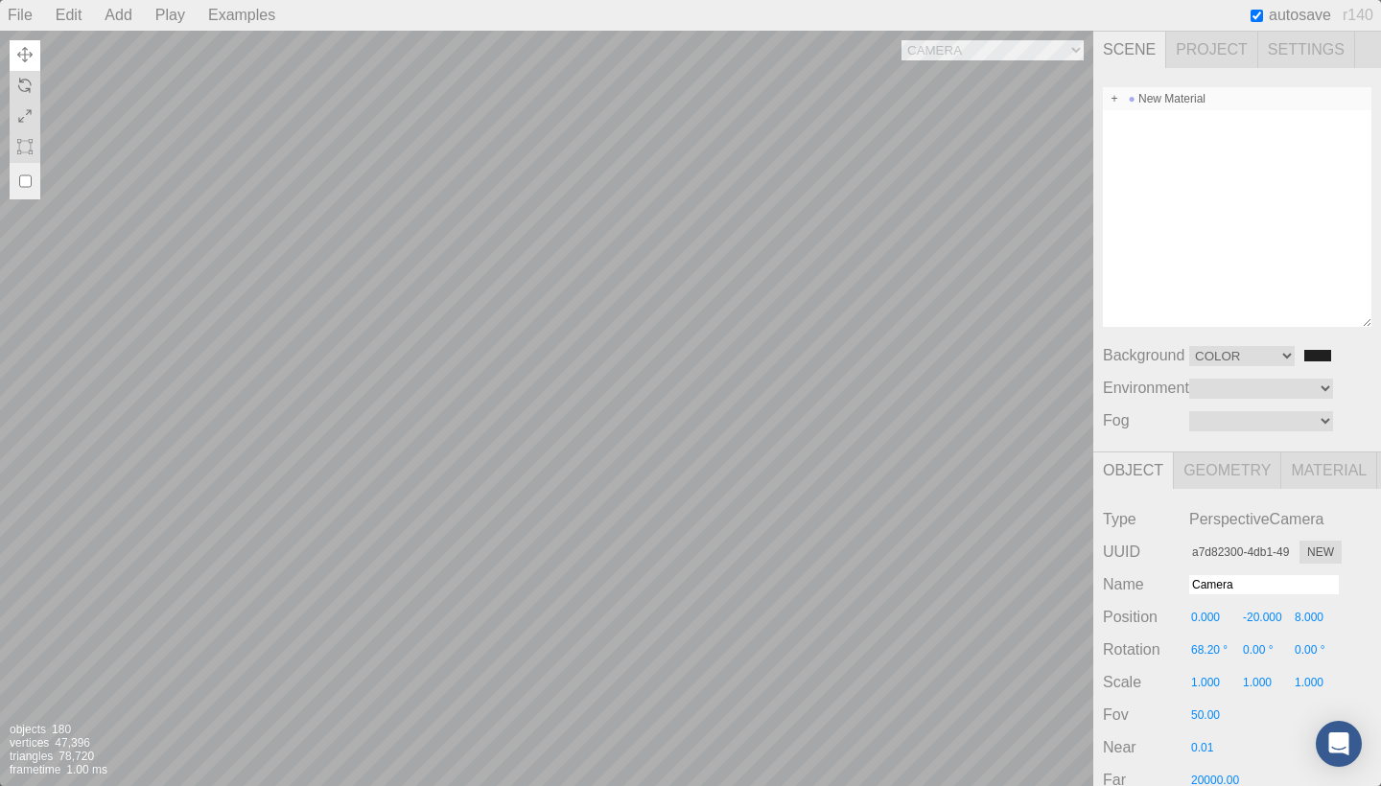
click at [1114, 97] on span at bounding box center [1114, 98] width 13 height 13
type input "b86ee9de-d5a2-41f5-a4bd-34378150b967"
type input "New Material"
type input "0.000"
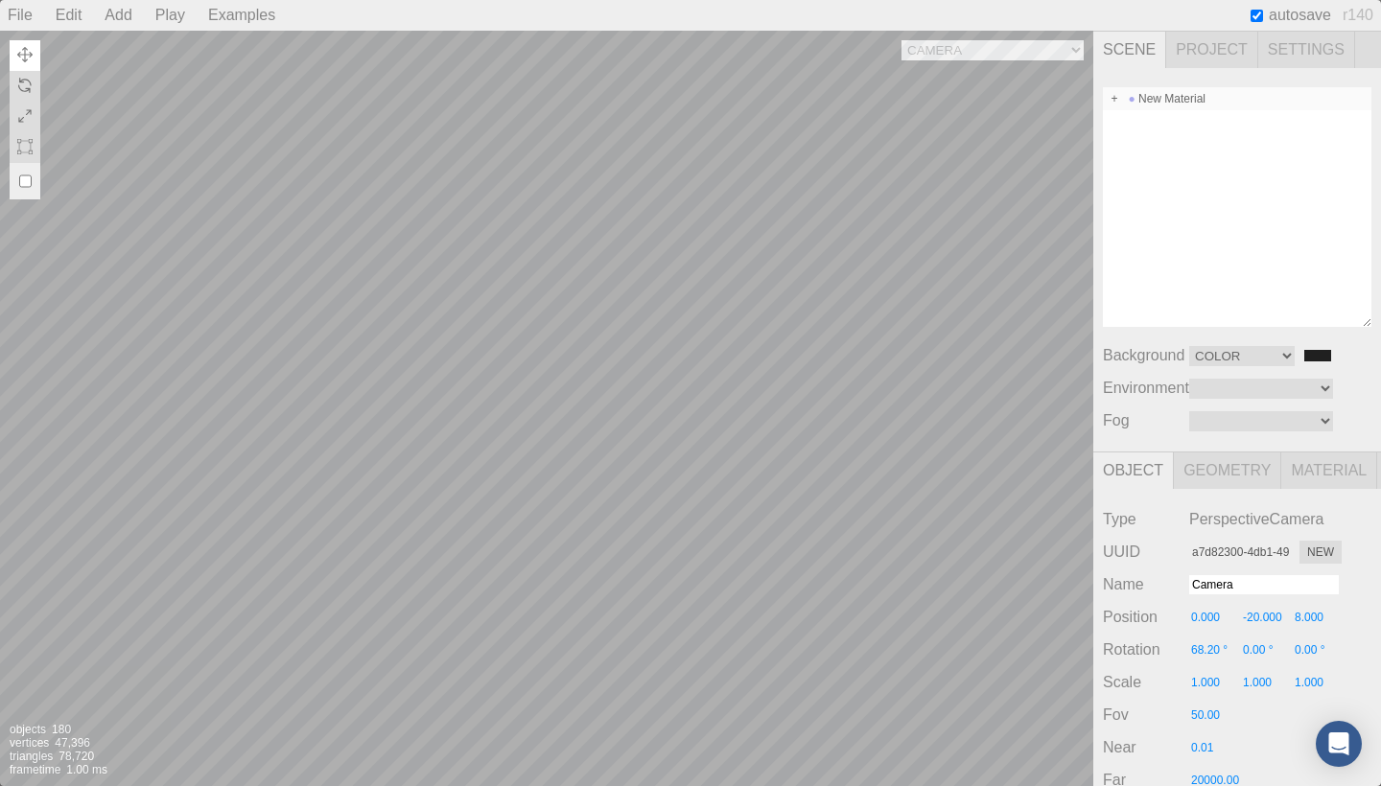
type input "0.00 °"
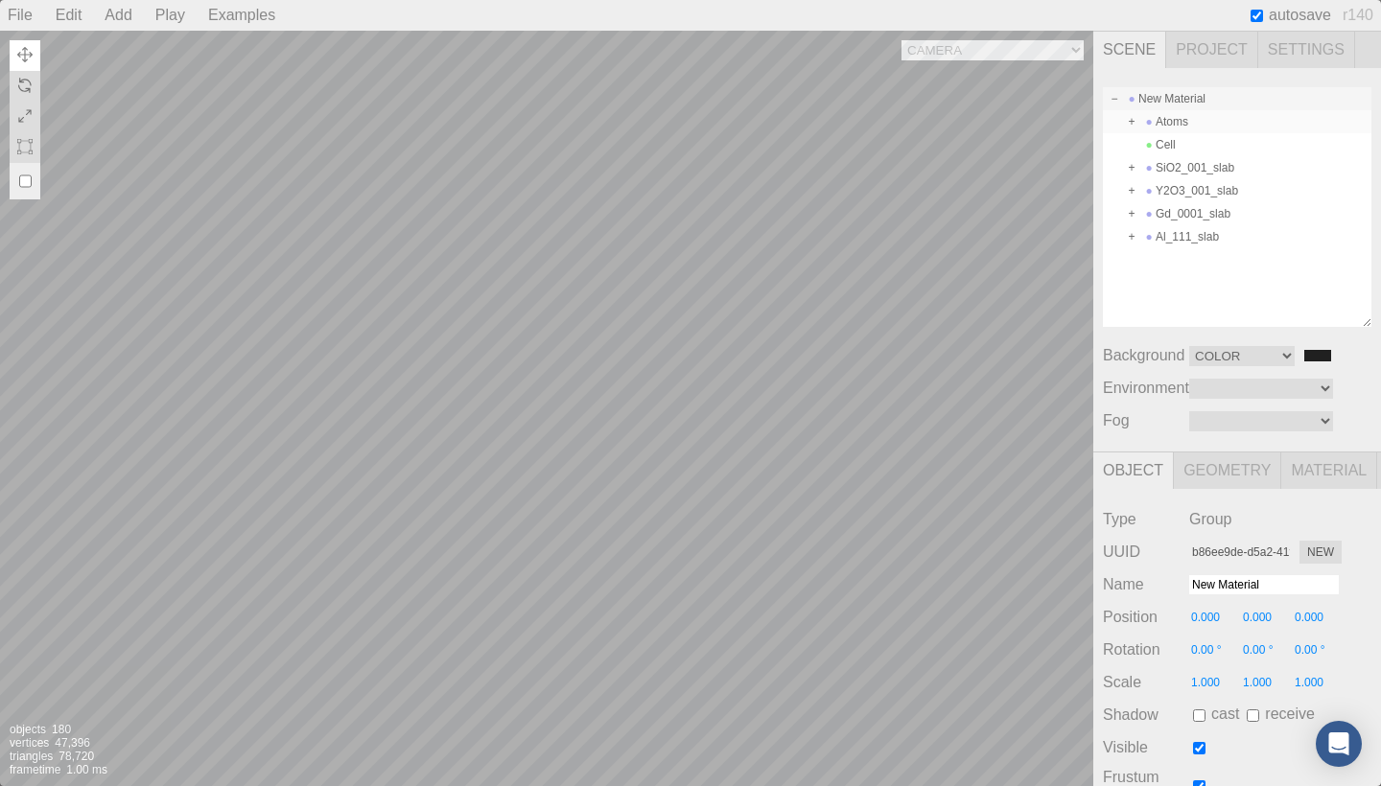
click at [1168, 126] on div "Atoms" at bounding box center [1237, 121] width 269 height 23
type input "b69d16b5-75f7-4bfb-b6bb-cc278c4d4244"
type input "Atoms"
type input "0.00 °"
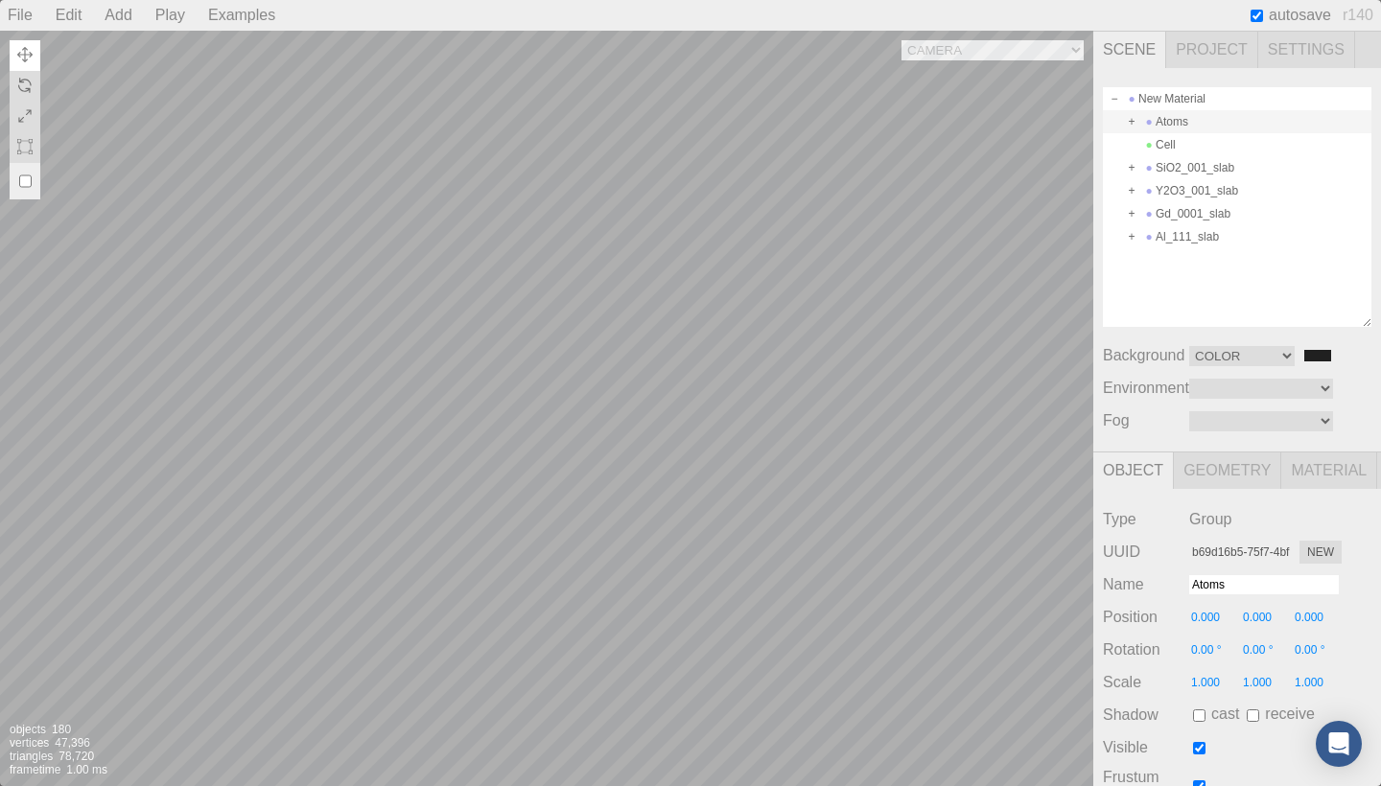
click at [1317, 652] on input "0.00 °" at bounding box center [1319, 650] width 52 height 17
type input "45"
type input "0.00 °"
type input "45.00 °"
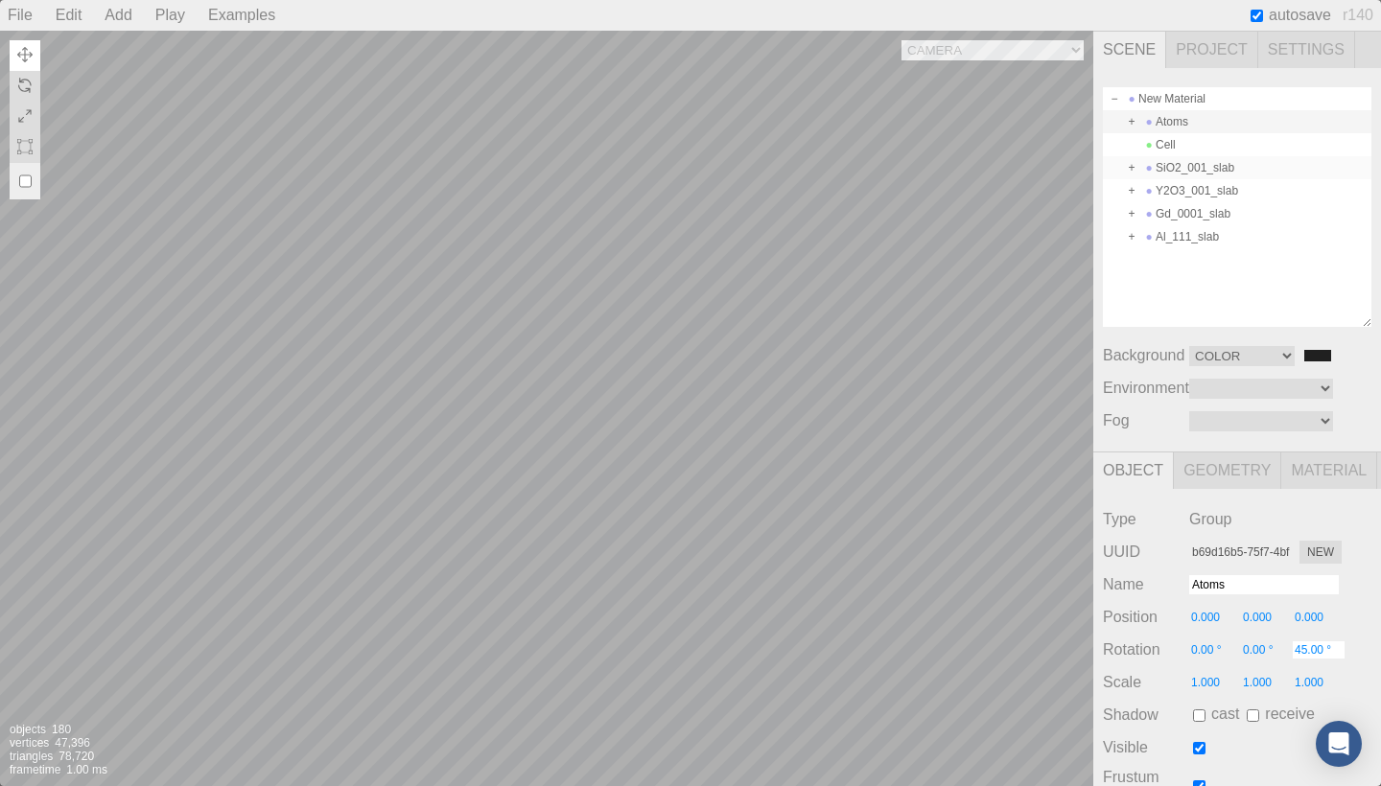
click at [1200, 174] on div "SiO2_001_slab" at bounding box center [1237, 167] width 269 height 23
type input "739b211e-8c36-4c6d-be4d-25d34f60b98f"
type input "SiO2_001_slab"
type input "2.000"
type input "0.00 °"
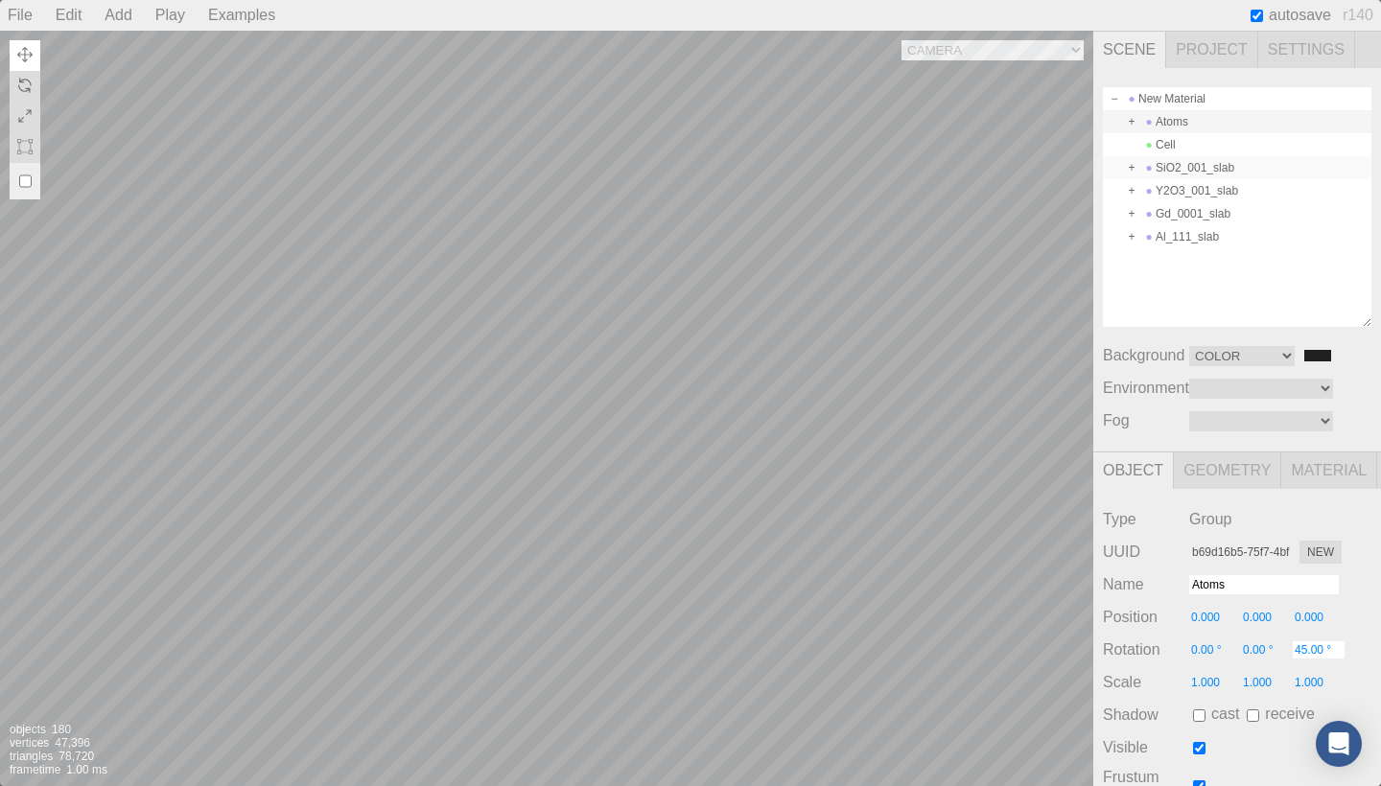
type input "0.00 °"
click at [1198, 231] on div "Al_111_slab" at bounding box center [1237, 236] width 269 height 23
type input "8432d02e-0b7a-4452-840d-bd47d1620265"
type input "Al_111_slab"
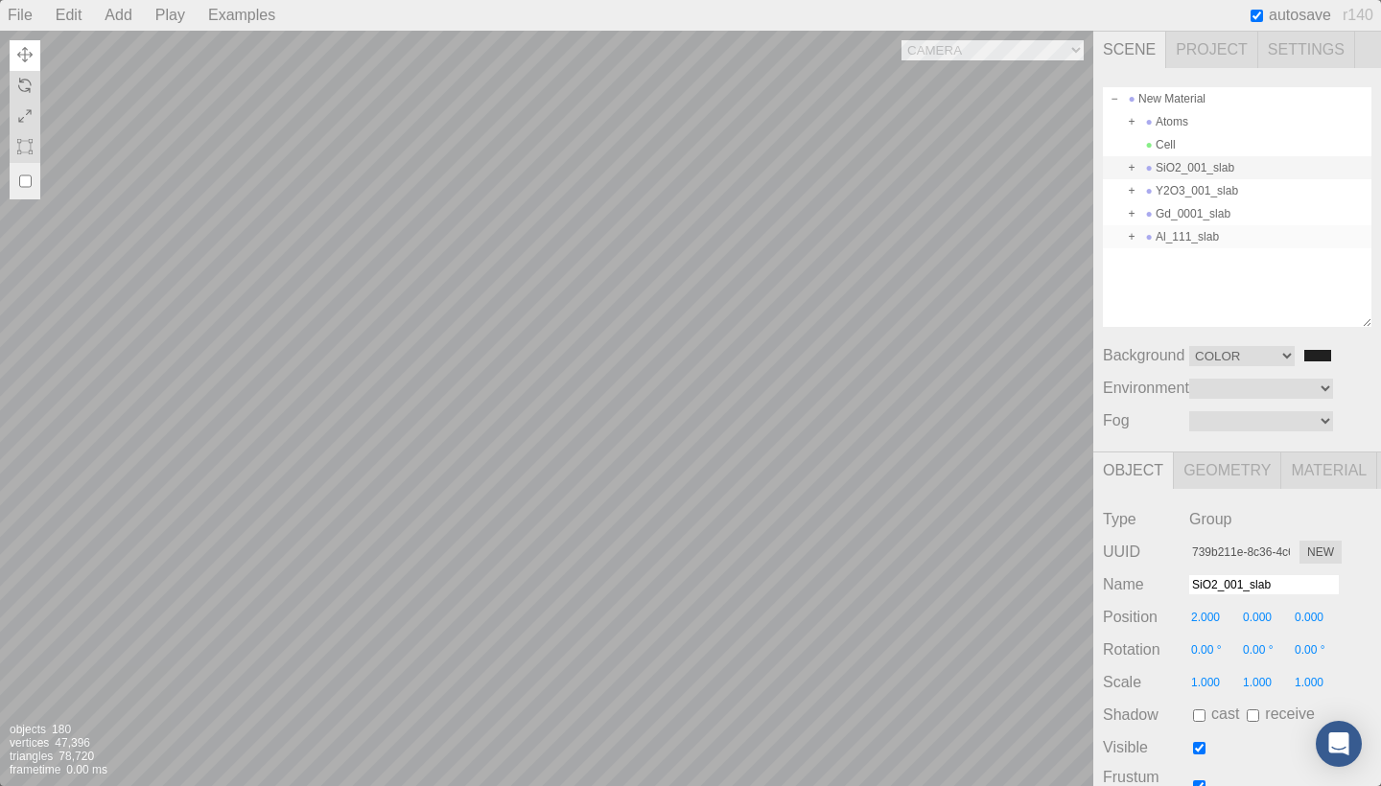
type input "0.00 °"
click at [1316, 649] on input "0.00 °" at bounding box center [1319, 650] width 52 height 17
type input "45"
type input "0.00 °"
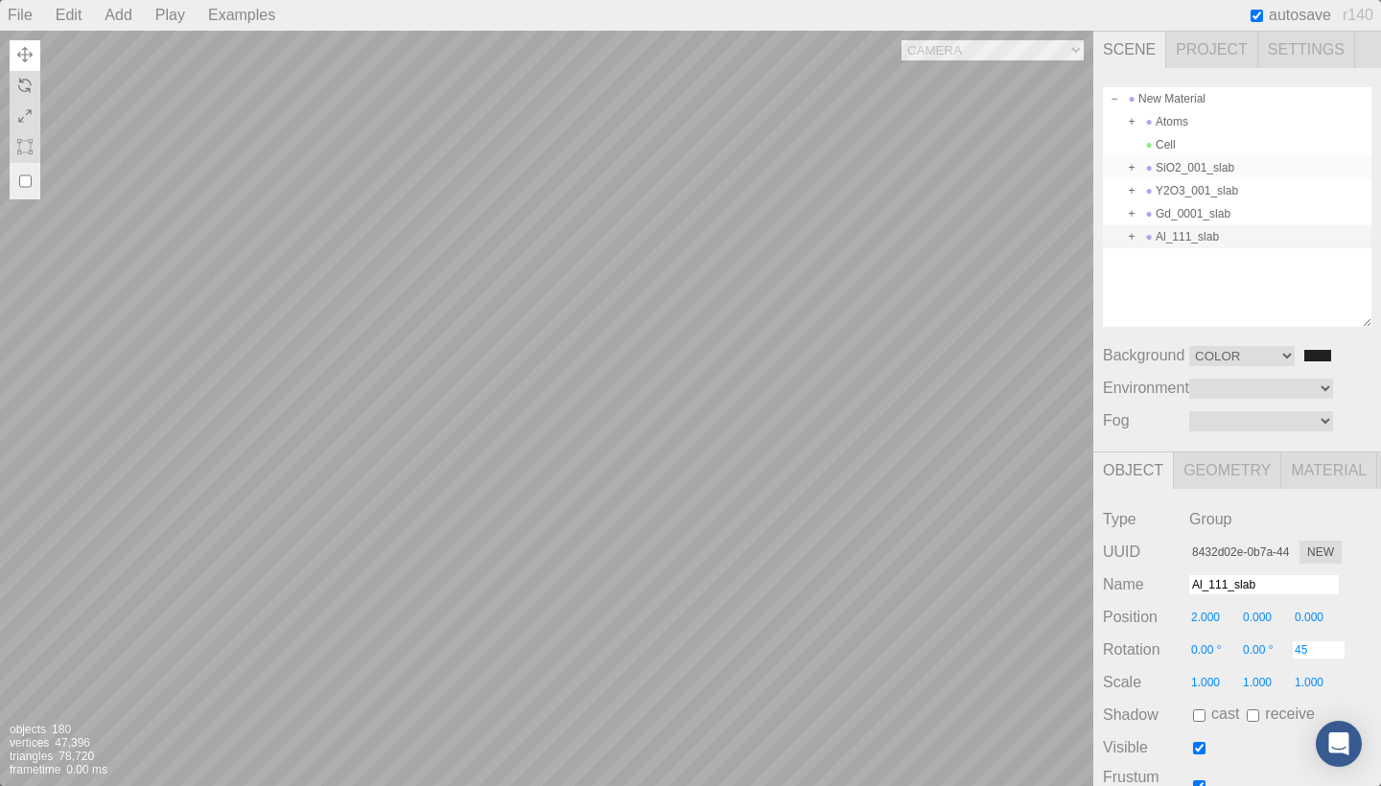
type input "0.00 °"
type input "45.00 °"
click at [1221, 169] on div "SiO2_001_slab" at bounding box center [1237, 167] width 269 height 23
type input "739b211e-8c36-4c6d-be4d-25d34f60b98f"
type input "SiO2_001_slab"
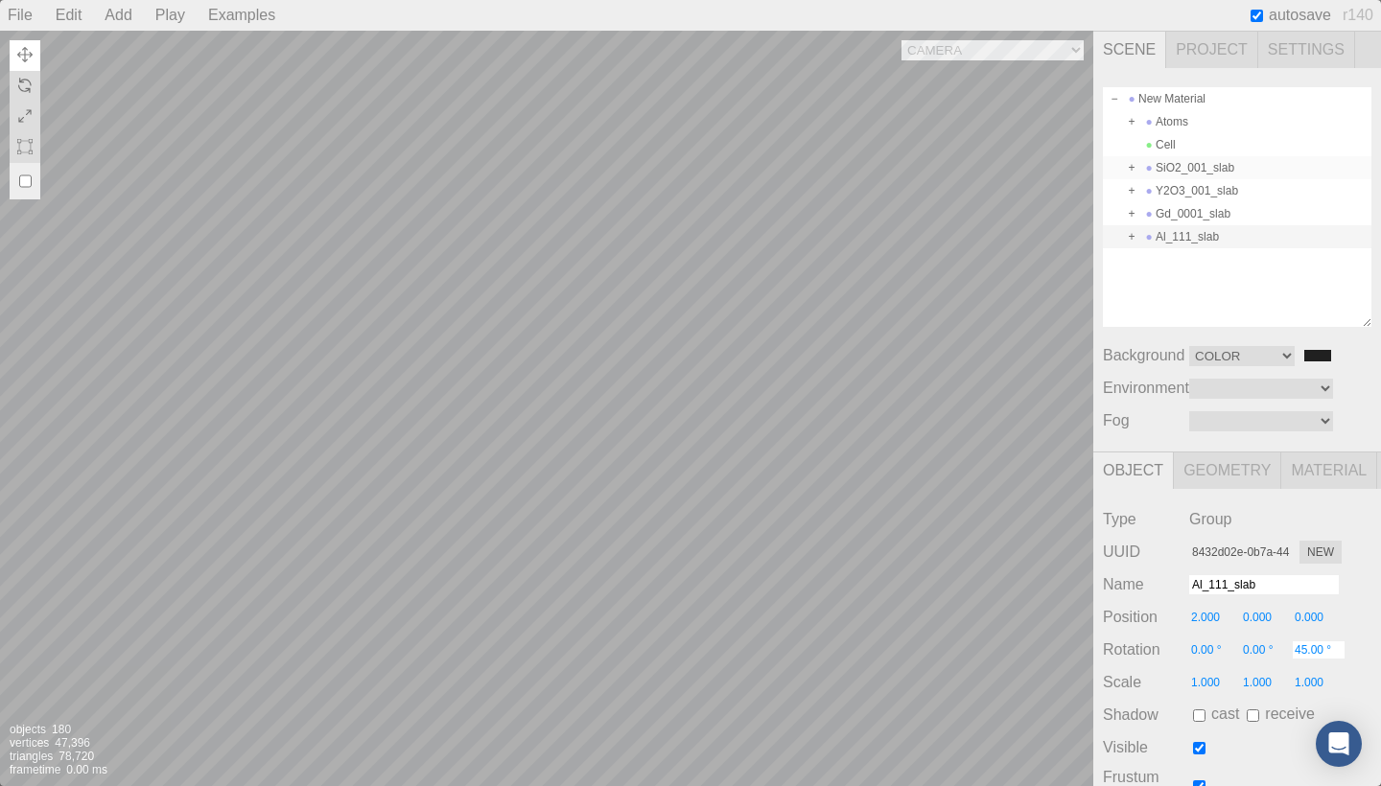
type input "0.00 °"
click at [1315, 616] on input "0.000" at bounding box center [1319, 617] width 52 height 17
type input "8.000"
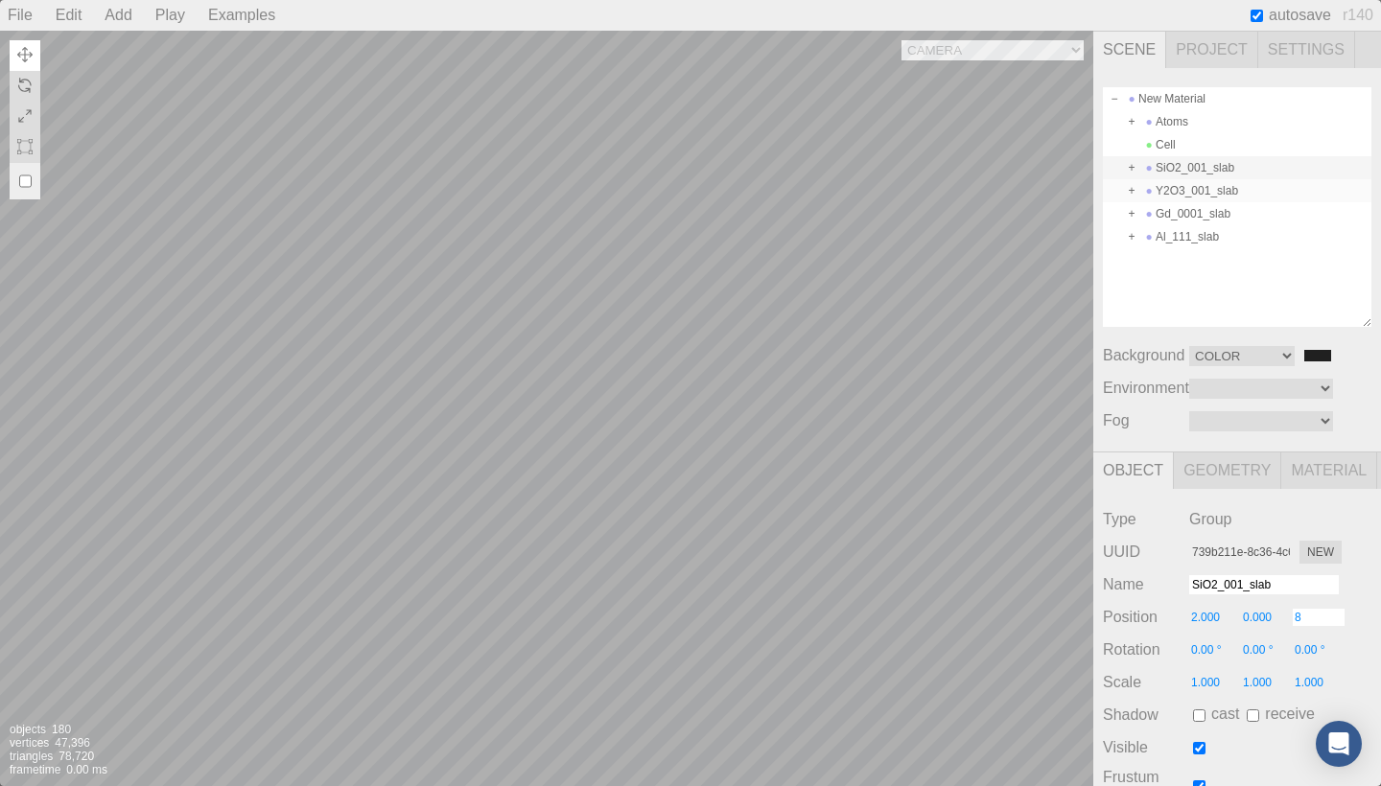
type input "0.00 °"
click at [1229, 188] on div "Y2O3_001_slab" at bounding box center [1237, 190] width 269 height 23
type input "305078b5-84b2-4e61-ad0a-cb94bf28e16f"
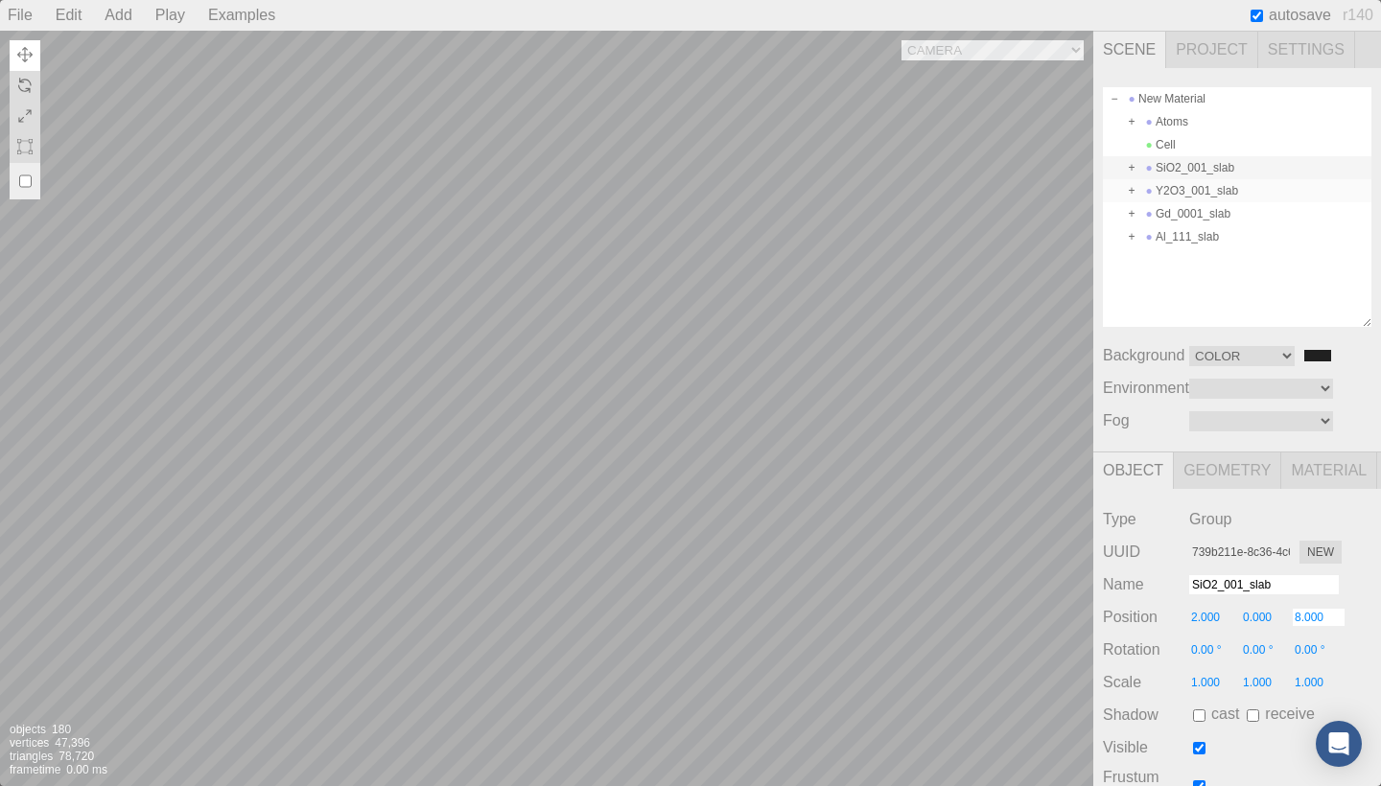
type input "Y2O3_001_slab"
type input "0.000"
type input "0.00 °"
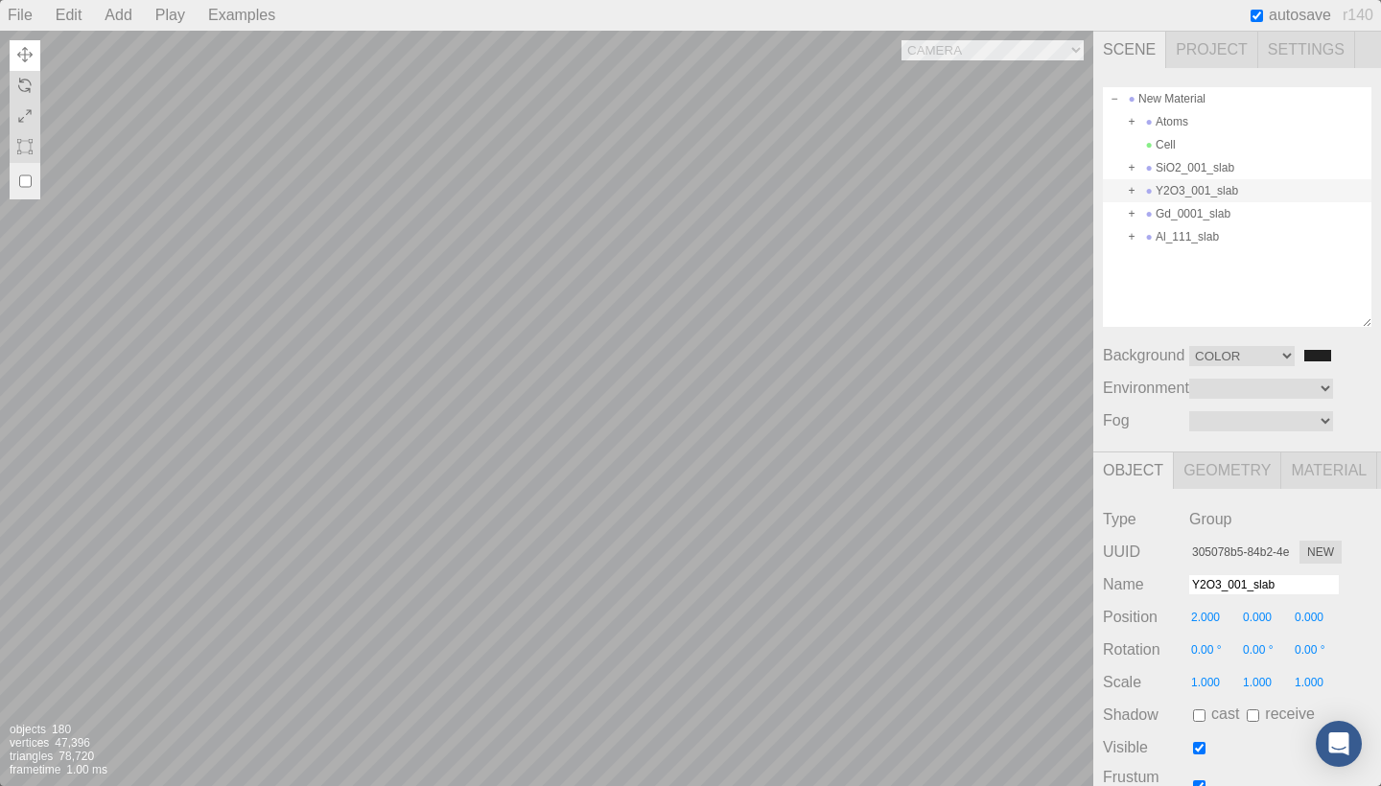
click at [1312, 613] on input "0.000" at bounding box center [1319, 617] width 52 height 17
type input "2"
type input "15.000"
type input "0.00 °"
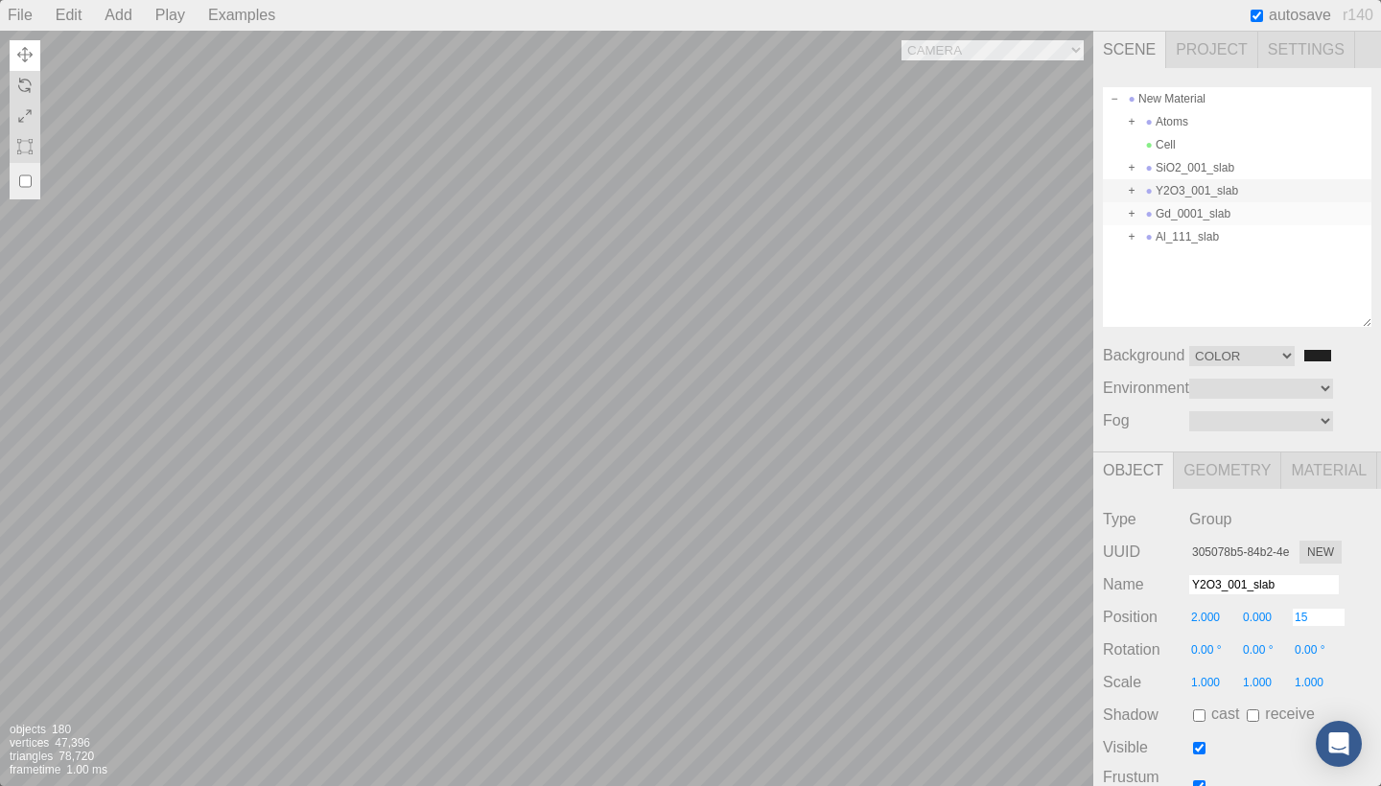
type input "0.00 °"
click at [1226, 211] on div "Gd_0001_slab" at bounding box center [1237, 213] width 269 height 23
type input "7acffc6e-36da-49c9-b201-713645b24280"
type input "Gd_0001_slab"
type input "0.000"
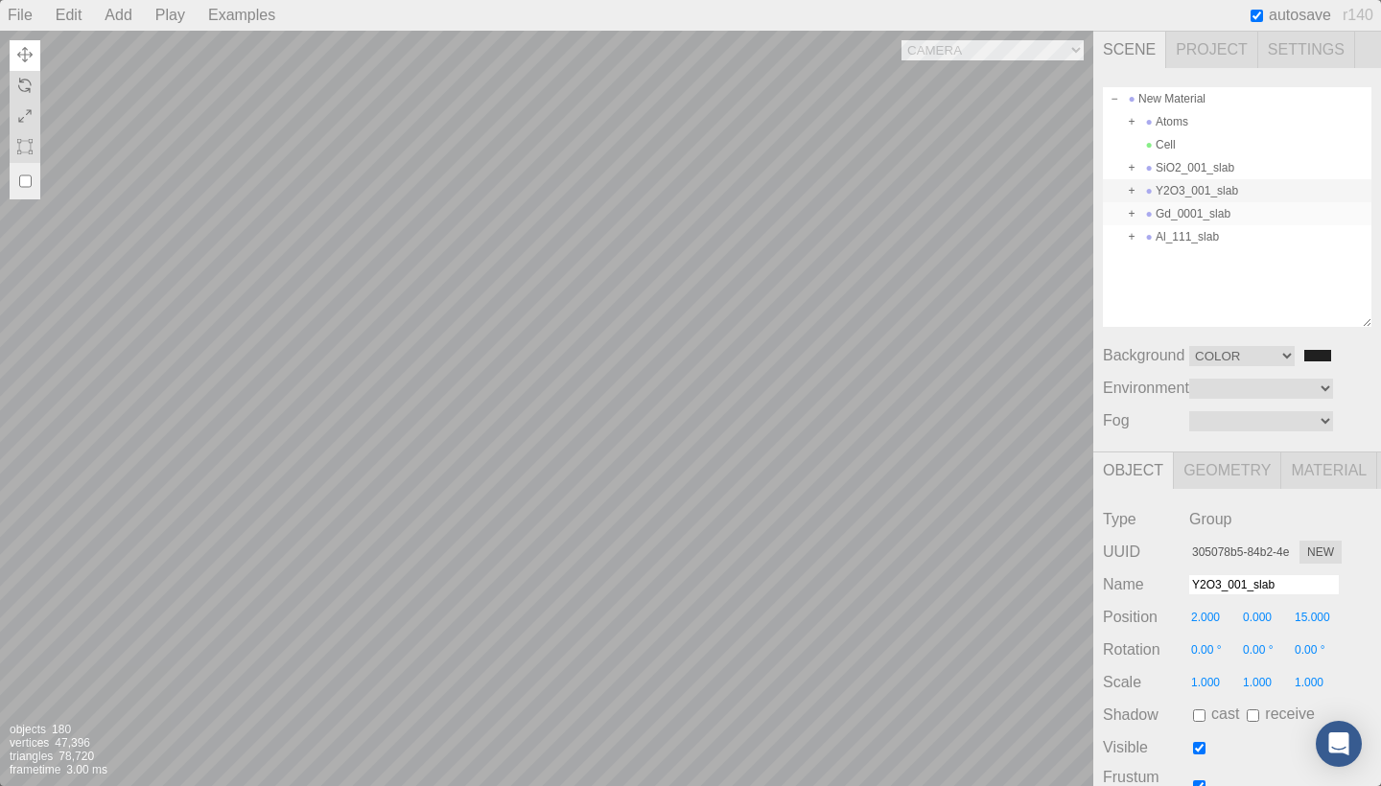
type input "0.00 °"
click at [1311, 606] on div "Type Group UUID 7acffc6e-36da-49c9-b201-713645b24280 New Name Gd_0001_slab Posi…" at bounding box center [1237, 705] width 288 height 432
click at [1313, 618] on input "0.000" at bounding box center [1319, 617] width 52 height 17
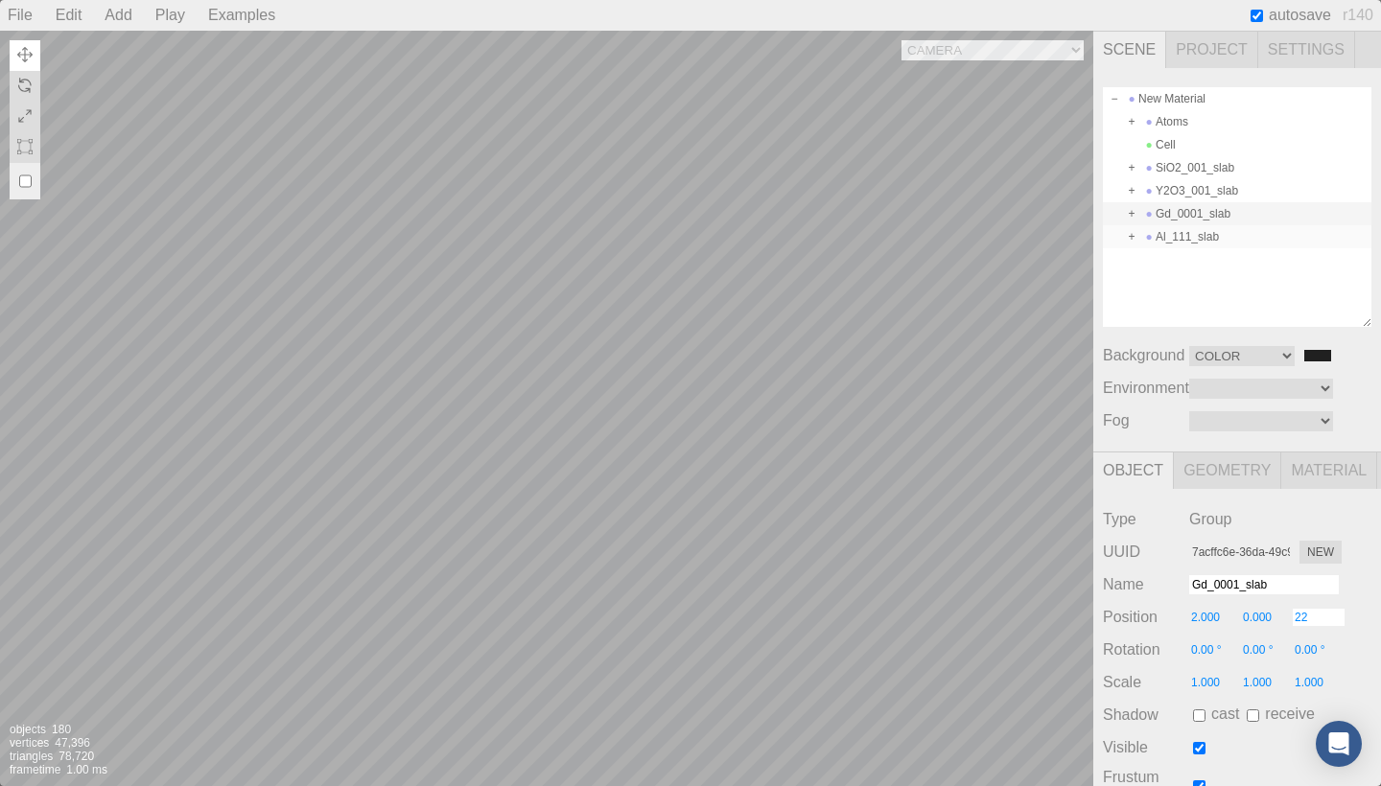
type input "22.000"
type input "0.00 °"
click at [1222, 243] on div "Al_111_slab" at bounding box center [1237, 236] width 269 height 23
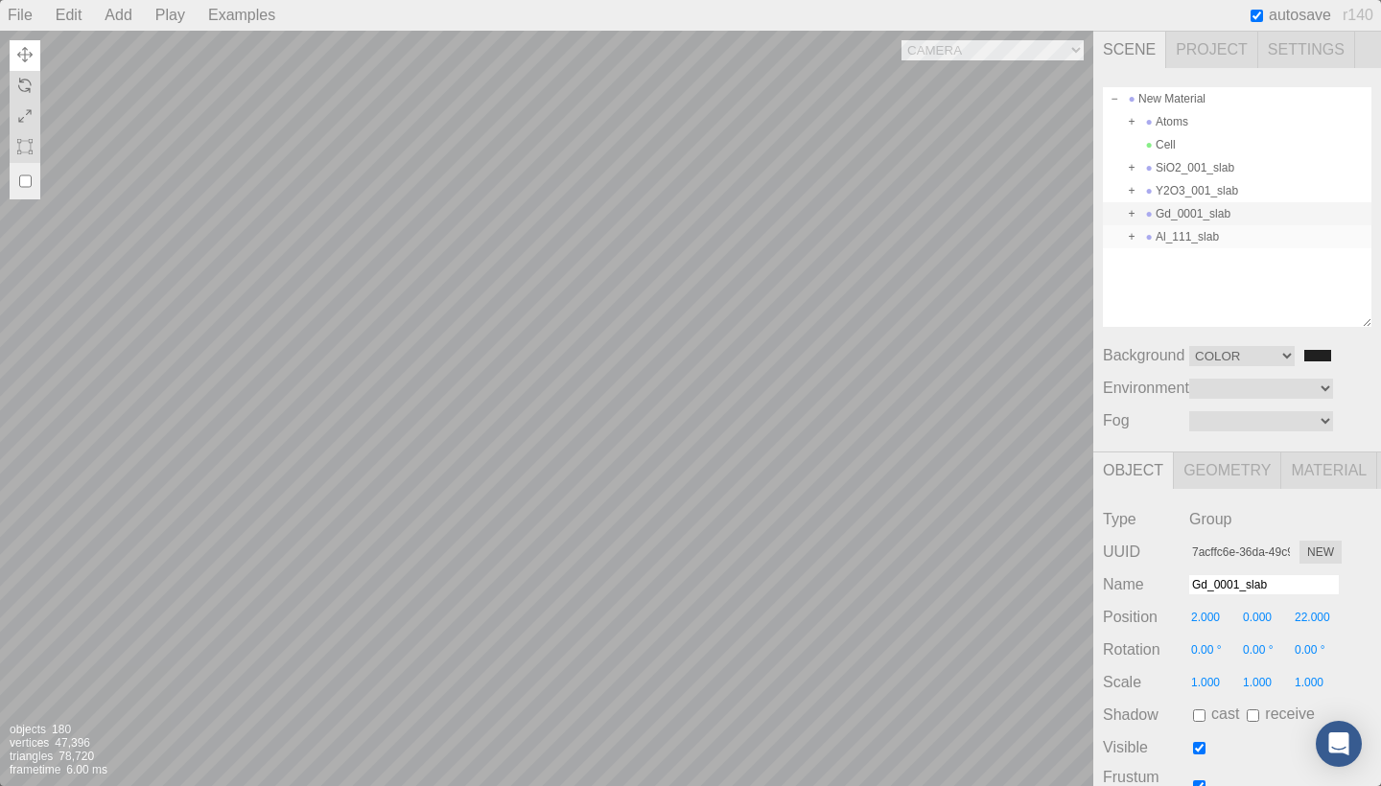
type input "8432d02e-0b7a-4452-840d-bd47d1620265"
type input "Al_111_slab"
type input "0.000"
type input "0.00 °"
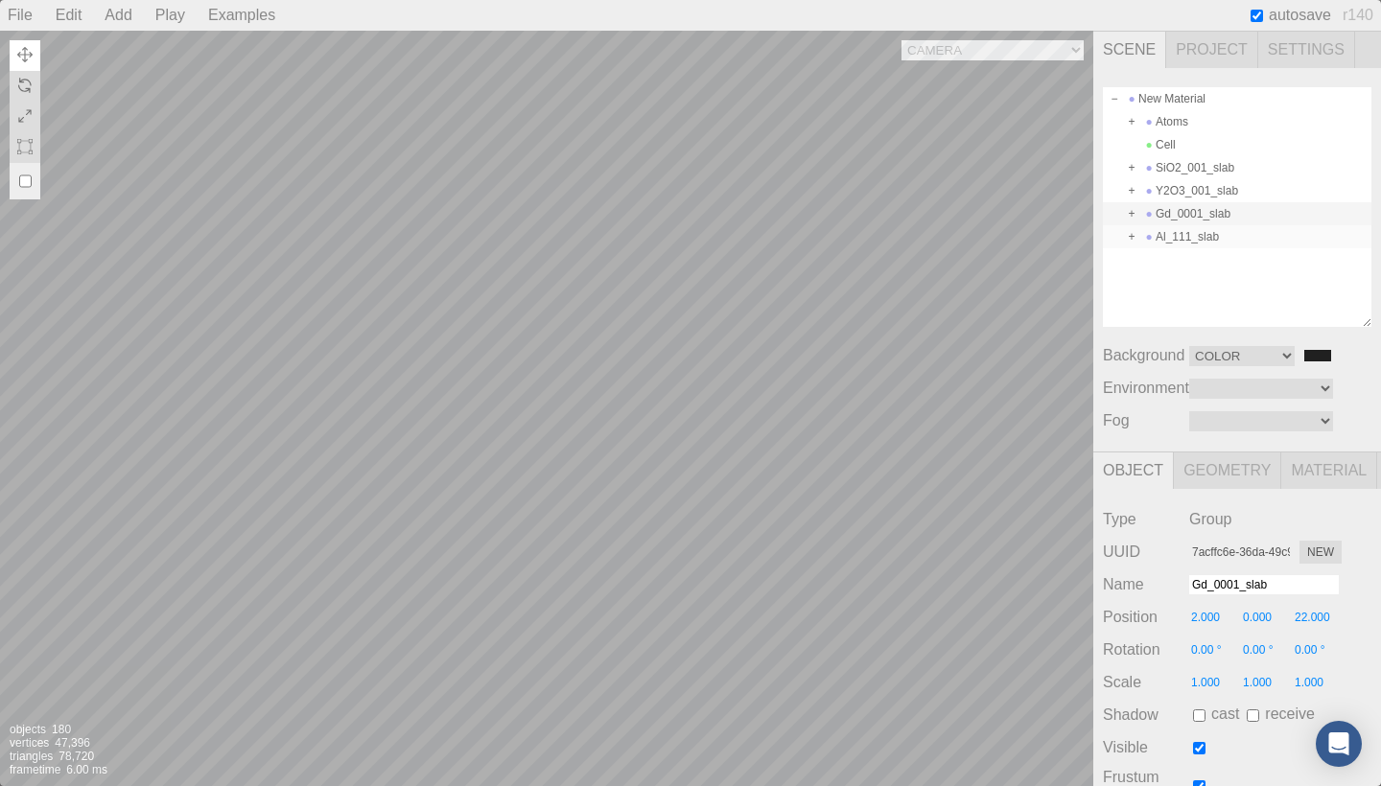
type input "45.00 °"
click at [1313, 616] on input "0.000" at bounding box center [1319, 617] width 52 height 17
type input "30.000"
type input "0.00 °"
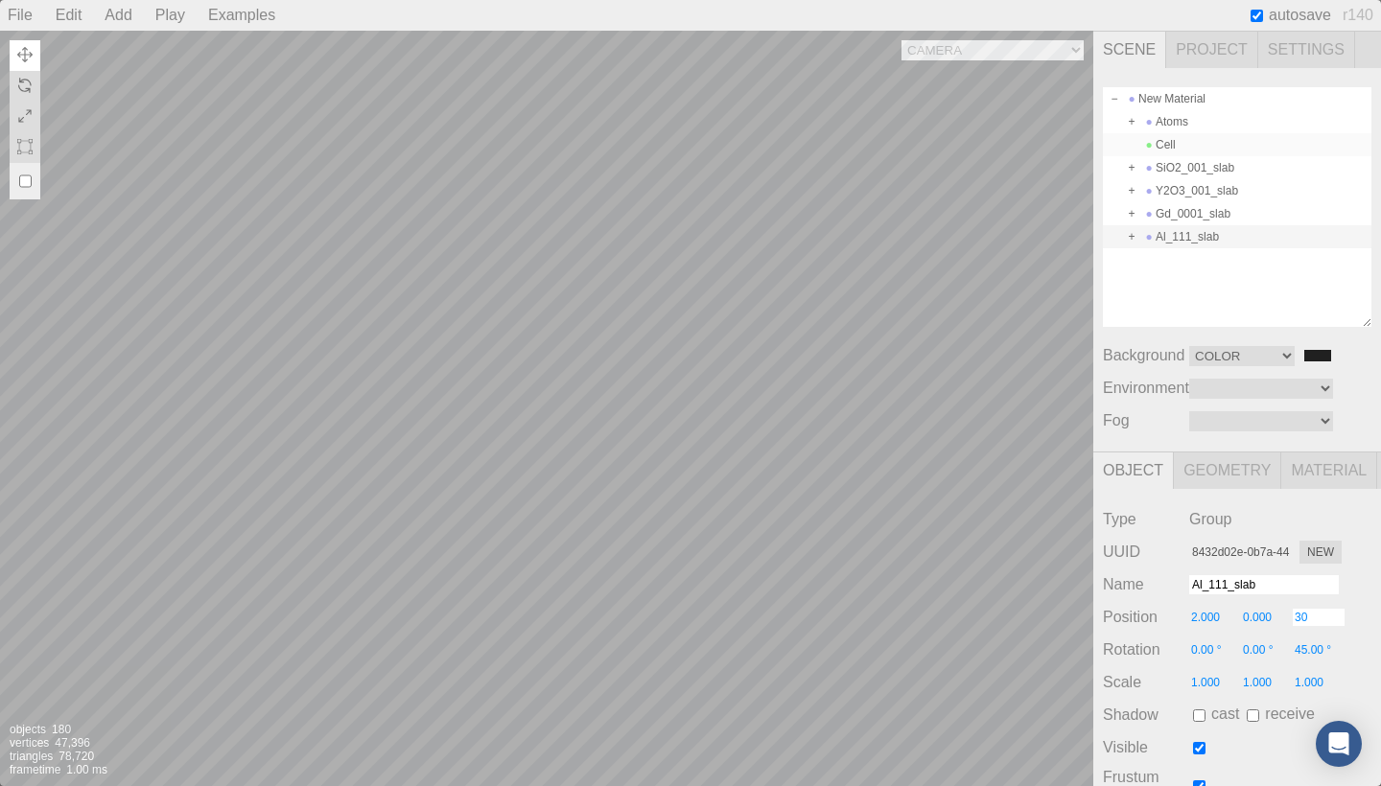
type input "45.00 °"
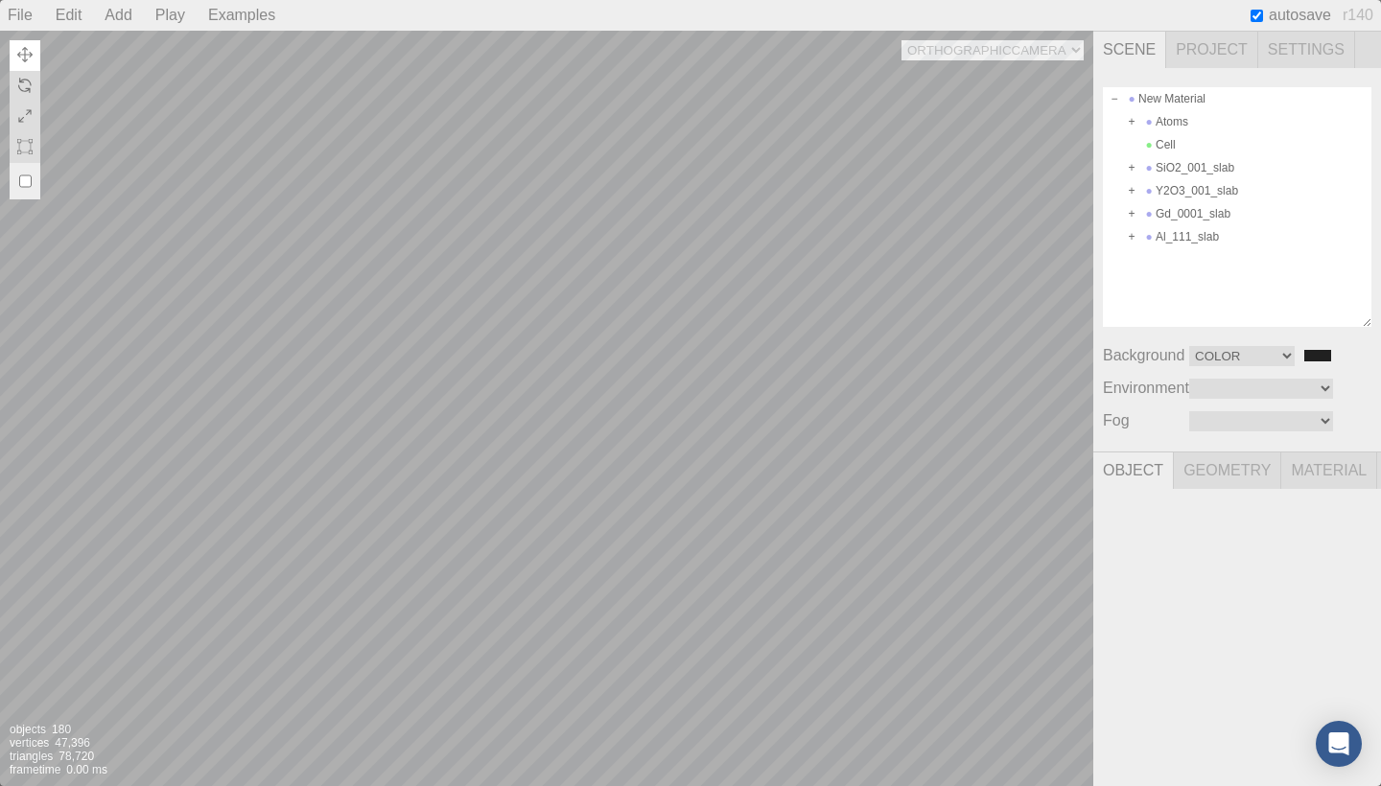
drag, startPoint x: 778, startPoint y: 197, endPoint x: 782, endPoint y: 225, distance: 29.0
select select "a7d82300-4db1-49a3-9d99-ec4b7ee141f6"
drag, startPoint x: 768, startPoint y: 233, endPoint x: 839, endPoint y: 220, distance: 72.2
drag, startPoint x: 1039, startPoint y: 694, endPoint x: 1014, endPoint y: 706, distance: 27.5
click at [1014, 706] on div at bounding box center [1032, 725] width 123 height 123
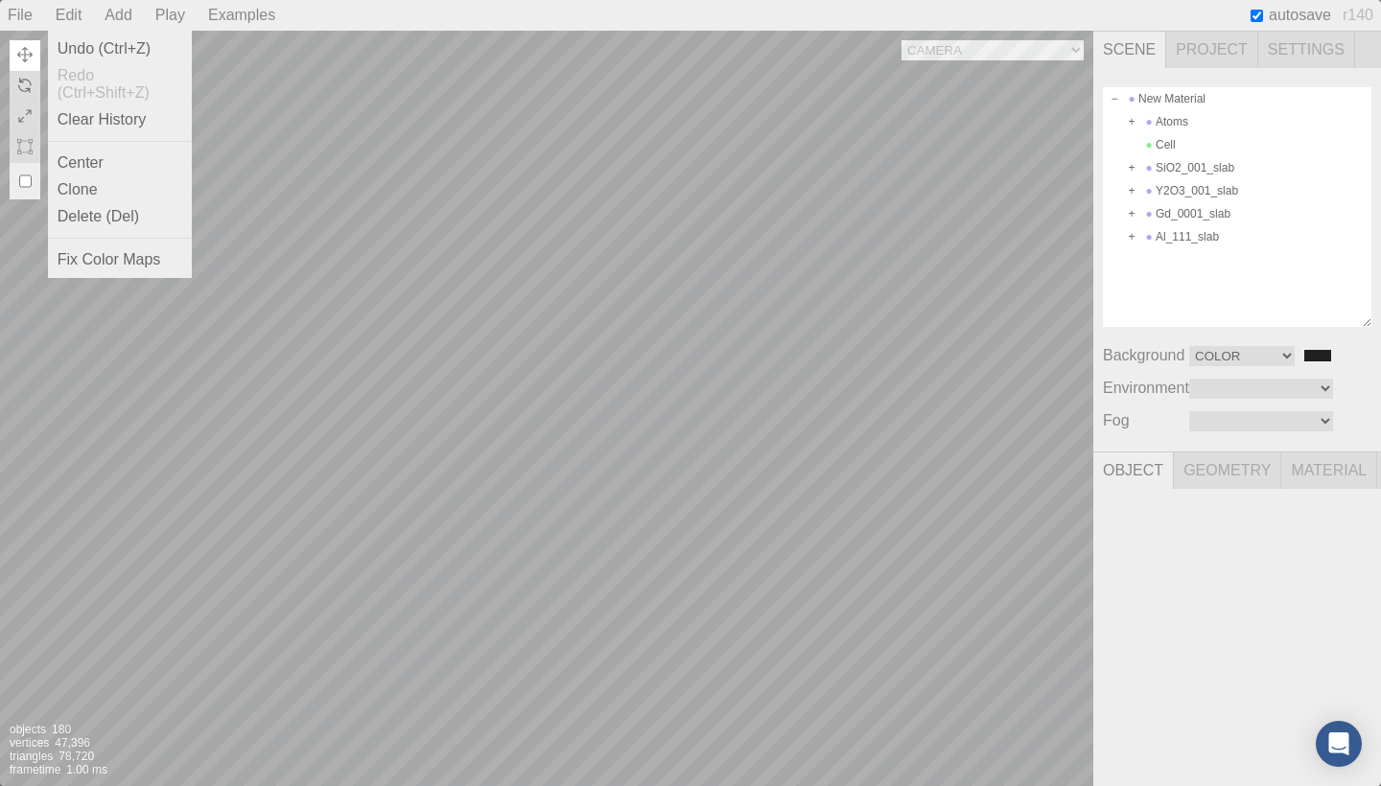
click at [64, 17] on div "Edit" at bounding box center [69, 15] width 42 height 31
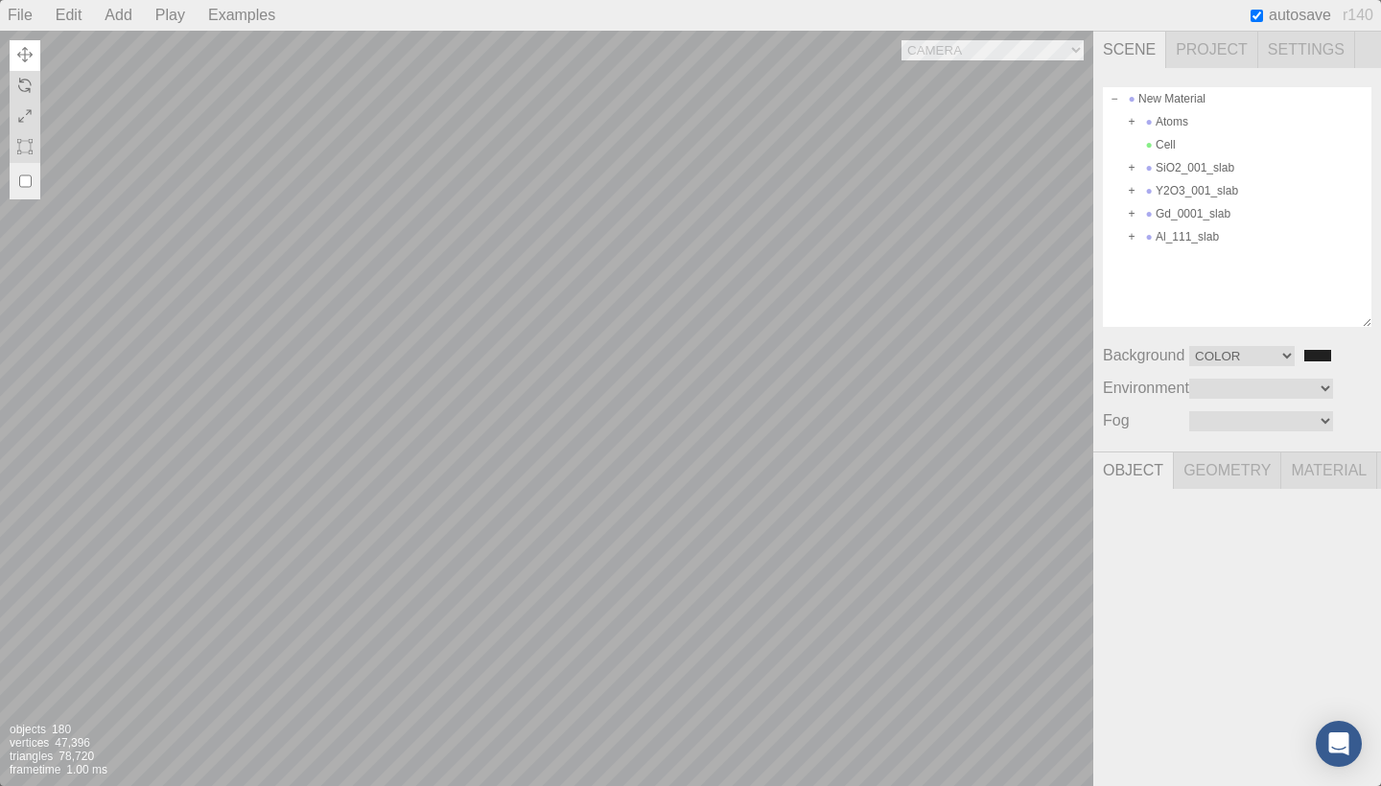
click at [1291, 49] on span "Settings" at bounding box center [1306, 50] width 97 height 36
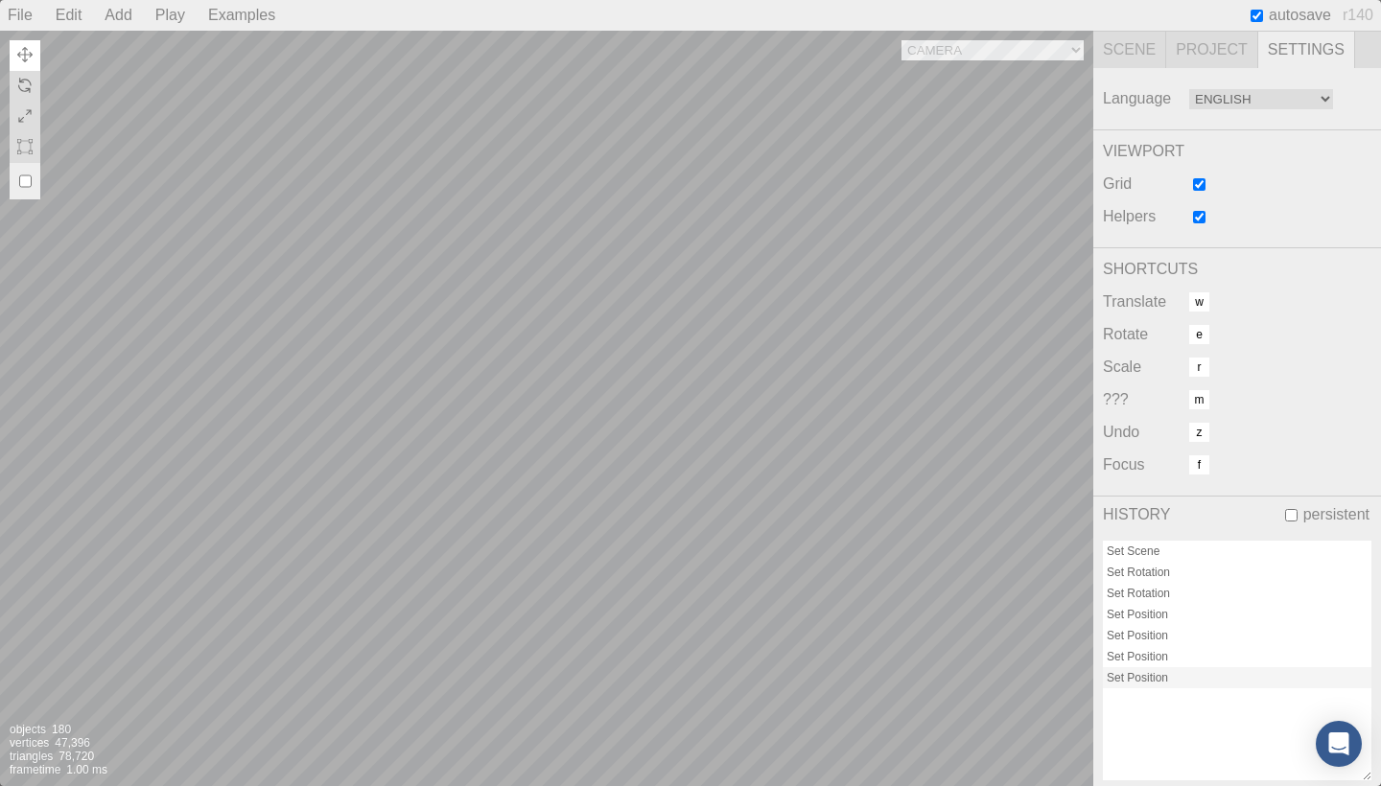
click at [1358, 53] on div "Scene Project Settings" at bounding box center [1237, 49] width 288 height 37
drag, startPoint x: 1358, startPoint y: 53, endPoint x: 1293, endPoint y: 53, distance: 65.2
click at [1293, 53] on div "Scene Project Settings" at bounding box center [1237, 49] width 288 height 37
click at [1337, 734] on div "Open Intercom Messenger" at bounding box center [1339, 744] width 51 height 51
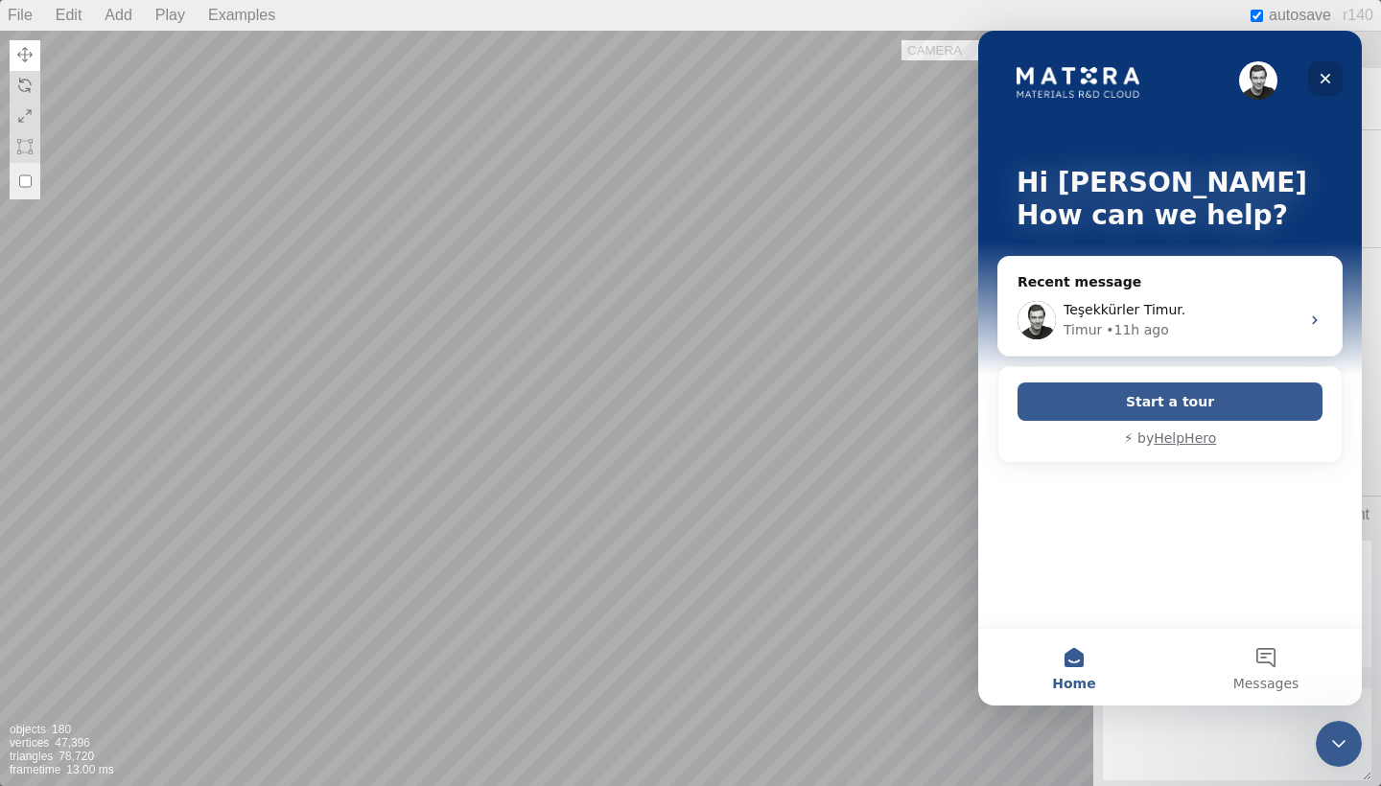
click at [1328, 72] on icon "Close" at bounding box center [1325, 78] width 15 height 15
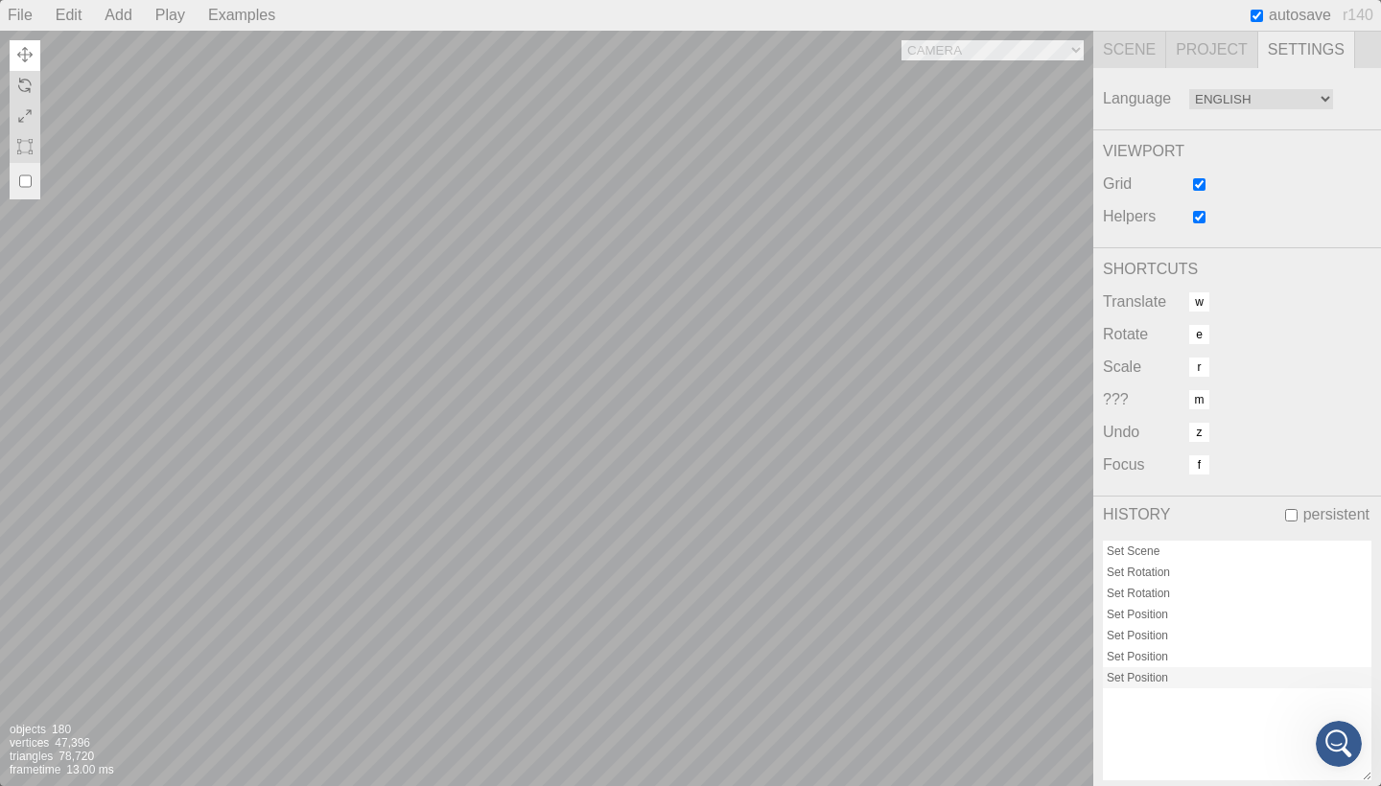
click at [1156, 42] on span "Scene" at bounding box center [1129, 50] width 73 height 36
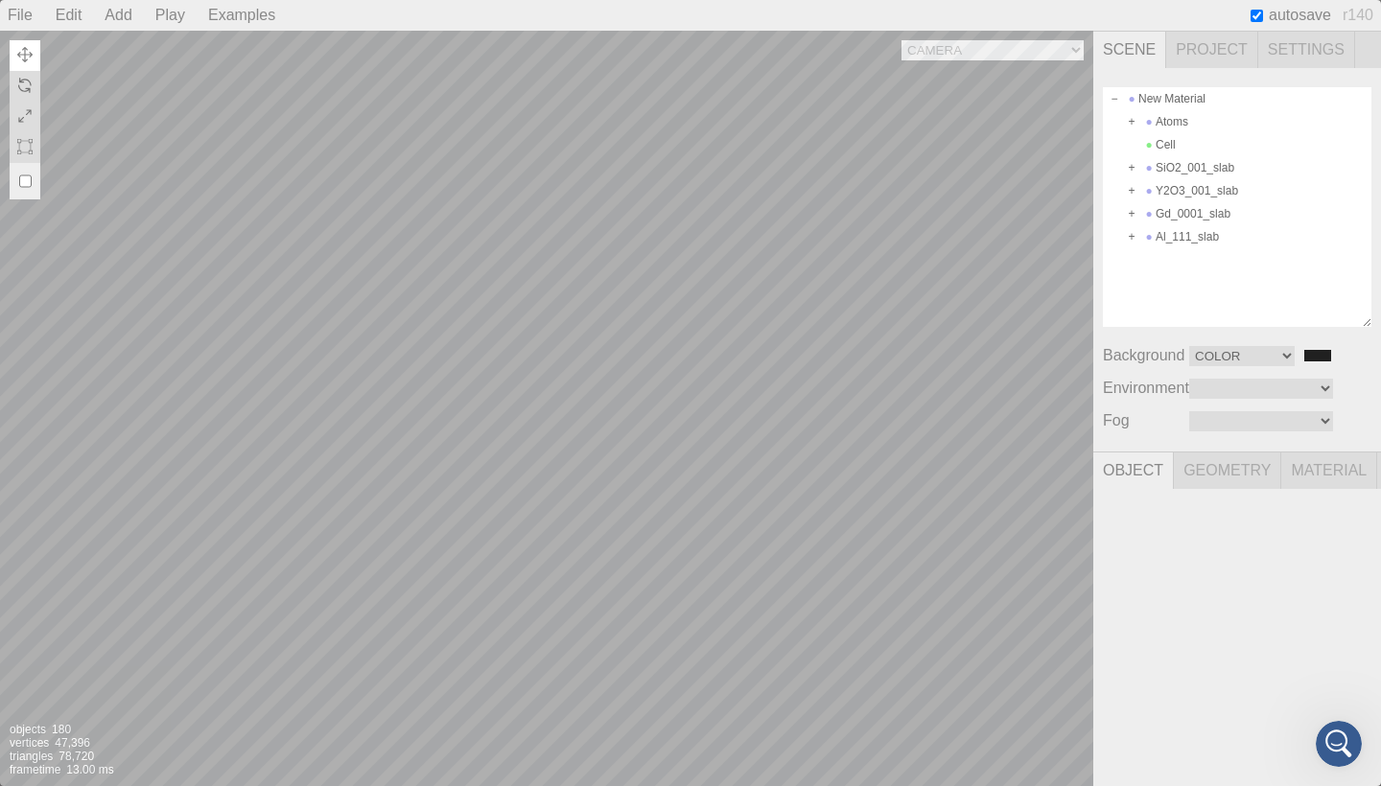
click at [1299, 12] on span "autosave" at bounding box center [1300, 15] width 62 height 17
drag, startPoint x: 1352, startPoint y: 19, endPoint x: 1323, endPoint y: 19, distance: 29.7
click at [1323, 19] on div "autosave r140" at bounding box center [1314, 15] width 134 height 31
click at [1353, 15] on span "r140" at bounding box center [1358, 15] width 46 height 31
click at [176, 13] on div "Play" at bounding box center [170, 15] width 45 height 31
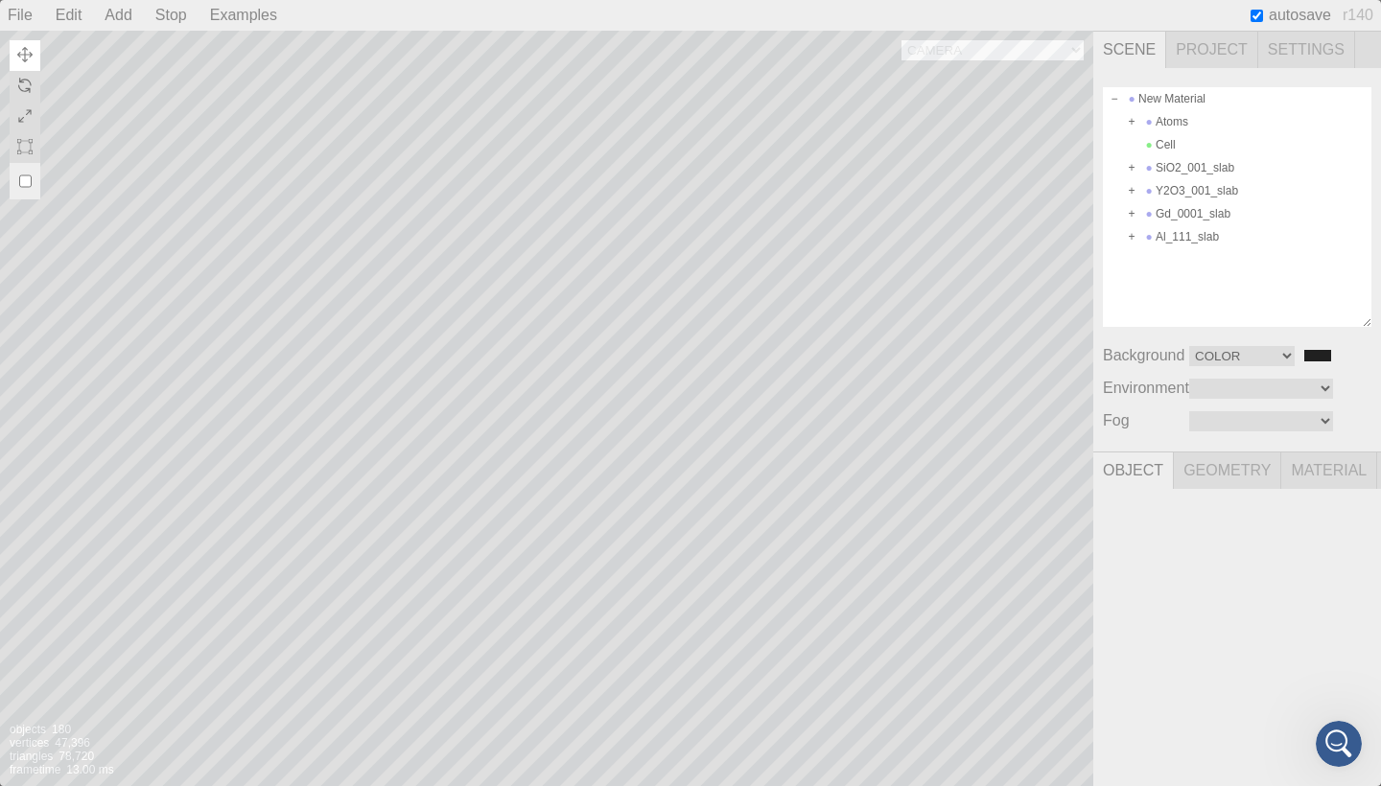
click at [176, 13] on div "Stop" at bounding box center [171, 15] width 47 height 31
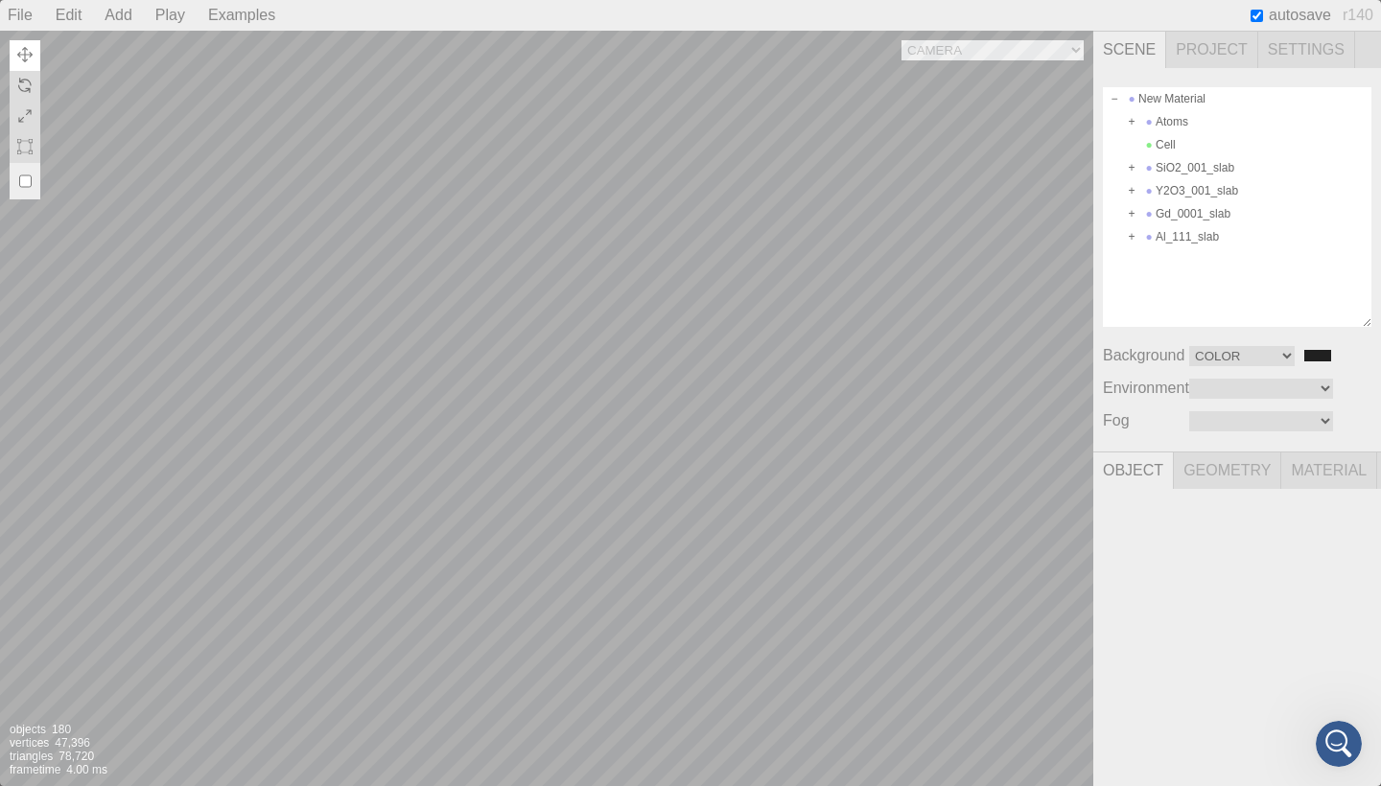
click at [1265, 11] on span "autosave" at bounding box center [1289, 15] width 84 height 16
click at [1260, 14] on input "checkbox" at bounding box center [1257, 16] width 12 height 12
checkbox input "true"
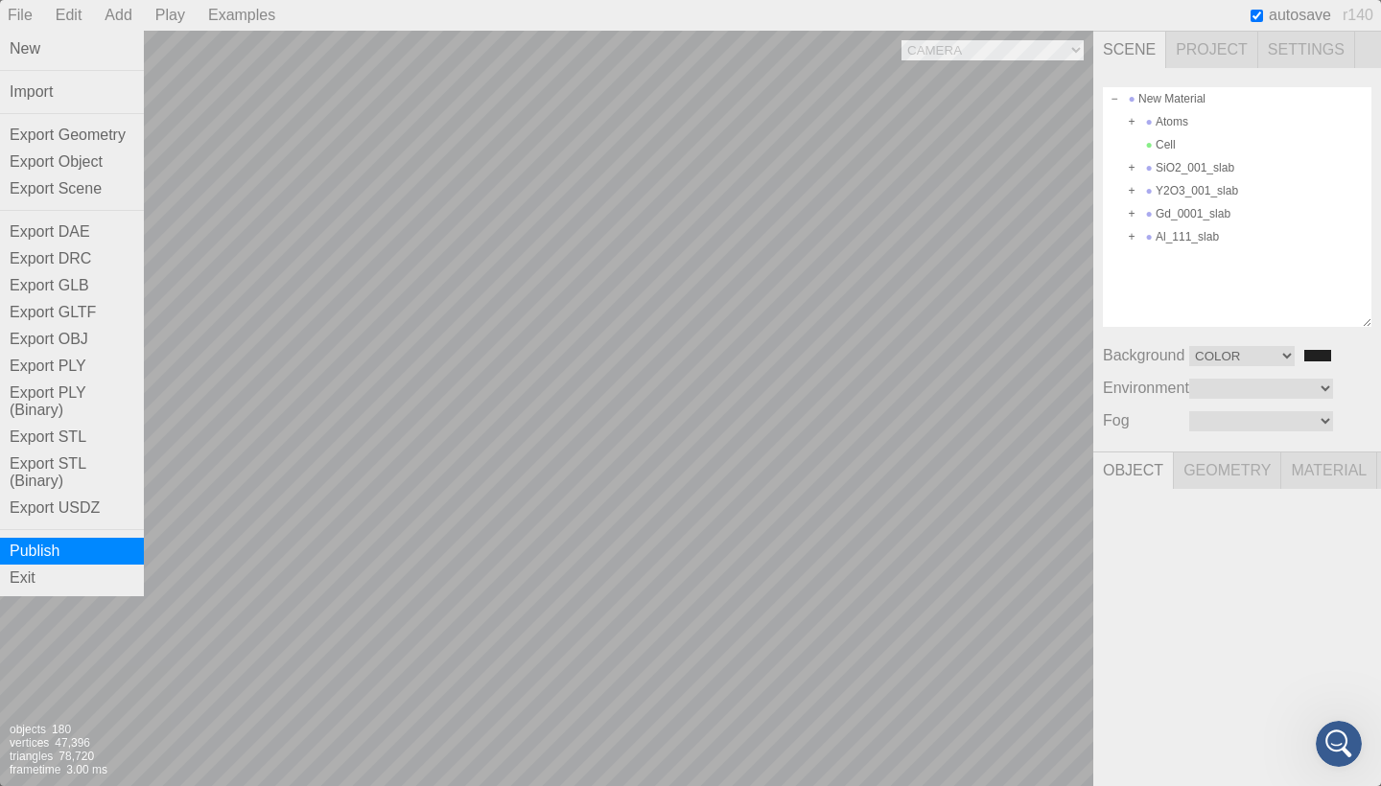
click at [78, 548] on div "Publish" at bounding box center [72, 551] width 144 height 27
click at [41, 49] on div "New" at bounding box center [72, 48] width 144 height 27
click at [59, 91] on div "Import" at bounding box center [72, 92] width 144 height 27
click at [20, 22] on div "File" at bounding box center [20, 15] width 40 height 31
click at [57, 185] on div "Export Scene" at bounding box center [72, 189] width 144 height 27
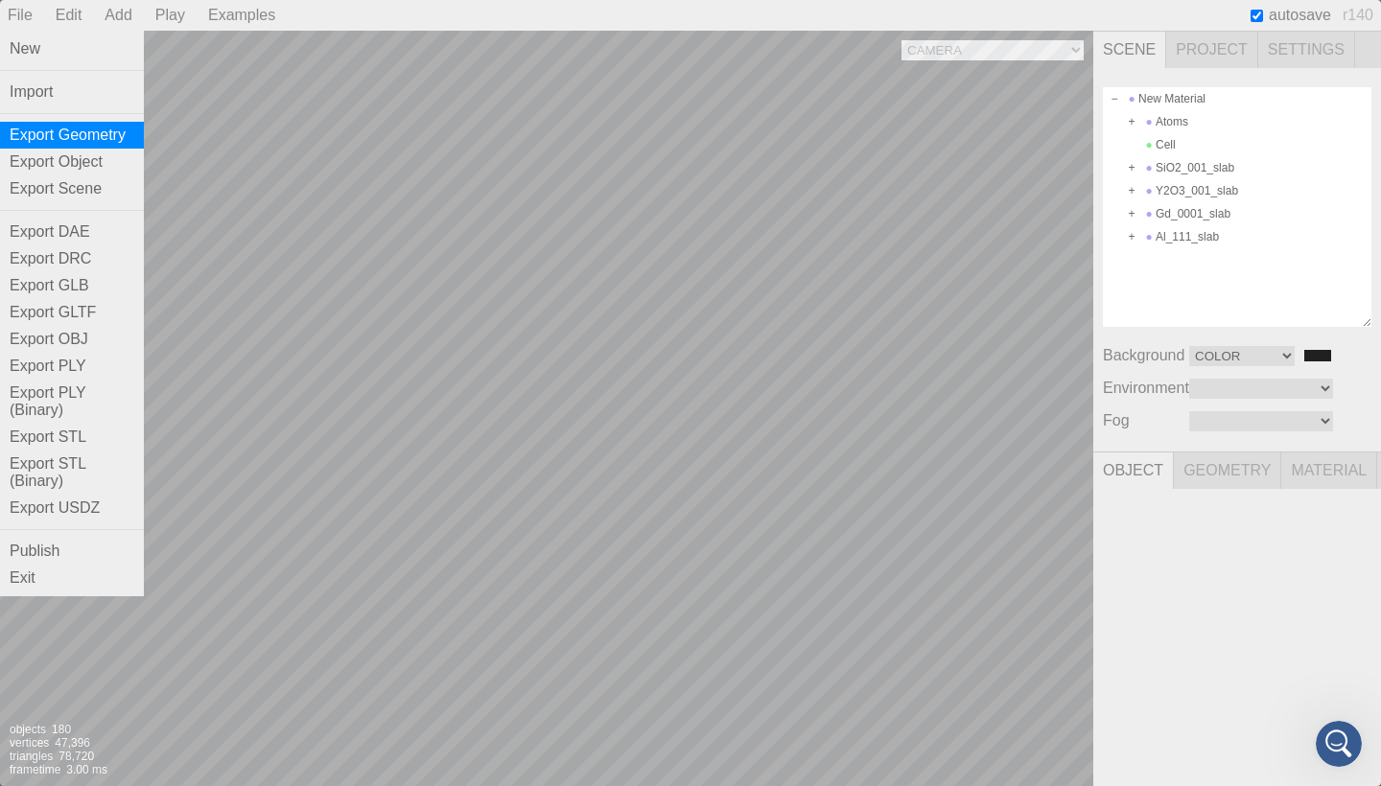
click at [60, 129] on div "Export Geometry" at bounding box center [72, 135] width 144 height 27
click at [84, 156] on div "Export Object" at bounding box center [72, 162] width 144 height 27
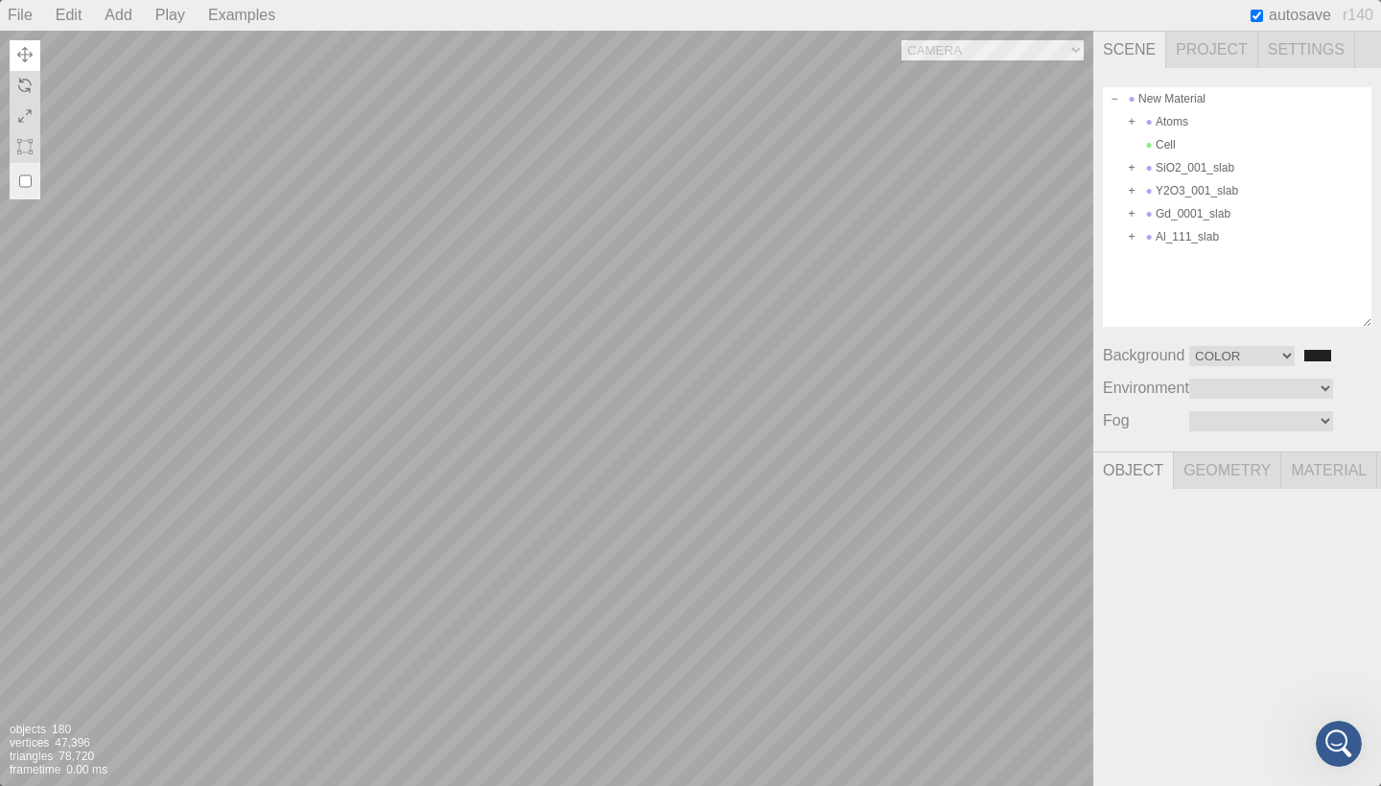
type input "c880e673-3d20-47f1-aa80-adb6f0f7fe31"
type input "O-38"
type input "2.685"
type input "0.895"
type input "41.480"
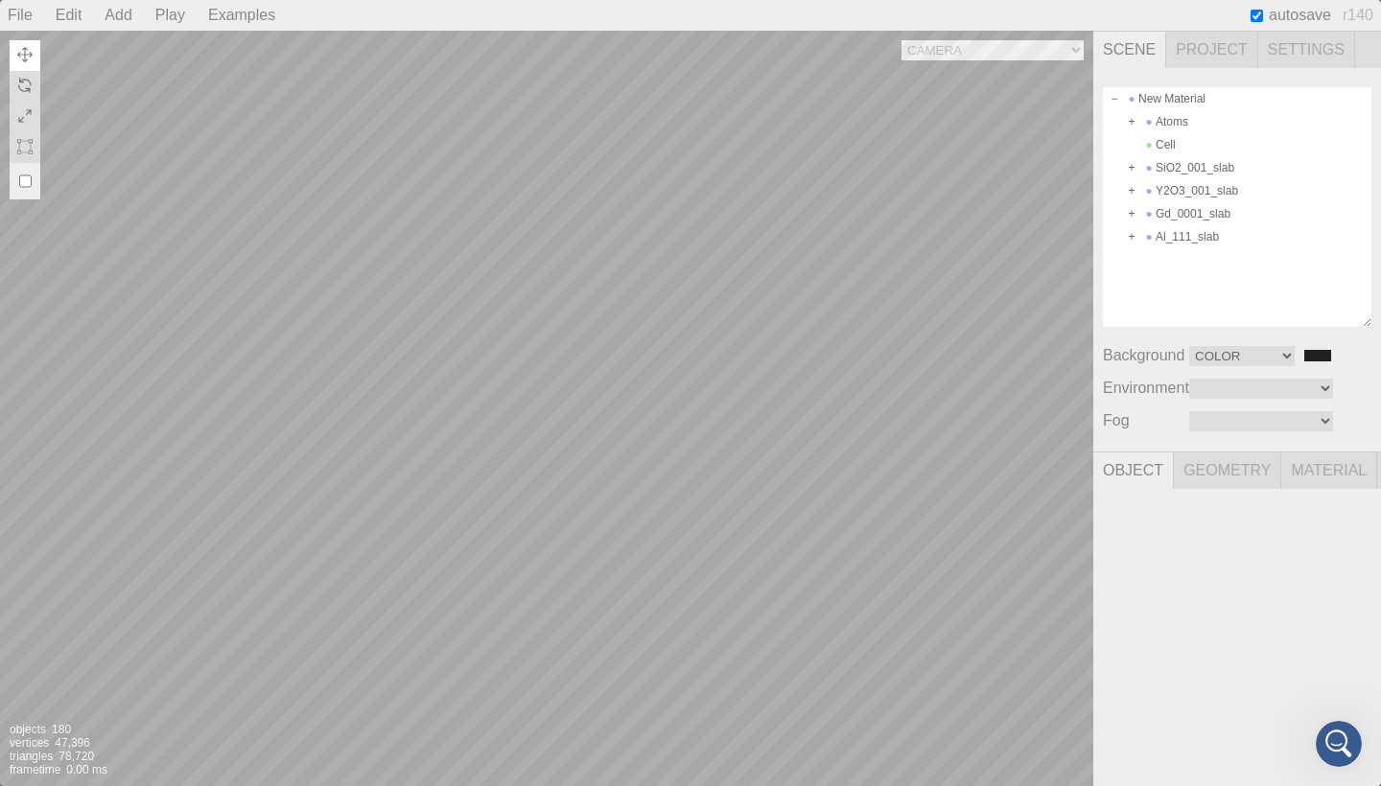
type input "0.00 °"
type input "0.300"
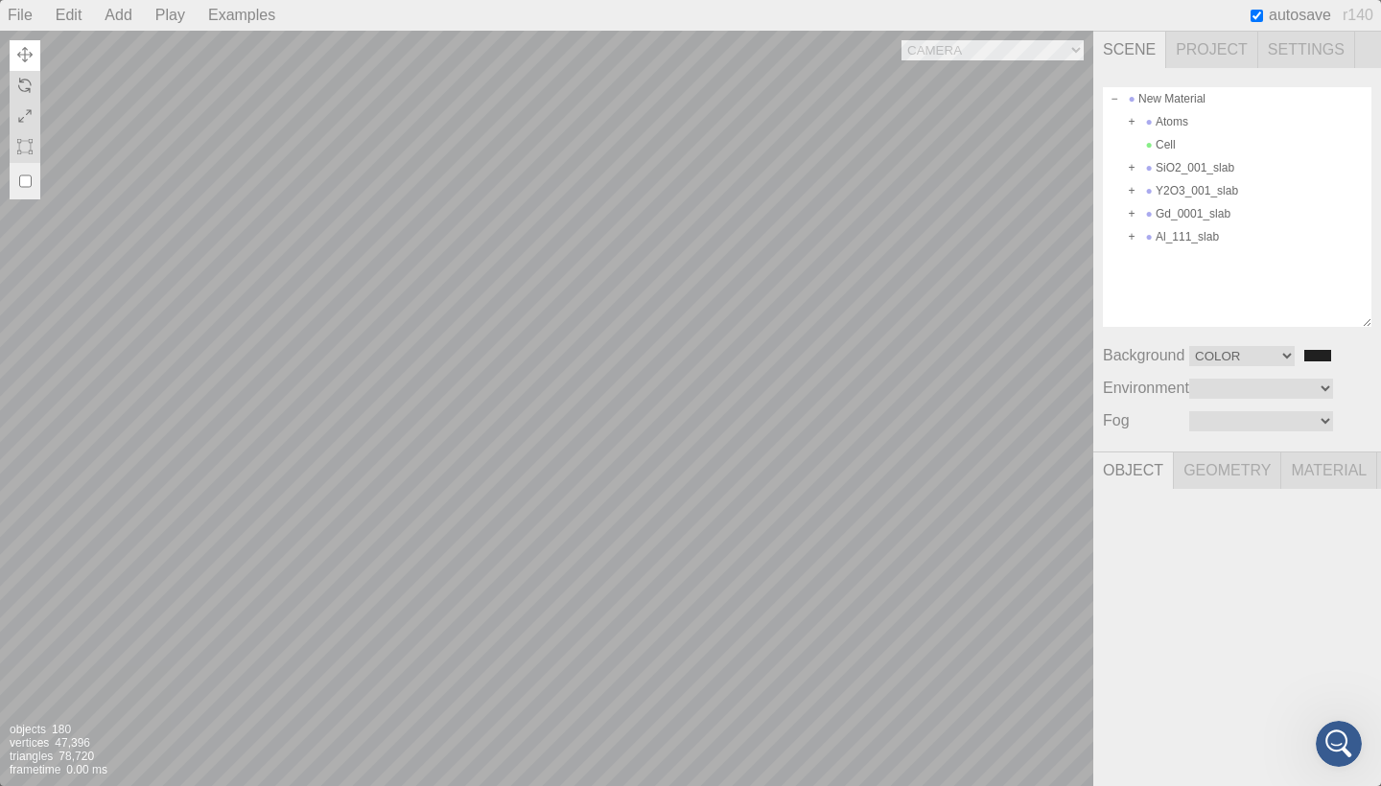
type input "0.300"
type textarea "{ "symbolWithLabel": "O", "atomicIndex": 38 }"
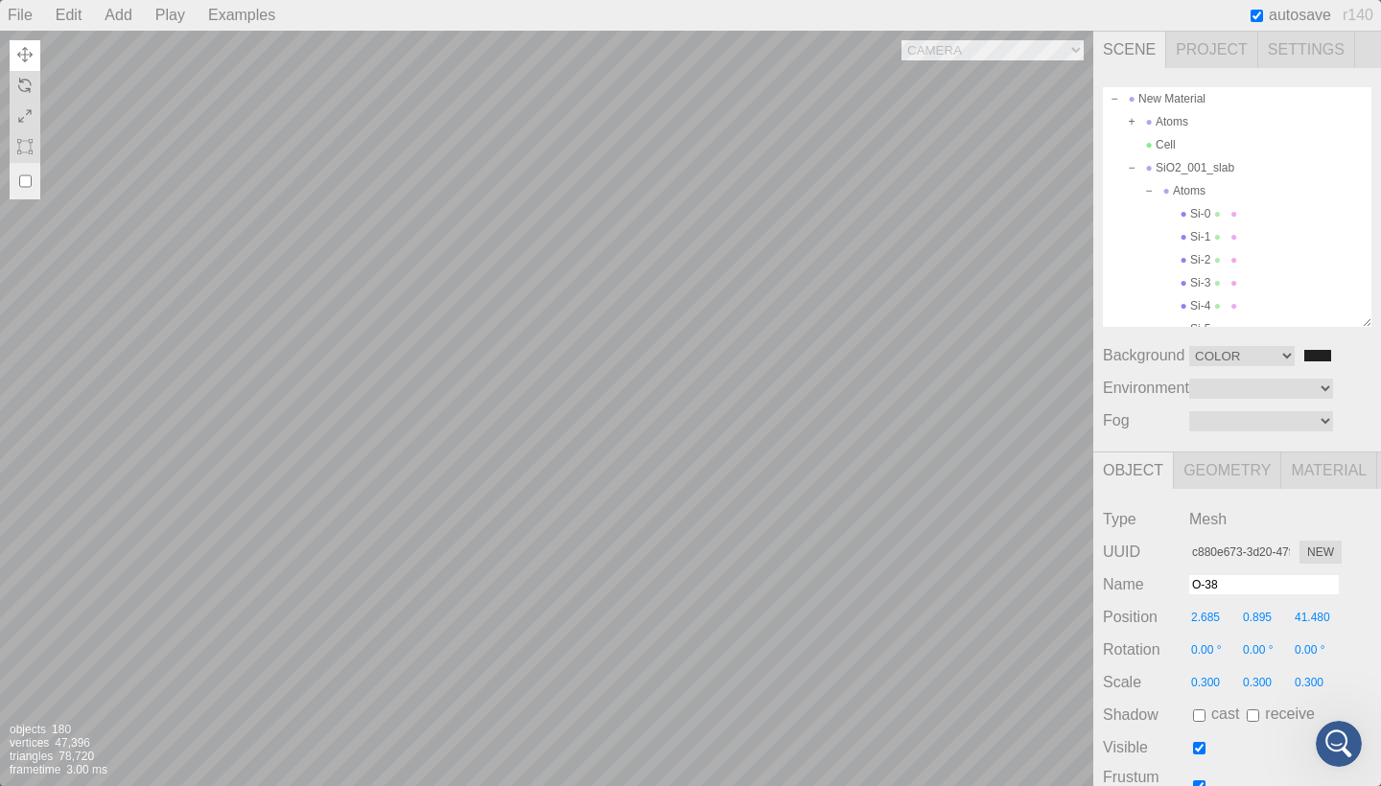
scroll to position [773, 0]
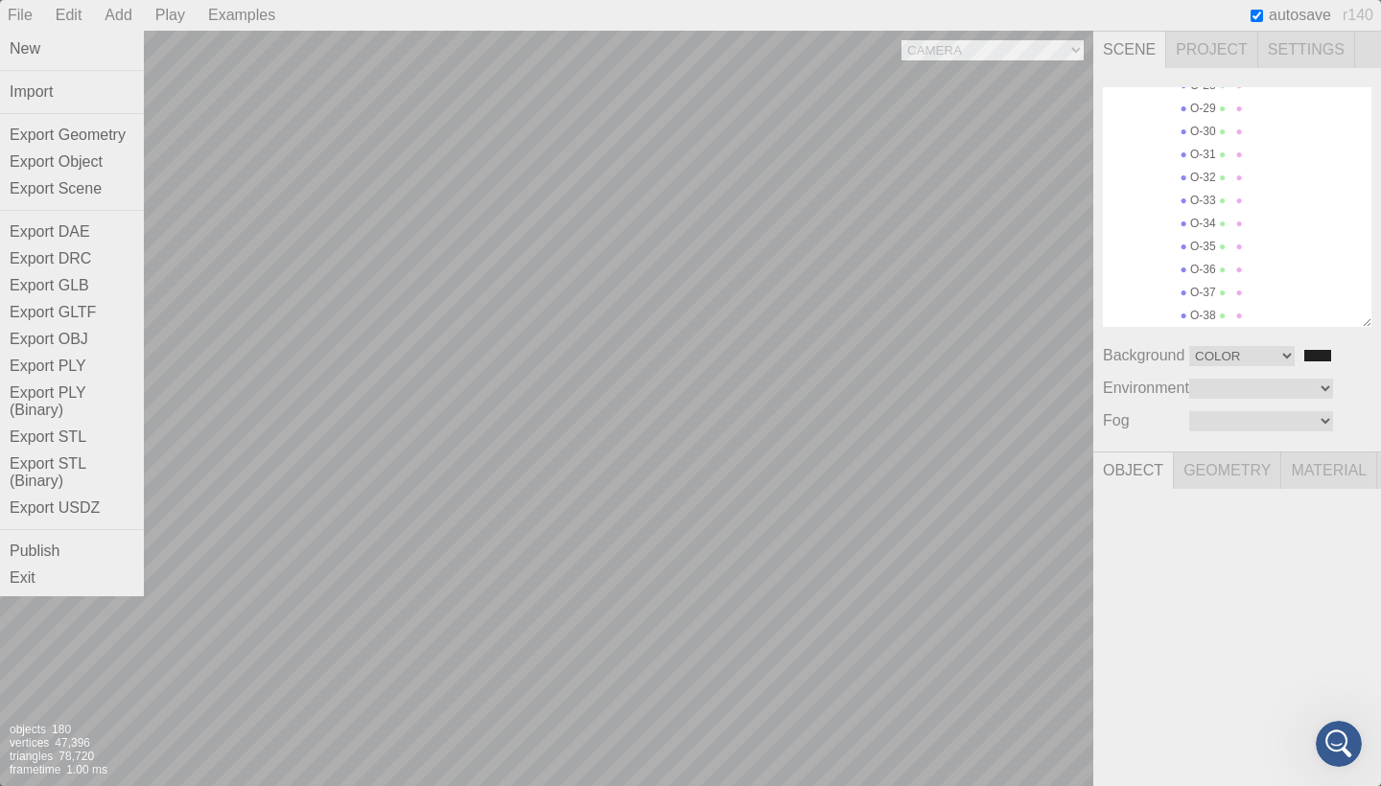
click at [31, 14] on div "File" at bounding box center [20, 15] width 40 height 31
click at [100, 131] on div "Export Geometry" at bounding box center [72, 135] width 144 height 27
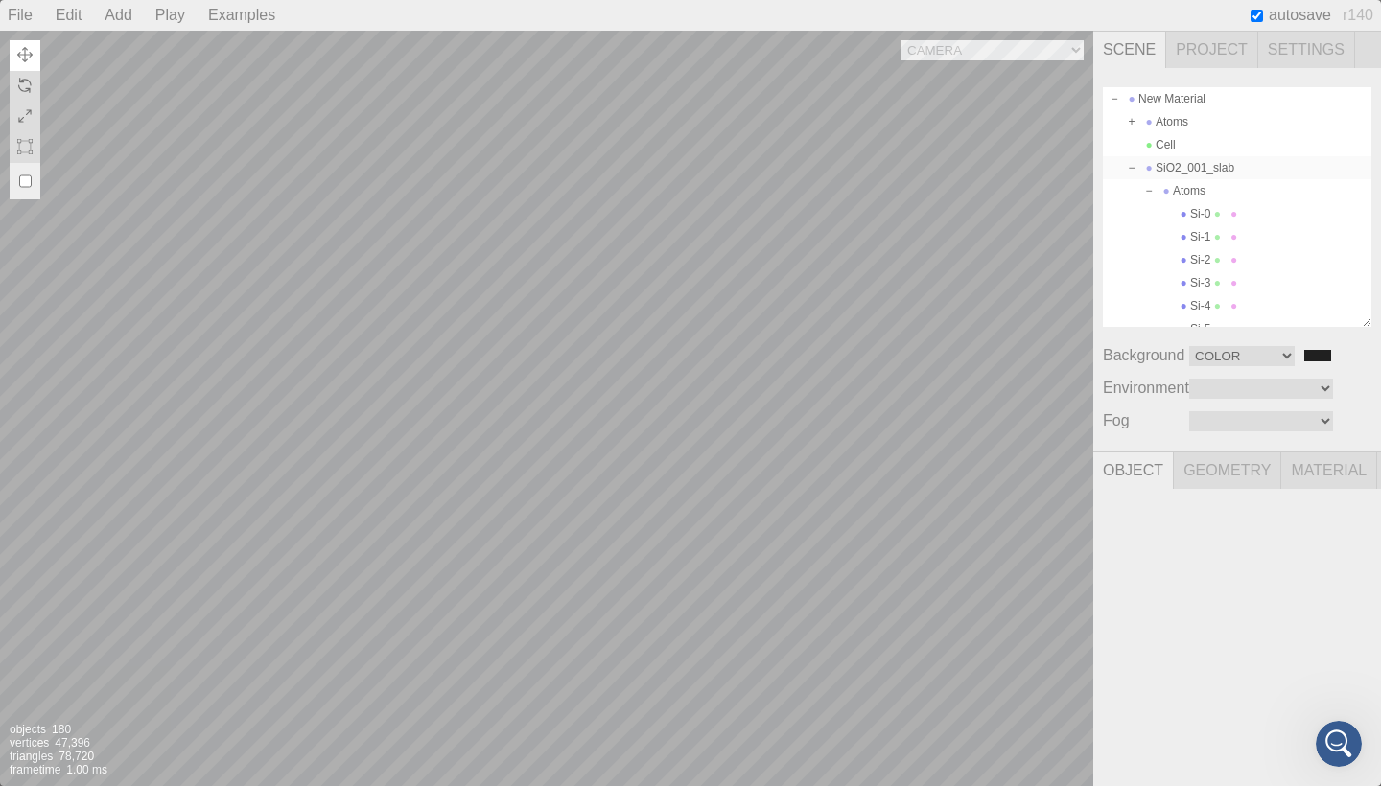
scroll to position [0, 0]
click at [1134, 170] on span at bounding box center [1131, 167] width 13 height 13
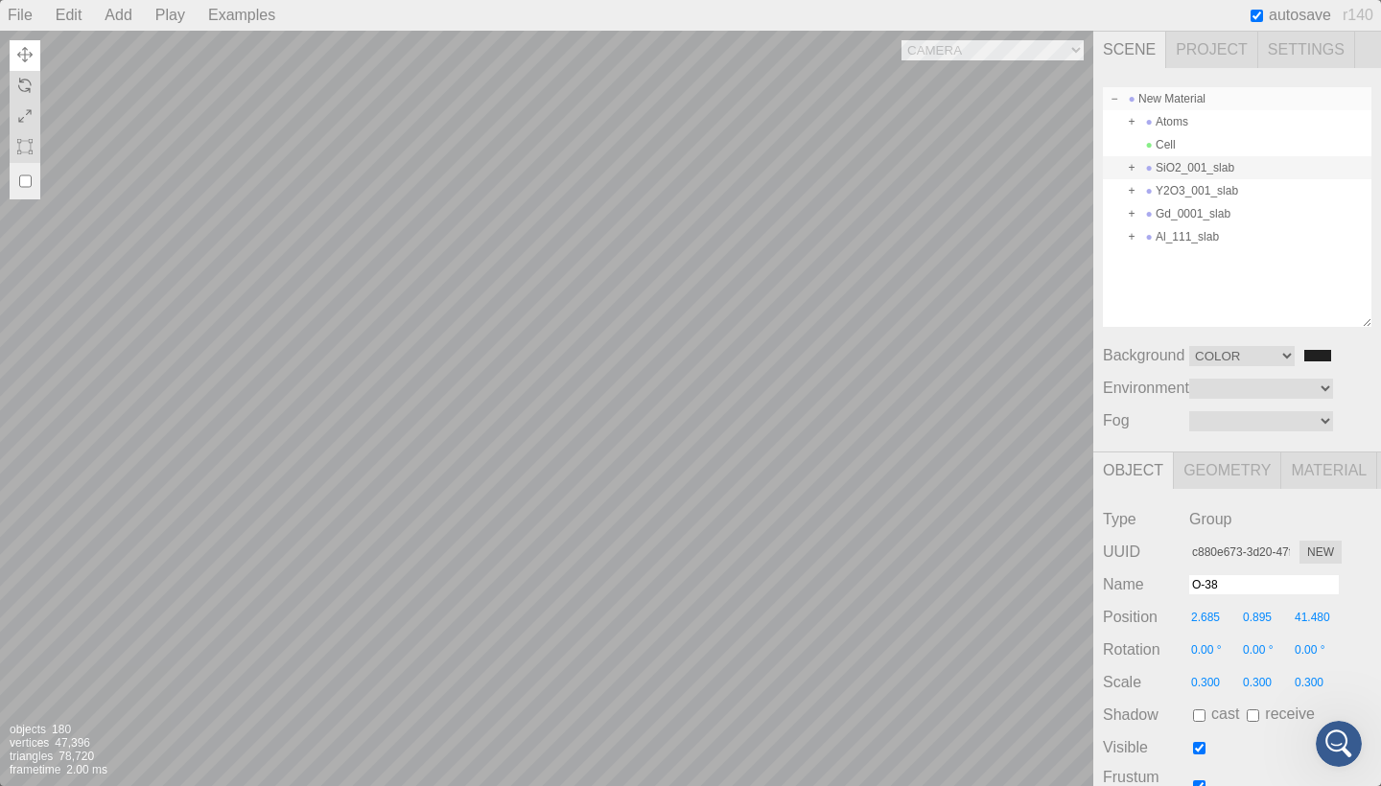
click at [1114, 100] on span at bounding box center [1114, 98] width 13 height 13
click at [1169, 100] on div "New Material" at bounding box center [1237, 98] width 269 height 23
click at [1174, 209] on div "New Material" at bounding box center [1237, 207] width 269 height 240
click at [1180, 89] on div "New Material" at bounding box center [1237, 98] width 269 height 23
click at [1144, 97] on div "New Material" at bounding box center [1237, 98] width 269 height 23
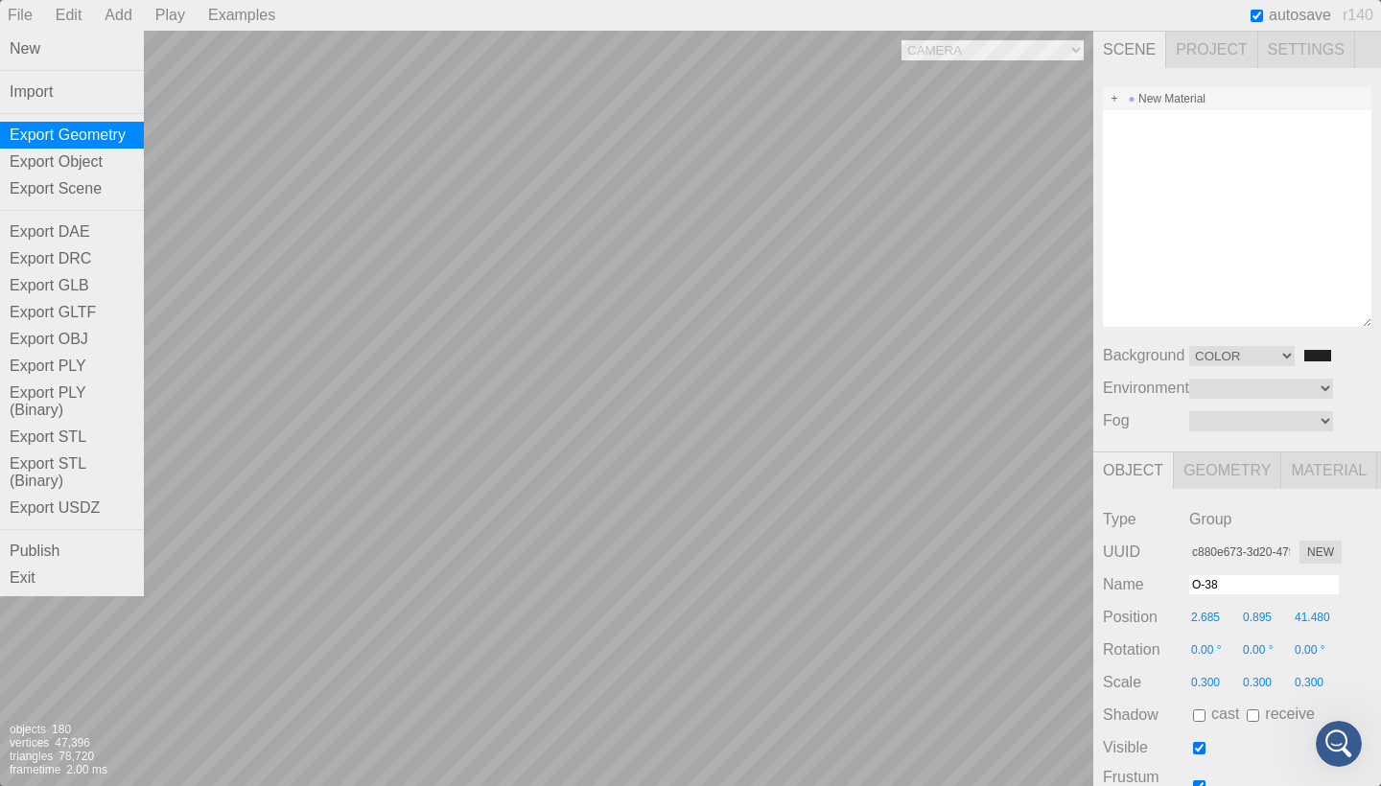
click at [59, 127] on div "Export Geometry" at bounding box center [72, 135] width 144 height 27
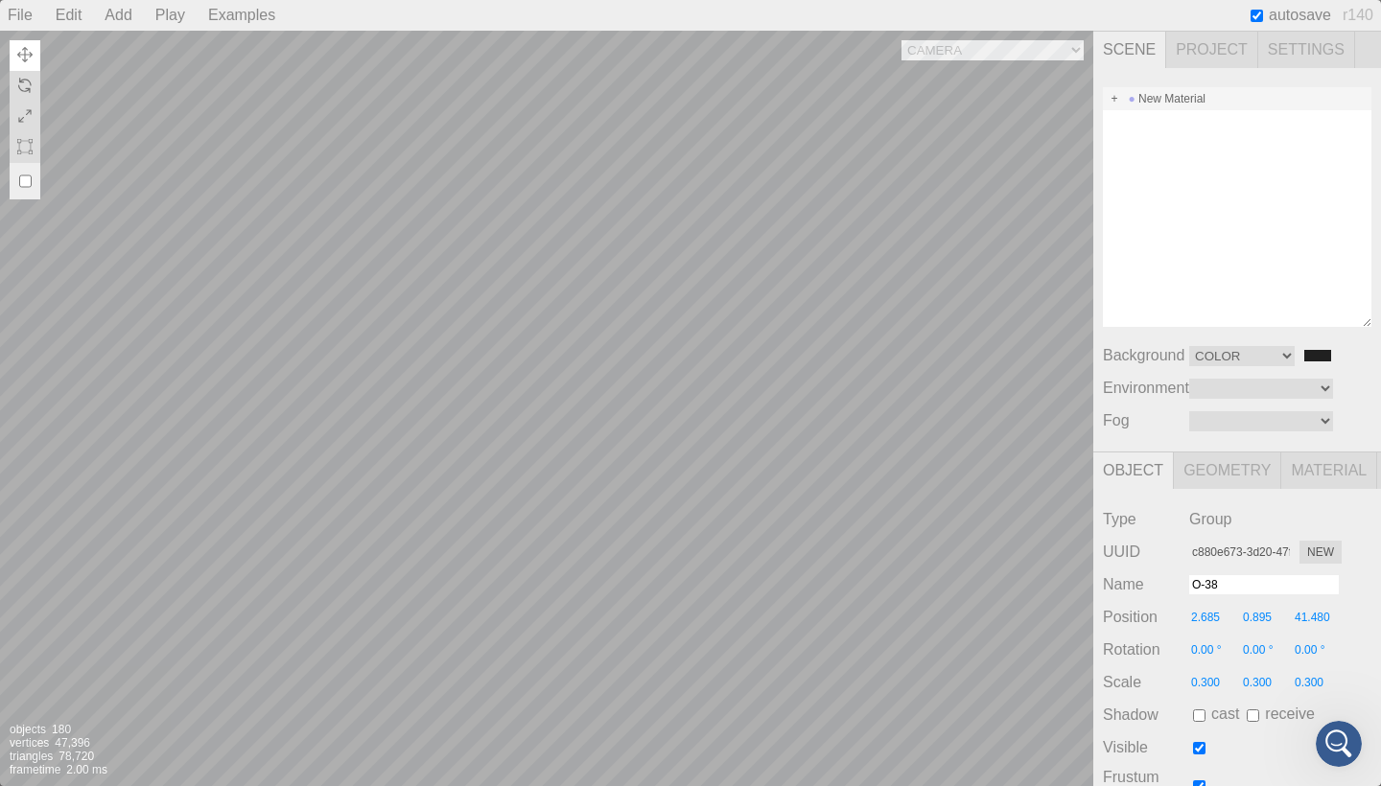
click at [1115, 101] on span at bounding box center [1114, 98] width 13 height 13
click at [1168, 121] on div "Atoms" at bounding box center [1237, 121] width 269 height 23
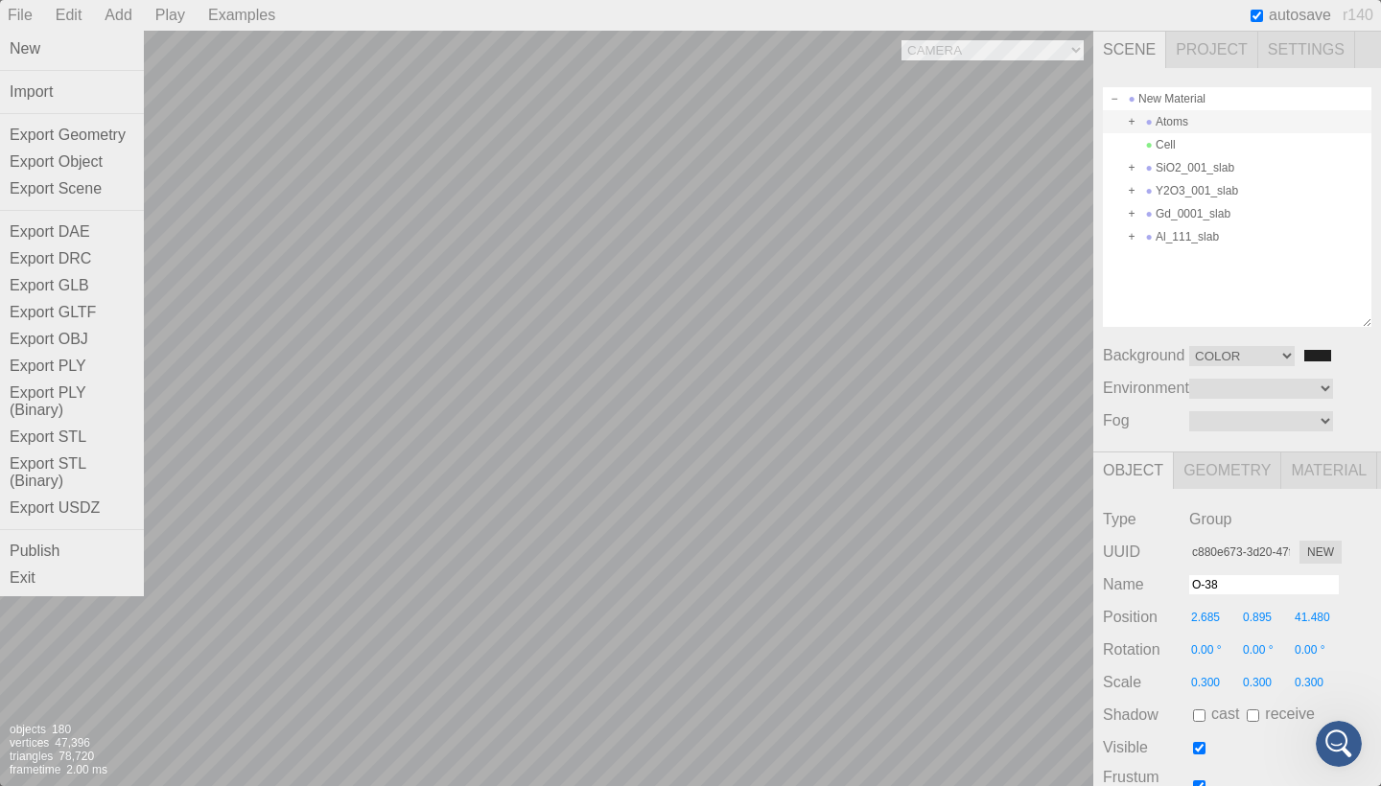
click at [18, 15] on div "File" at bounding box center [20, 15] width 40 height 31
click at [65, 131] on div "Export Geometry" at bounding box center [72, 135] width 144 height 27
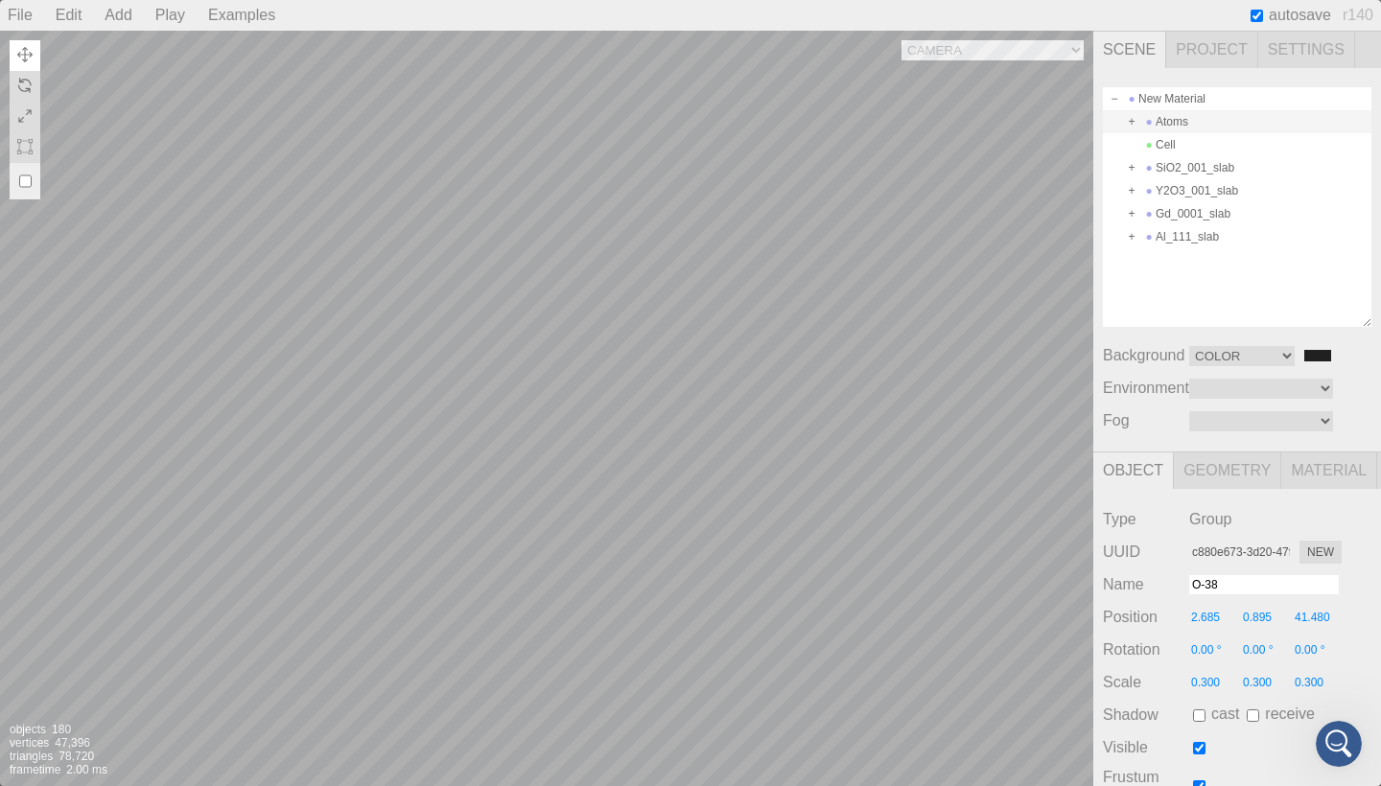
click at [1133, 301] on div "New Material Atoms Cell SiO2_001_slab Y2O3_001_slab Gd_0001_slab Al_111_slab" at bounding box center [1237, 207] width 269 height 240
click at [1110, 95] on span at bounding box center [1114, 98] width 13 height 13
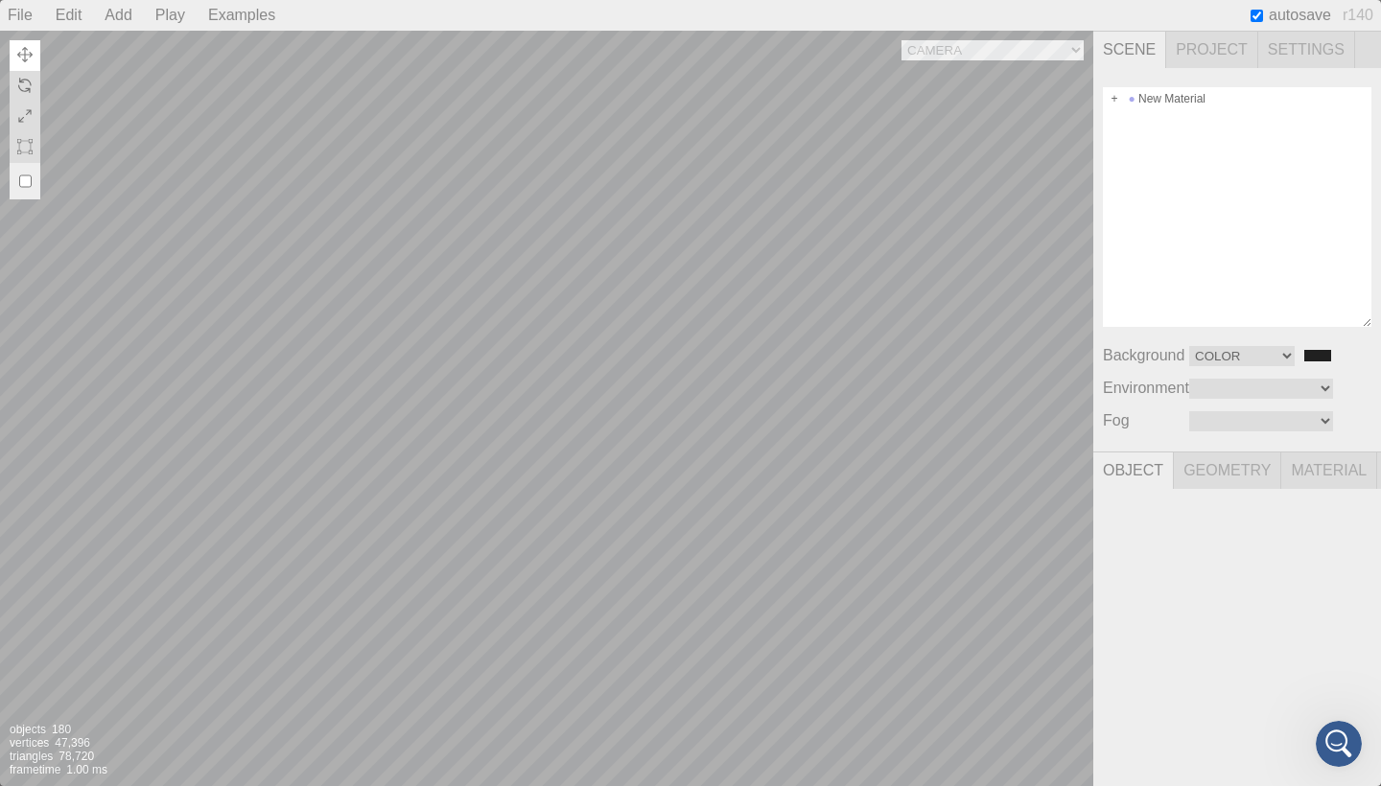
click at [1232, 41] on span "Project" at bounding box center [1212, 50] width 92 height 36
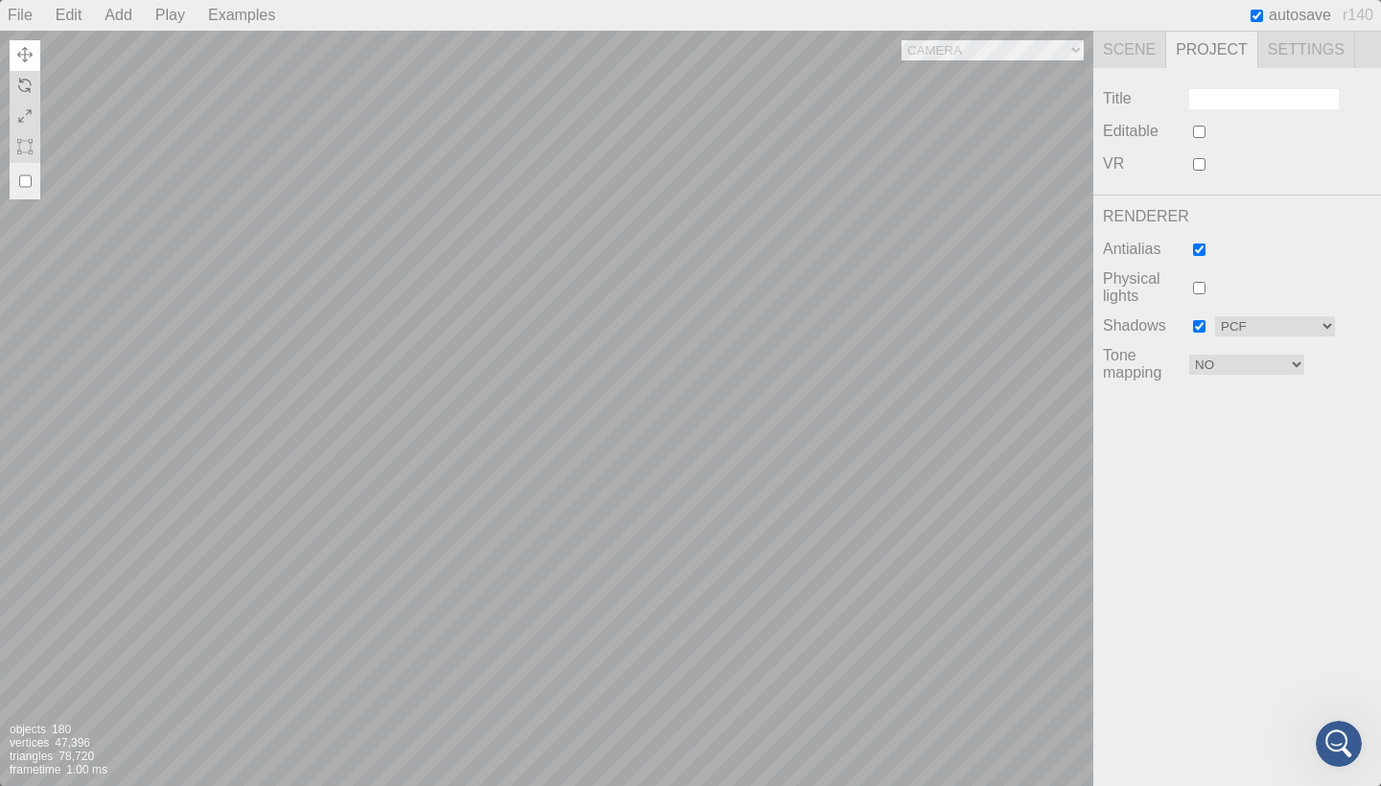
click at [1296, 70] on div "Title Editable VR" at bounding box center [1237, 131] width 288 height 127
click at [1297, 44] on span "Settings" at bounding box center [1306, 50] width 97 height 36
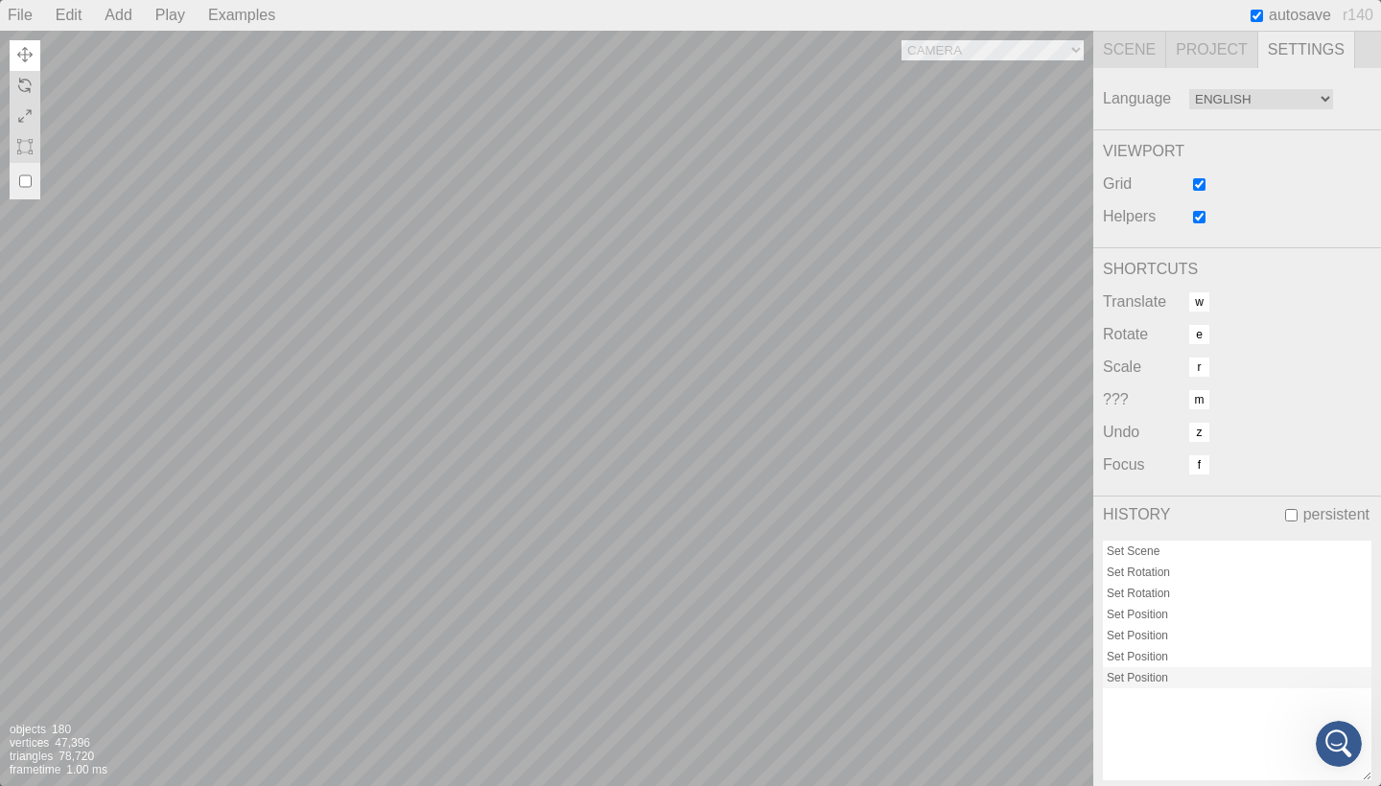
click at [1140, 42] on span "Scene" at bounding box center [1129, 50] width 73 height 36
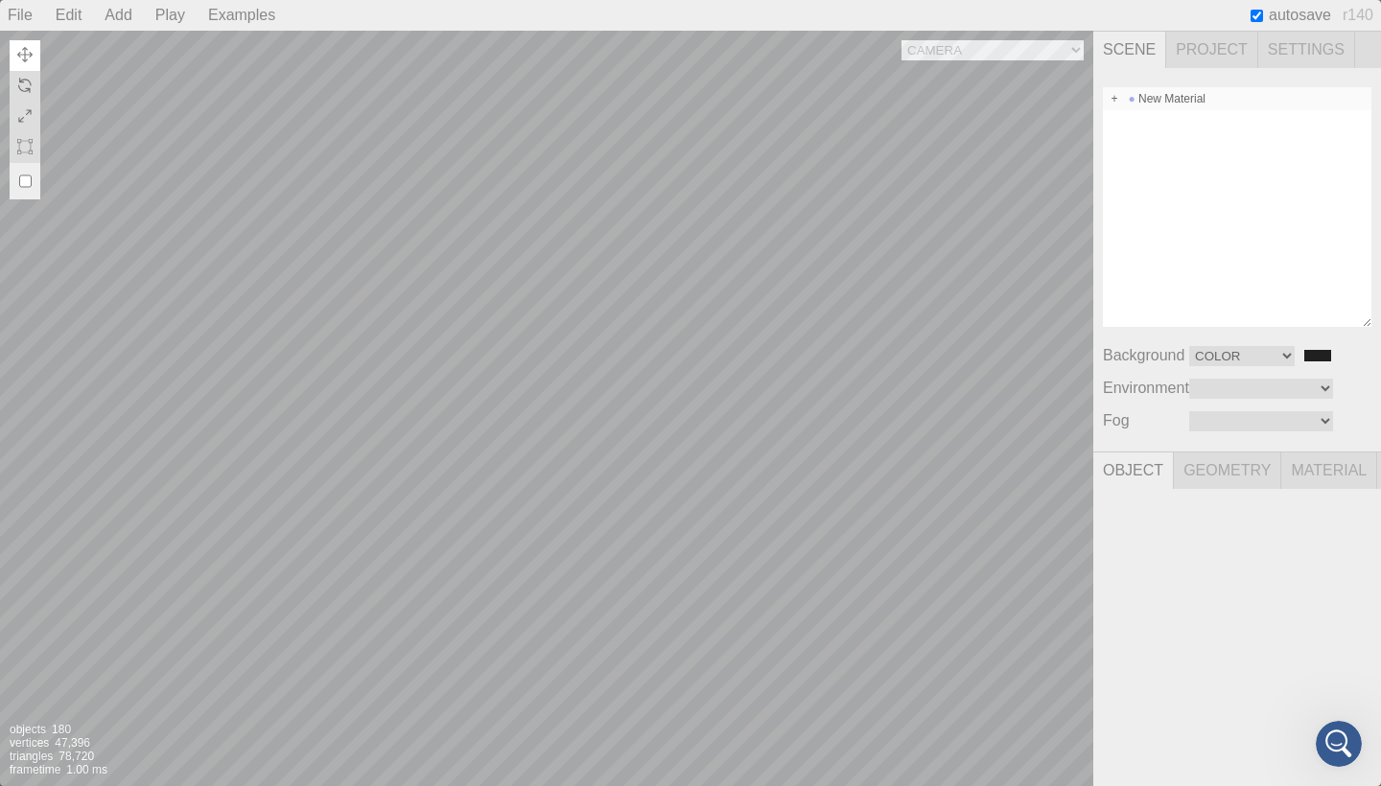
click at [1162, 104] on div "New Material" at bounding box center [1237, 98] width 269 height 23
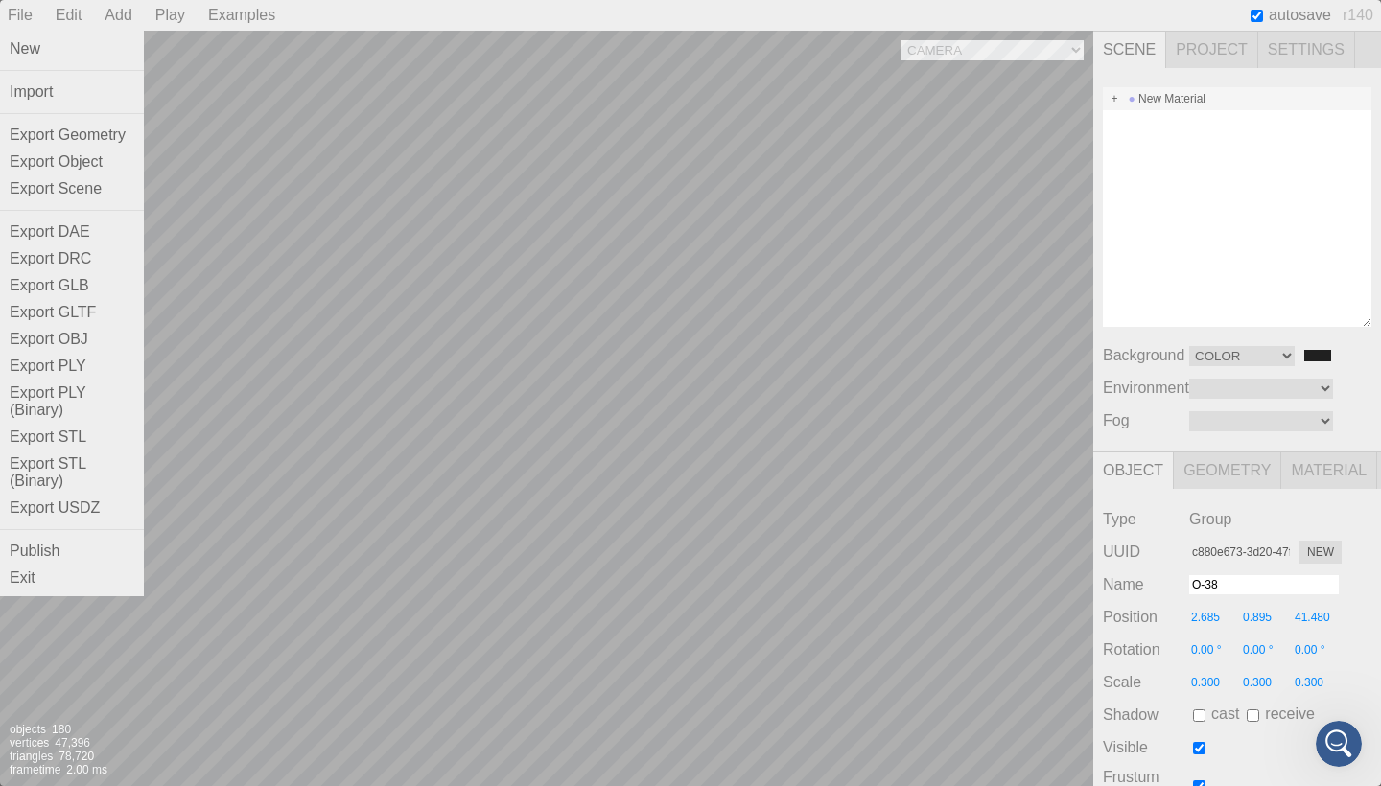
click at [17, 18] on div "File" at bounding box center [20, 15] width 40 height 31
click at [61, 145] on div "Export Geometry" at bounding box center [72, 135] width 144 height 27
click at [56, 155] on div "Export Object" at bounding box center [72, 162] width 144 height 27
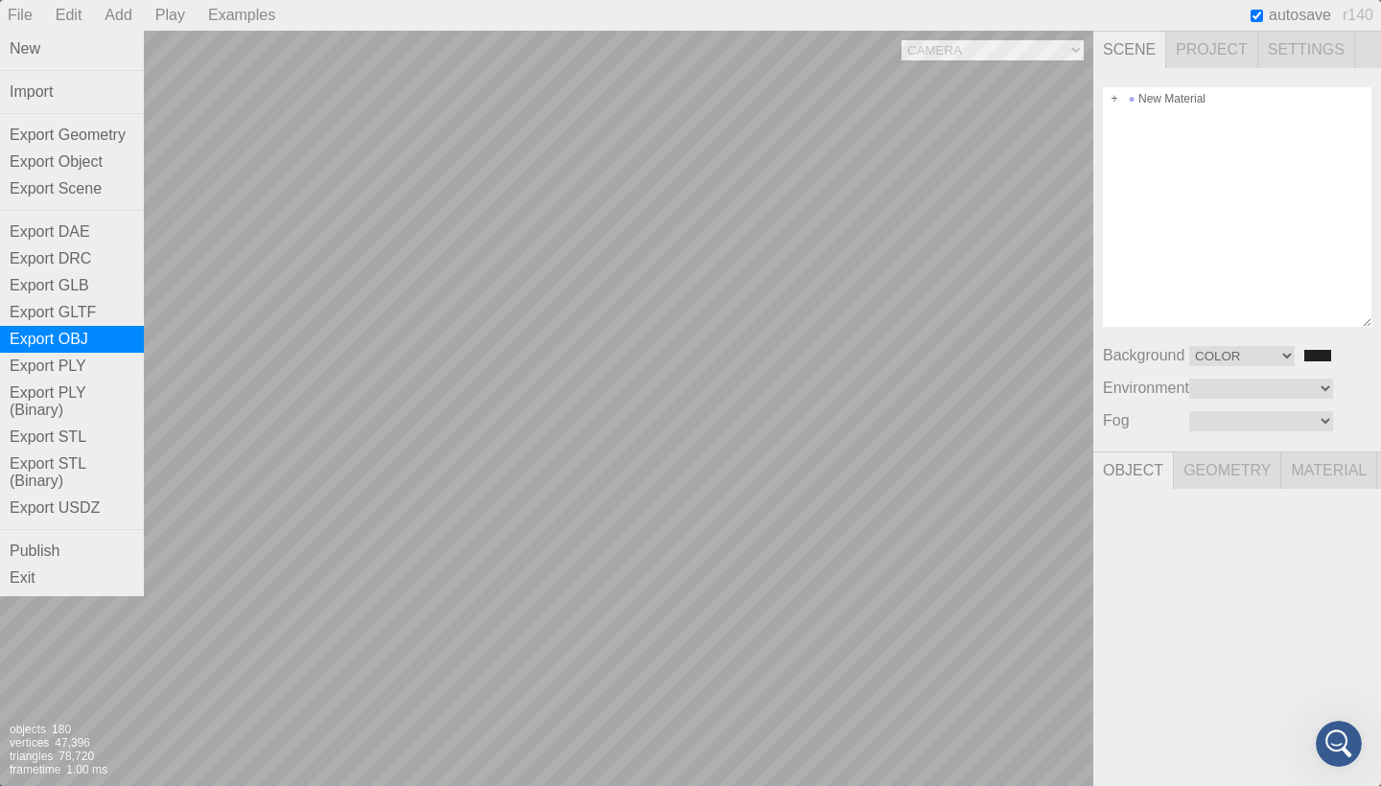
click at [71, 331] on div "Export OBJ" at bounding box center [72, 339] width 144 height 27
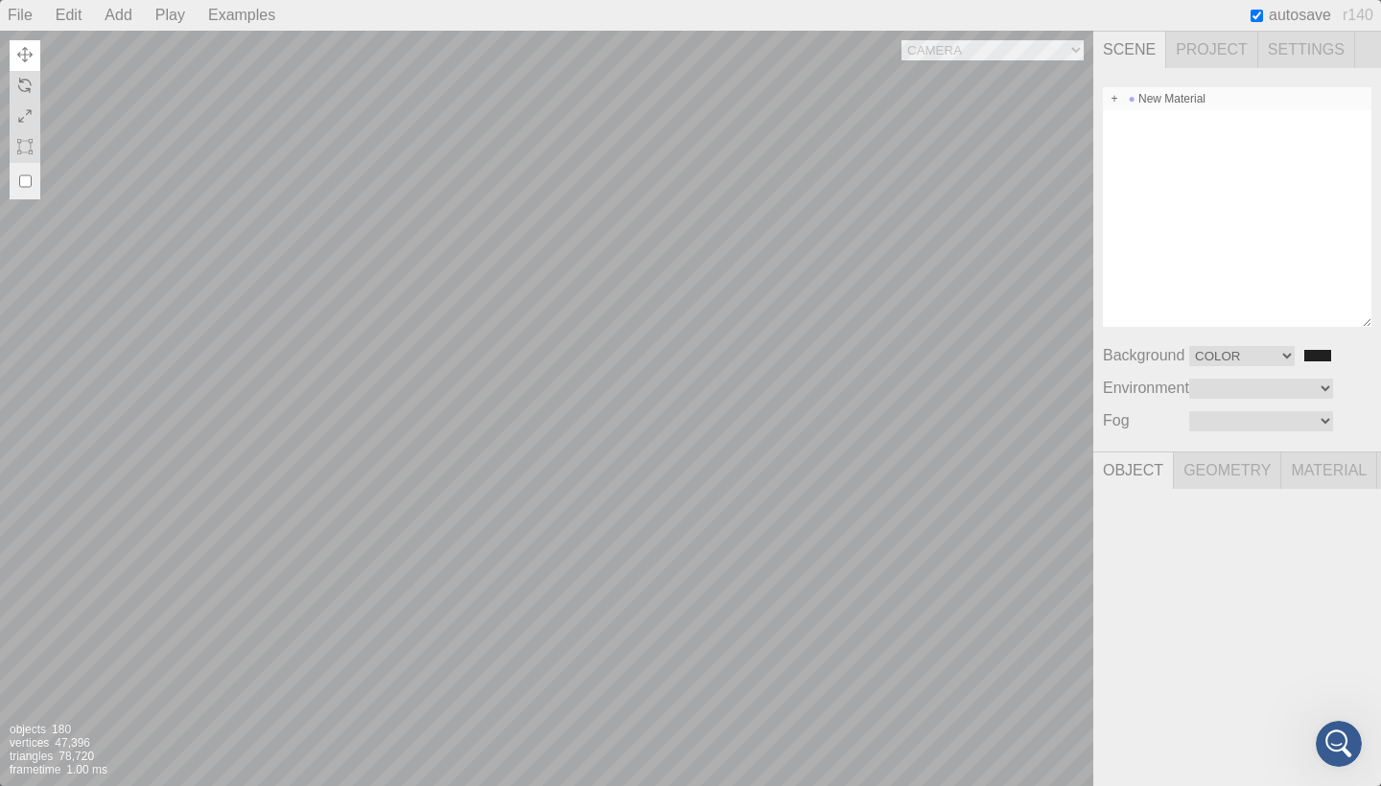
click at [1169, 106] on div "New Material" at bounding box center [1237, 98] width 269 height 23
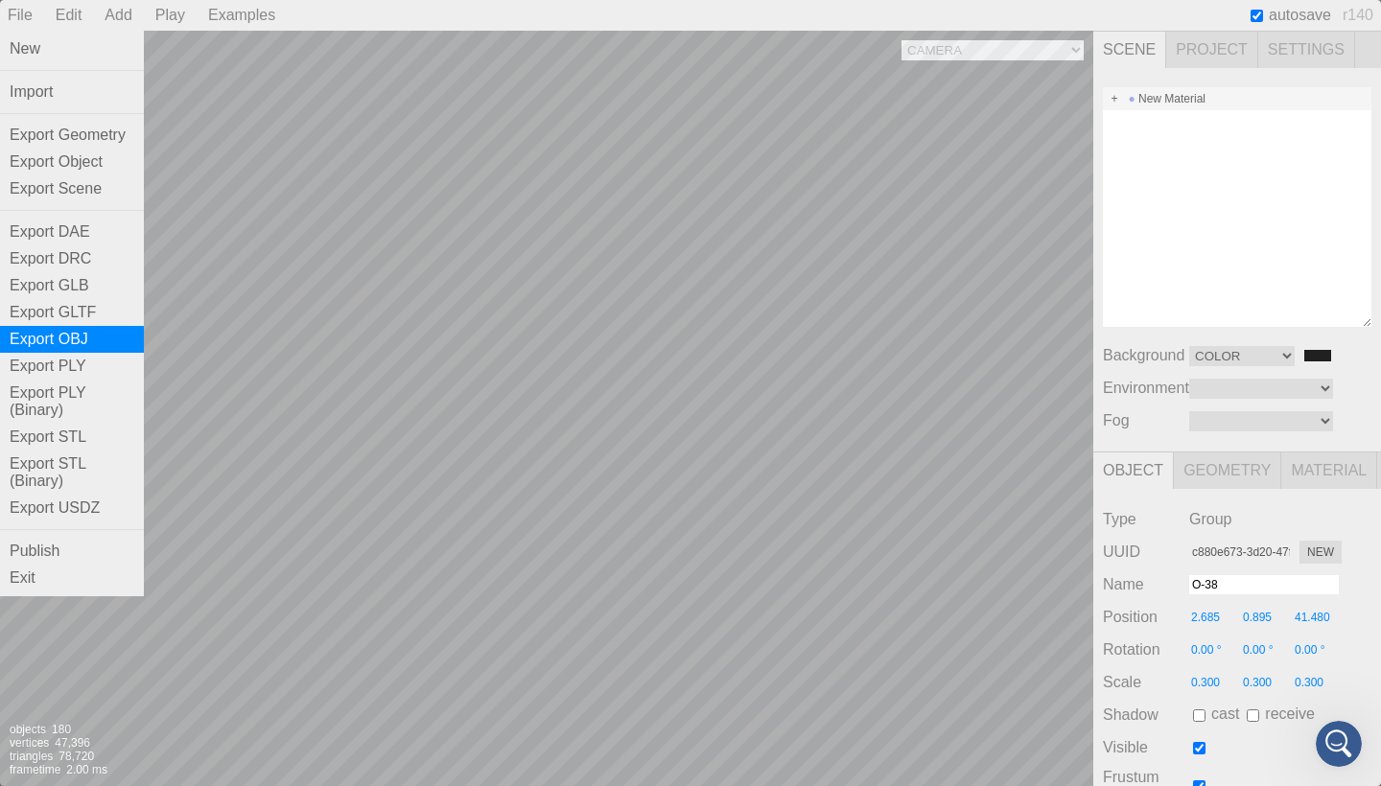
click at [40, 329] on div "Export OBJ" at bounding box center [72, 339] width 144 height 27
click at [22, 17] on div "File" at bounding box center [20, 15] width 40 height 31
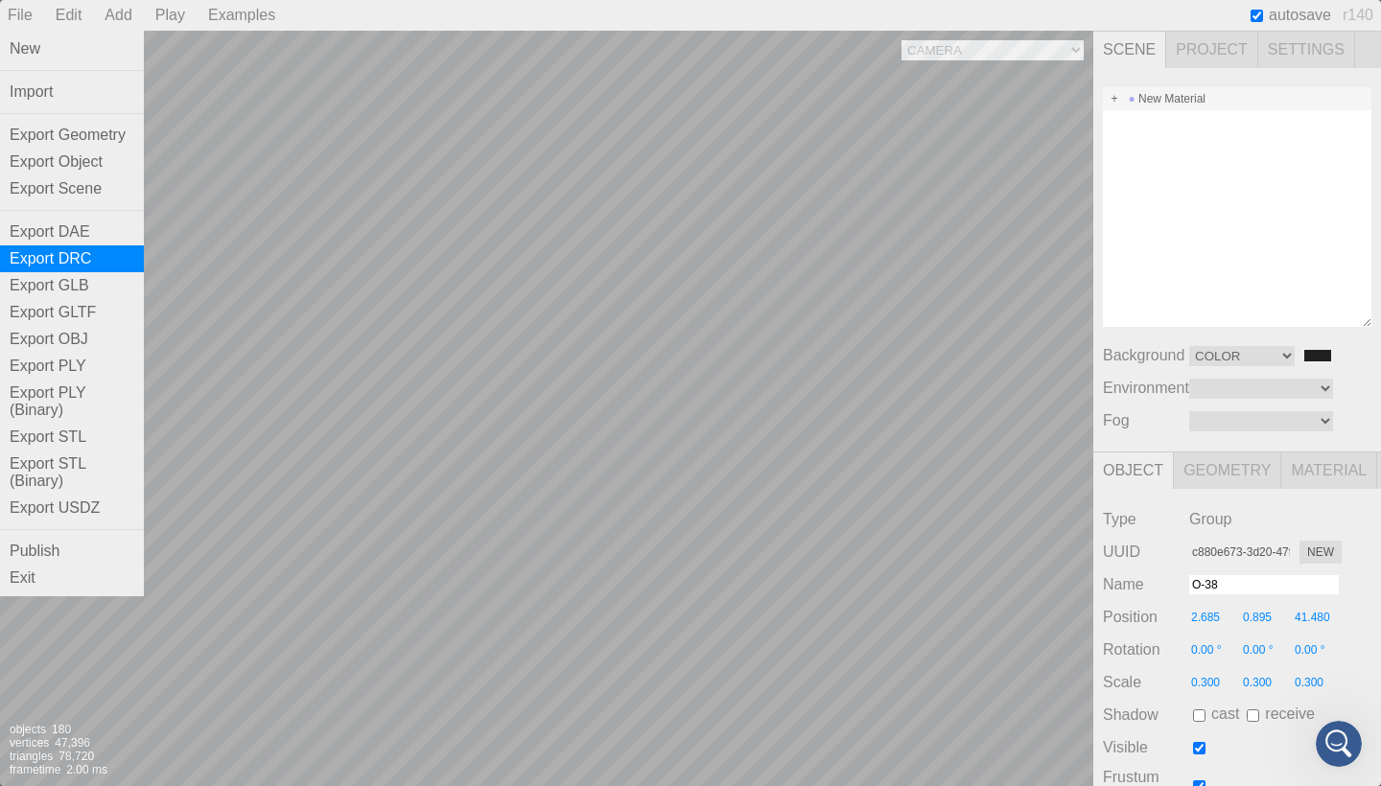
click at [60, 255] on div "Export DRC" at bounding box center [72, 259] width 144 height 27
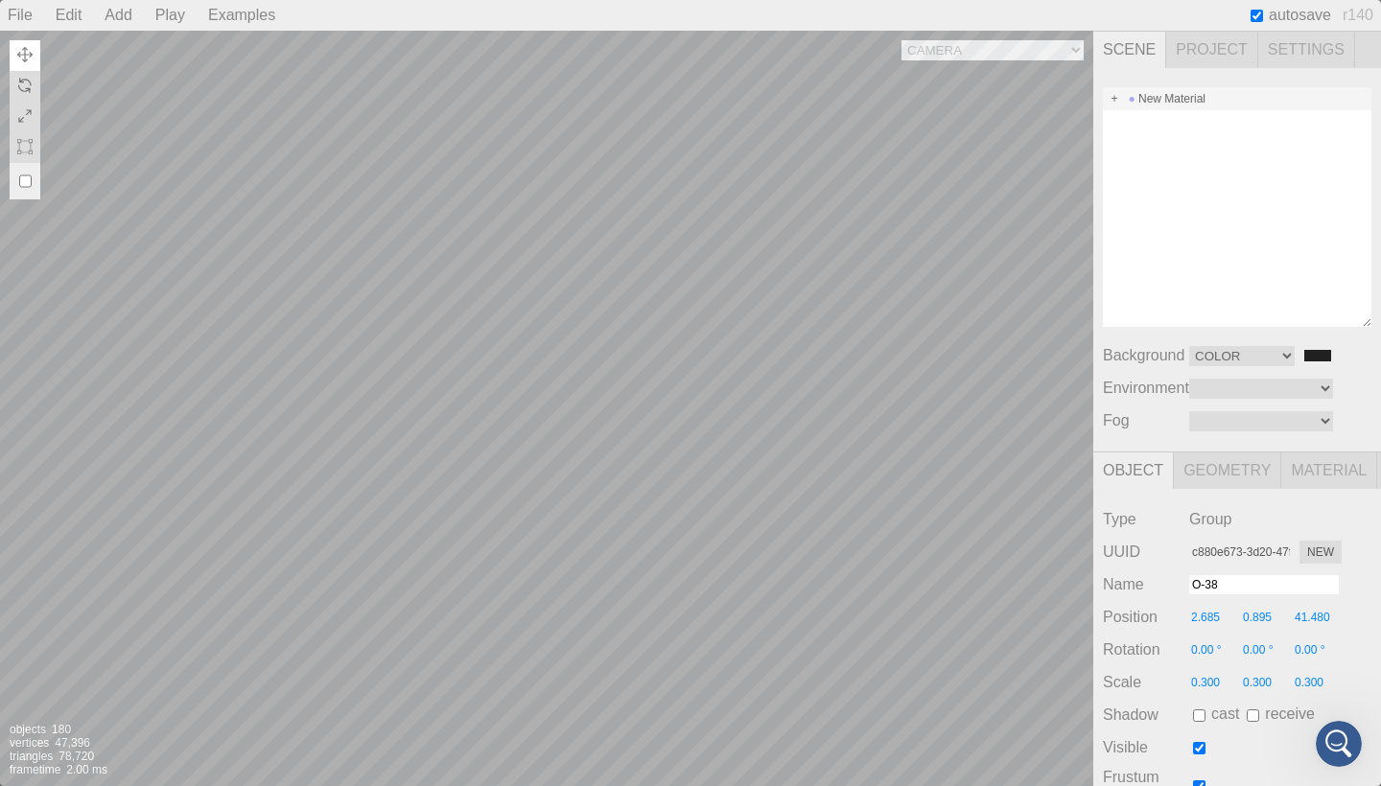
click at [1201, 91] on div "New Material" at bounding box center [1237, 98] width 269 height 23
click at [1198, 103] on div "New Material" at bounding box center [1237, 98] width 269 height 23
click at [1183, 157] on div "New Material" at bounding box center [1237, 207] width 269 height 240
click at [1116, 98] on span at bounding box center [1114, 98] width 13 height 13
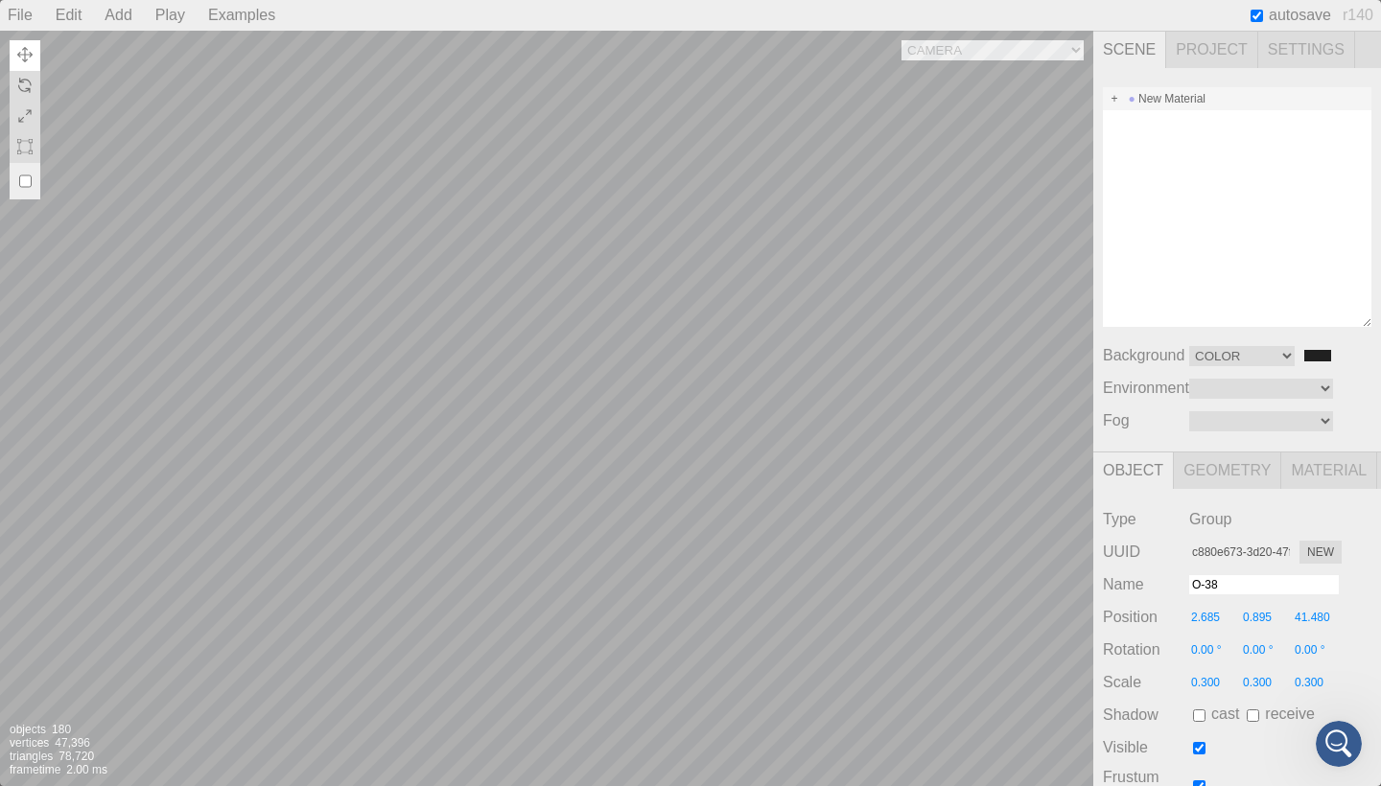
click at [1142, 96] on div "New Material" at bounding box center [1237, 98] width 269 height 23
click at [1170, 102] on div "New Material" at bounding box center [1237, 98] width 269 height 23
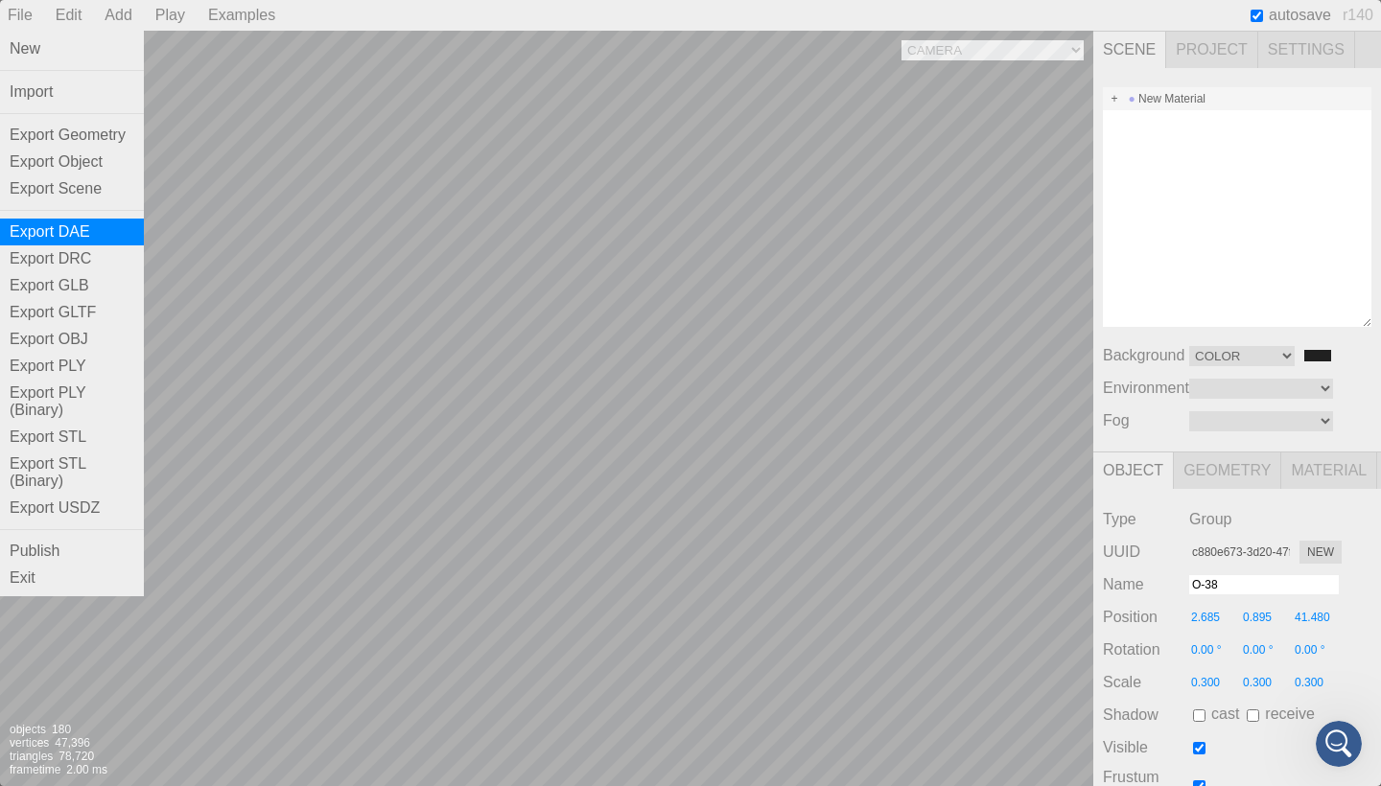
click at [60, 230] on div "Export DAE" at bounding box center [72, 232] width 144 height 27
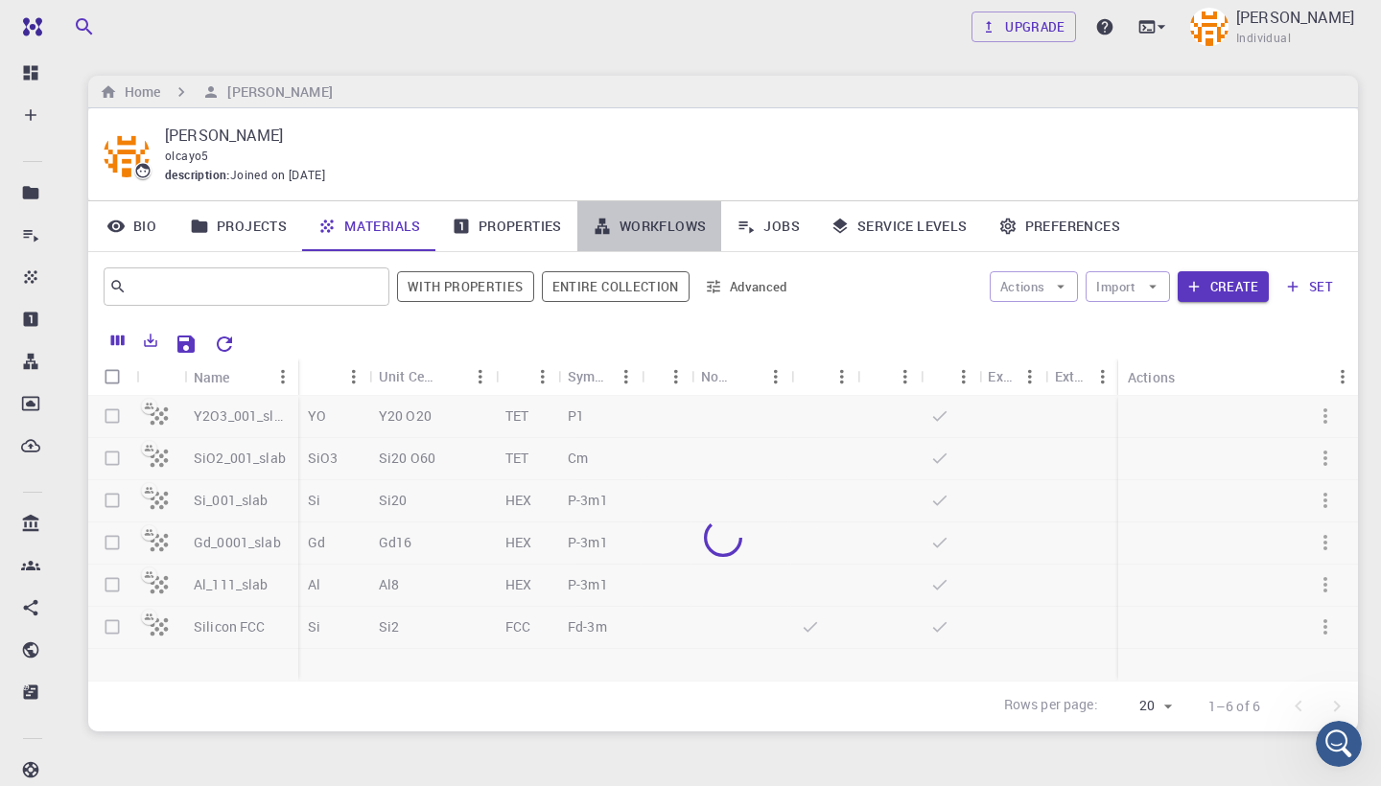
click at [659, 218] on link "Workflows" at bounding box center [649, 226] width 145 height 50
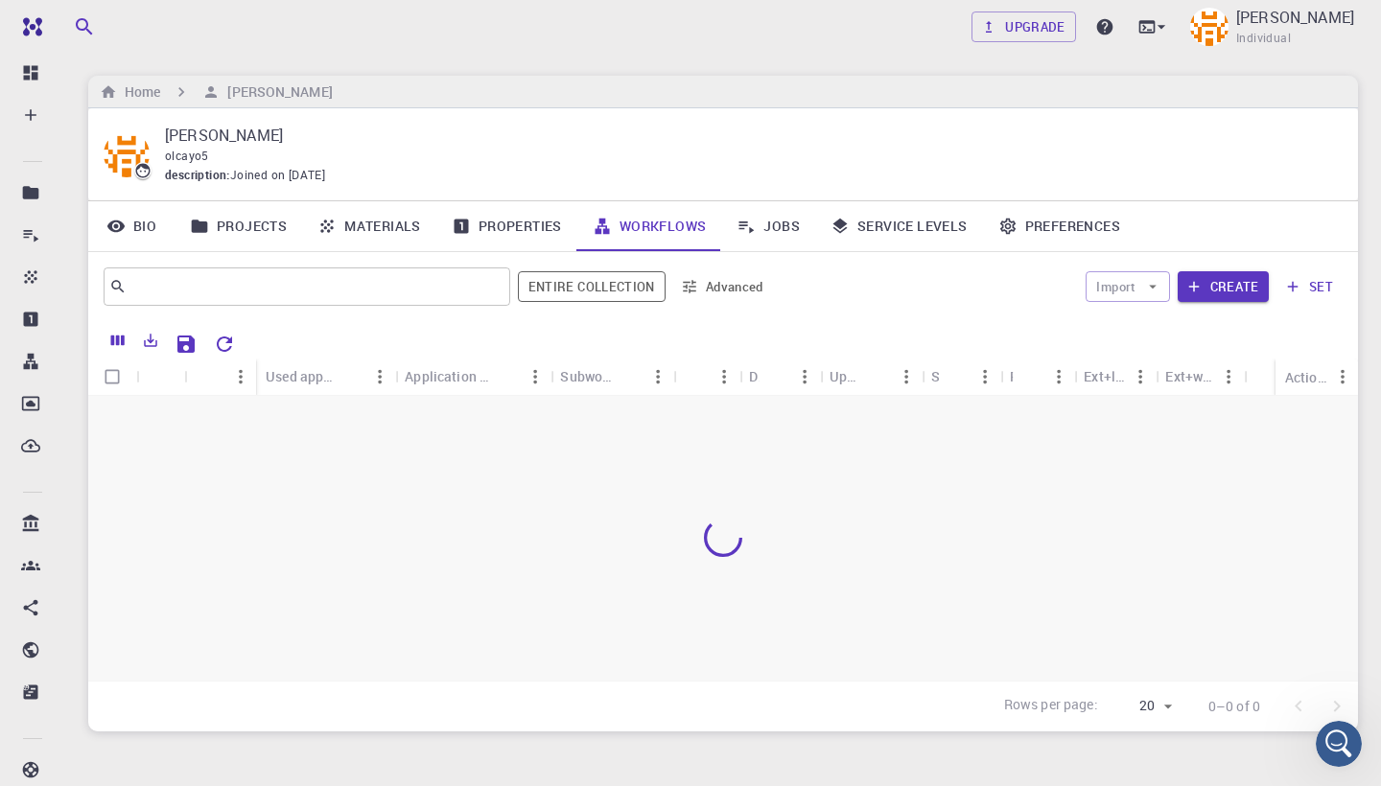
click at [390, 223] on link "Materials" at bounding box center [369, 226] width 134 height 50
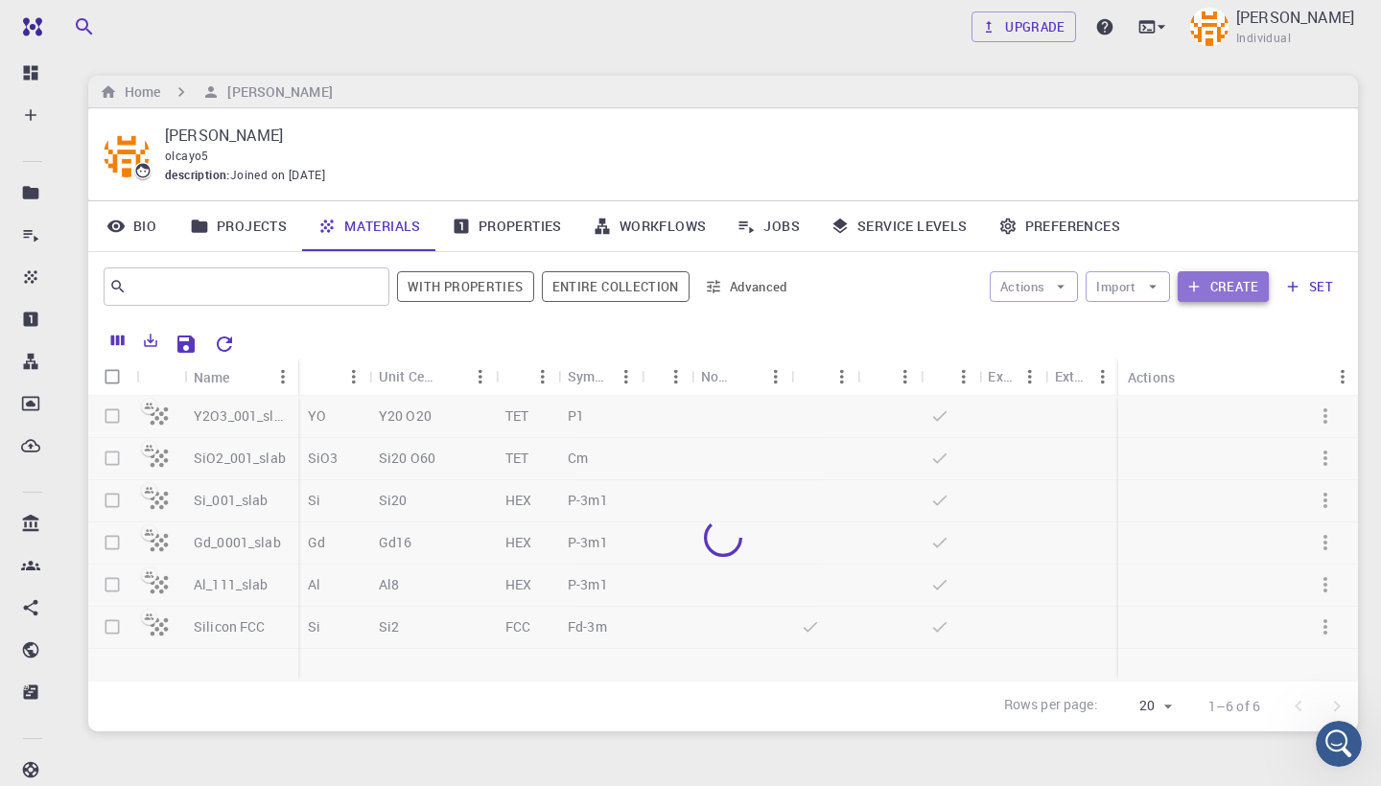
click at [1244, 283] on button "Create" at bounding box center [1223, 286] width 91 height 31
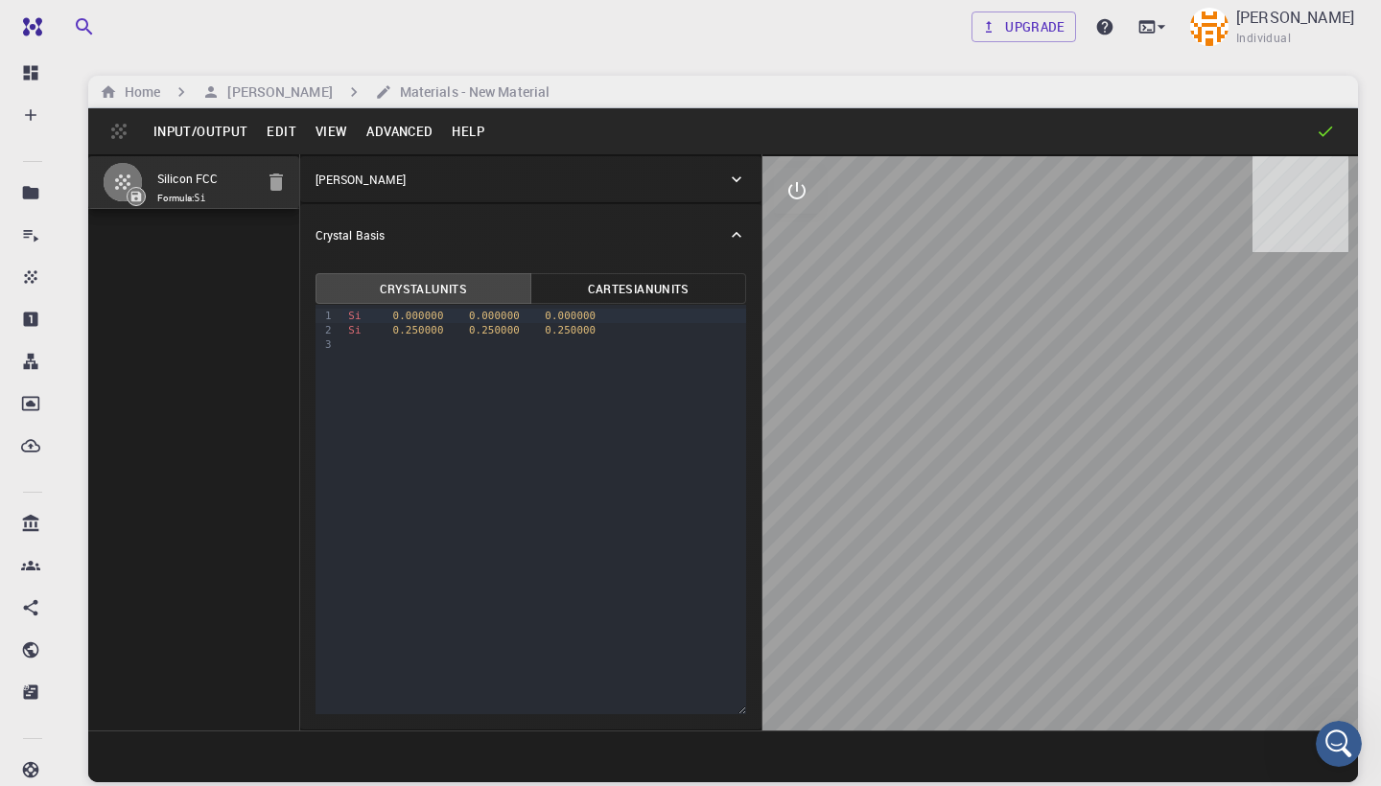
click at [226, 131] on button "Input/Output" at bounding box center [200, 131] width 113 height 31
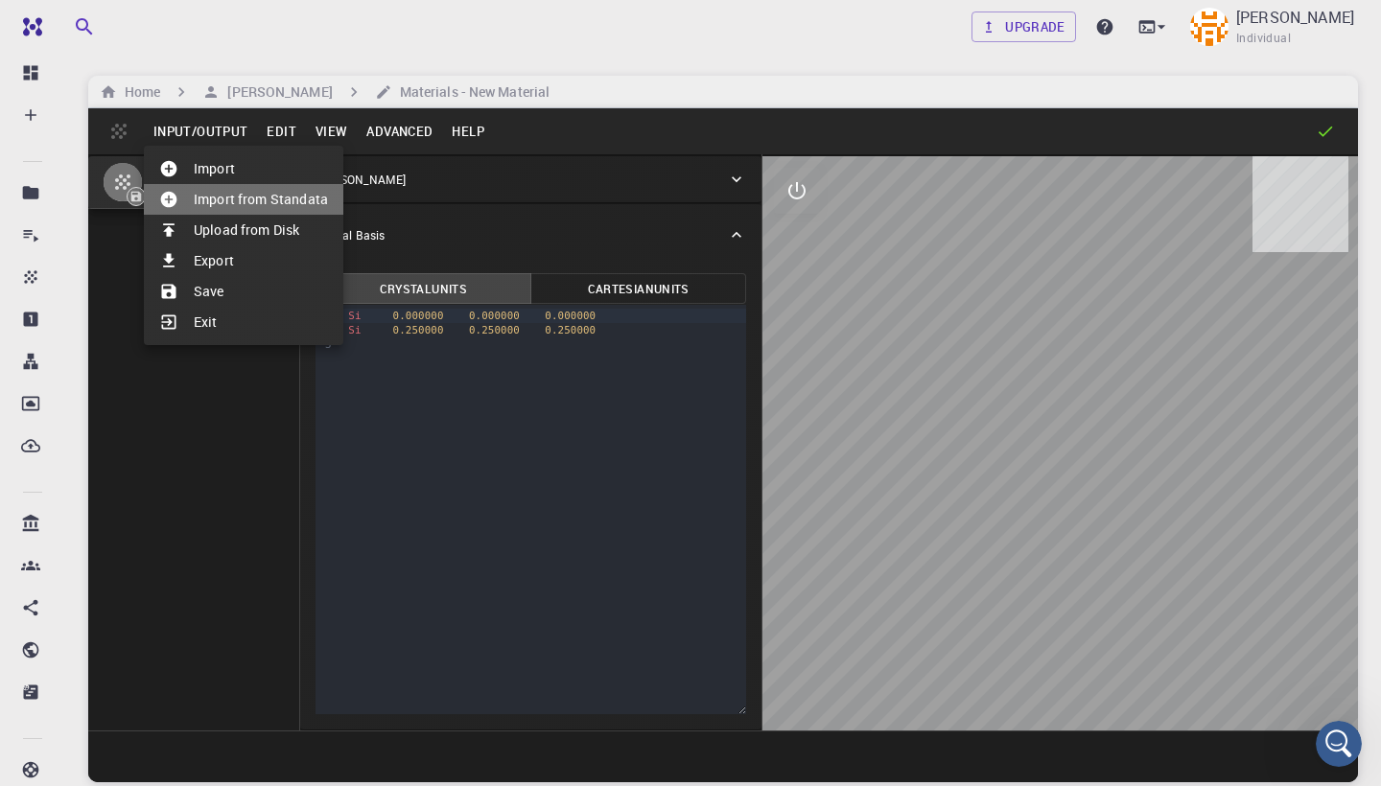
click at [252, 193] on li "Import from Standata" at bounding box center [243, 199] width 199 height 31
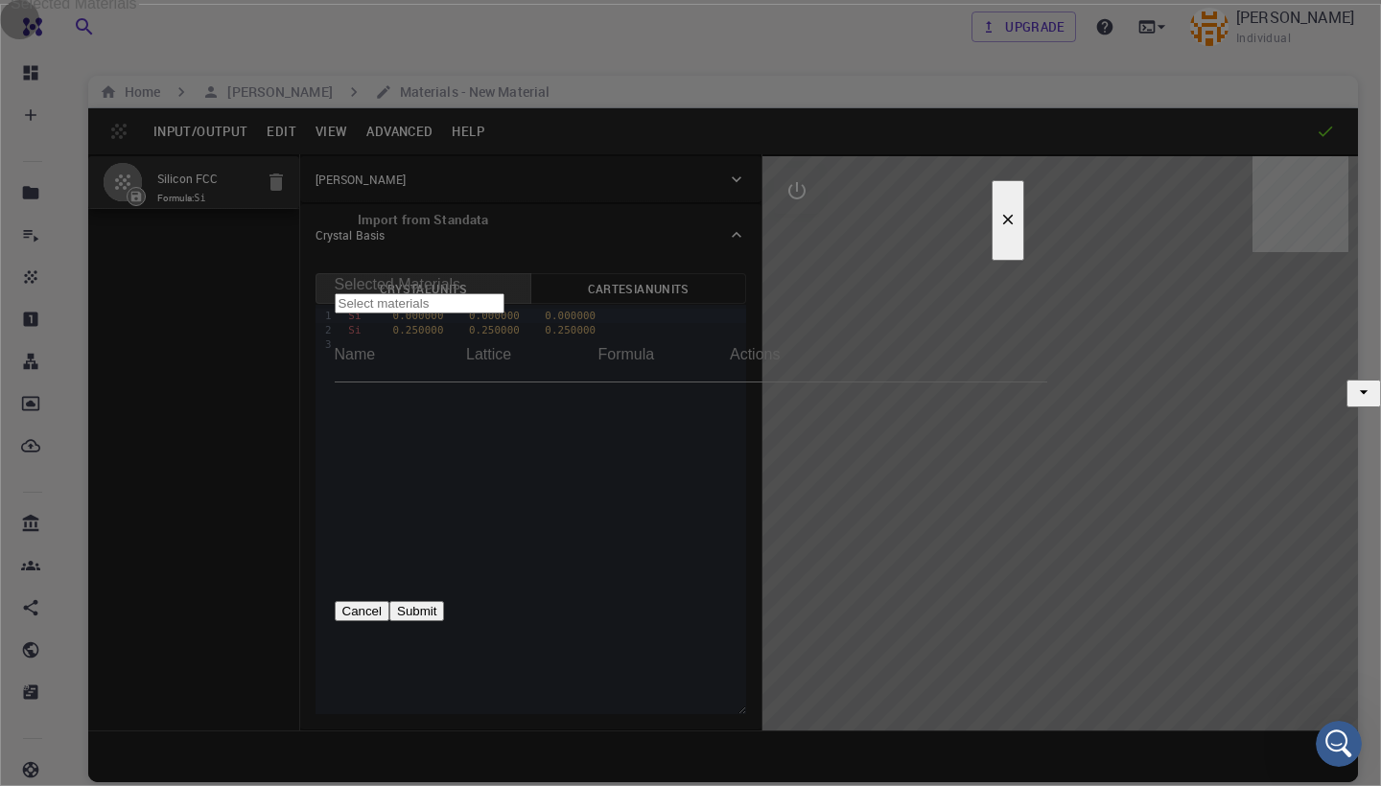
click at [999, 211] on icon "button" at bounding box center [1007, 219] width 17 height 17
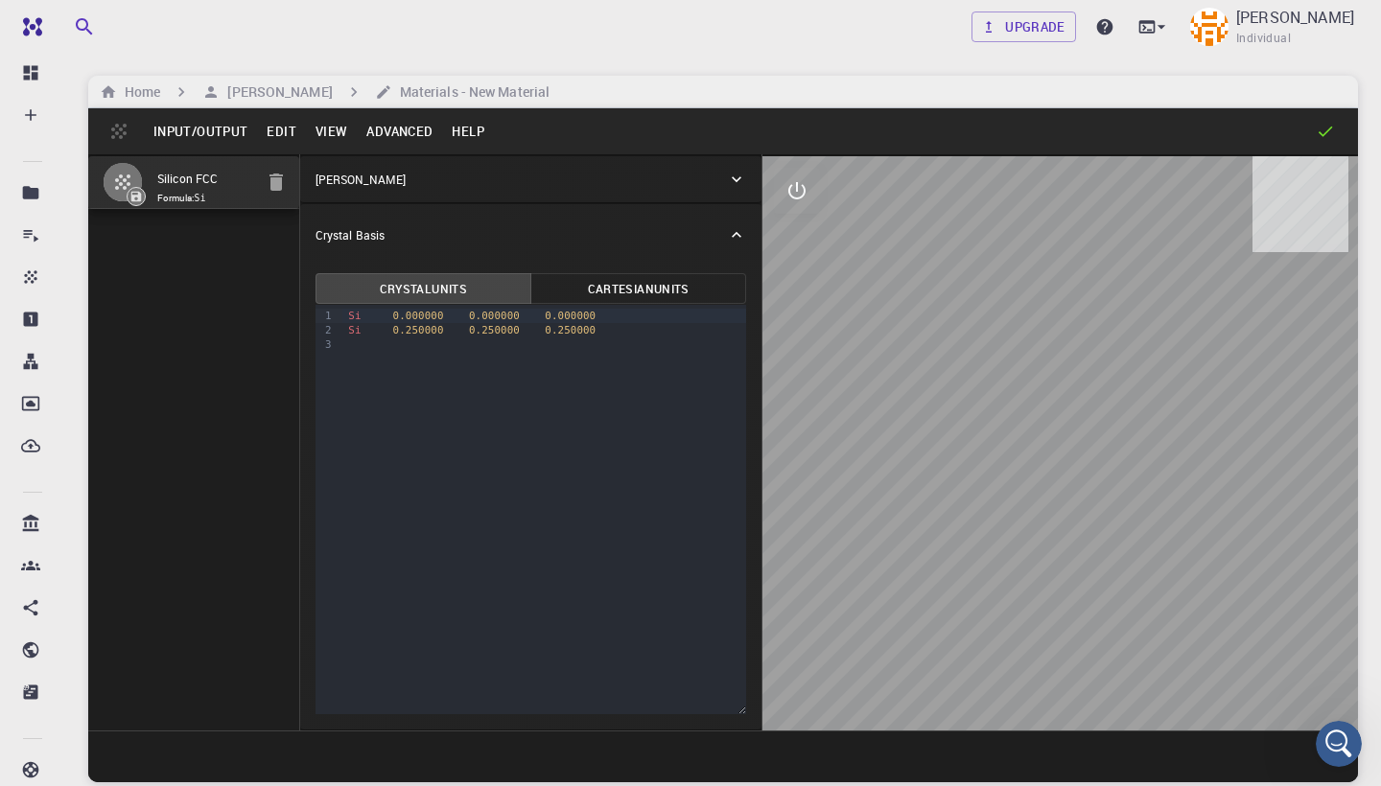
click at [200, 133] on button "Input/Output" at bounding box center [200, 131] width 113 height 31
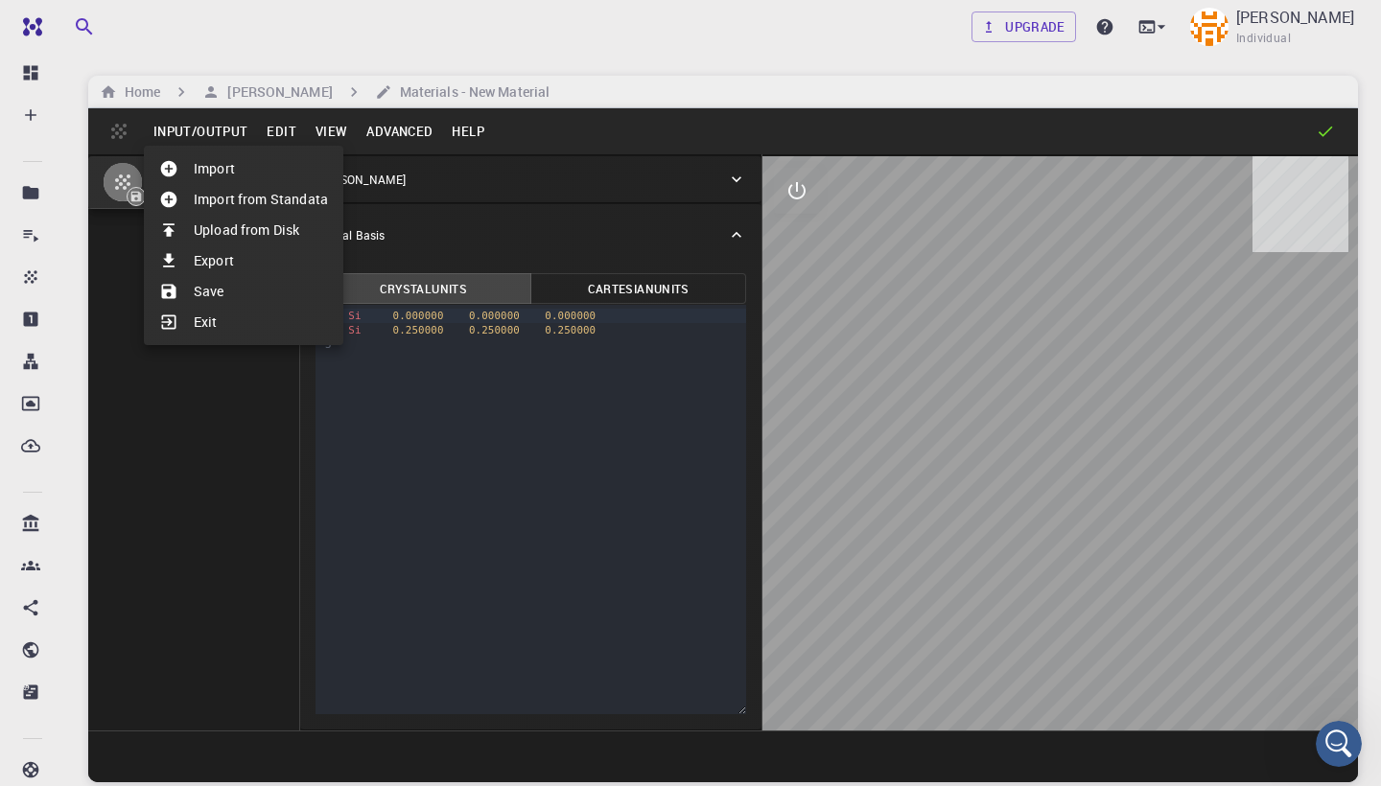
click at [207, 163] on li "Import" at bounding box center [243, 168] width 199 height 31
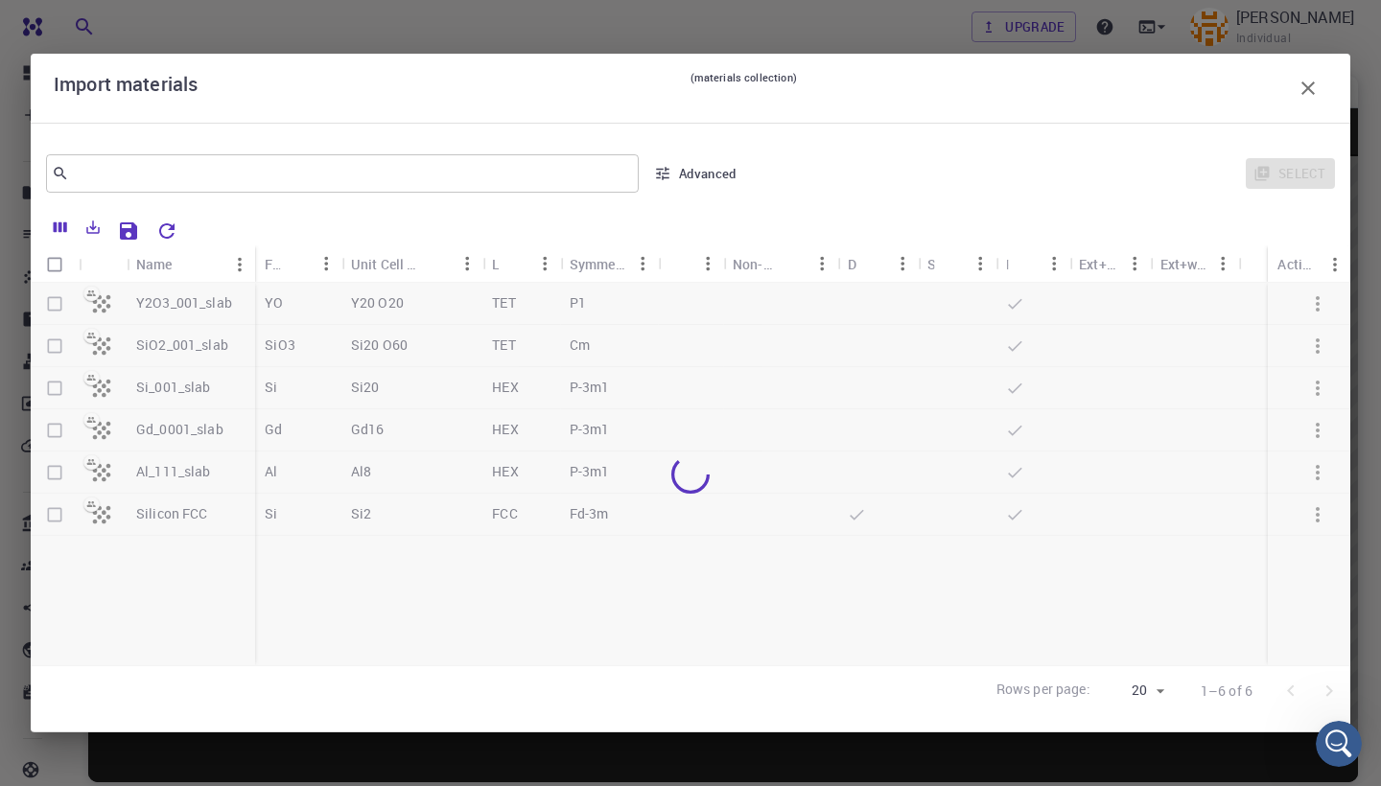
click at [51, 391] on div at bounding box center [691, 474] width 1320 height 383
click at [54, 388] on div at bounding box center [691, 474] width 1320 height 383
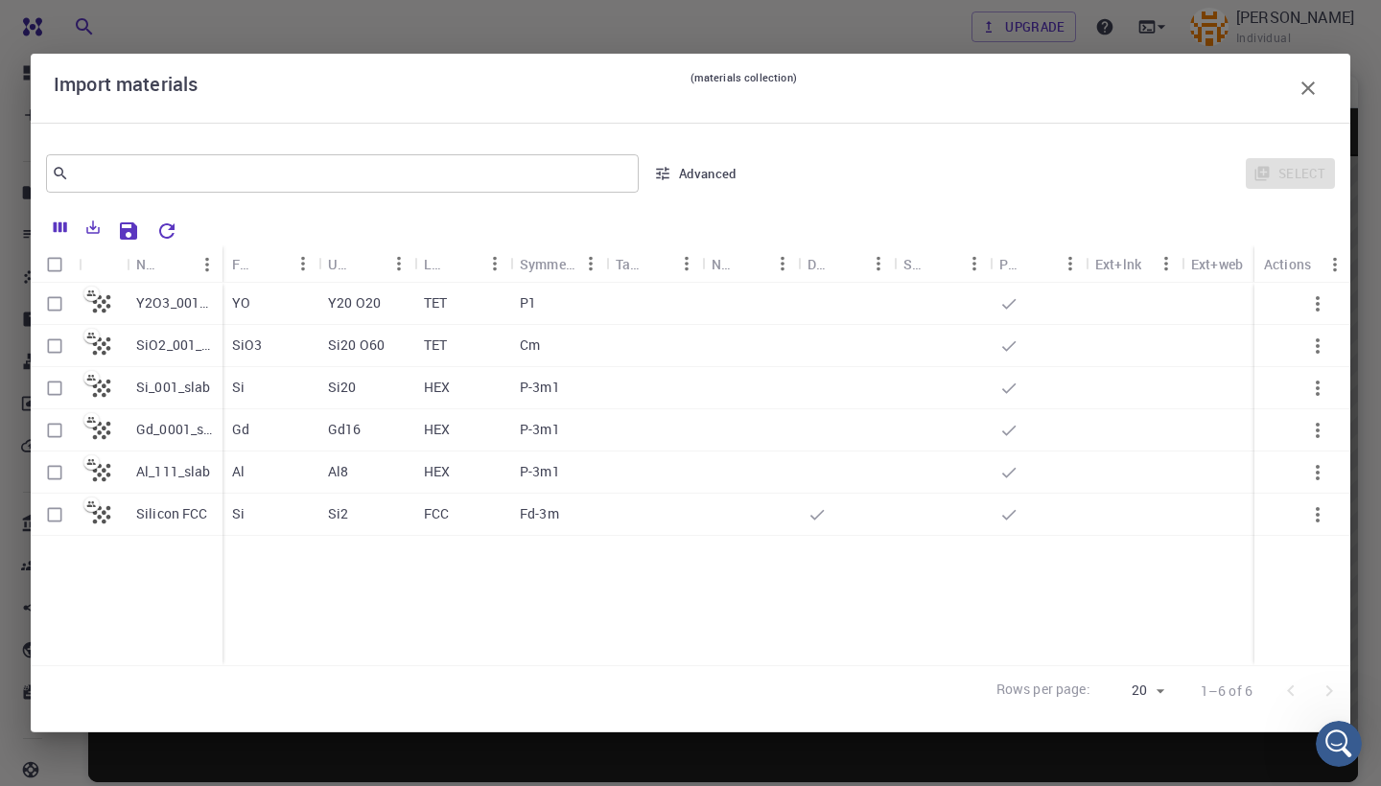
click at [53, 394] on input "Select row" at bounding box center [54, 388] width 36 height 36
checkbox input "true"
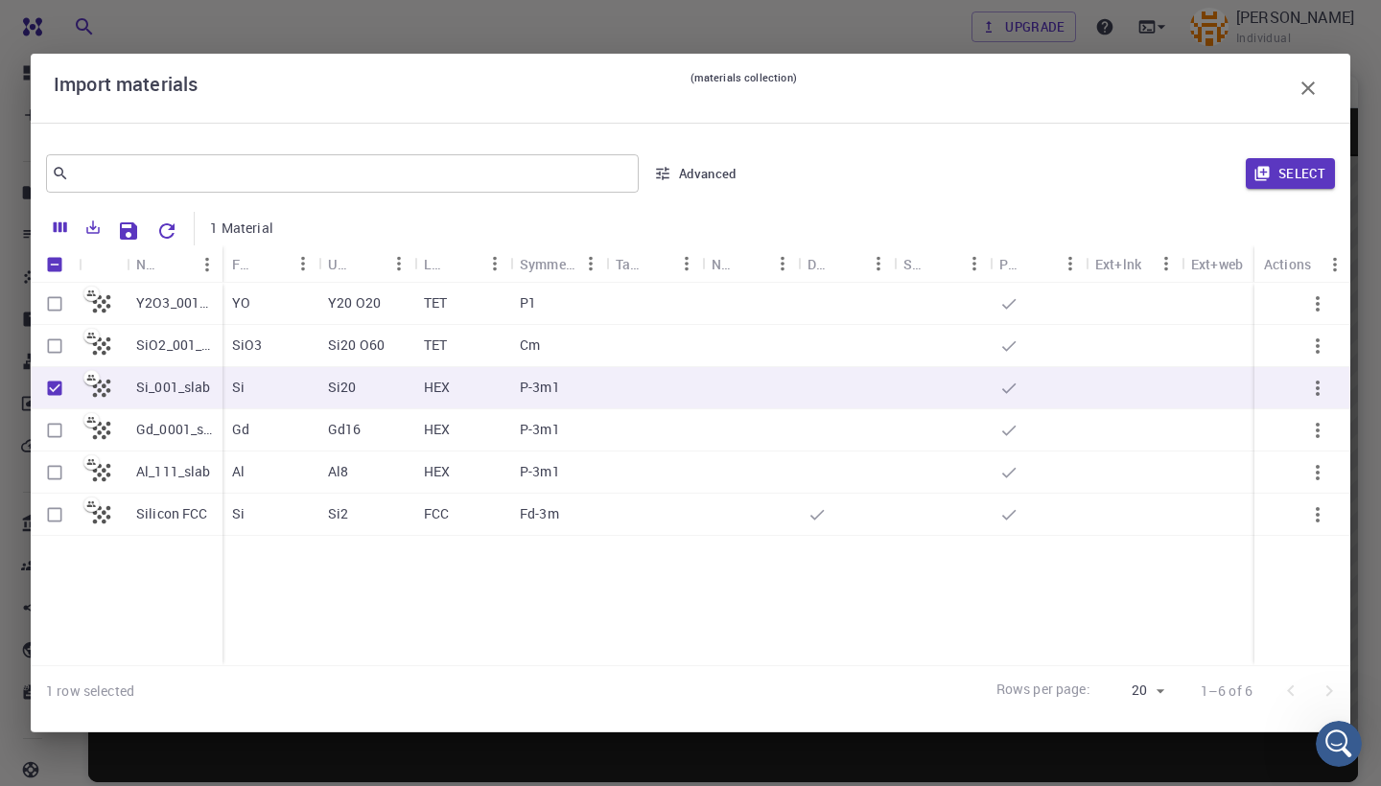
checkbox input "true"
click at [56, 352] on input "Select row" at bounding box center [54, 346] width 36 height 36
checkbox input "true"
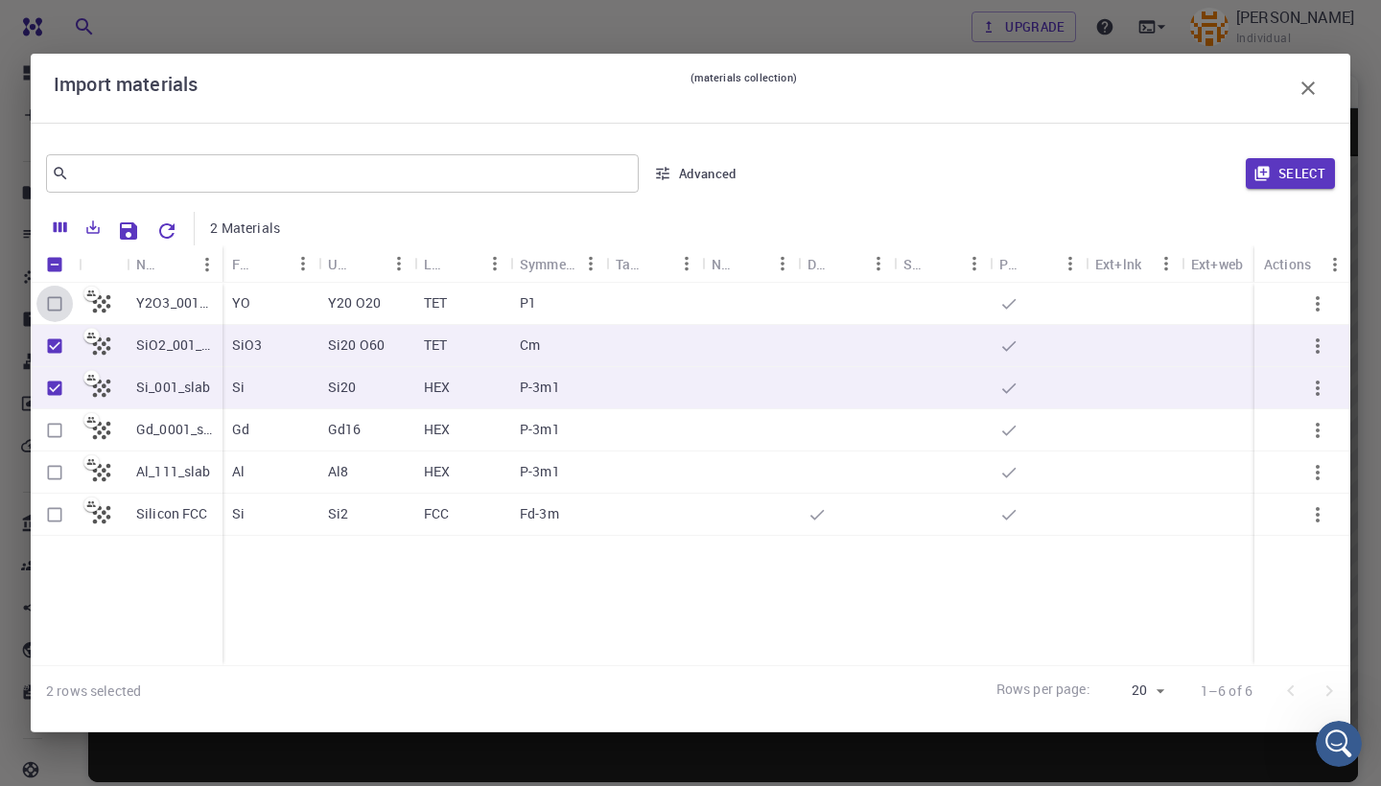
click at [52, 301] on input "Select row" at bounding box center [54, 304] width 36 height 36
checkbox input "true"
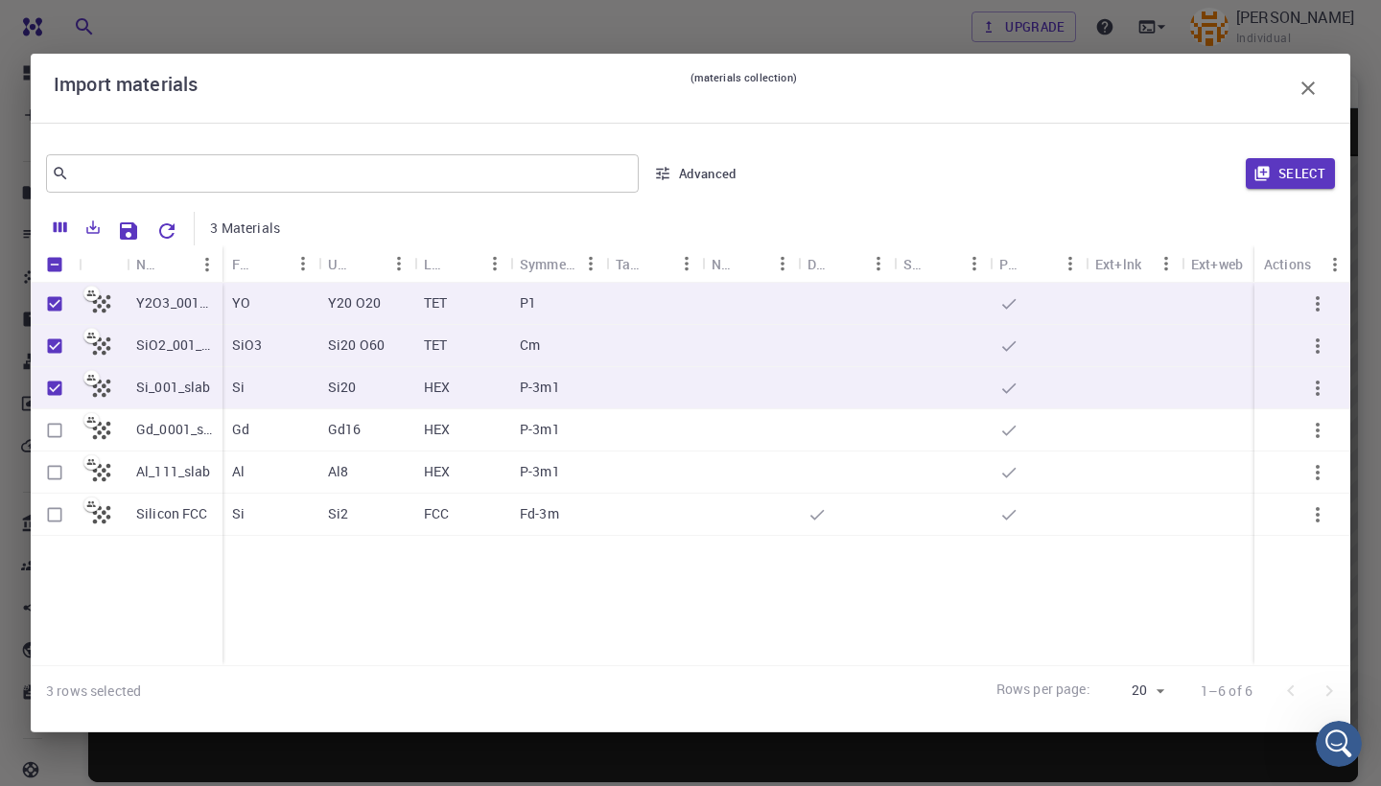
click at [54, 434] on input "Select row" at bounding box center [54, 430] width 36 height 36
checkbox input "true"
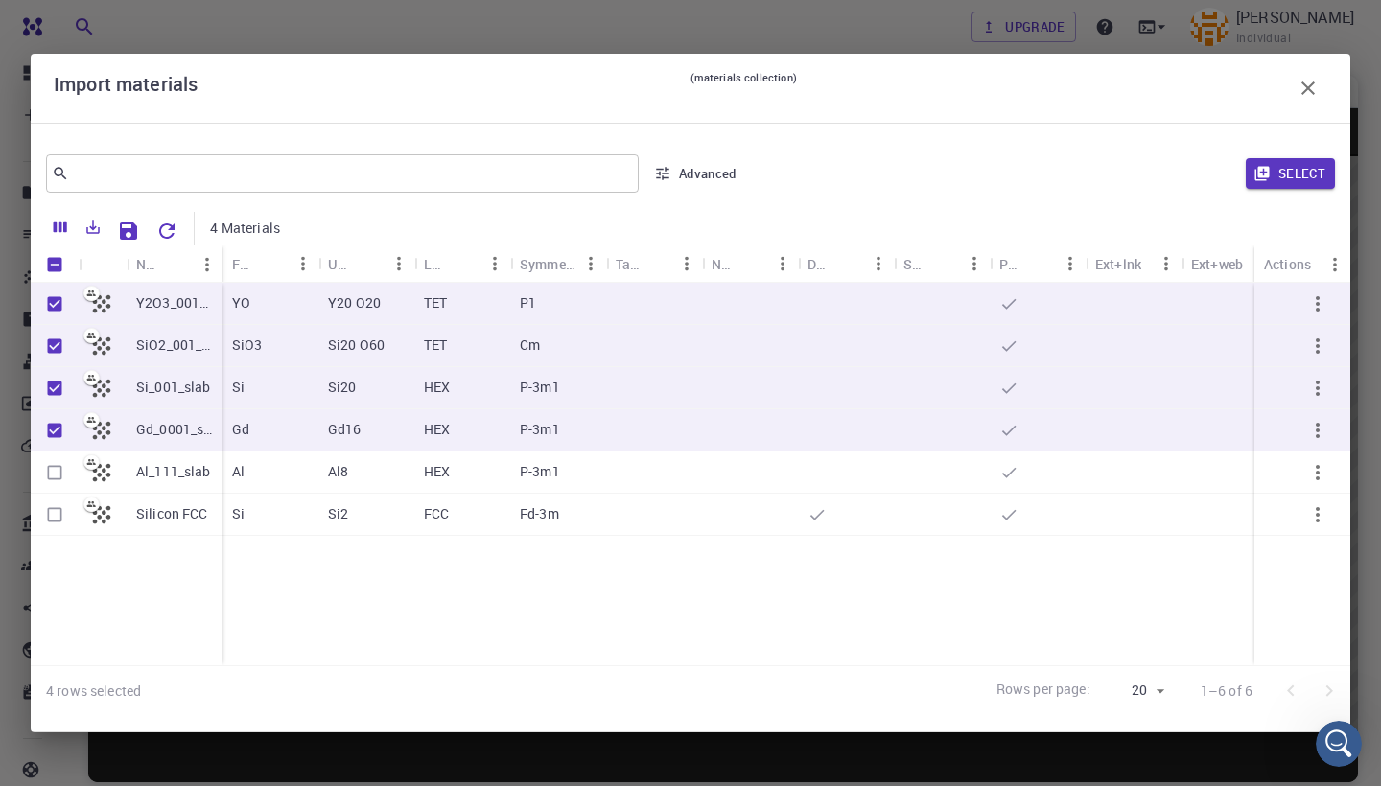
click at [62, 469] on input "Select row" at bounding box center [54, 473] width 36 height 36
checkbox input "true"
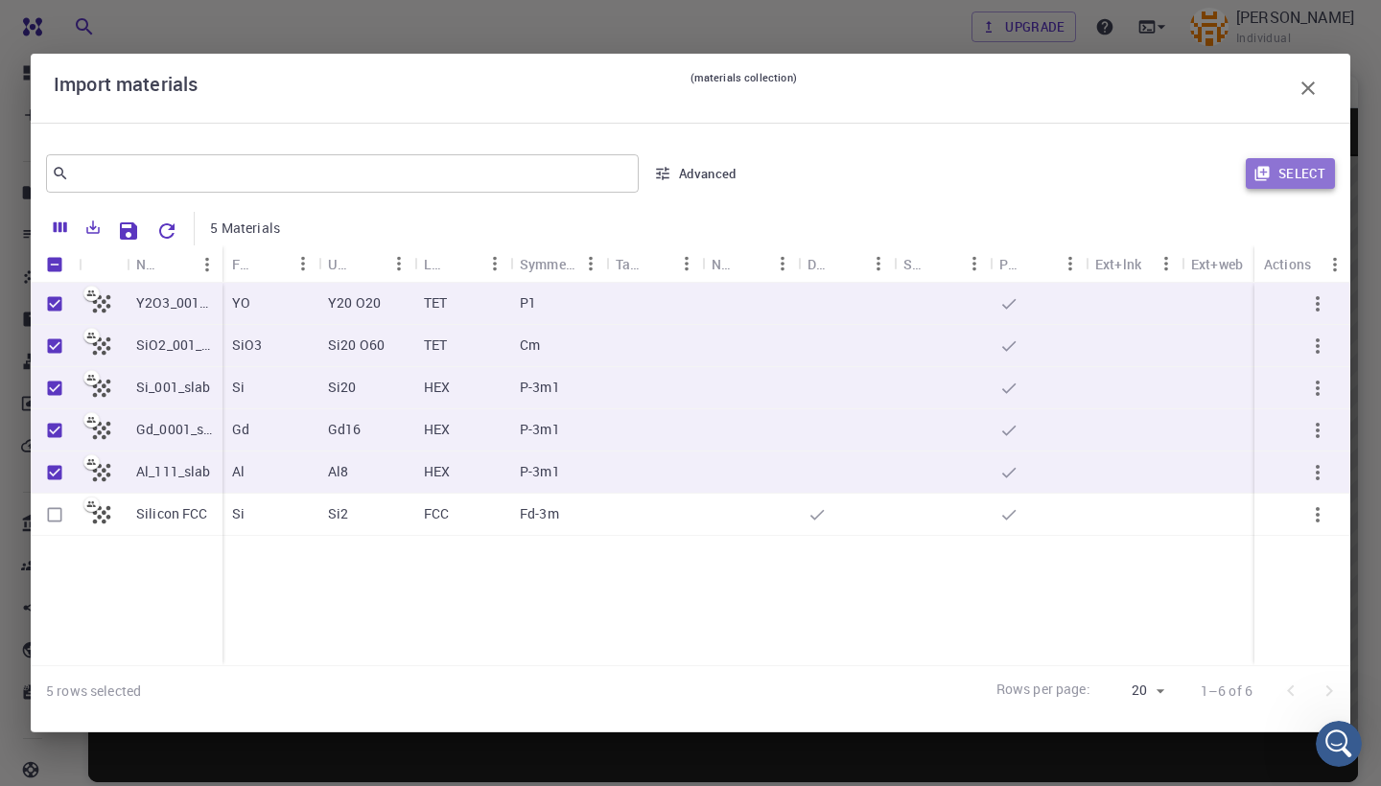
click at [1325, 168] on button "Select" at bounding box center [1290, 173] width 89 height 31
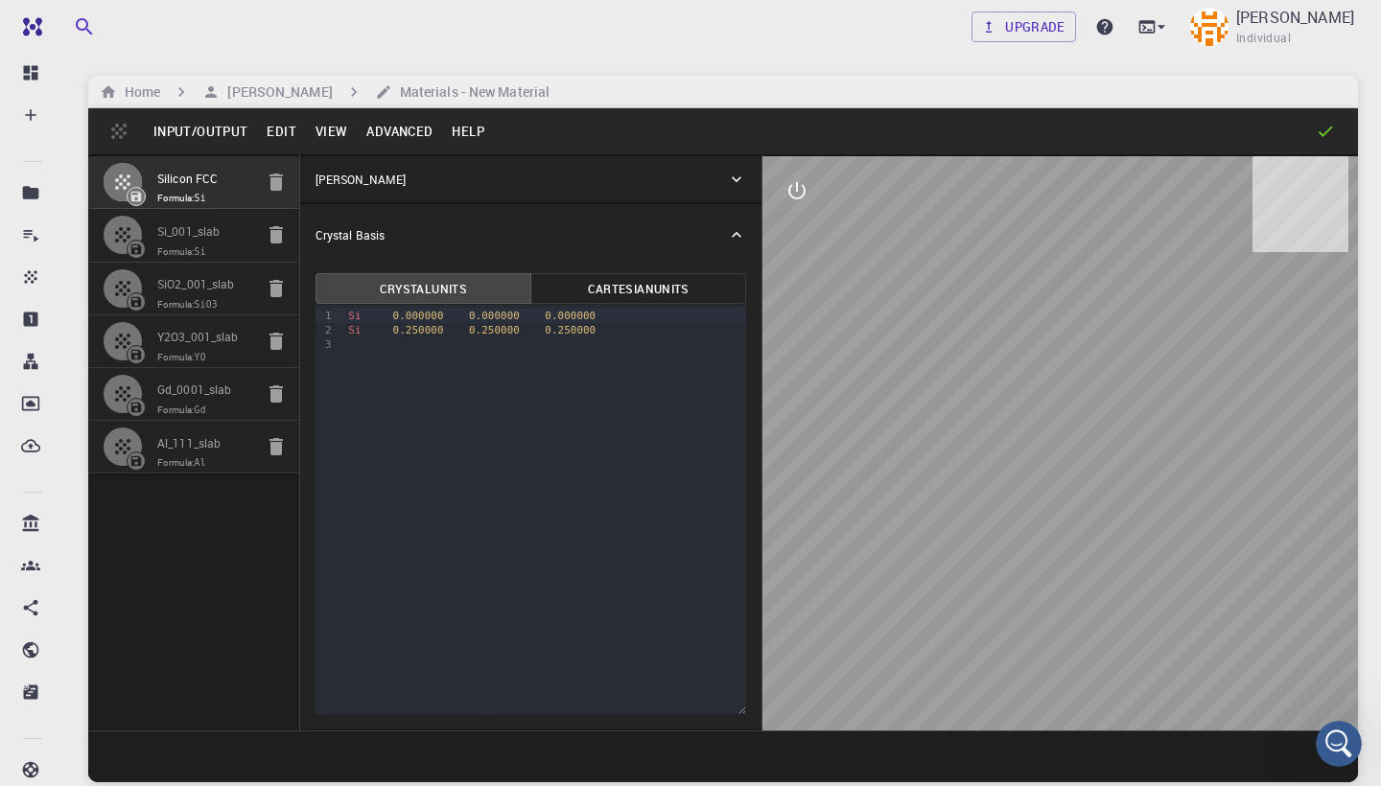
click at [284, 179] on icon "button" at bounding box center [276, 182] width 23 height 23
type input "HEX"
type input "3.8402969286241397"
type input "69.00420113571192"
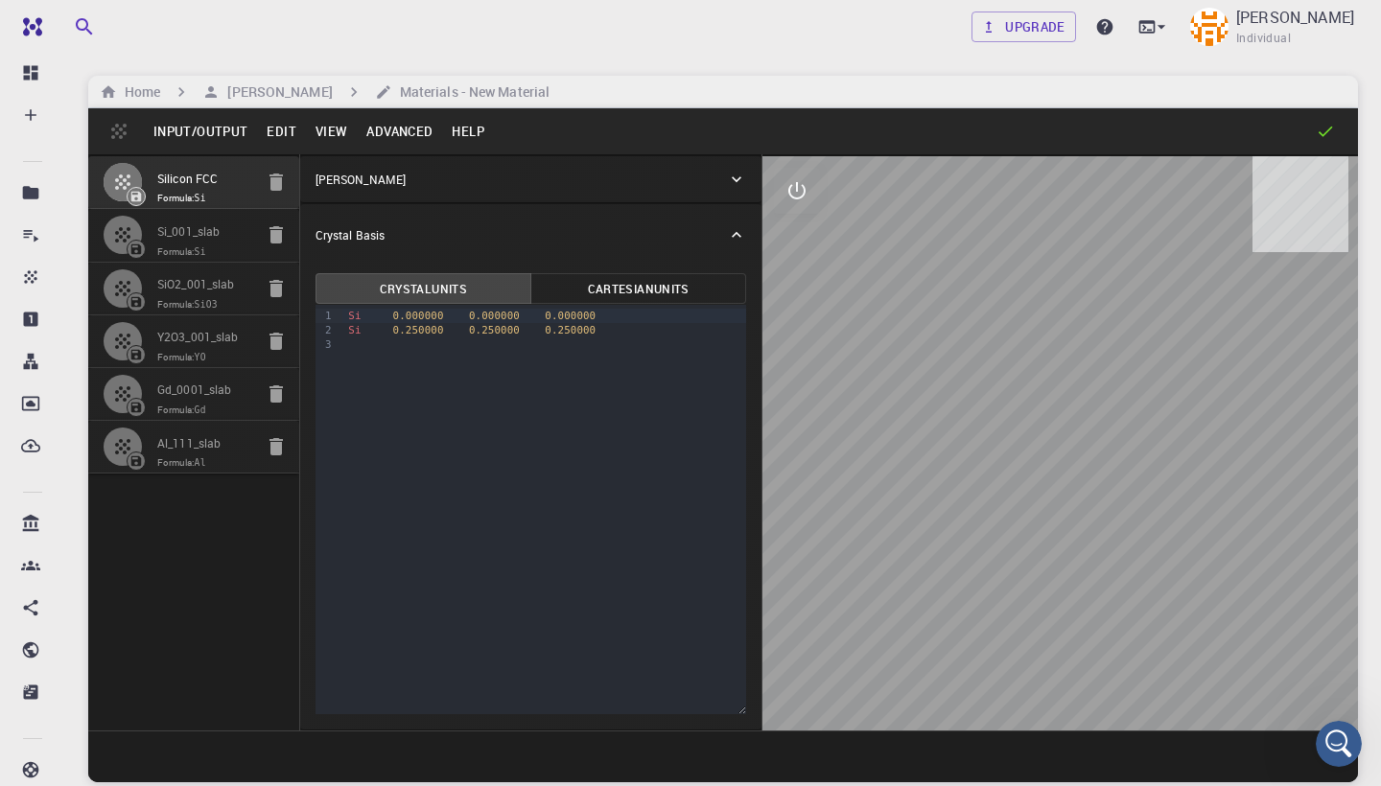
type input "90"
type input "59.999999999999986"
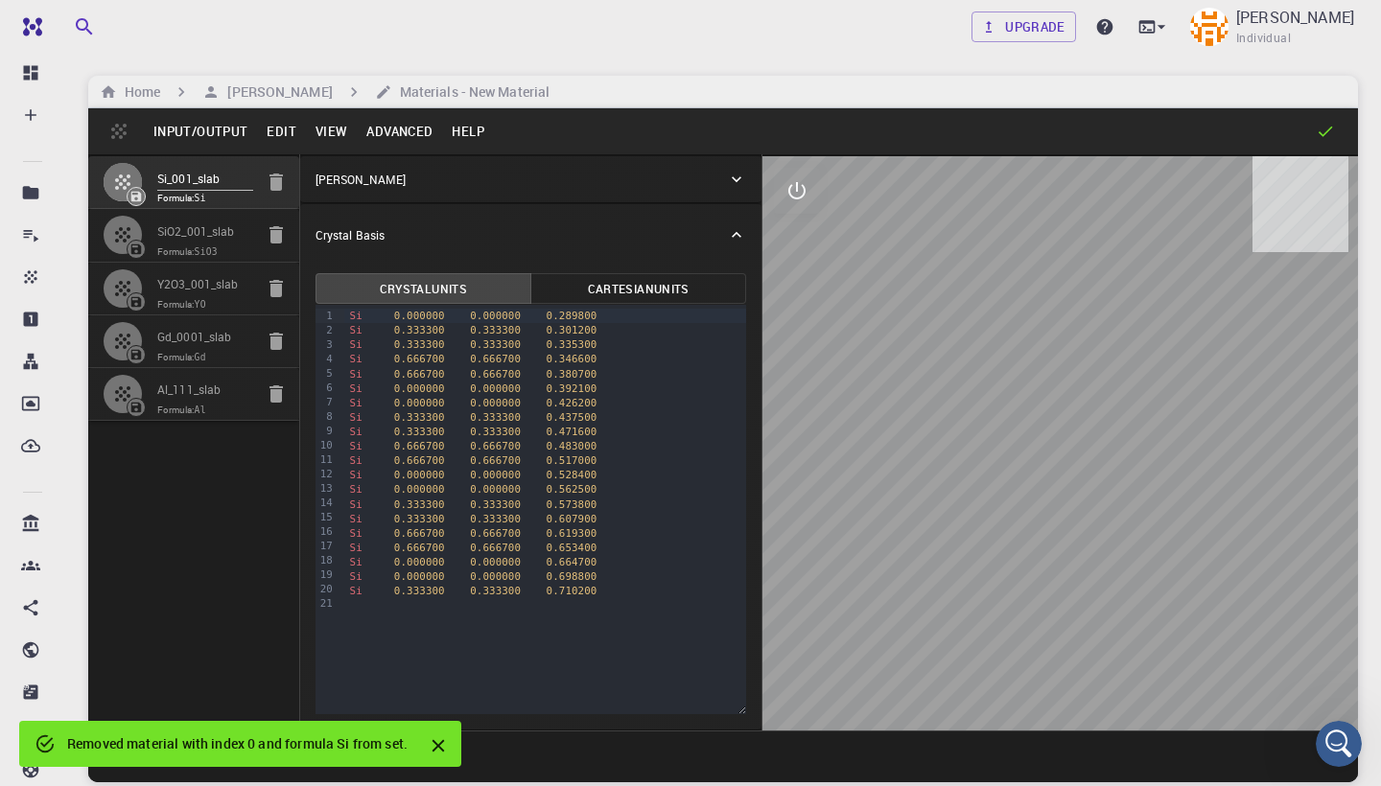
click at [333, 132] on button "View" at bounding box center [332, 131] width 52 height 31
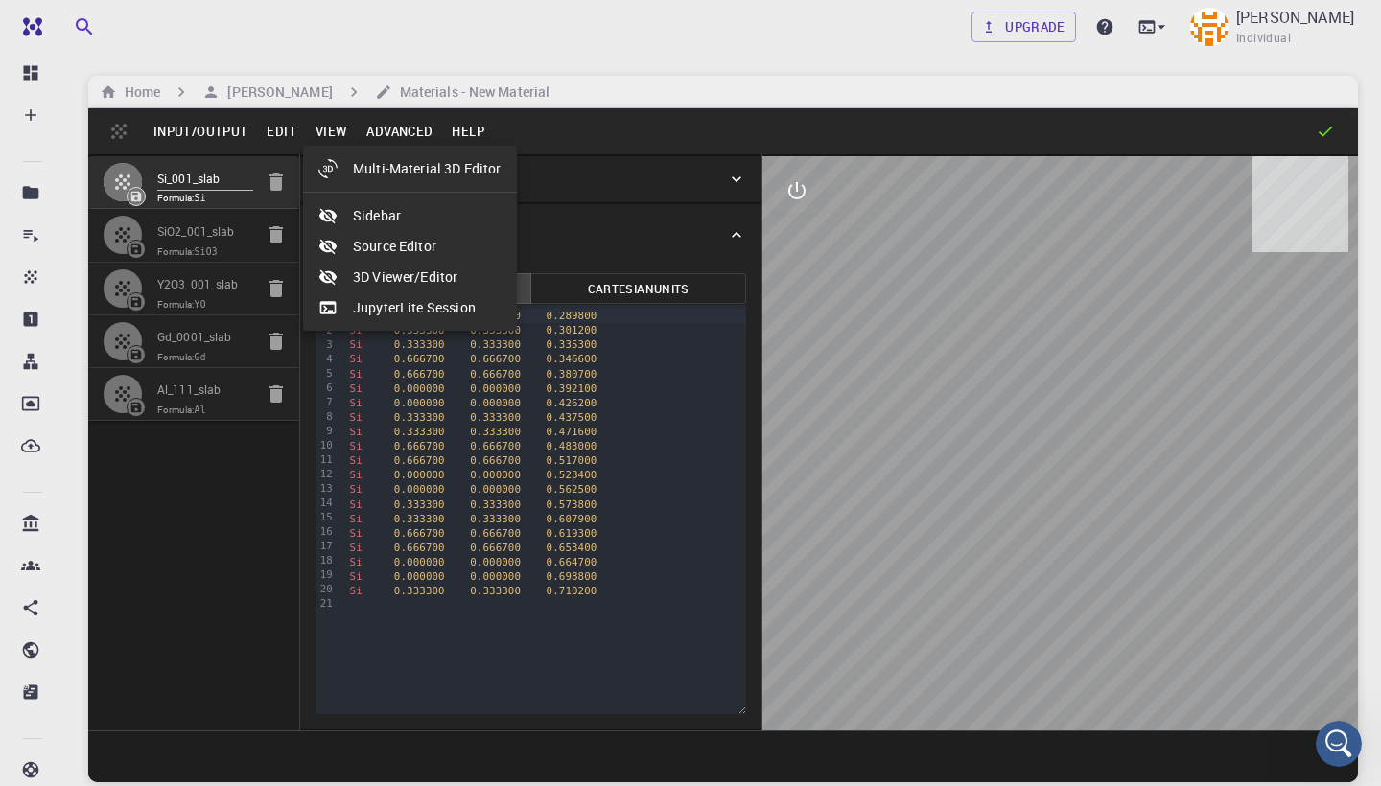
click at [390, 129] on div at bounding box center [690, 393] width 1381 height 786
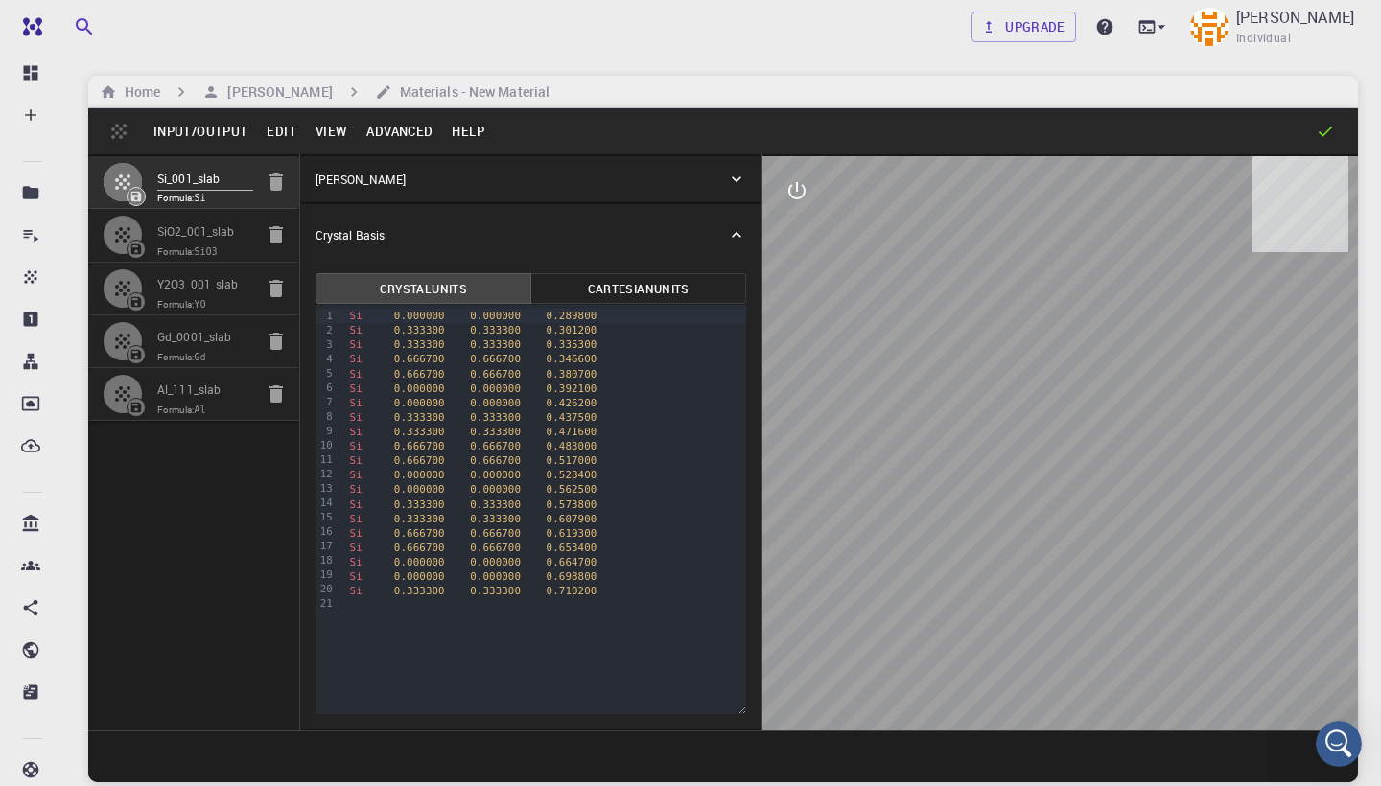
click at [390, 129] on button "Advanced" at bounding box center [399, 131] width 85 height 31
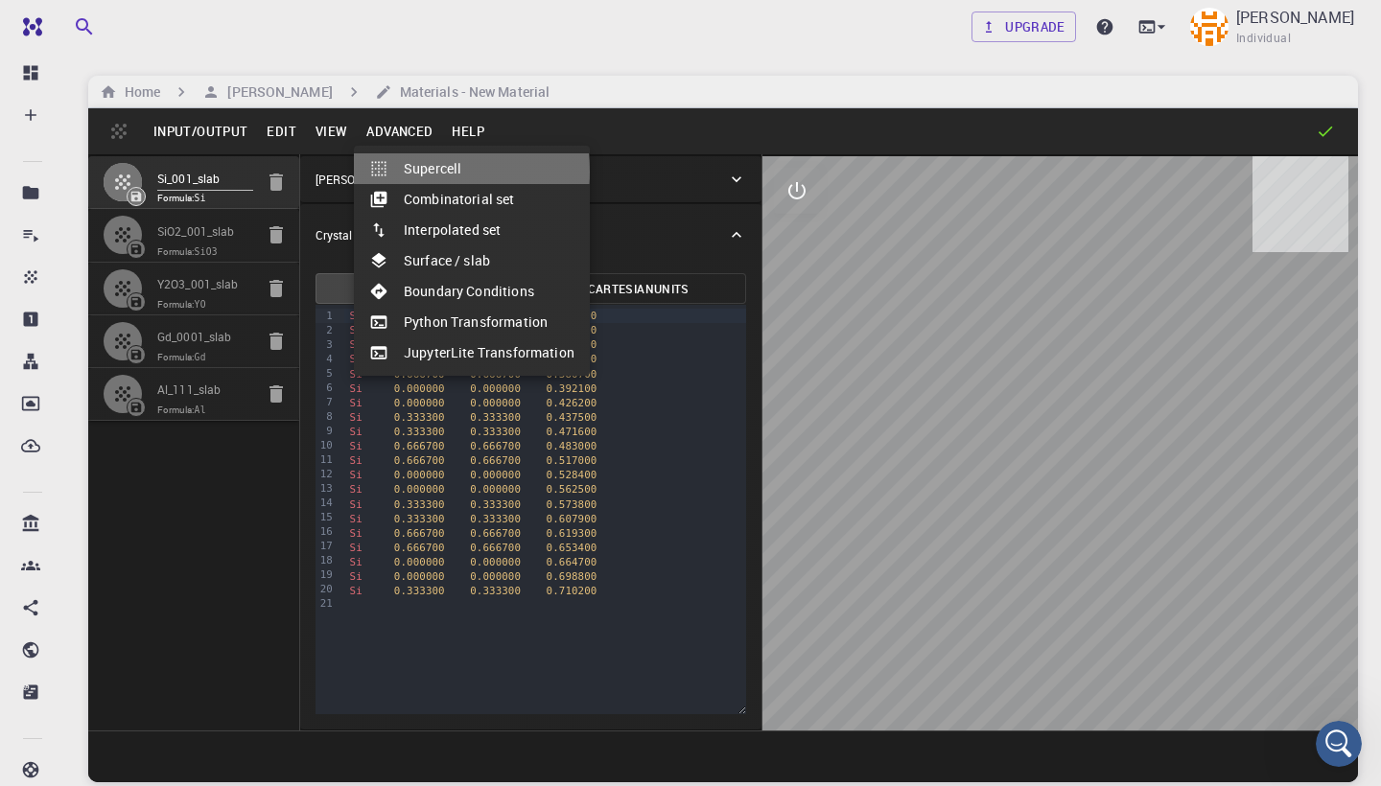
click at [421, 172] on li "Supercell" at bounding box center [472, 168] width 236 height 31
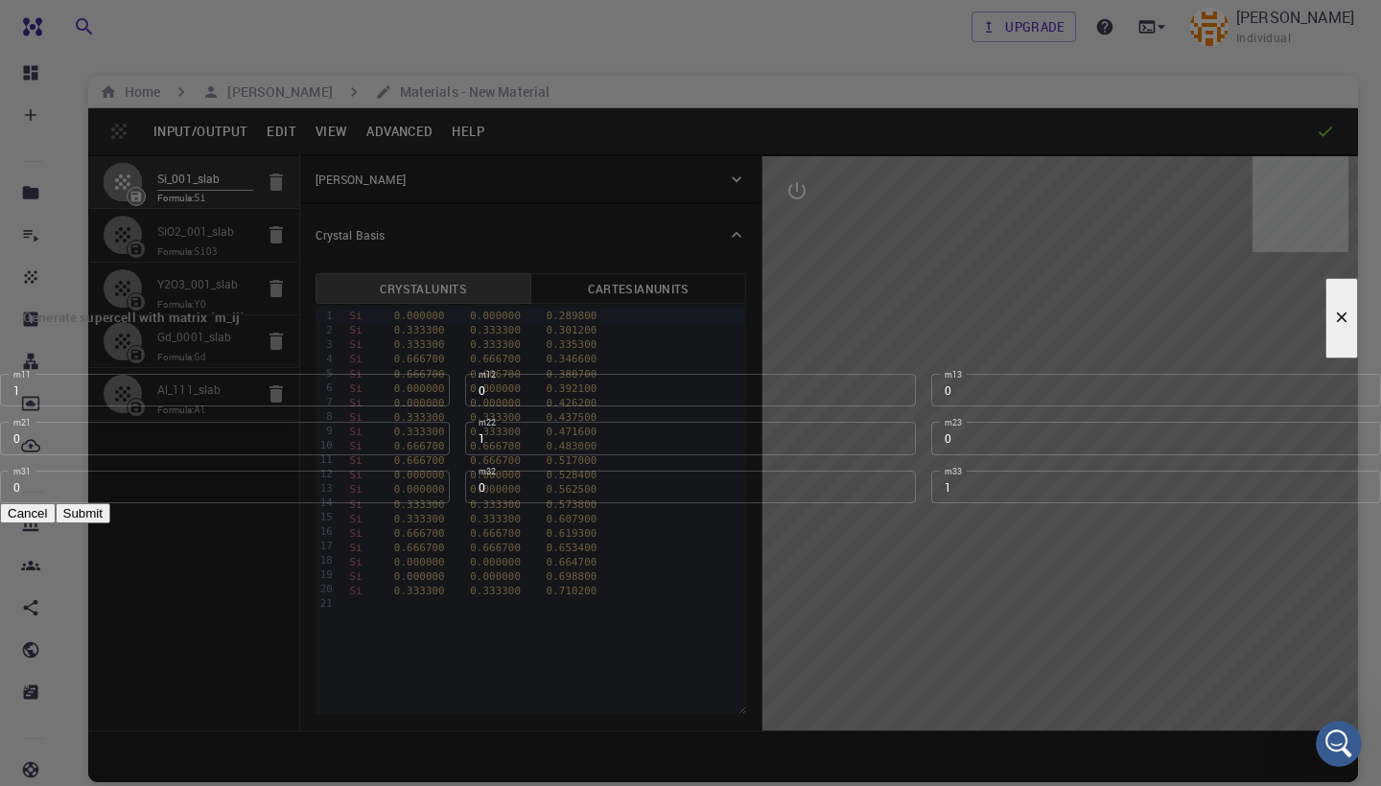
click at [110, 513] on button "Submit" at bounding box center [83, 514] width 55 height 20
type input "TRI"
type input "3.84029692862414"
type input "59.99999999999998"
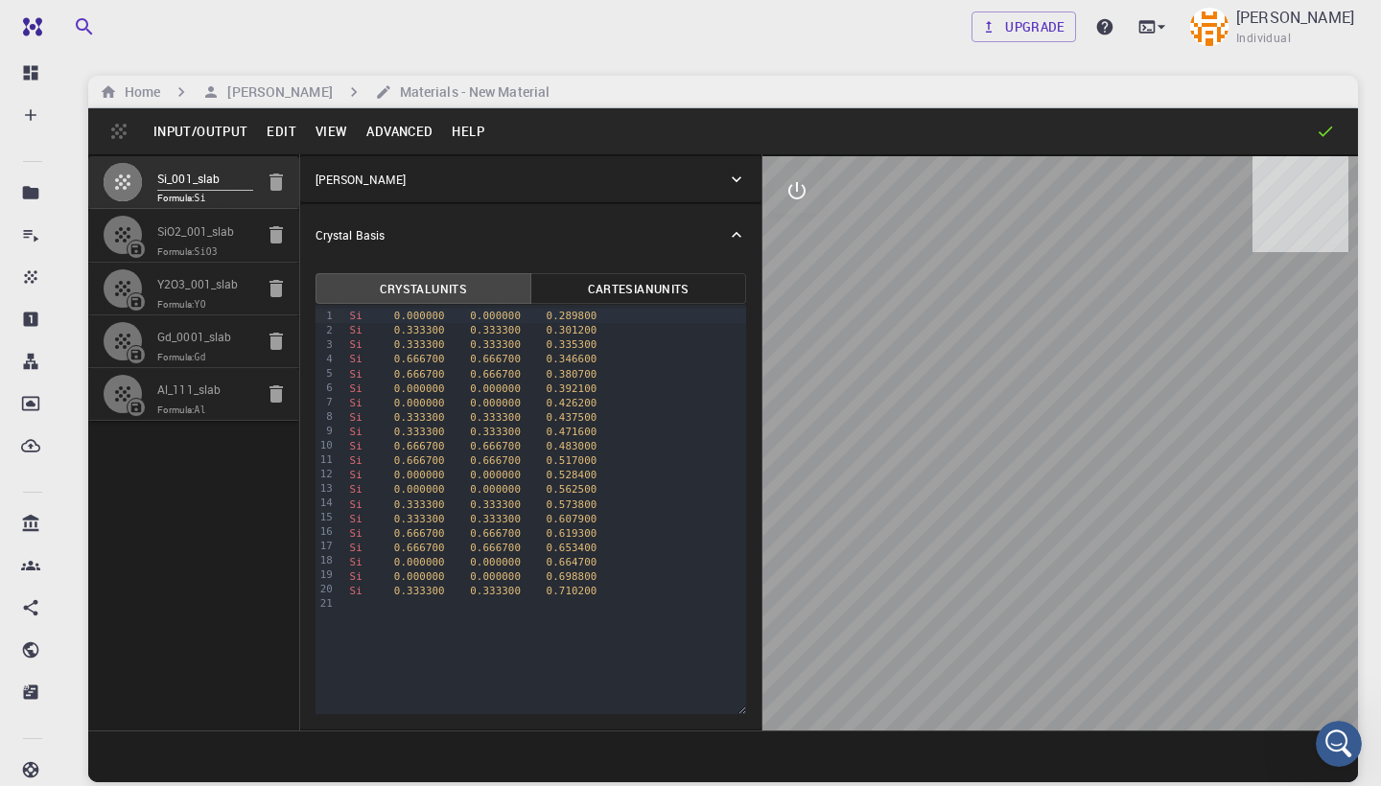
click at [414, 131] on button "Advanced" at bounding box center [399, 131] width 85 height 31
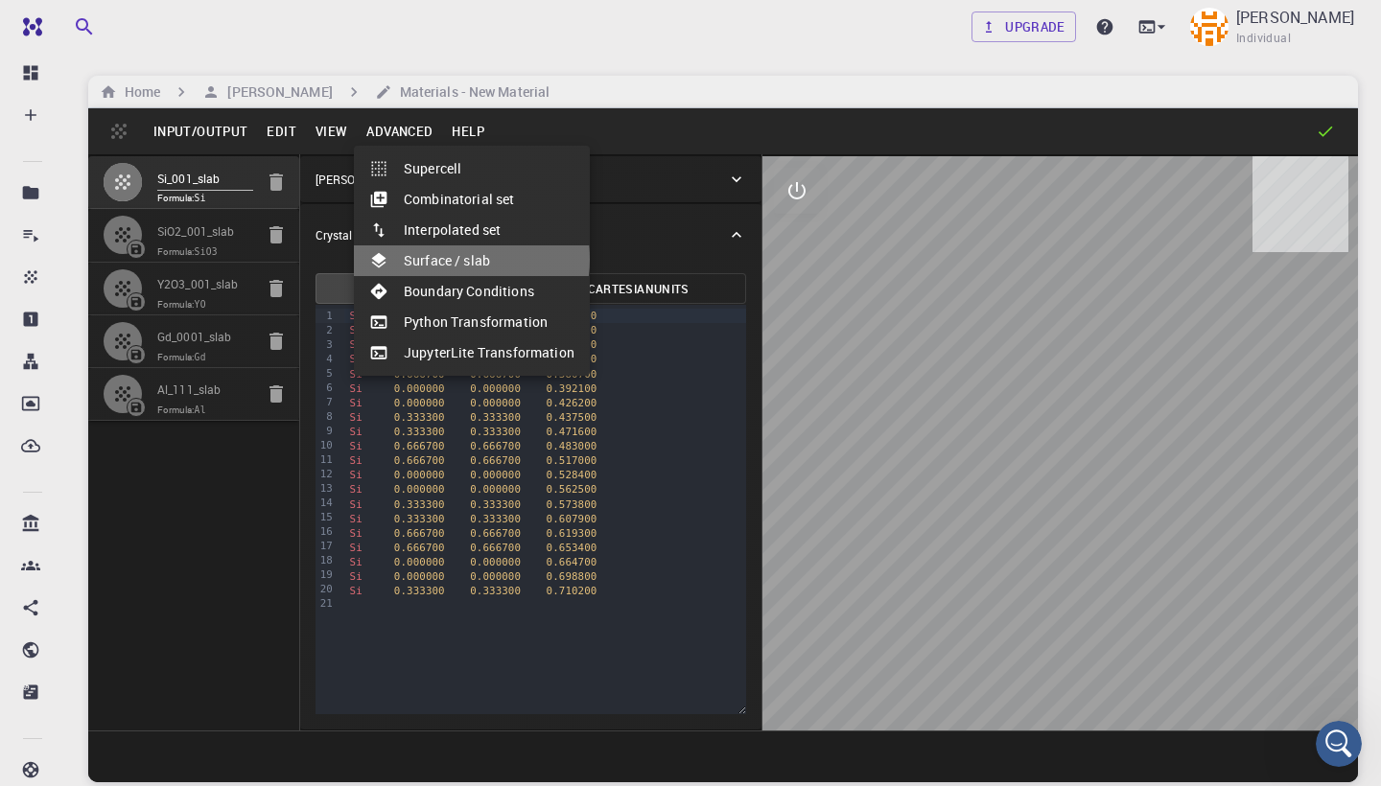
click at [451, 259] on li "Surface / slab" at bounding box center [472, 261] width 236 height 31
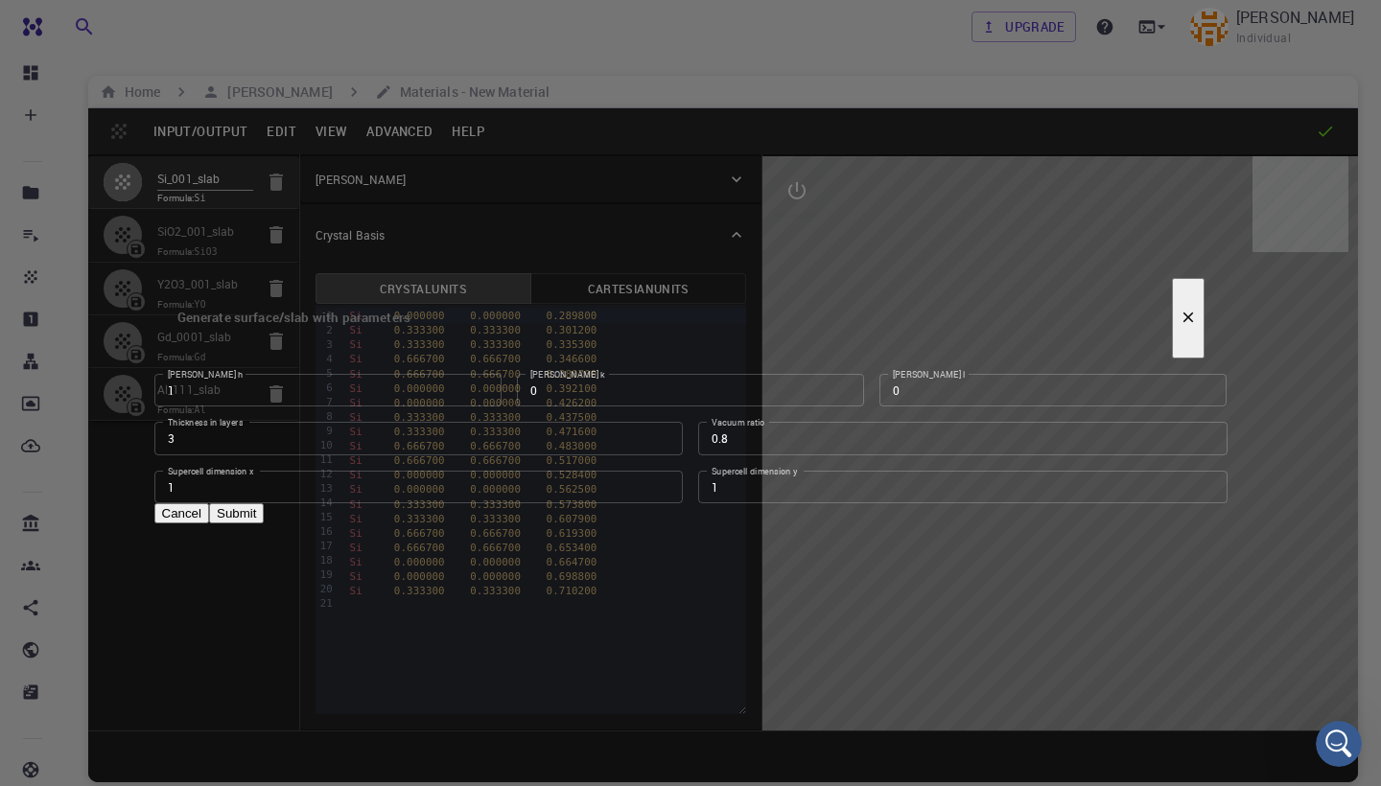
click at [264, 515] on button "Submit" at bounding box center [236, 514] width 55 height 20
type input "3.8402772881655305"
type input "69.0042"
type input "57.60450000000001"
type input "60.00066574967597"
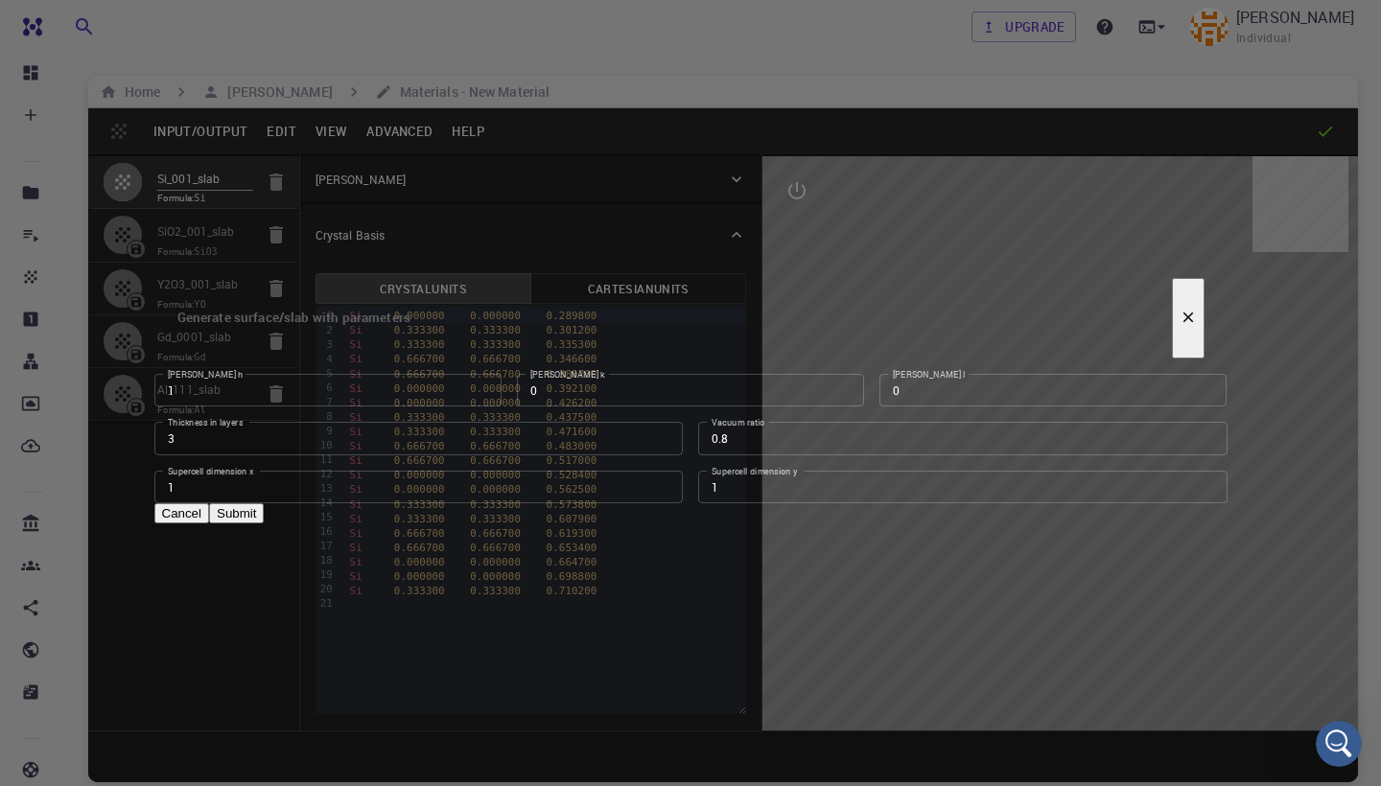
type input "90"
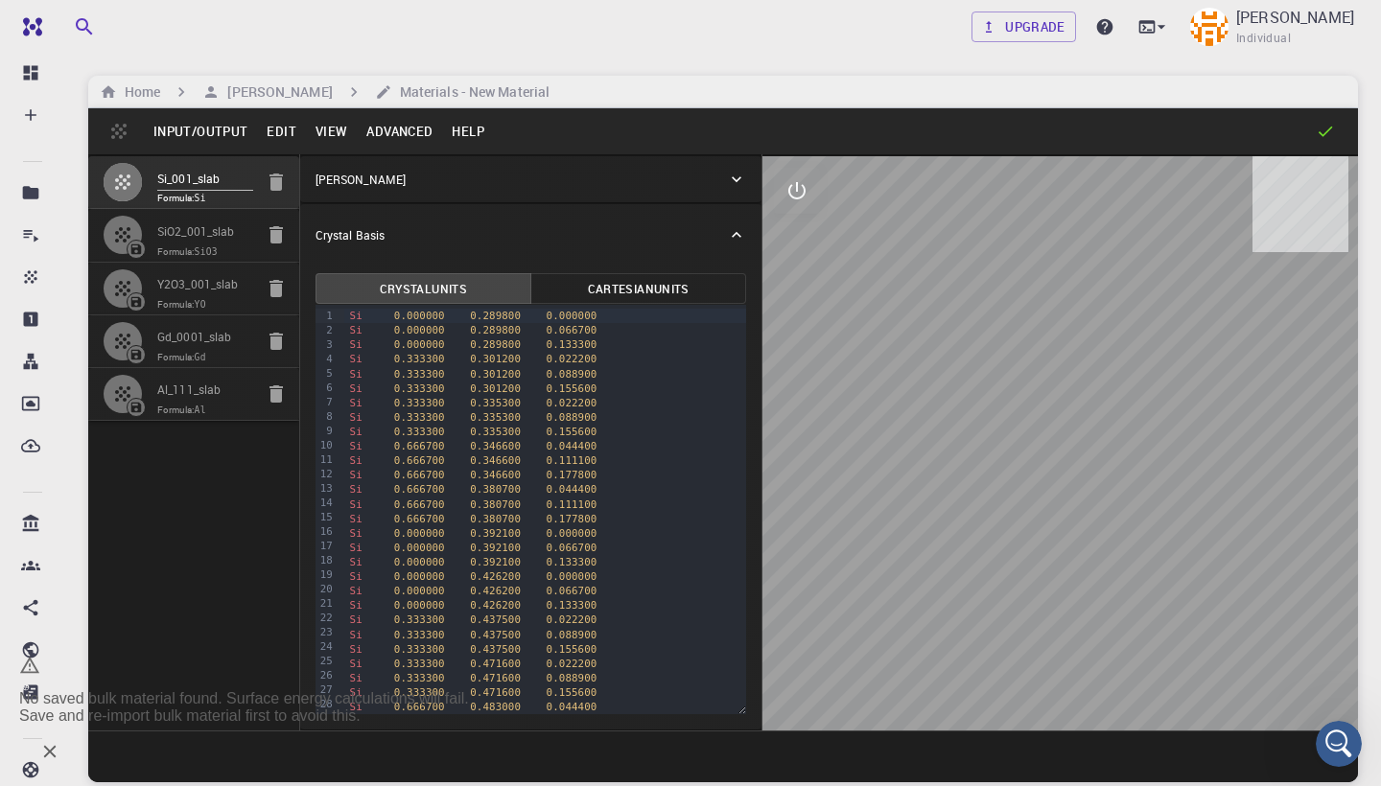
click at [464, 121] on button "Help" at bounding box center [468, 131] width 52 height 31
click at [394, 129] on div at bounding box center [690, 393] width 1381 height 786
click at [284, 130] on button "Edit" at bounding box center [281, 131] width 49 height 31
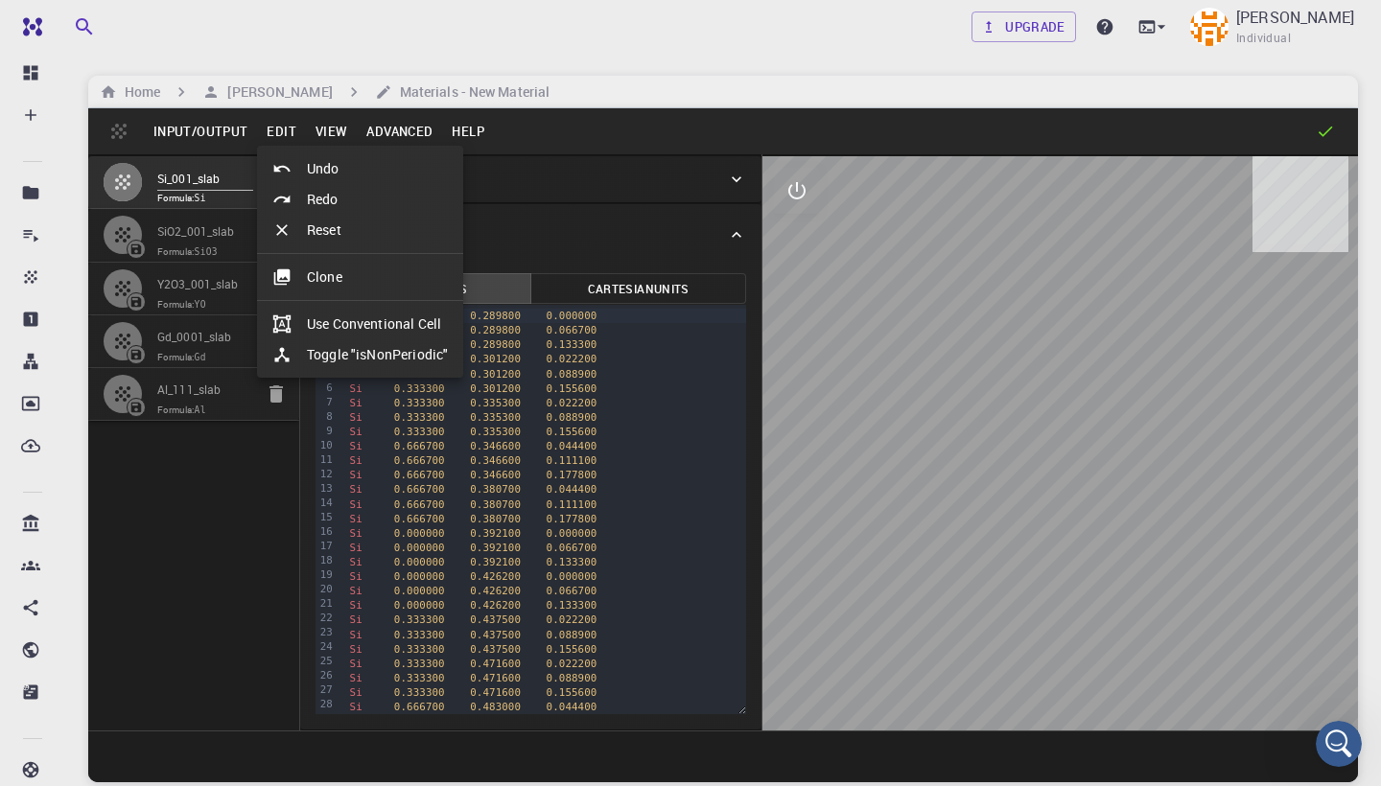
click at [209, 125] on div at bounding box center [690, 393] width 1381 height 786
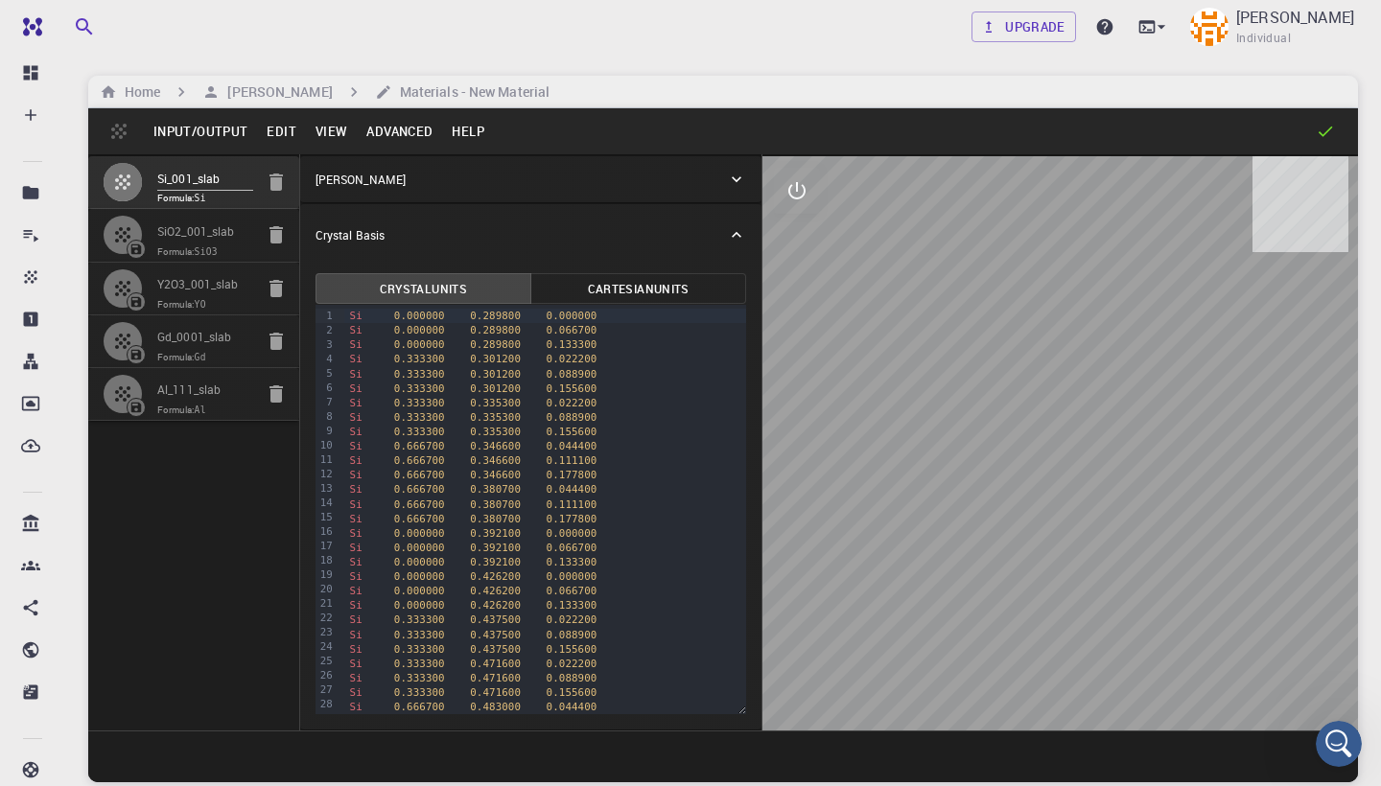
click at [285, 129] on button "Edit" at bounding box center [281, 131] width 49 height 31
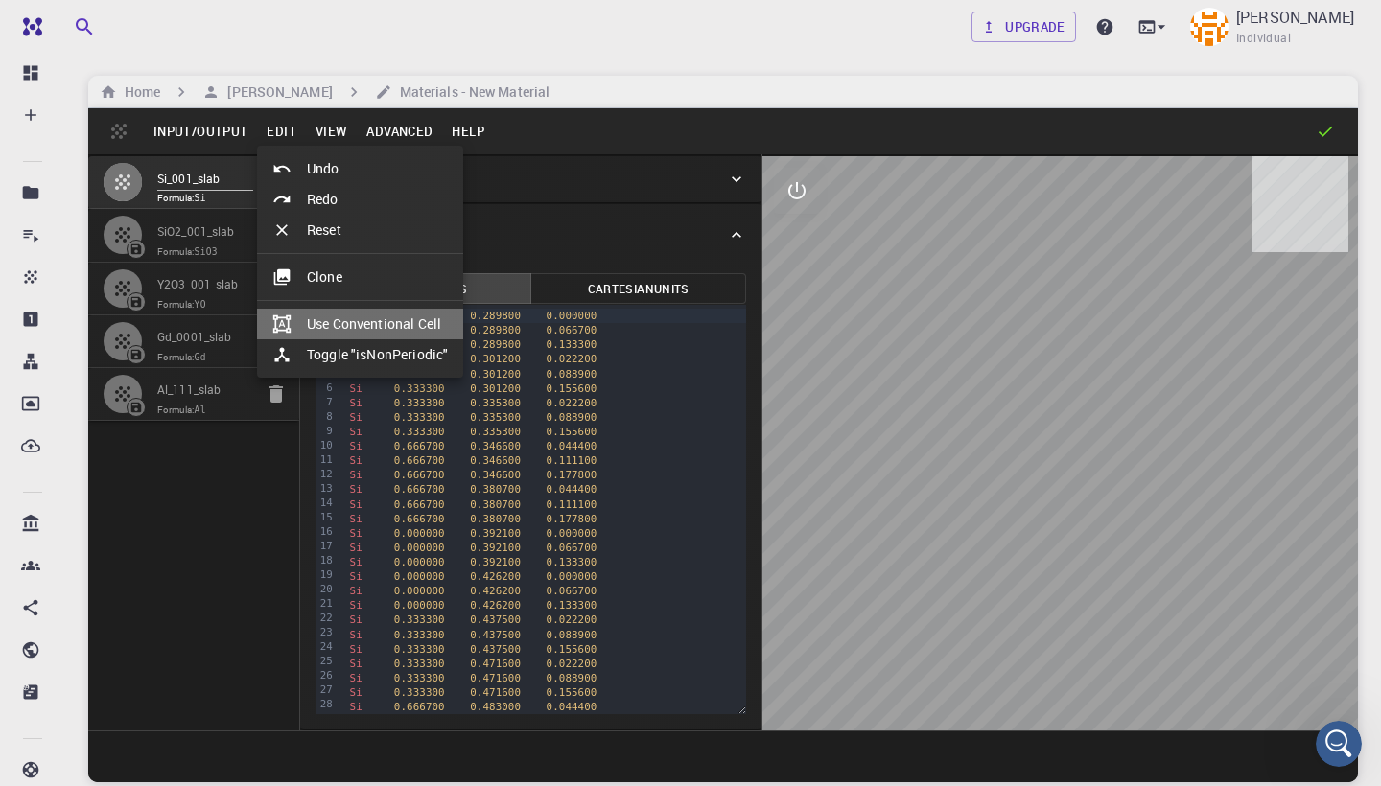
click at [351, 323] on li "Use Conventional Cell" at bounding box center [360, 324] width 206 height 31
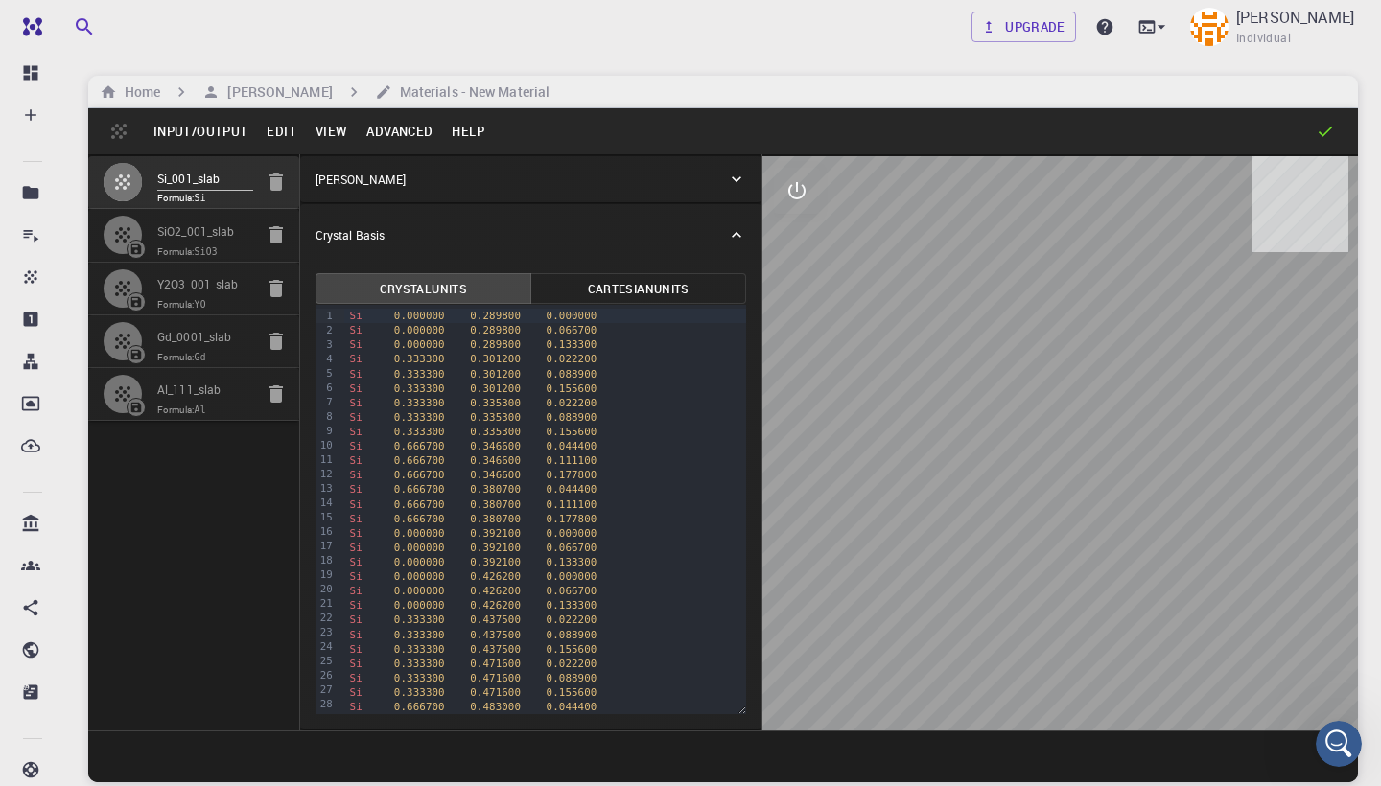
click at [292, 128] on button "Edit" at bounding box center [281, 131] width 49 height 31
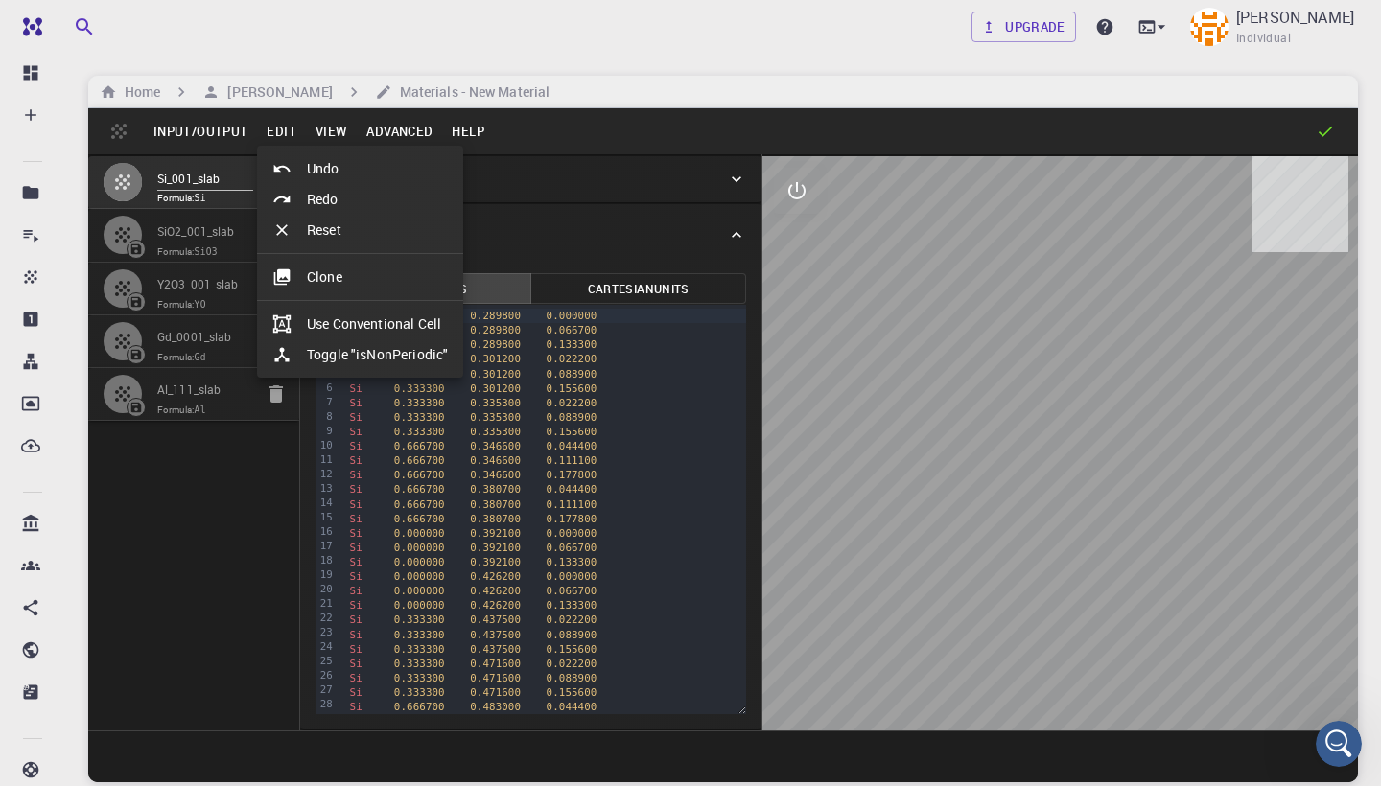
click at [376, 347] on li "Toggle "isNonPeriodic"" at bounding box center [360, 355] width 206 height 31
type input "CUB"
type input "61.143991692"
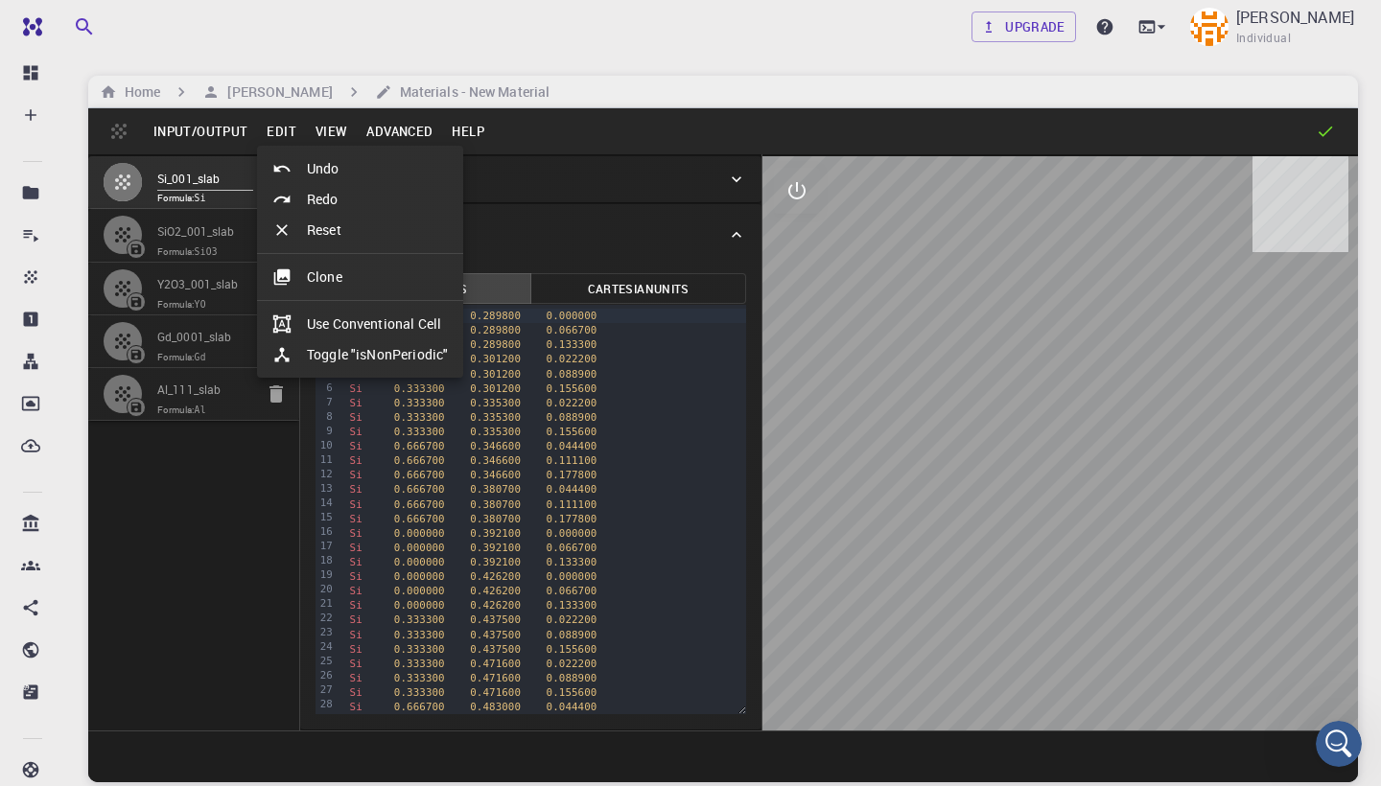
type input "90"
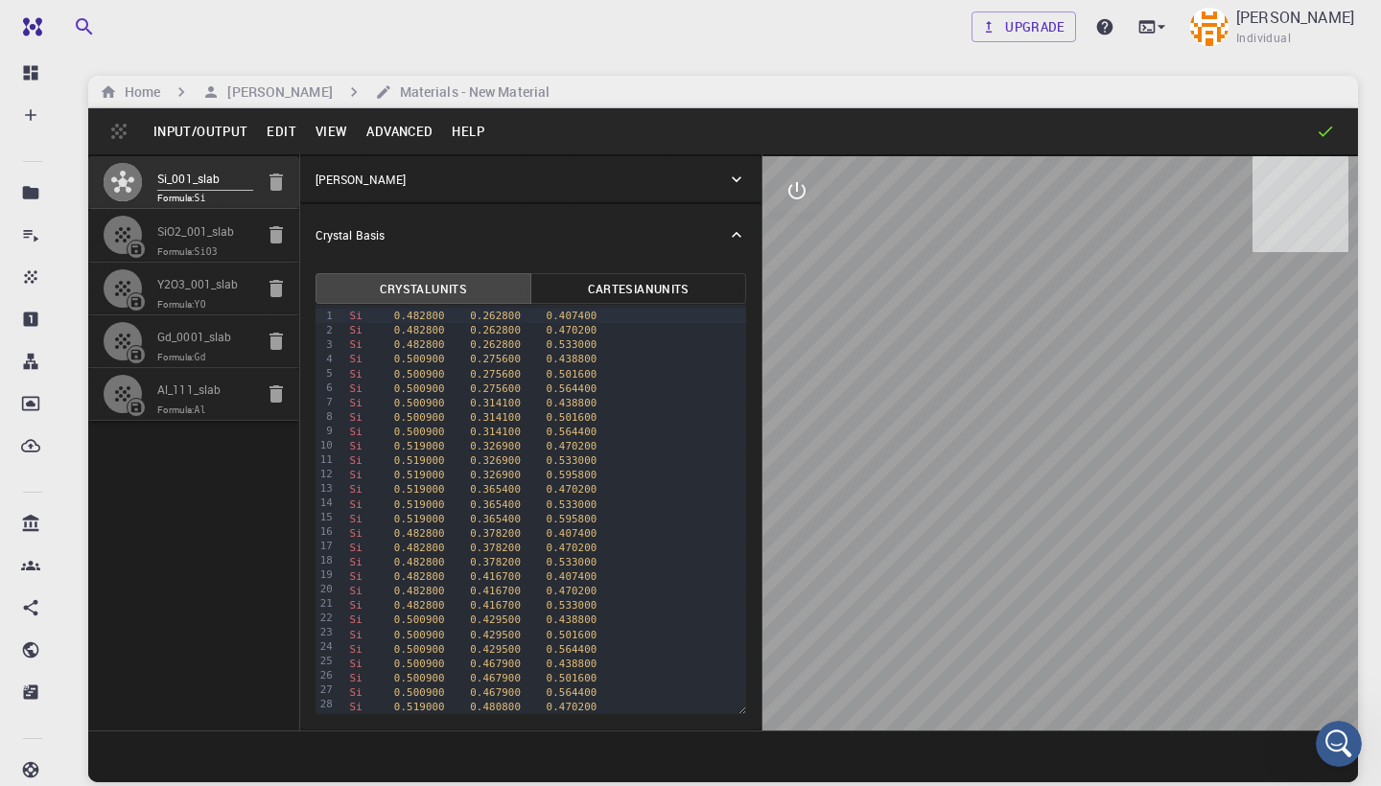
drag, startPoint x: 1050, startPoint y: 505, endPoint x: 1014, endPoint y: 459, distance: 58.7
click at [1014, 459] on div at bounding box center [1060, 443] width 596 height 574
click at [282, 129] on button "Edit" at bounding box center [281, 131] width 49 height 31
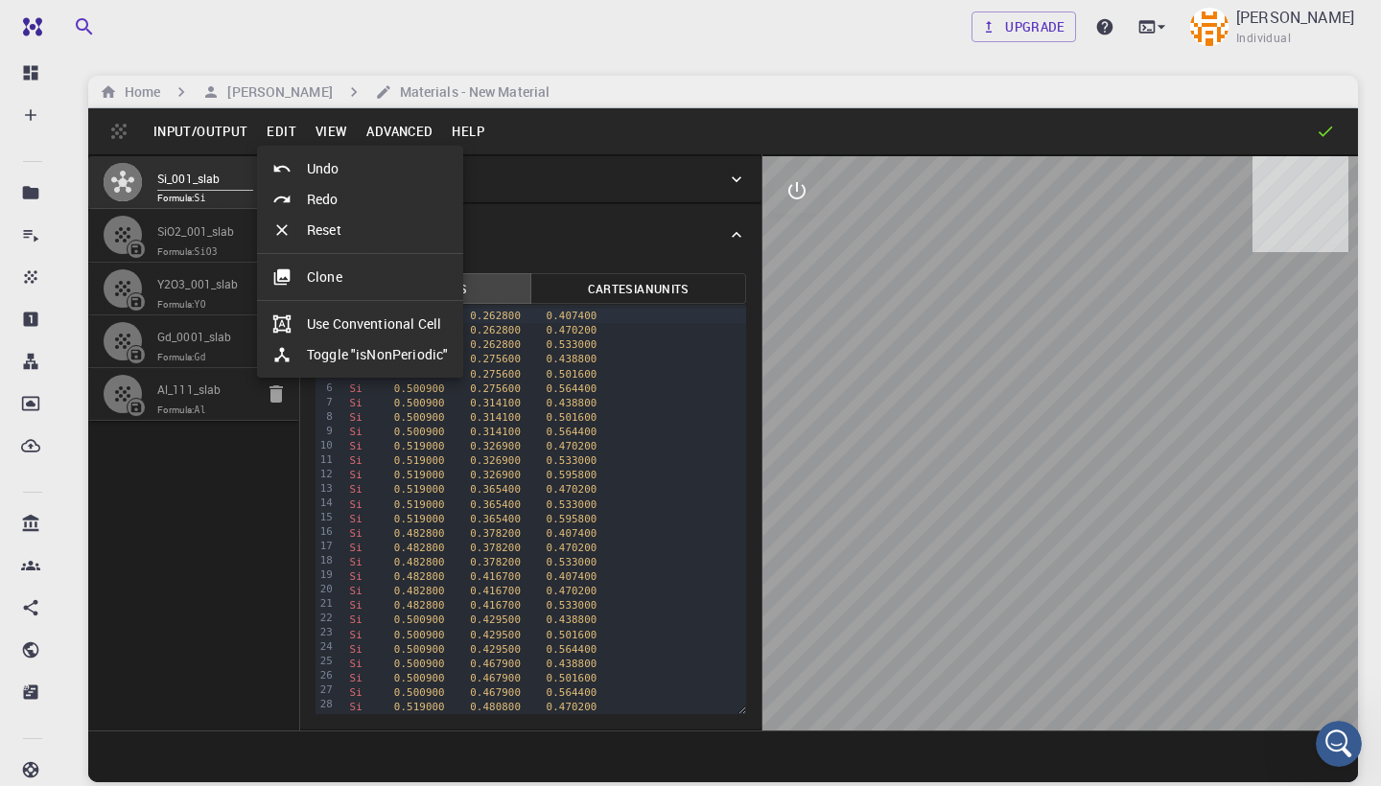
click at [377, 319] on li "Use Conventional Cell" at bounding box center [360, 324] width 206 height 31
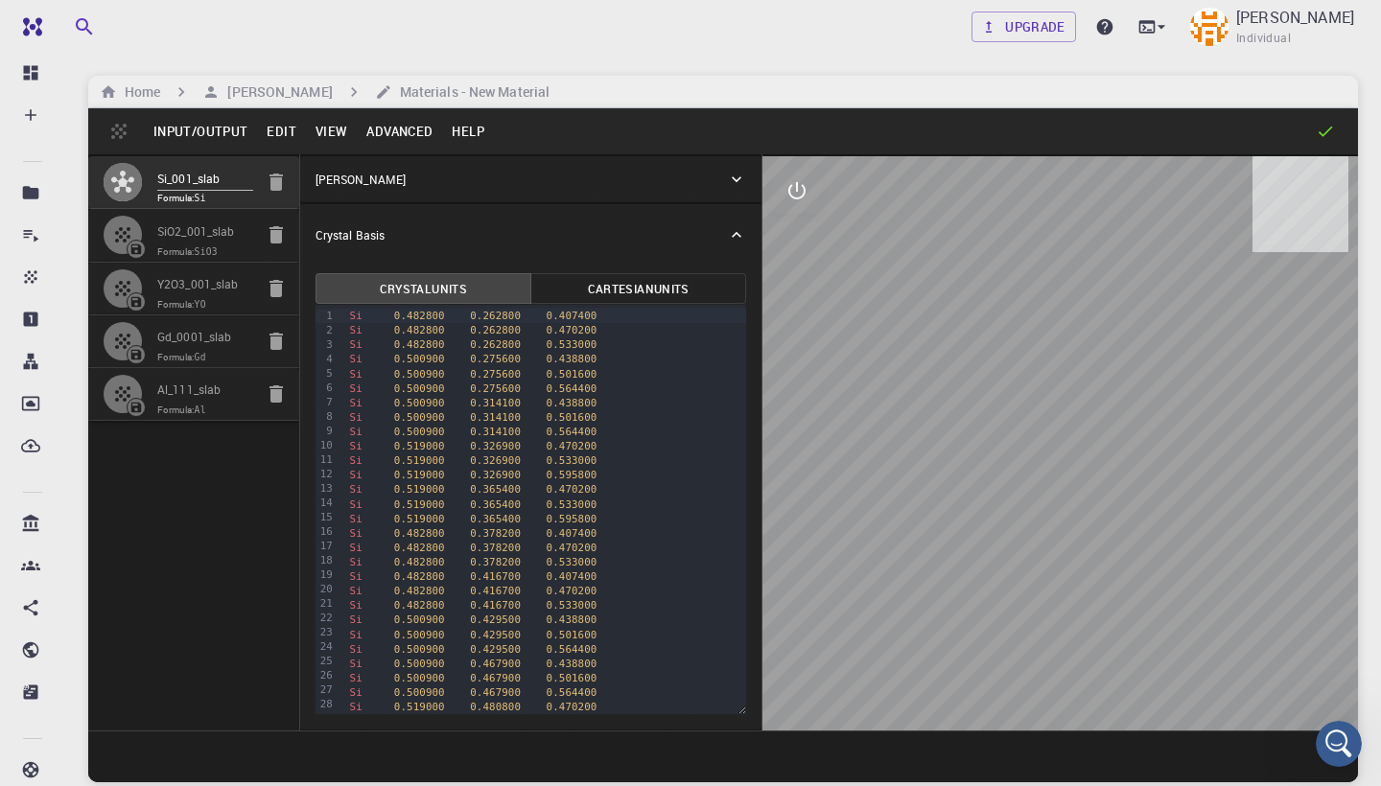
click at [270, 125] on button "Edit" at bounding box center [281, 131] width 49 height 31
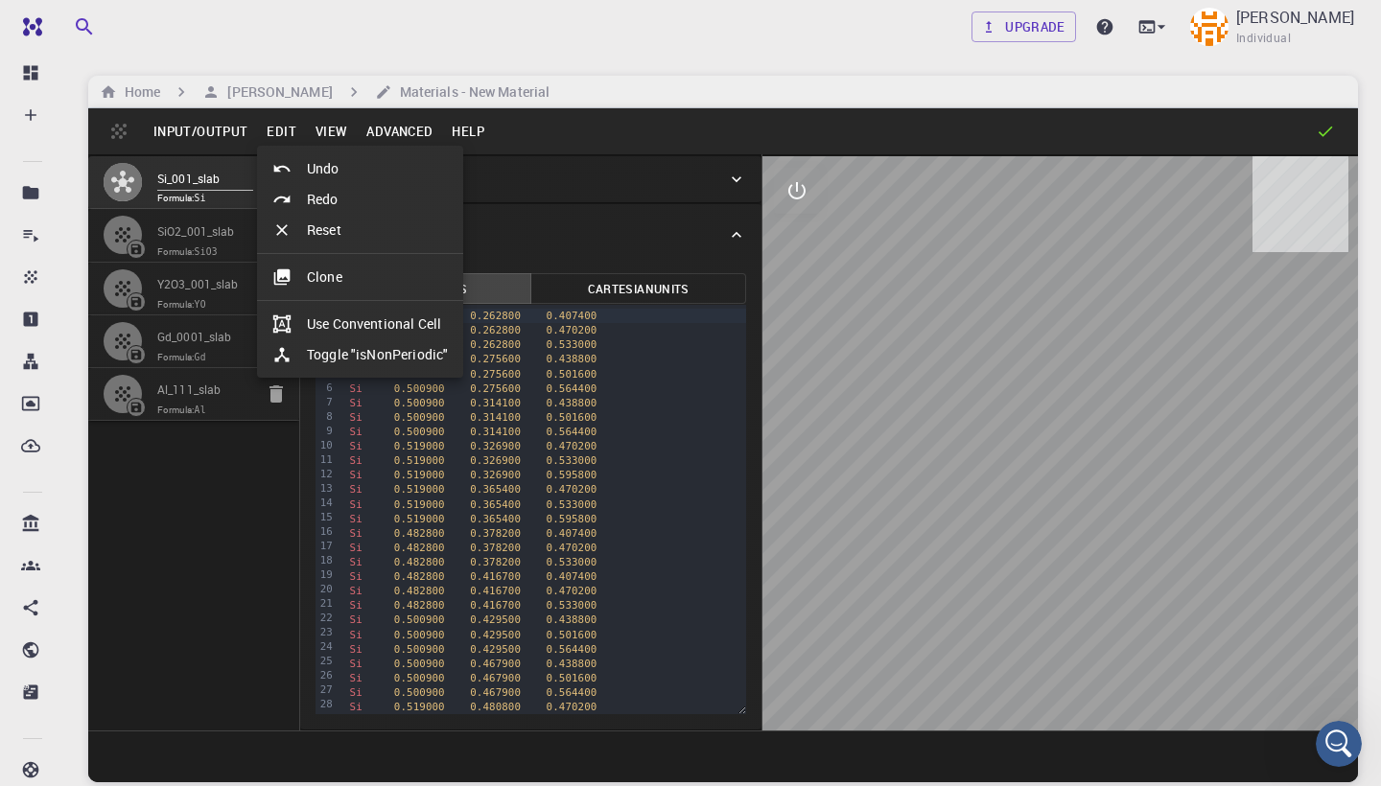
click at [324, 349] on li "Toggle "isNonPeriodic"" at bounding box center [360, 355] width 206 height 31
type input "61.143991756"
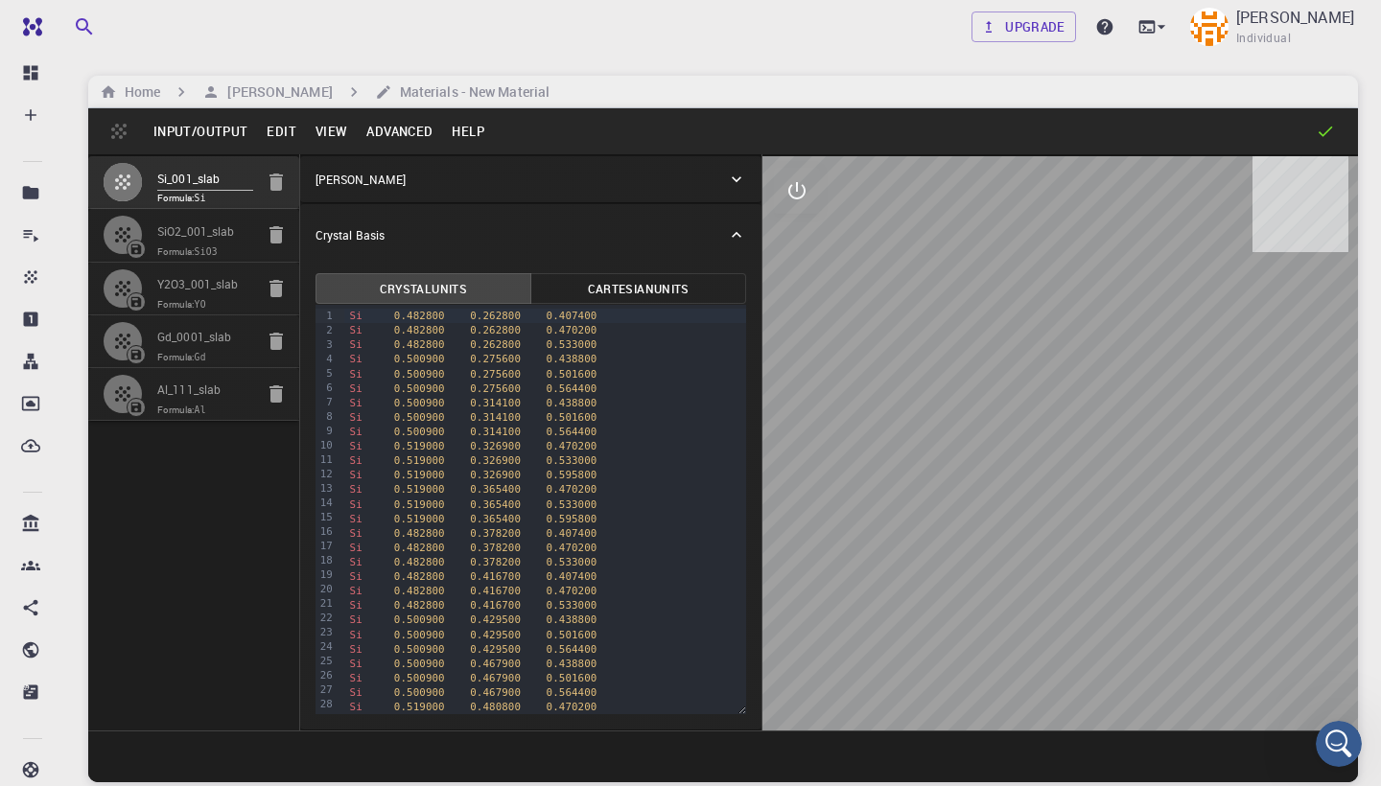
click at [297, 129] on button "Edit" at bounding box center [281, 131] width 49 height 31
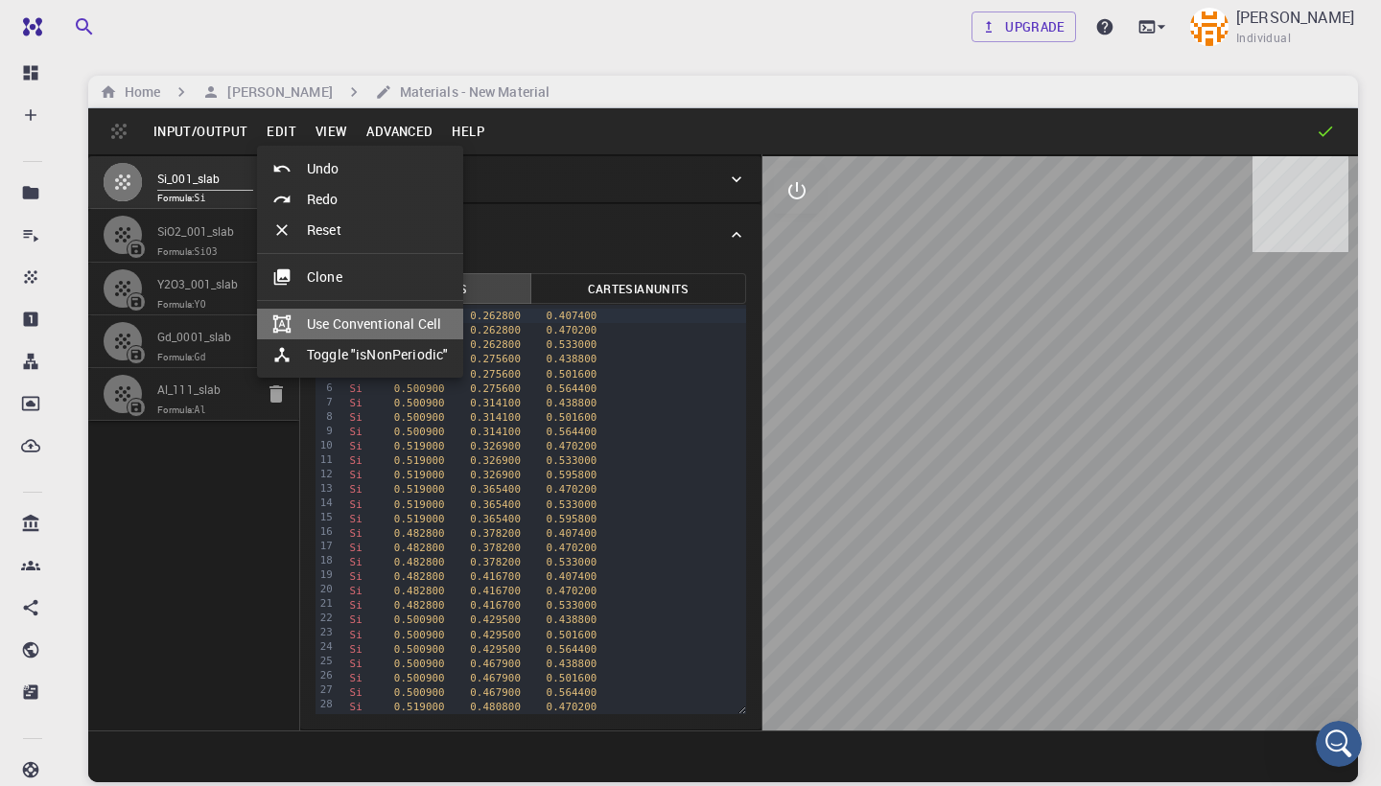
click at [349, 318] on li "Use Conventional Cell" at bounding box center [360, 324] width 206 height 31
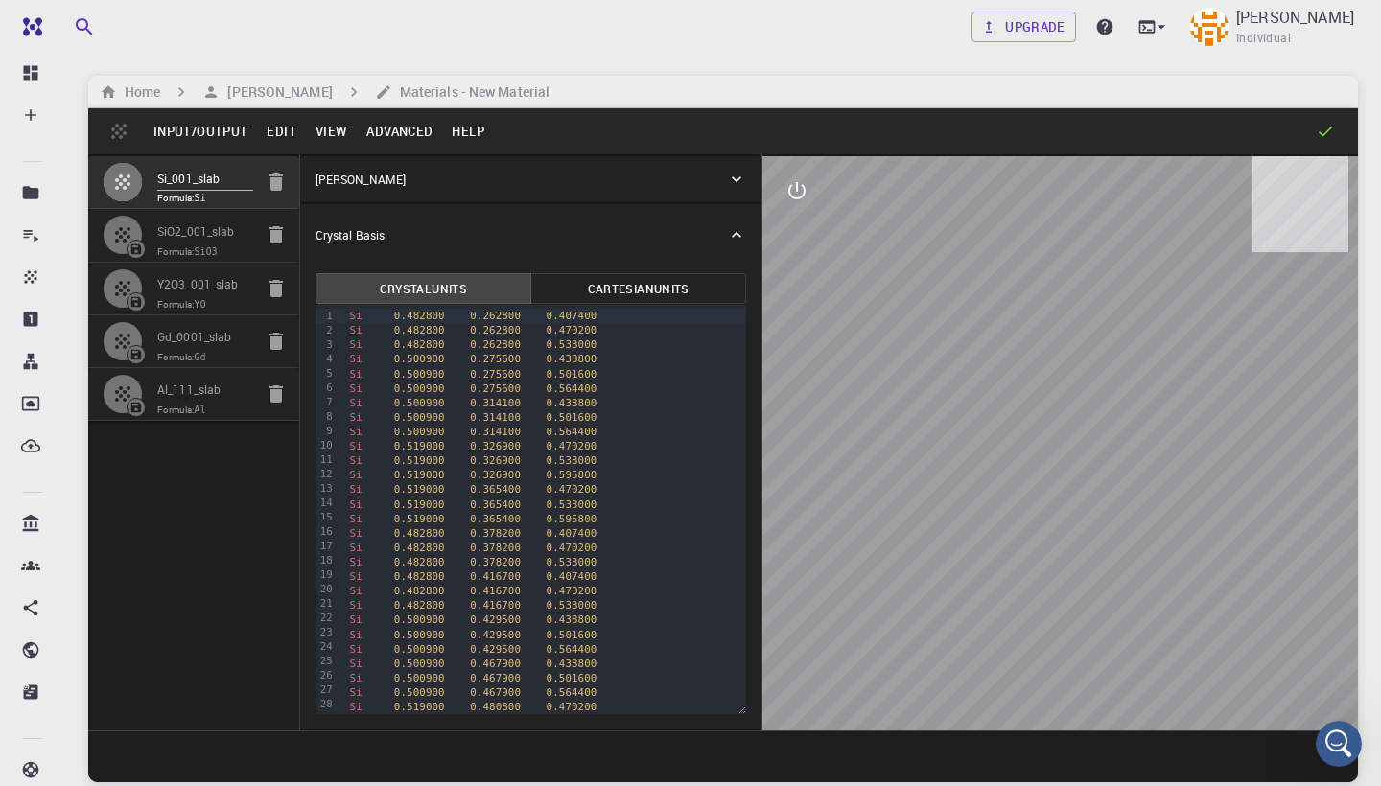
click at [338, 134] on button "View" at bounding box center [332, 131] width 52 height 31
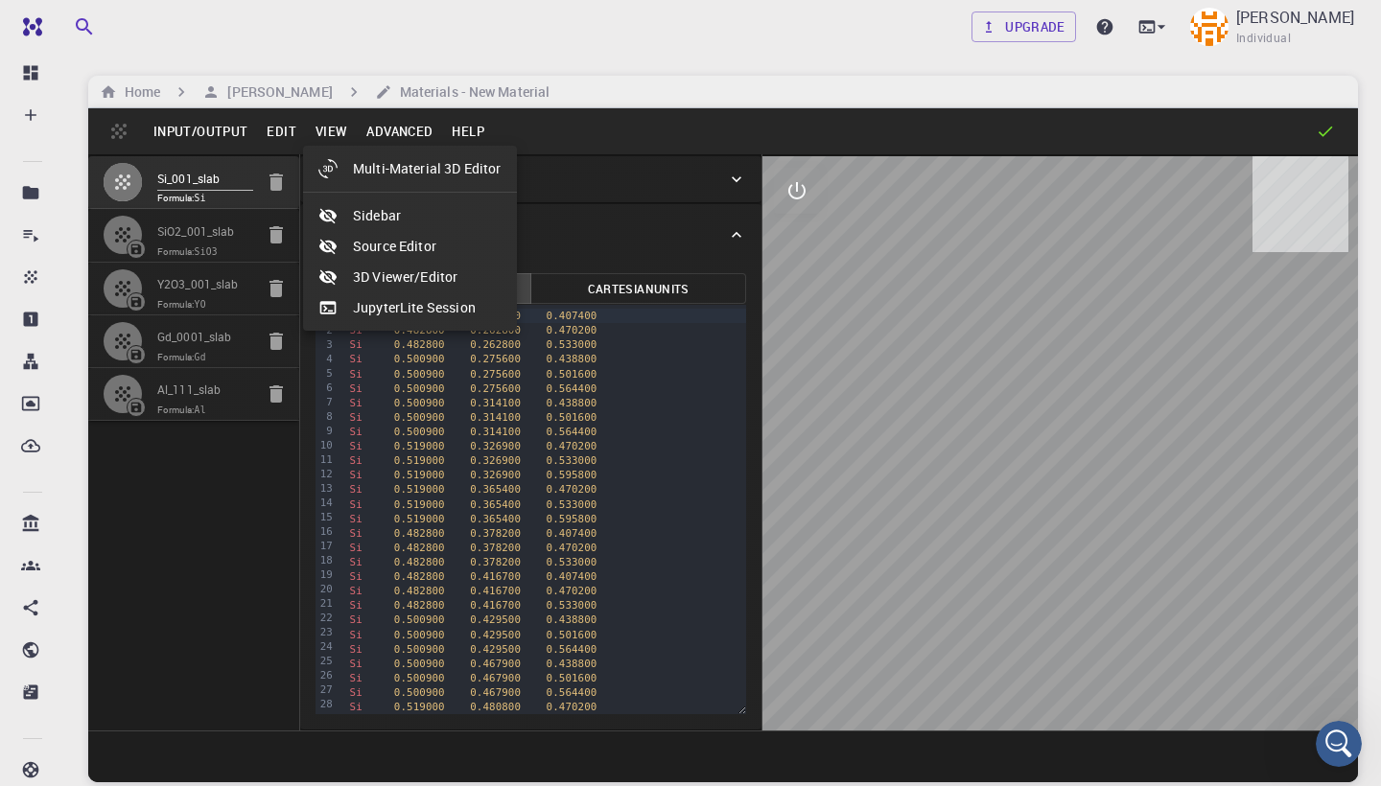
click at [401, 278] on li "3D Viewer/Editor" at bounding box center [410, 277] width 214 height 31
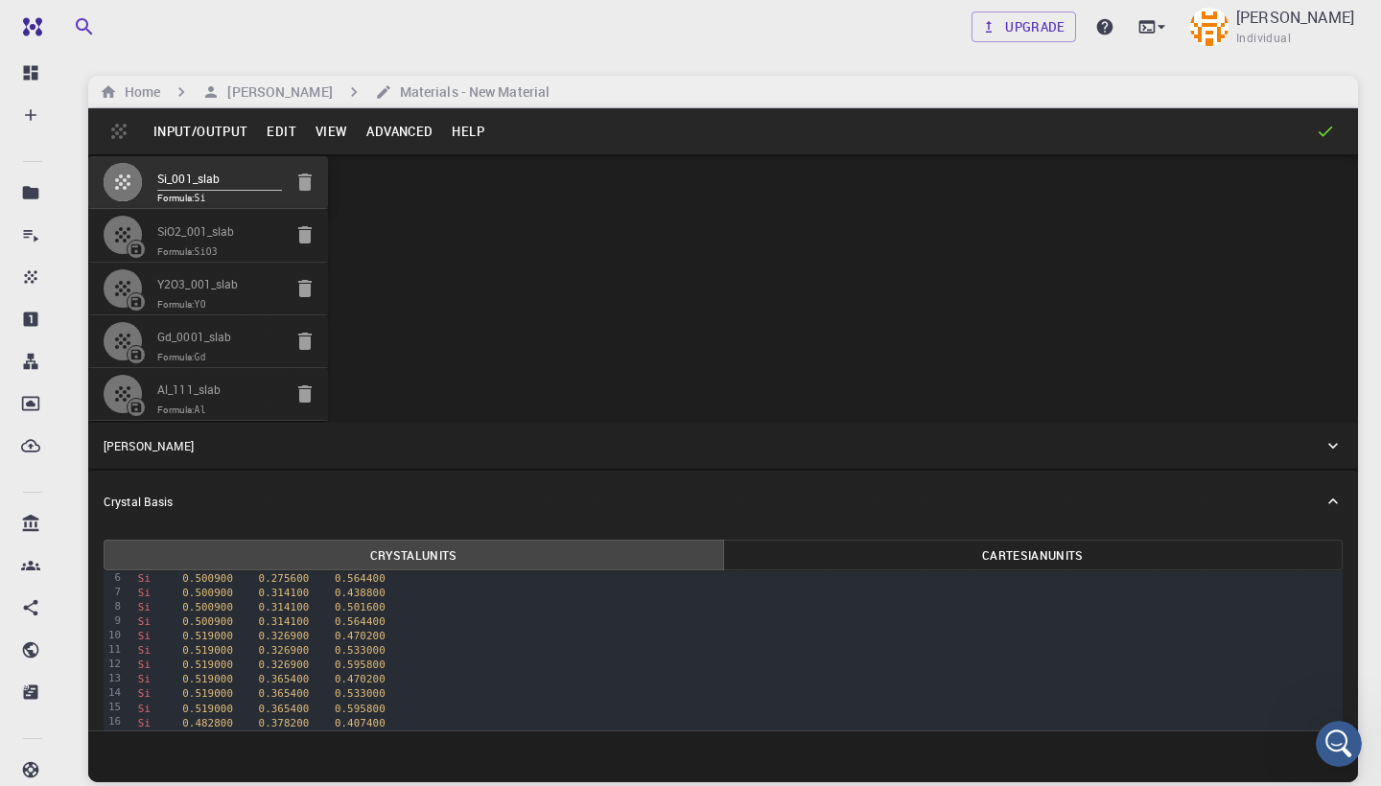
scroll to position [85, 0]
click at [676, 437] on div "[PERSON_NAME]" at bounding box center [714, 445] width 1220 height 17
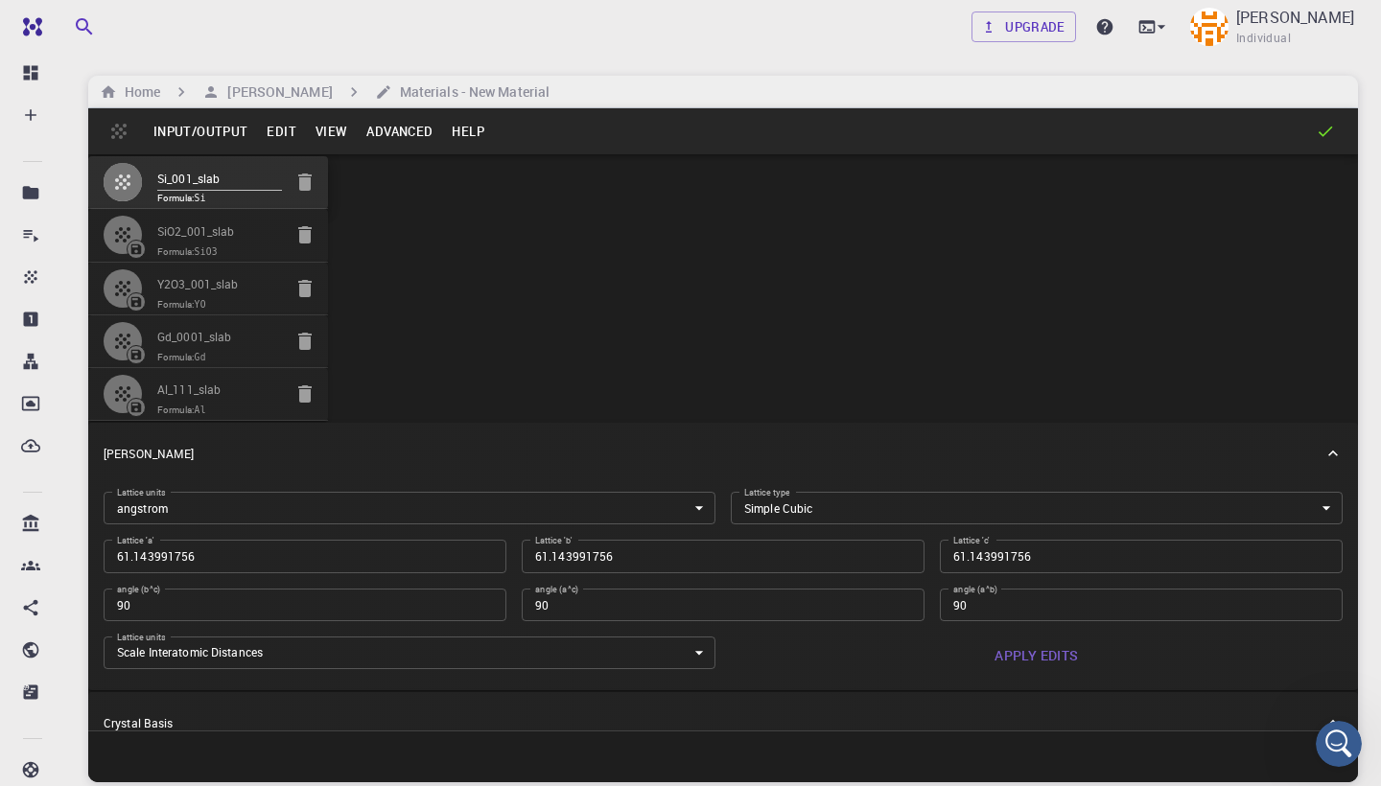
click at [676, 423] on div "[PERSON_NAME]" at bounding box center [723, 453] width 1270 height 61
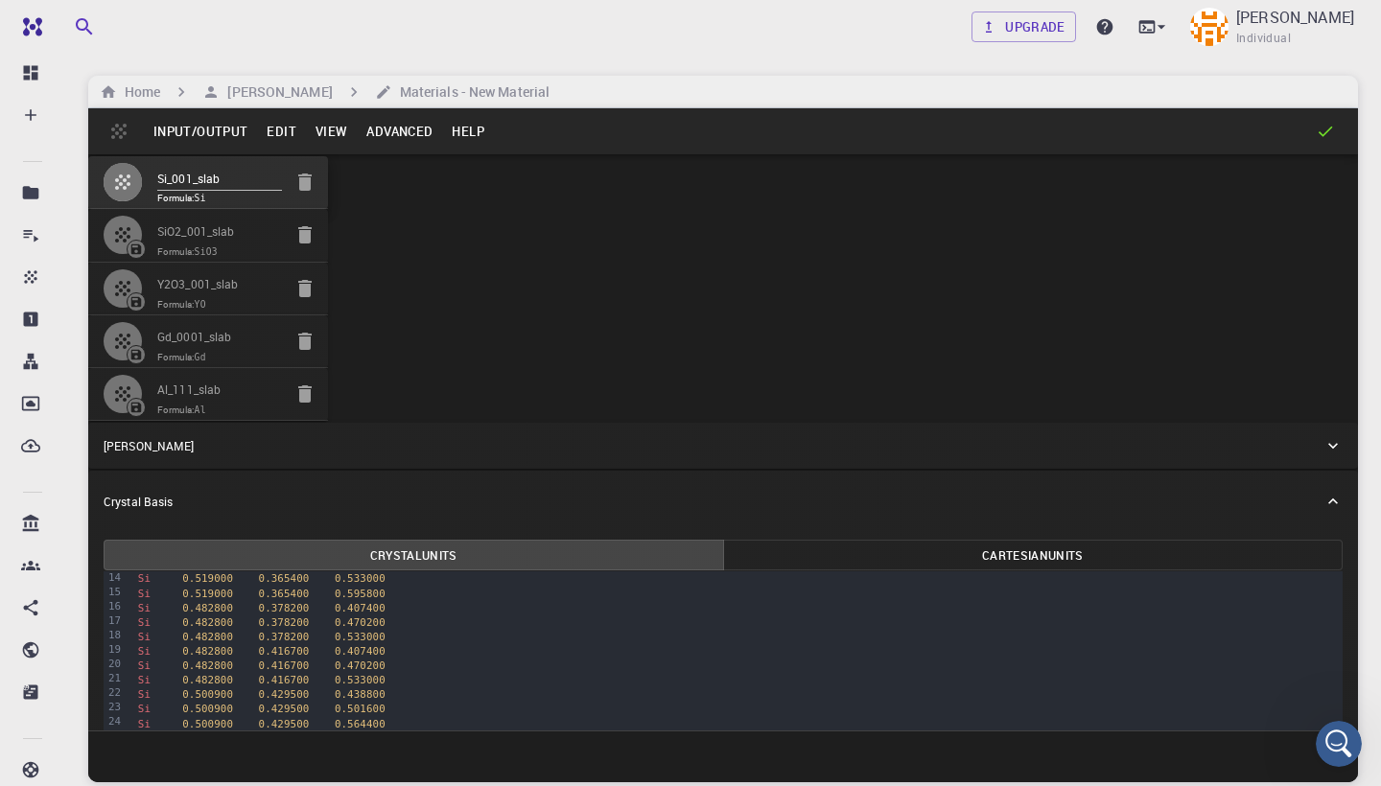
scroll to position [196, 0]
click at [333, 127] on button "View" at bounding box center [332, 131] width 52 height 31
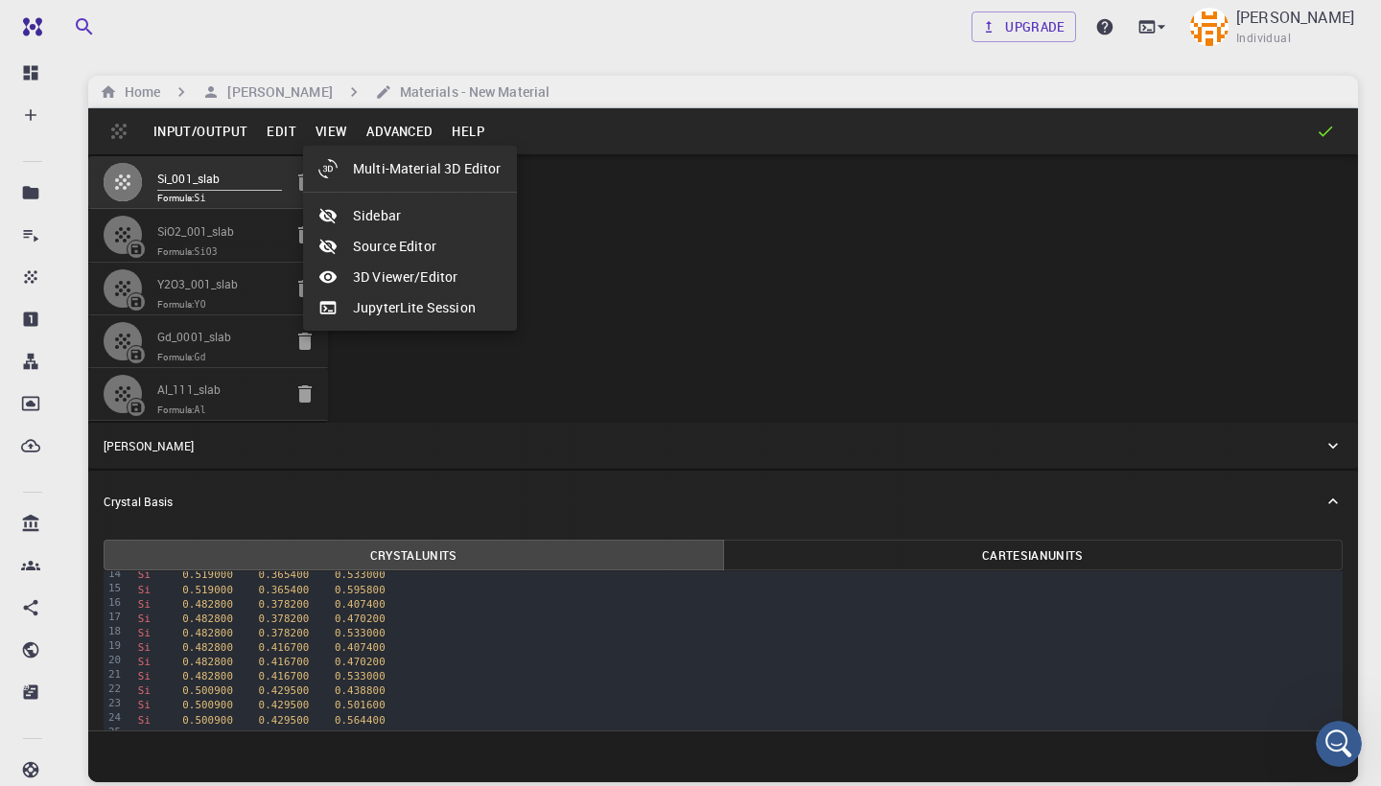
click at [399, 230] on ul "Multi-Material 3D Editor Sidebar Source Editor 3D Viewer/Editor JupyterLite Ses…" at bounding box center [410, 238] width 214 height 185
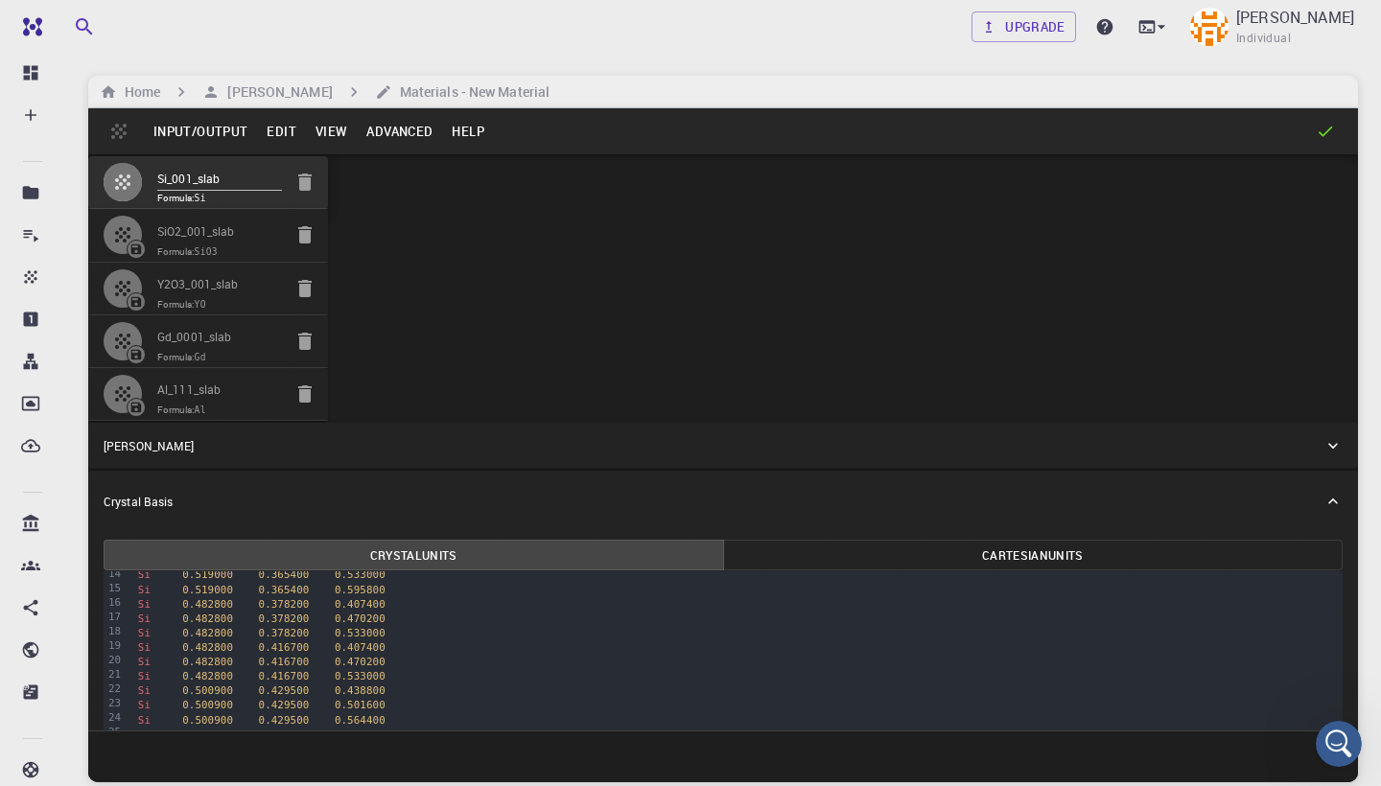
click at [328, 123] on button "View" at bounding box center [332, 131] width 52 height 31
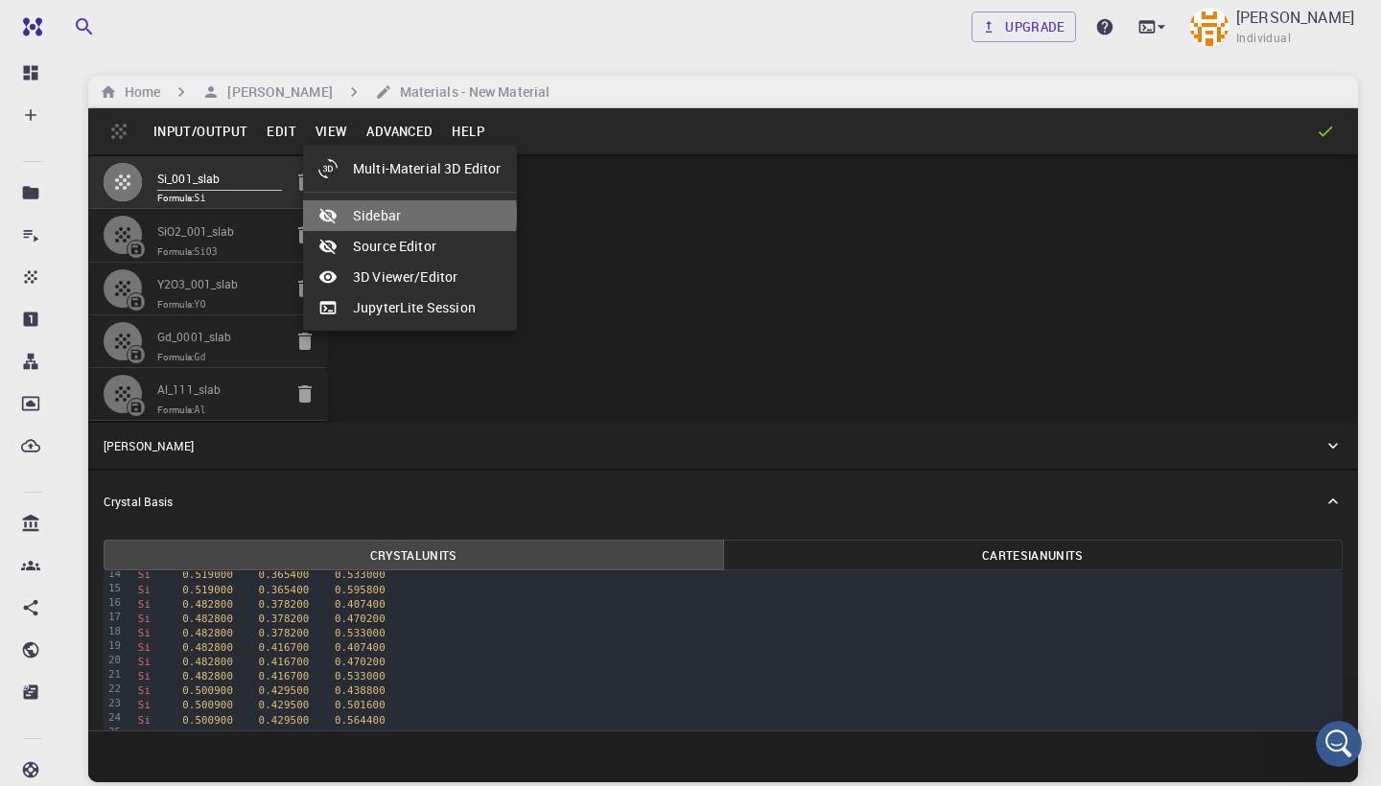
click at [373, 215] on li "Sidebar" at bounding box center [410, 215] width 214 height 31
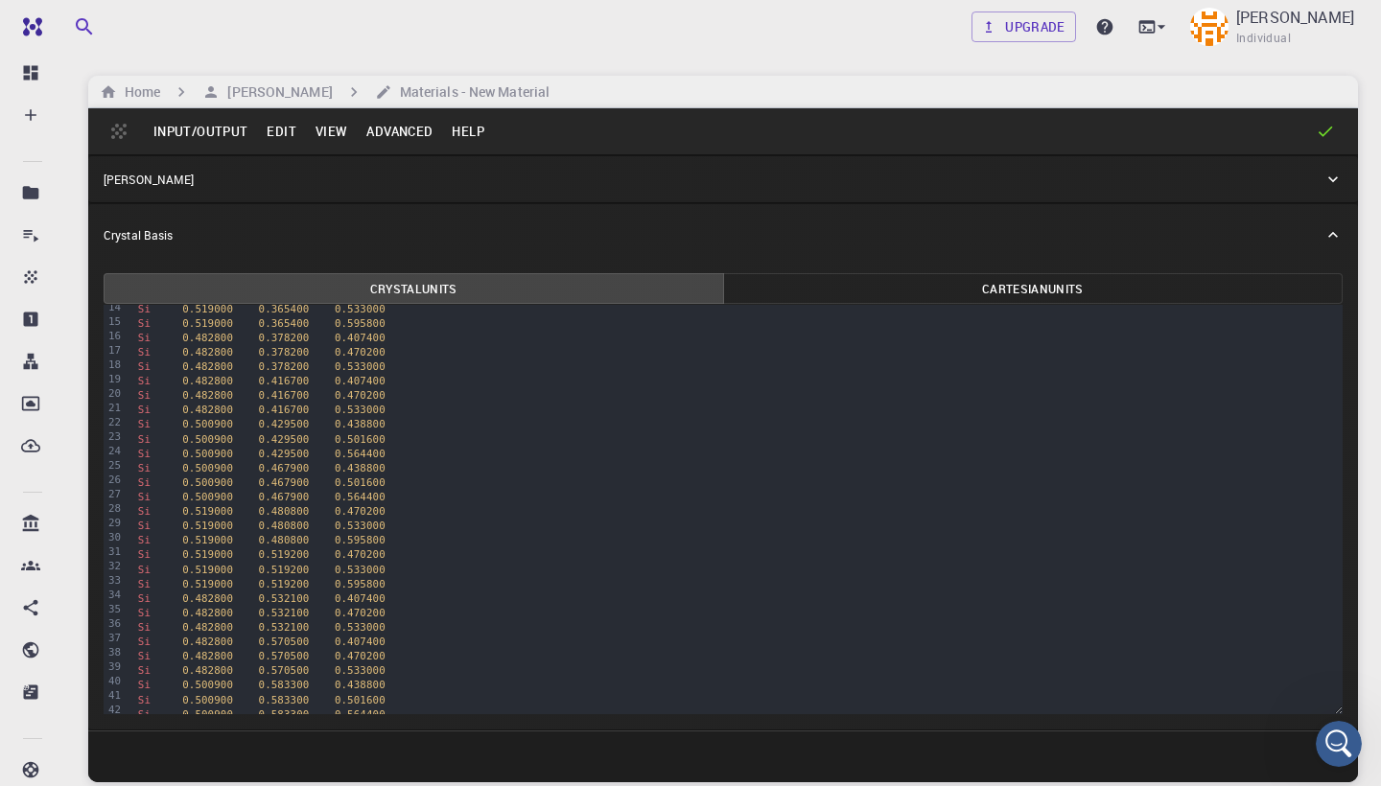
click at [329, 126] on button "View" at bounding box center [332, 131] width 52 height 31
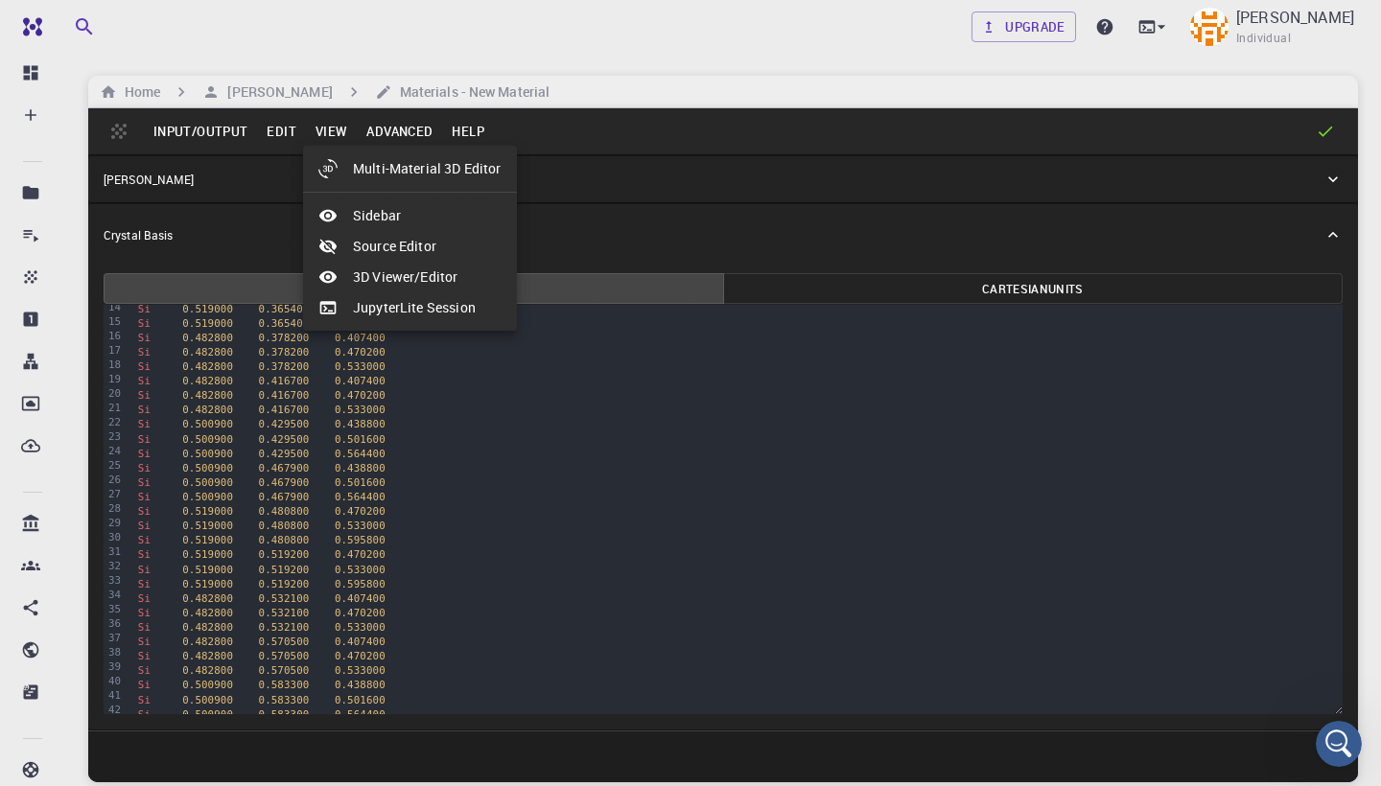
click at [383, 246] on li "Source Editor" at bounding box center [410, 246] width 214 height 31
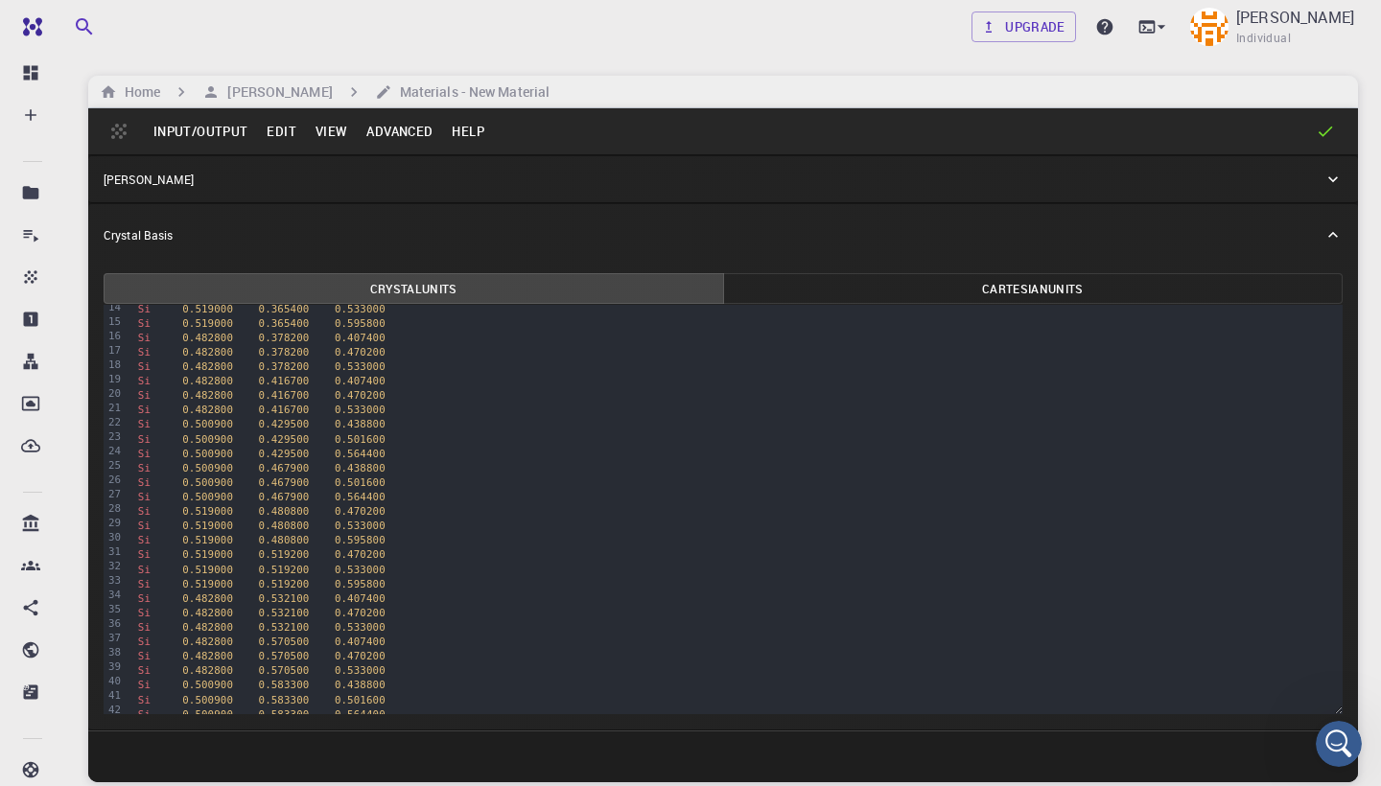
click at [325, 131] on button "View" at bounding box center [332, 131] width 52 height 31
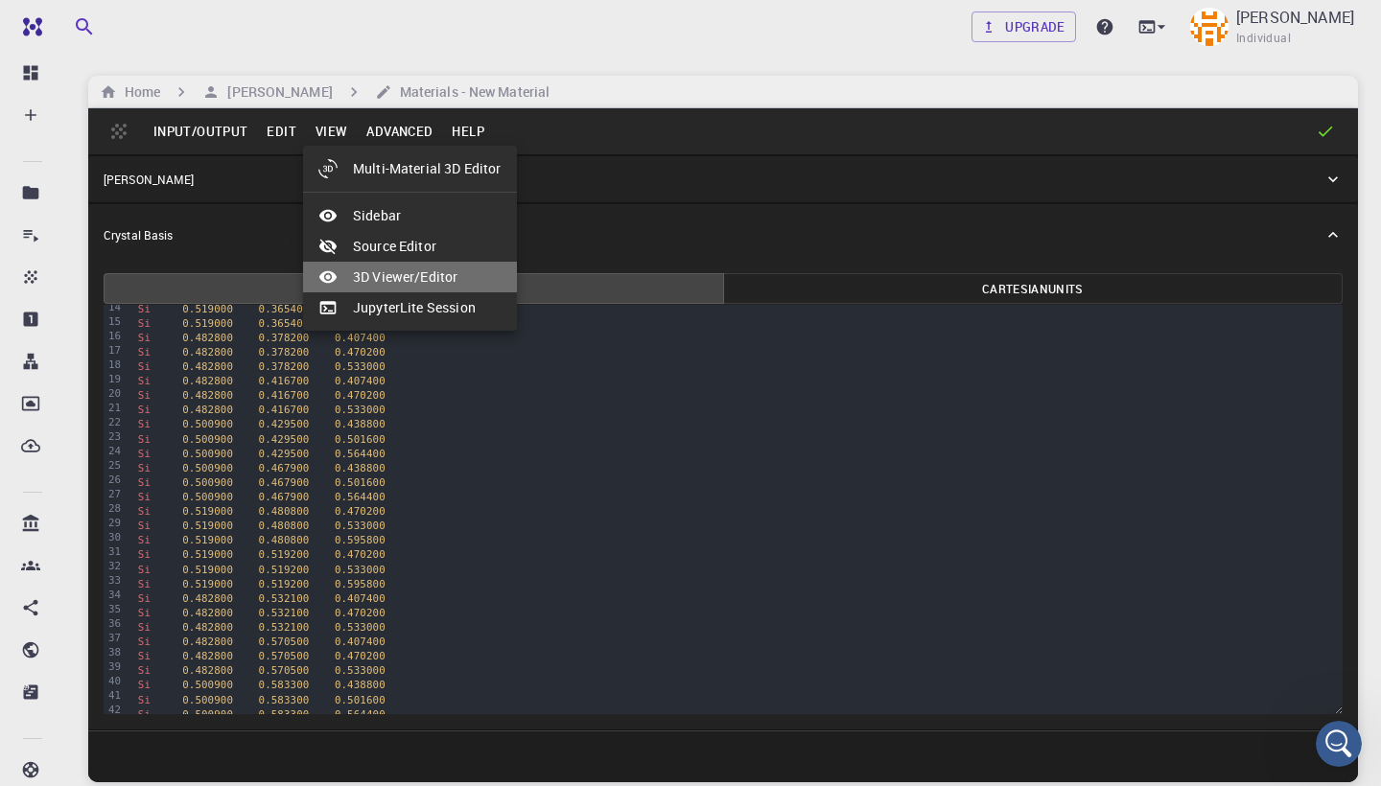
click at [396, 265] on li "3D Viewer/Editor" at bounding box center [410, 277] width 214 height 31
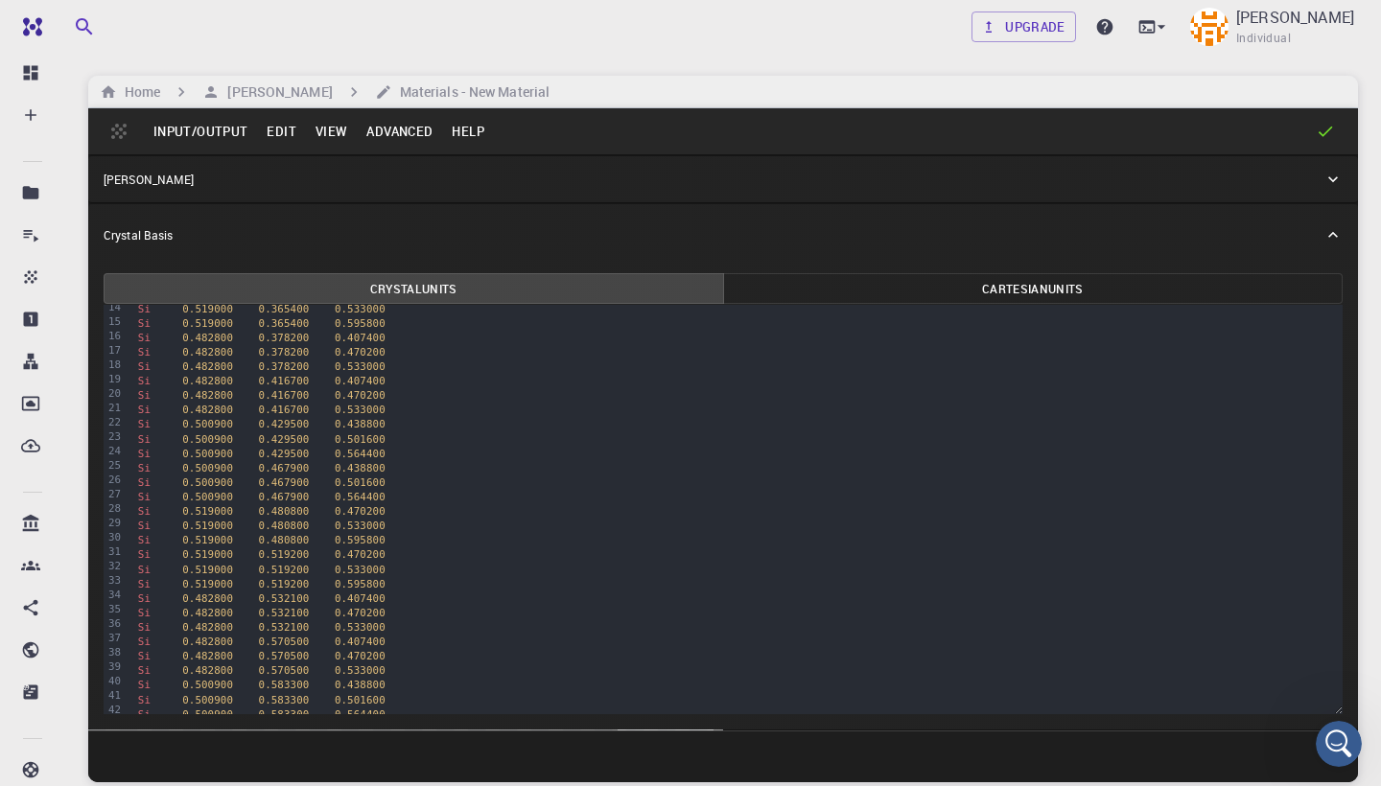
drag, startPoint x: 979, startPoint y: 362, endPoint x: 927, endPoint y: 312, distance: 71.9
click at [131, 756] on icon "interactive" at bounding box center [122, 764] width 17 height 17
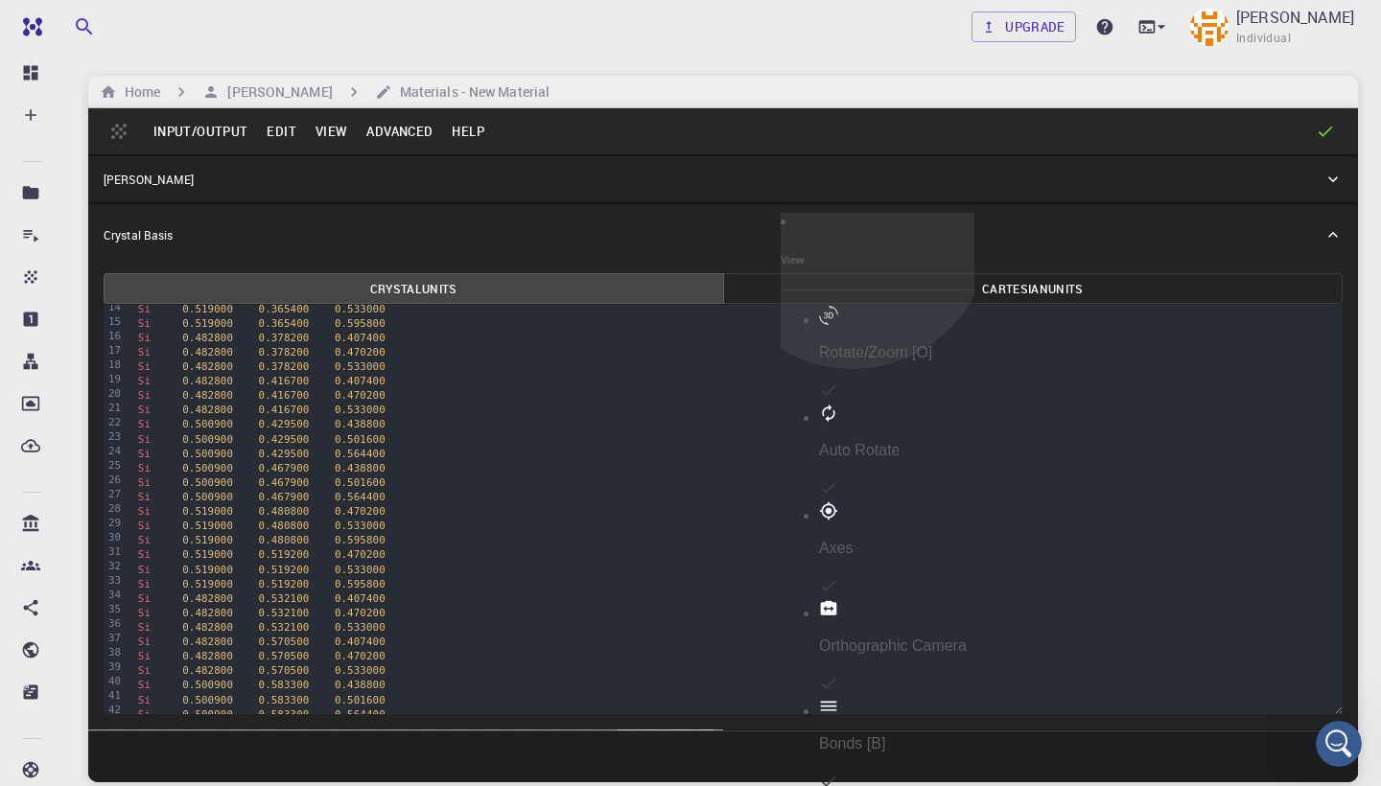
click at [860, 344] on p "Rotate/Zoom [O]" at bounding box center [896, 352] width 155 height 17
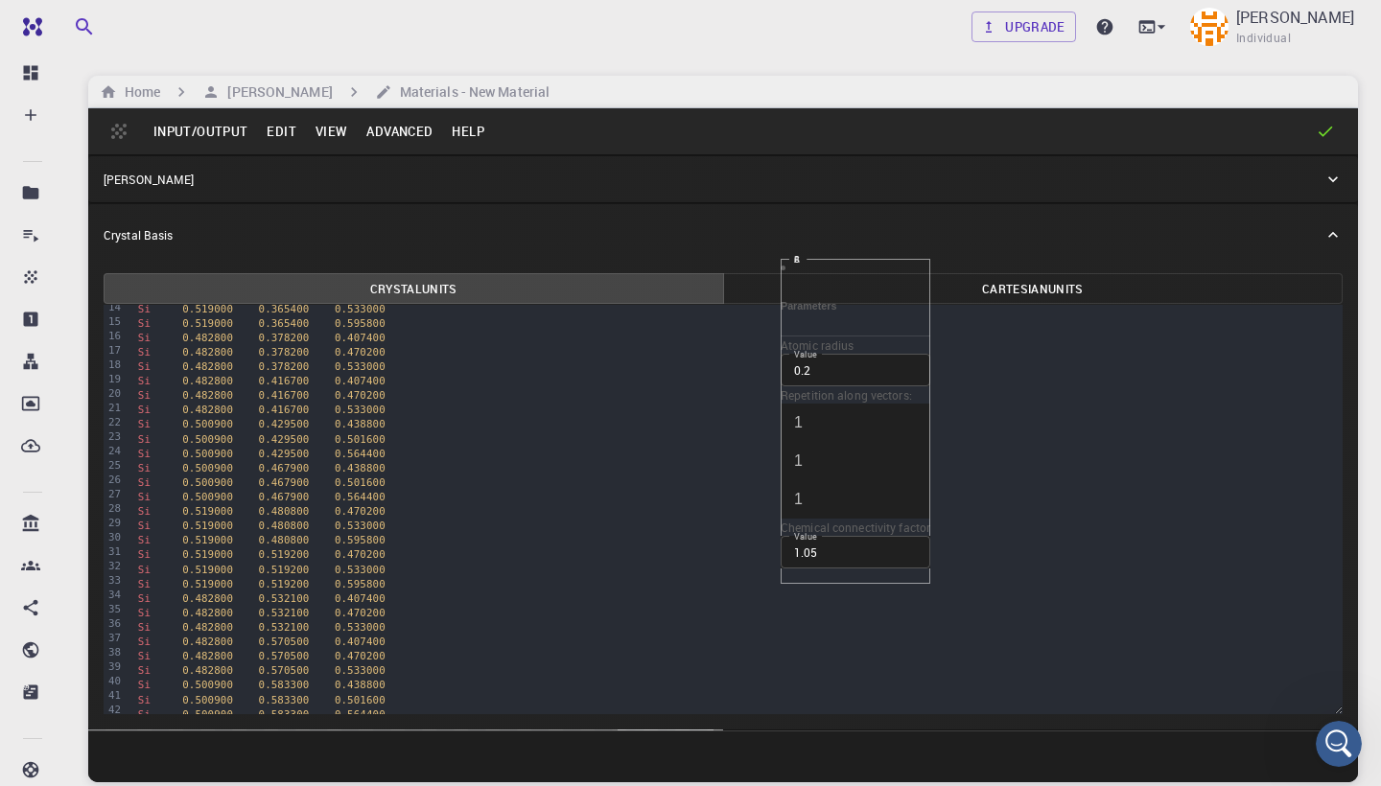
click at [231, 118] on button "Input/Output" at bounding box center [200, 131] width 113 height 31
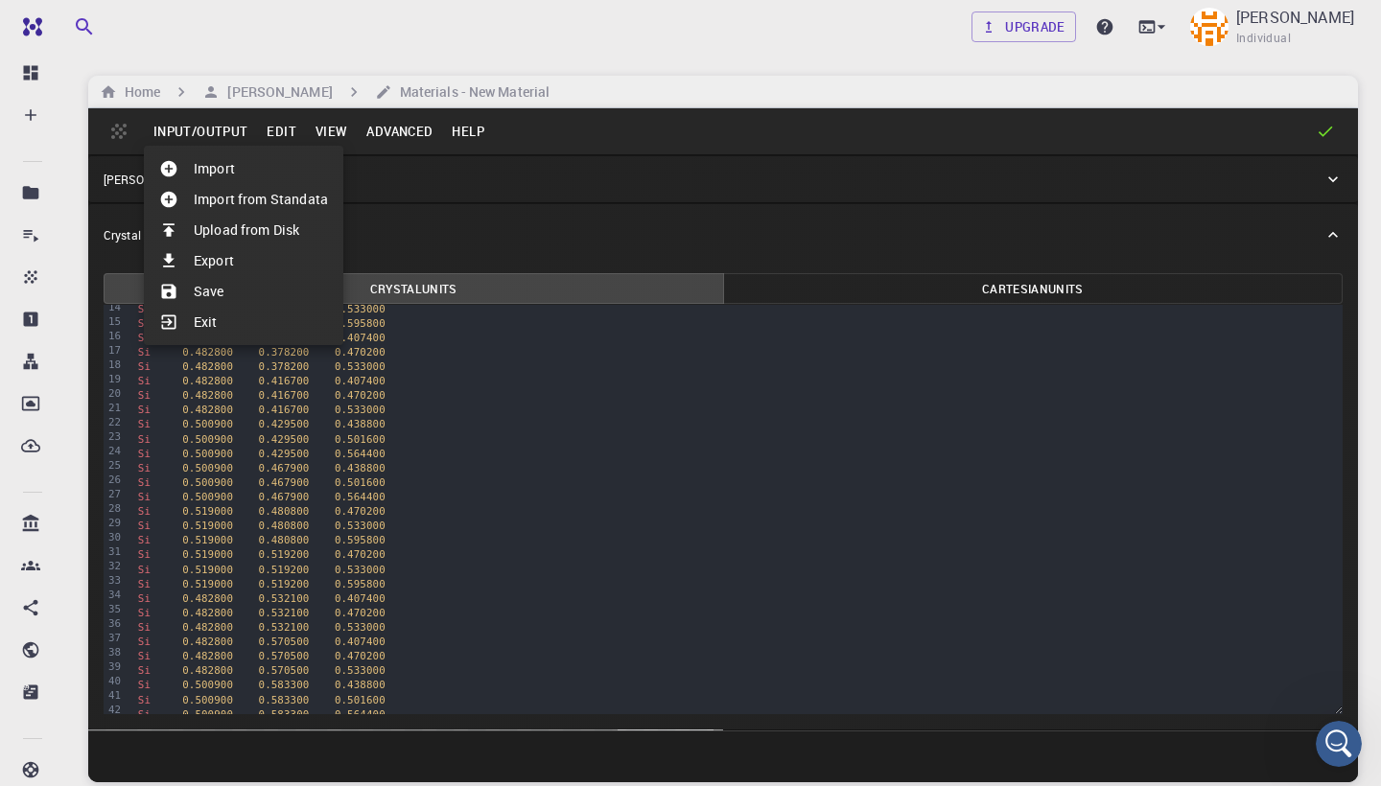
click at [231, 118] on div at bounding box center [690, 393] width 1381 height 786
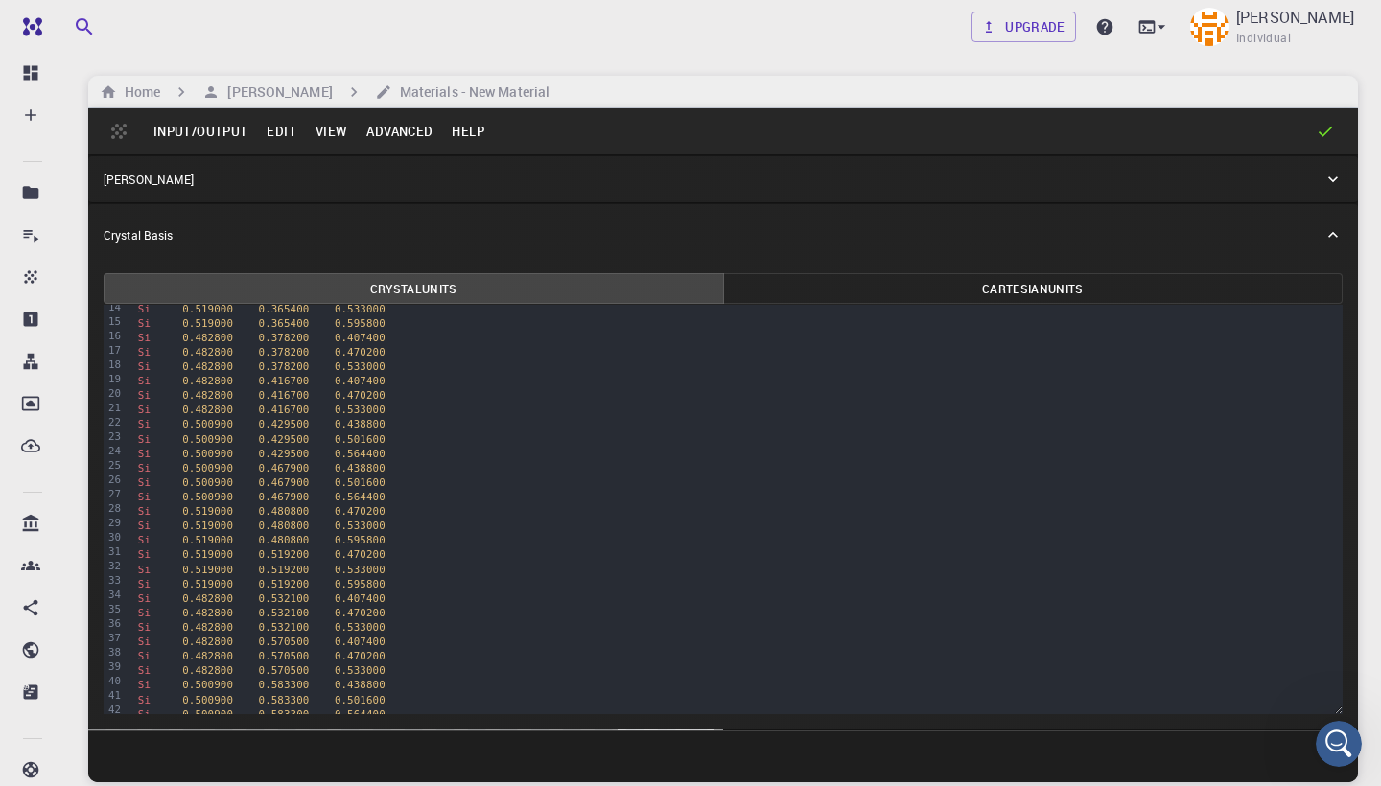
click at [349, 129] on button "View" at bounding box center [332, 131] width 52 height 31
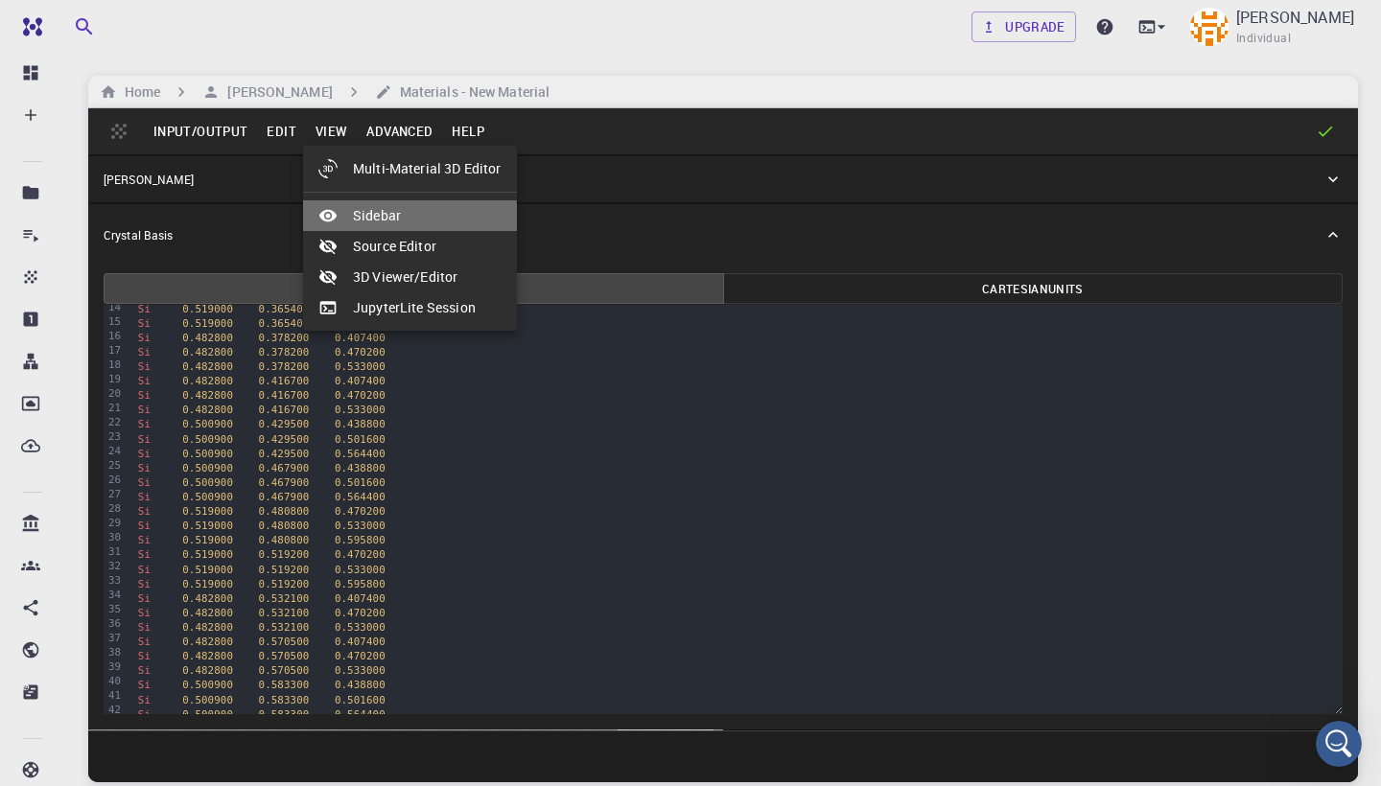
click at [394, 219] on li "Sidebar" at bounding box center [410, 215] width 214 height 31
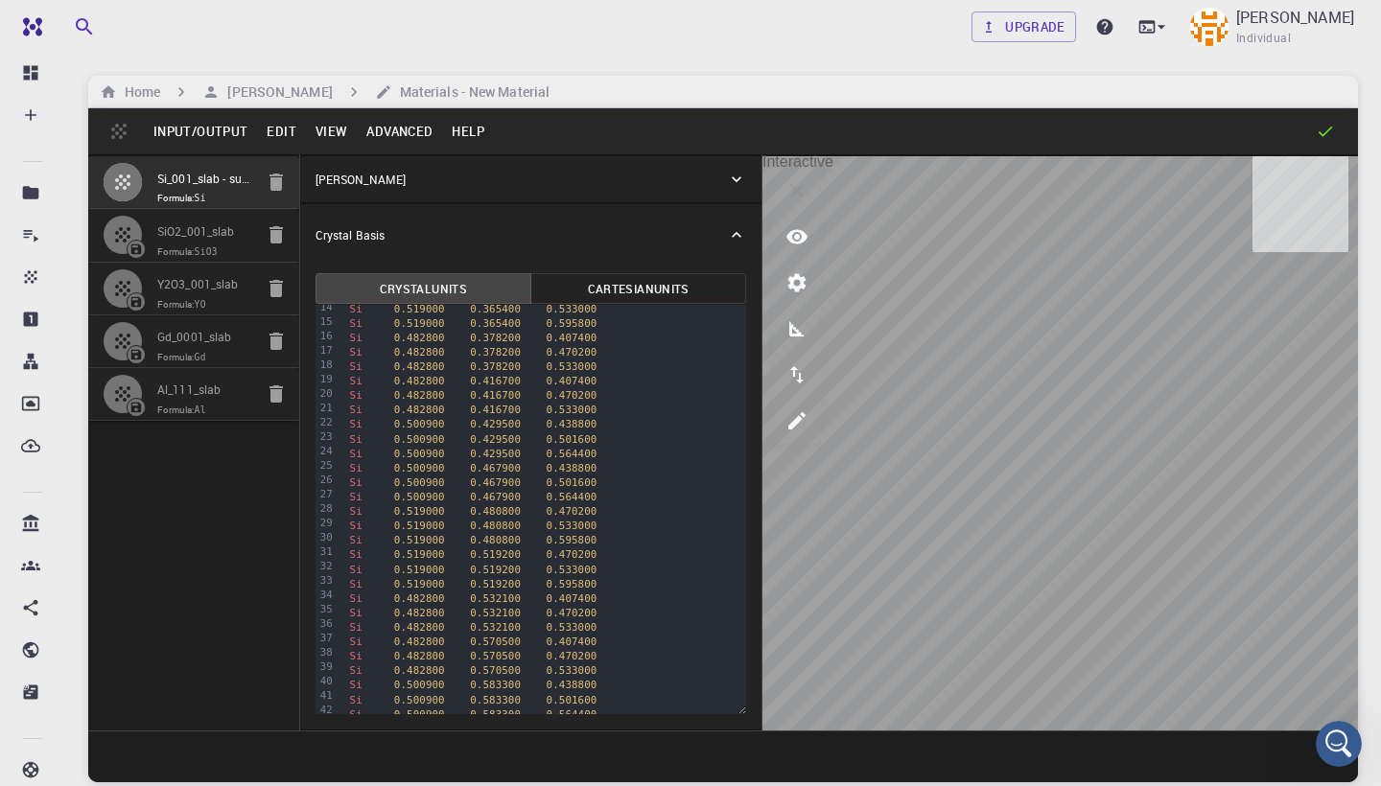
click at [808, 180] on icon "interactive" at bounding box center [796, 190] width 23 height 23
click at [337, 132] on button "View" at bounding box center [332, 131] width 52 height 31
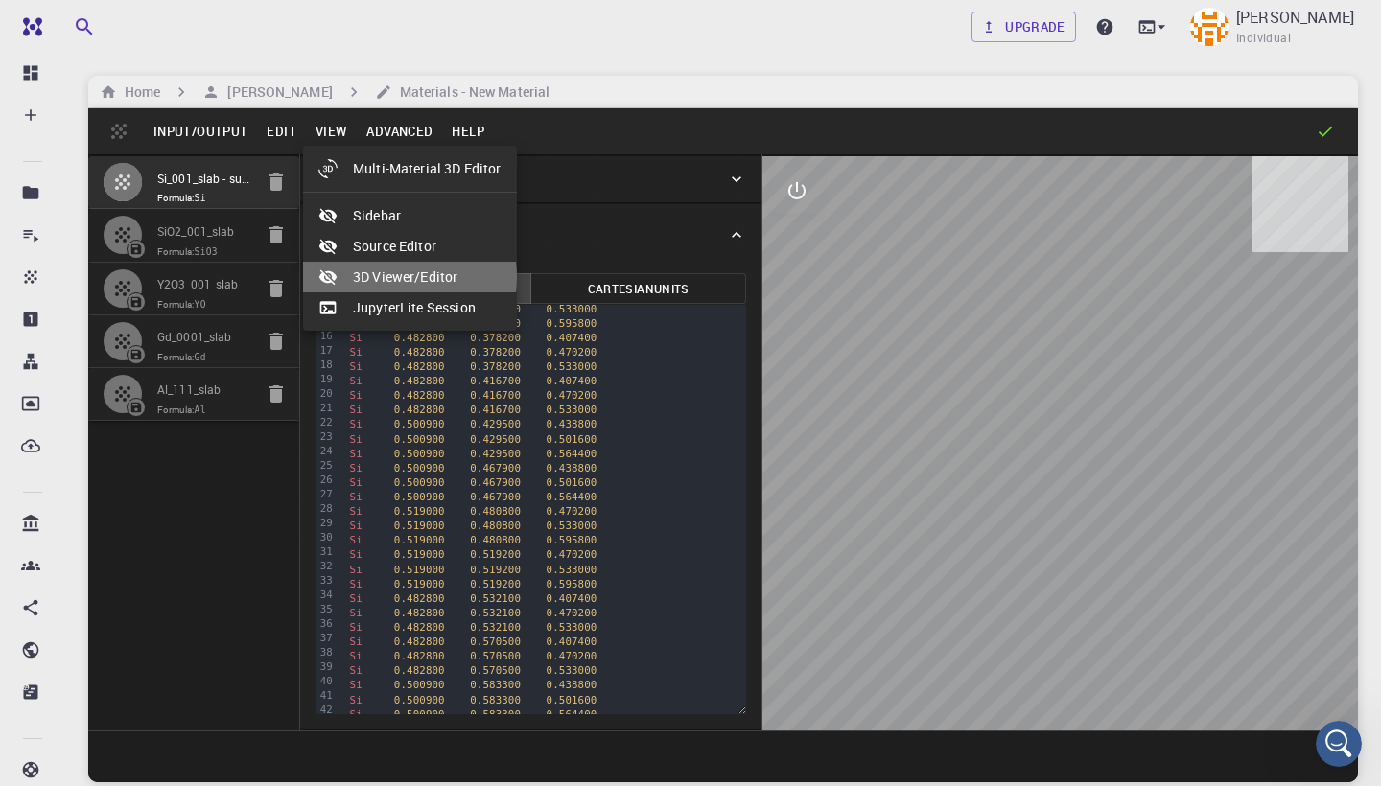
click at [382, 277] on li "3D Viewer/Editor" at bounding box center [410, 277] width 214 height 31
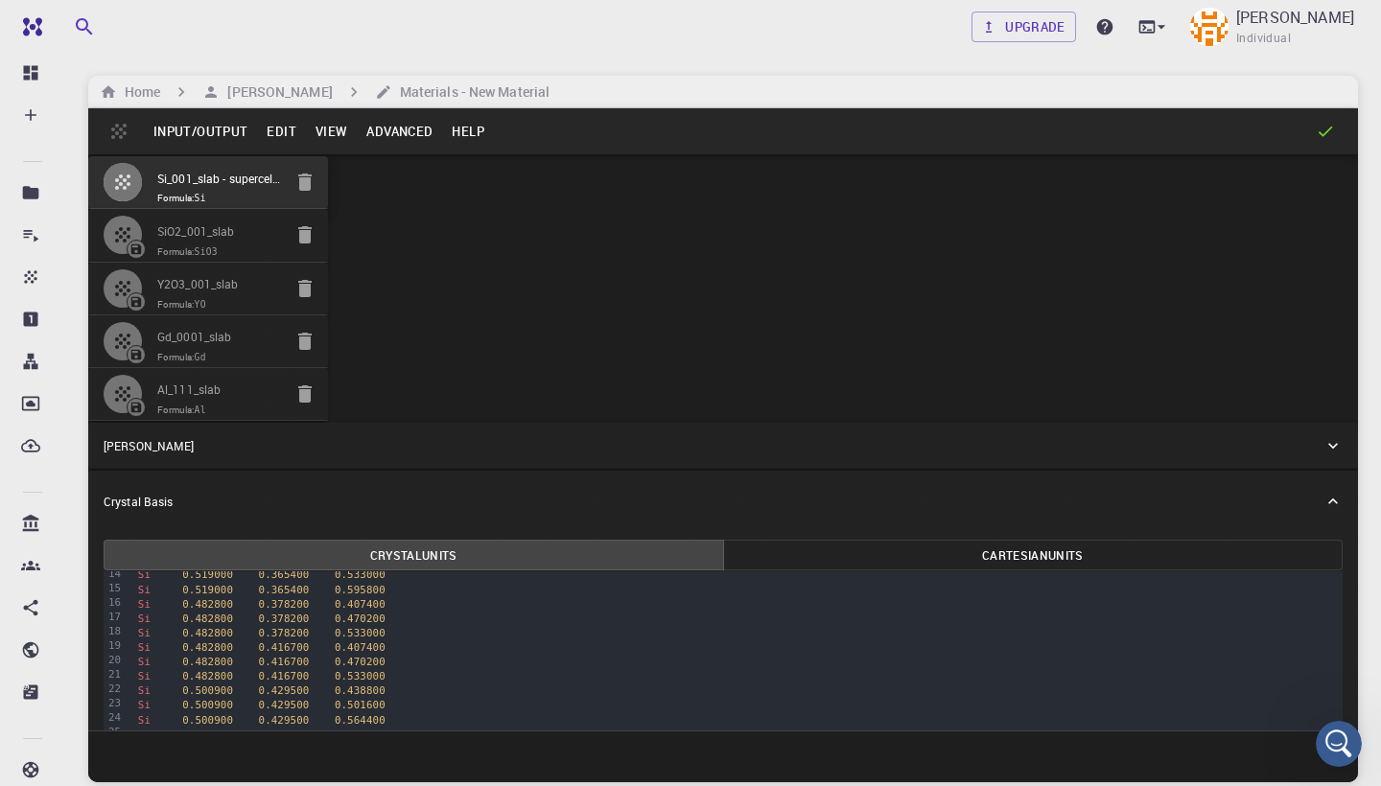
click at [330, 133] on button "View" at bounding box center [332, 131] width 52 height 31
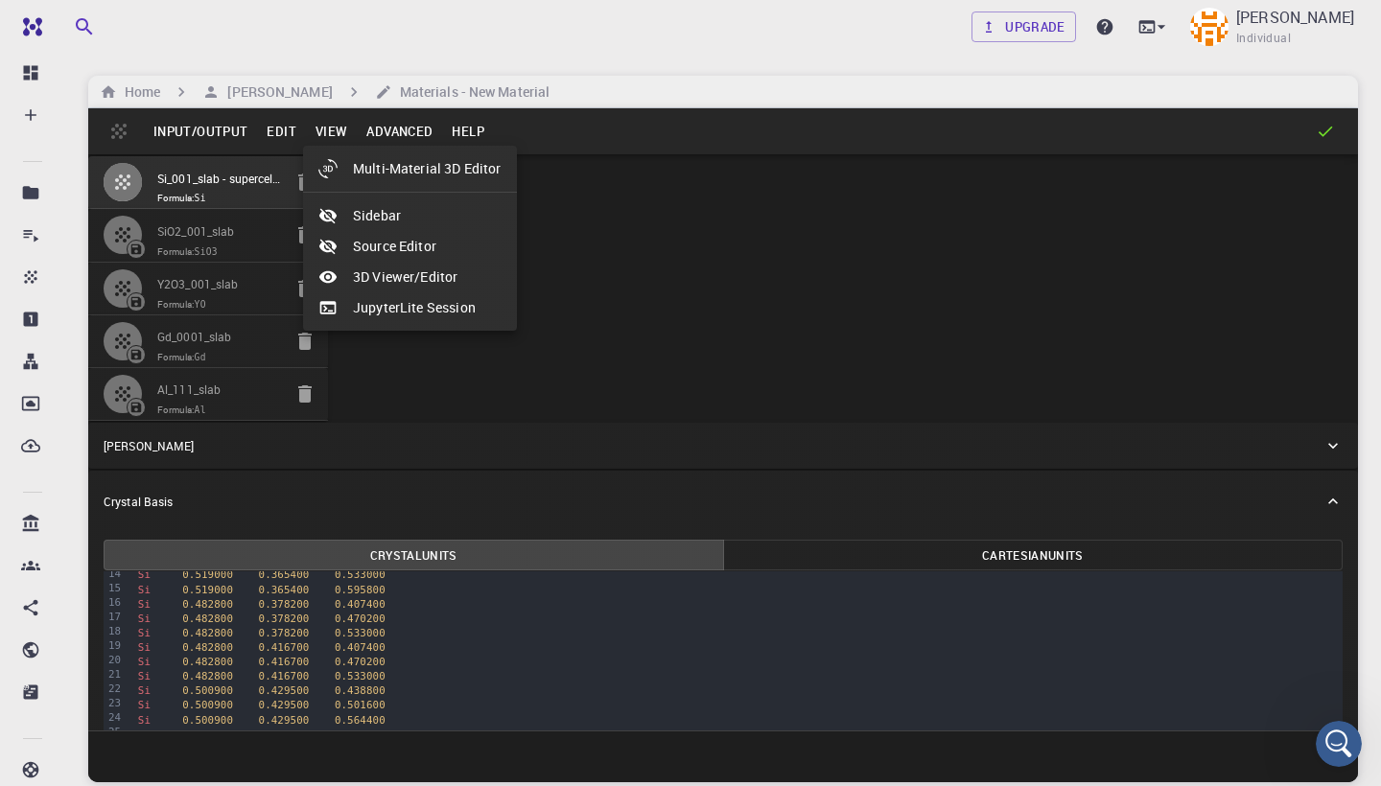
click at [363, 214] on li "Sidebar" at bounding box center [410, 215] width 214 height 31
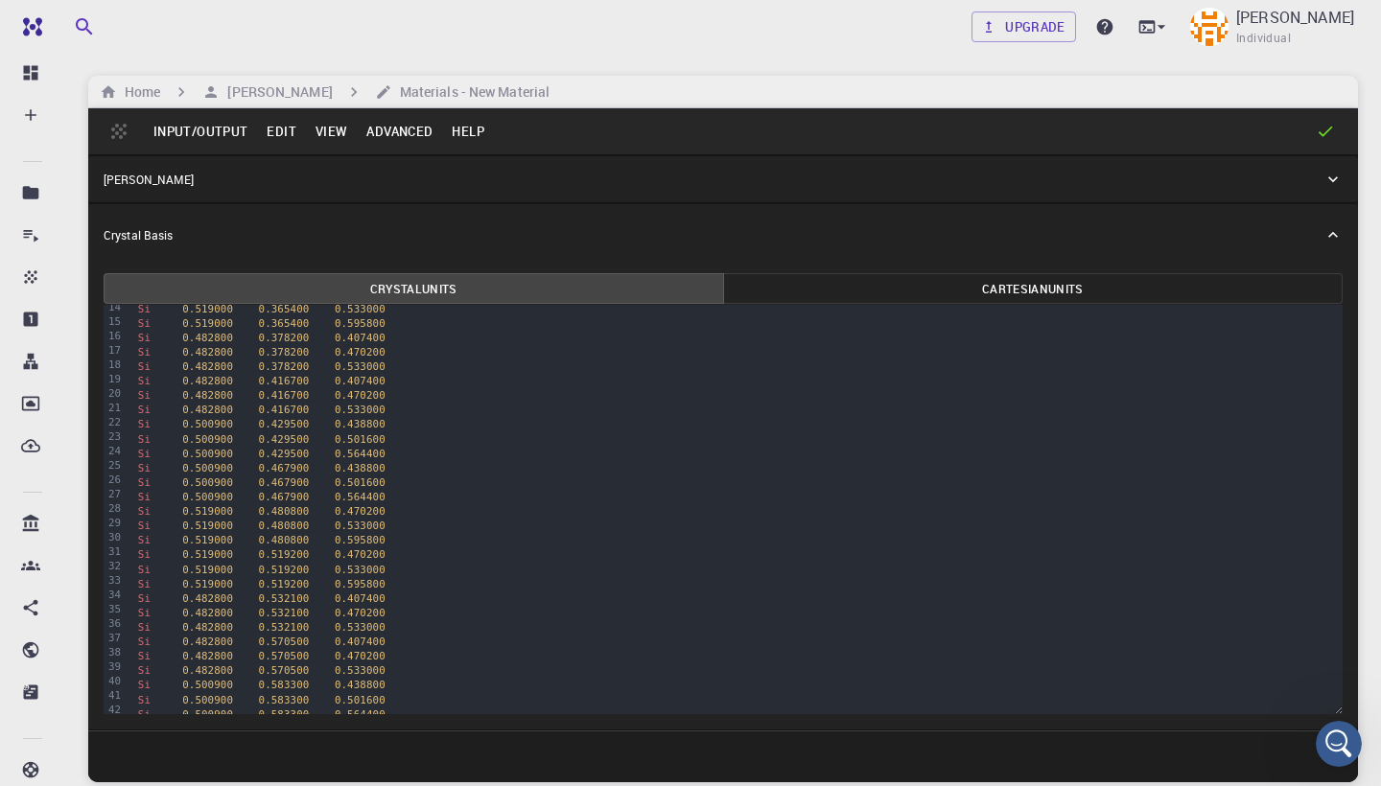
click at [338, 125] on button "View" at bounding box center [332, 131] width 52 height 31
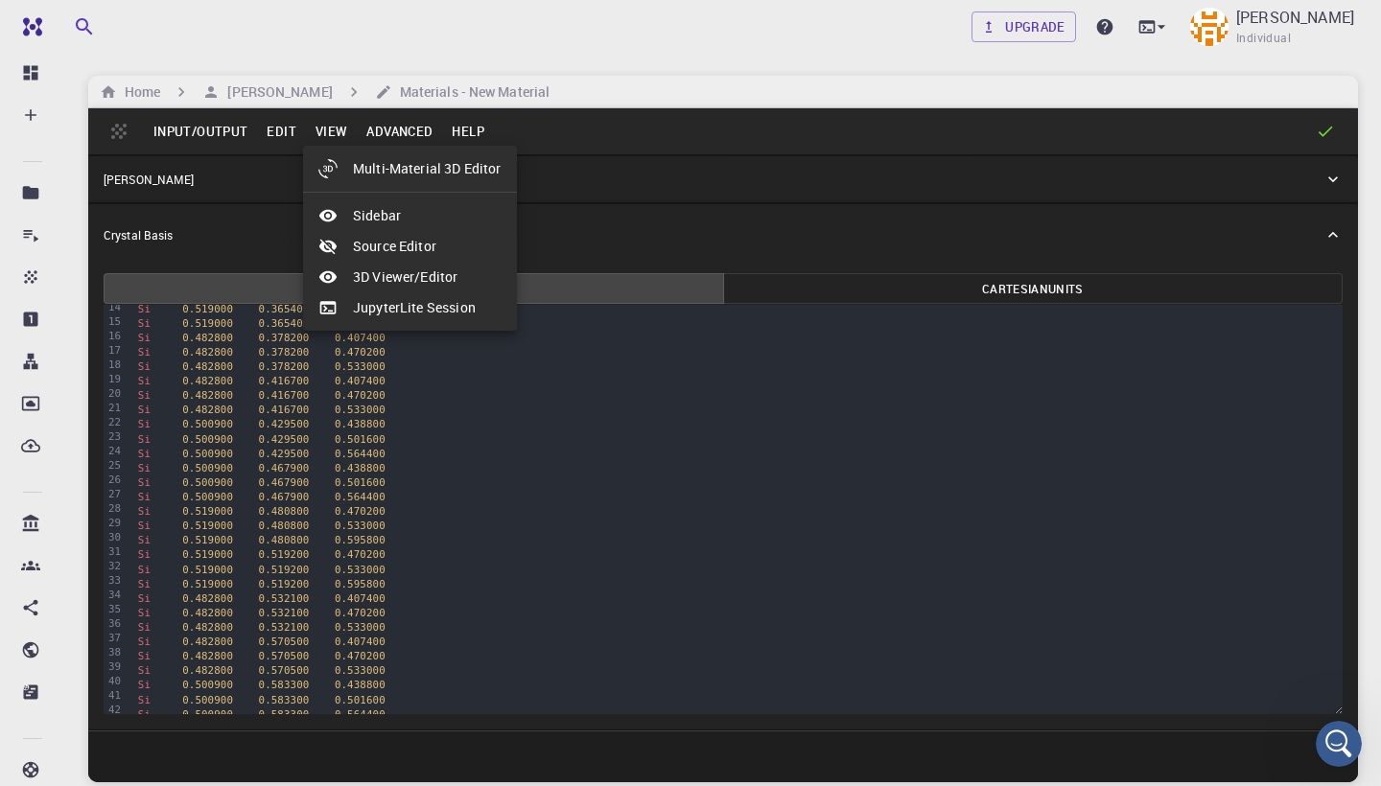
click at [490, 92] on div at bounding box center [690, 393] width 1381 height 786
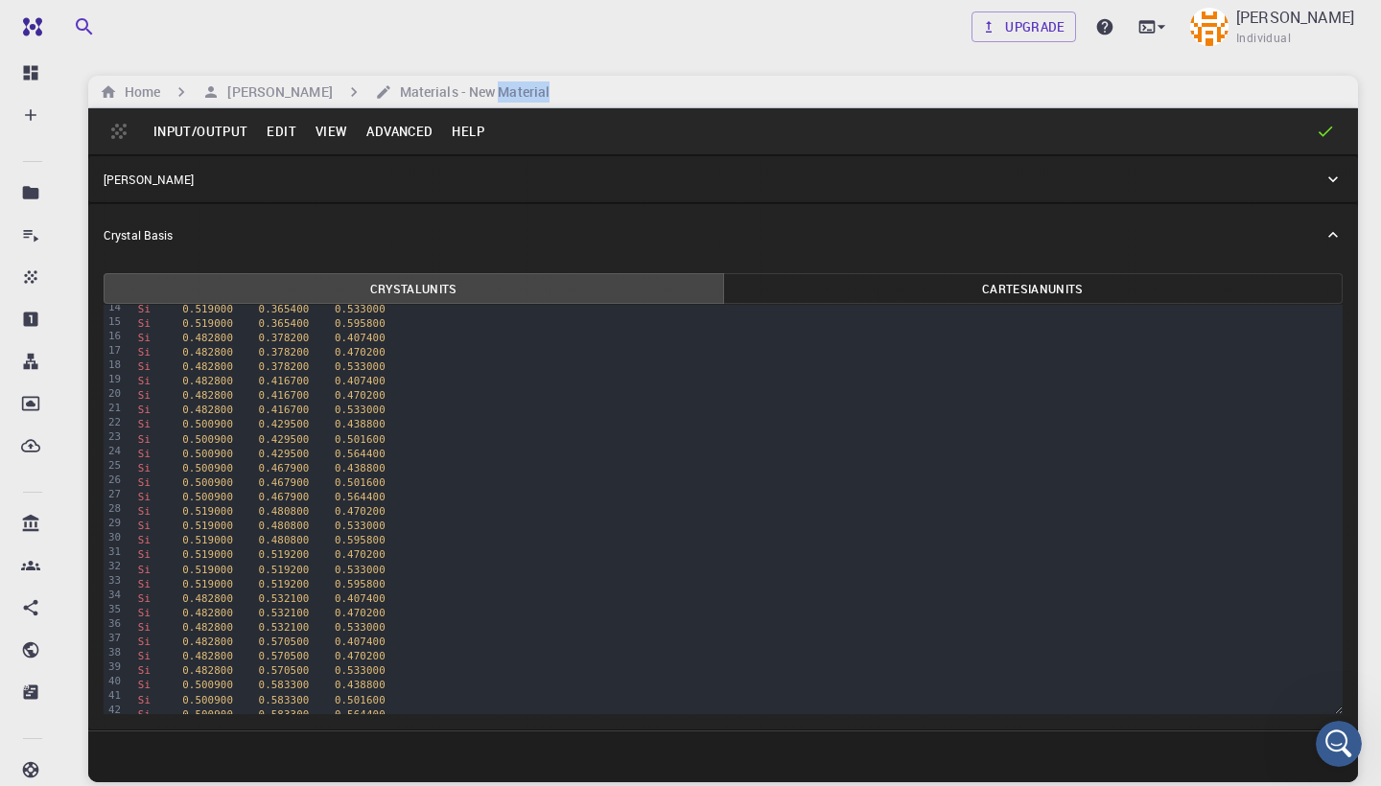
click at [490, 92] on h6 "Materials - New Material" at bounding box center [470, 92] width 157 height 21
click at [126, 129] on div "Input/Output Edit View Advanced Help" at bounding box center [723, 131] width 1270 height 46
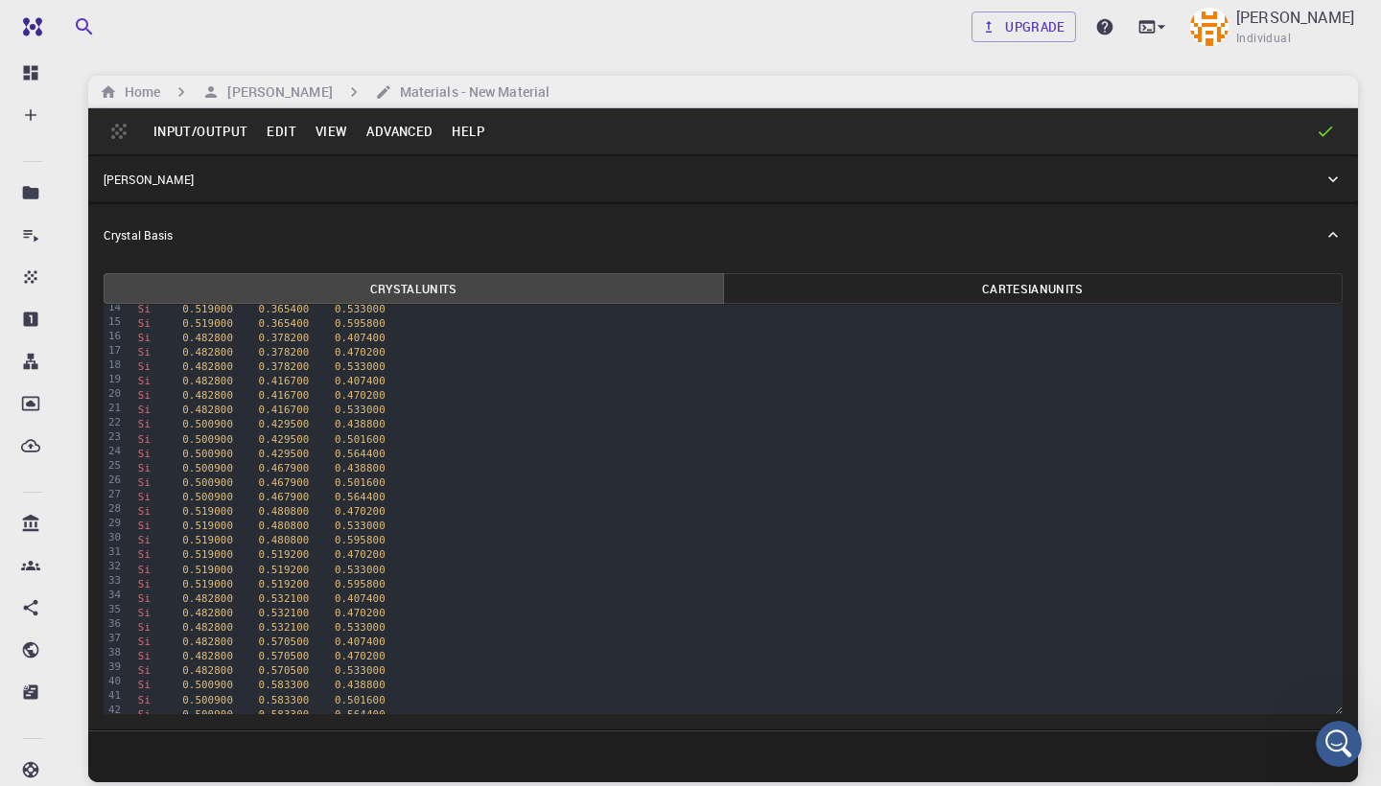
click at [126, 129] on div "Input/Output Edit View Advanced Help" at bounding box center [723, 131] width 1270 height 46
click at [293, 130] on button "Edit" at bounding box center [281, 131] width 49 height 31
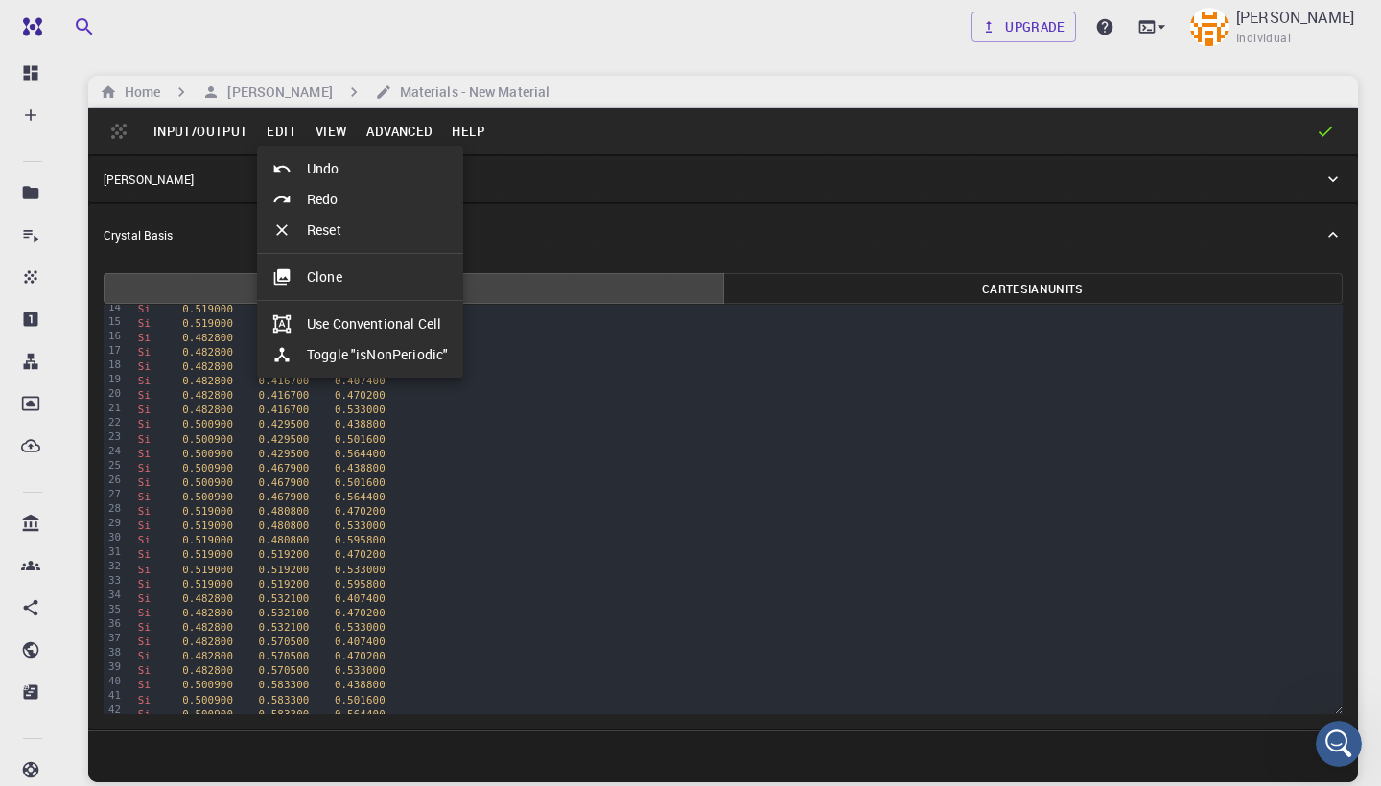
click at [328, 129] on div at bounding box center [690, 393] width 1381 height 786
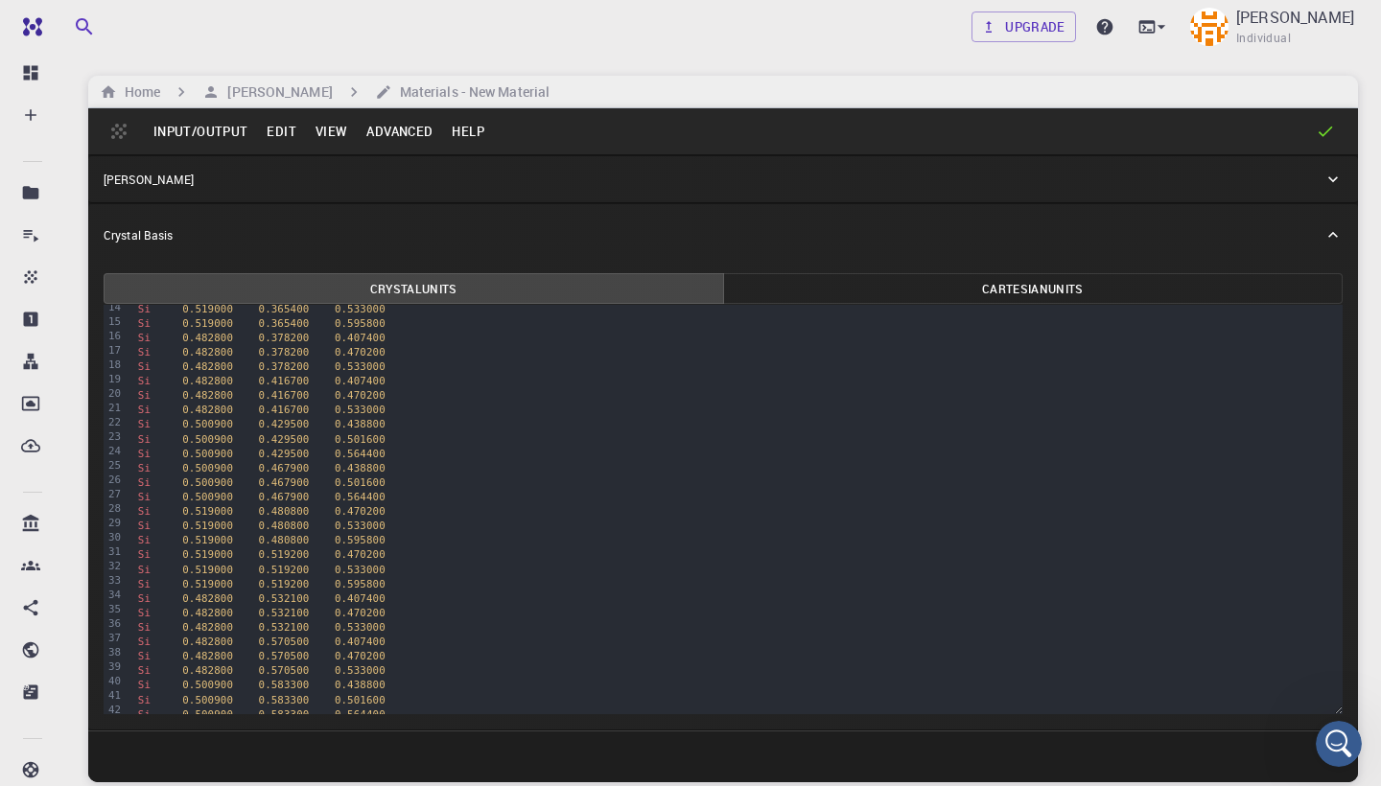
click at [328, 129] on button "View" at bounding box center [332, 131] width 52 height 31
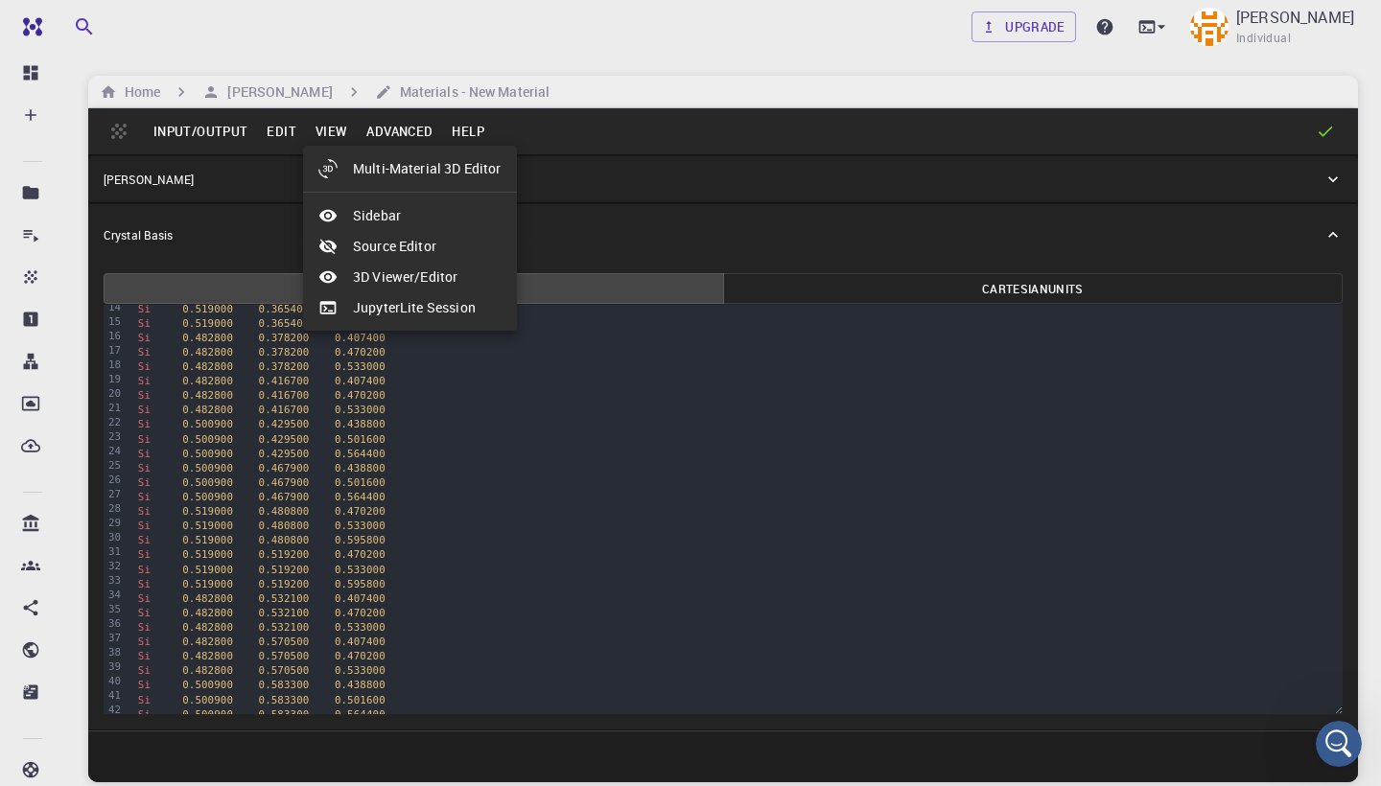
click at [386, 129] on div at bounding box center [690, 393] width 1381 height 786
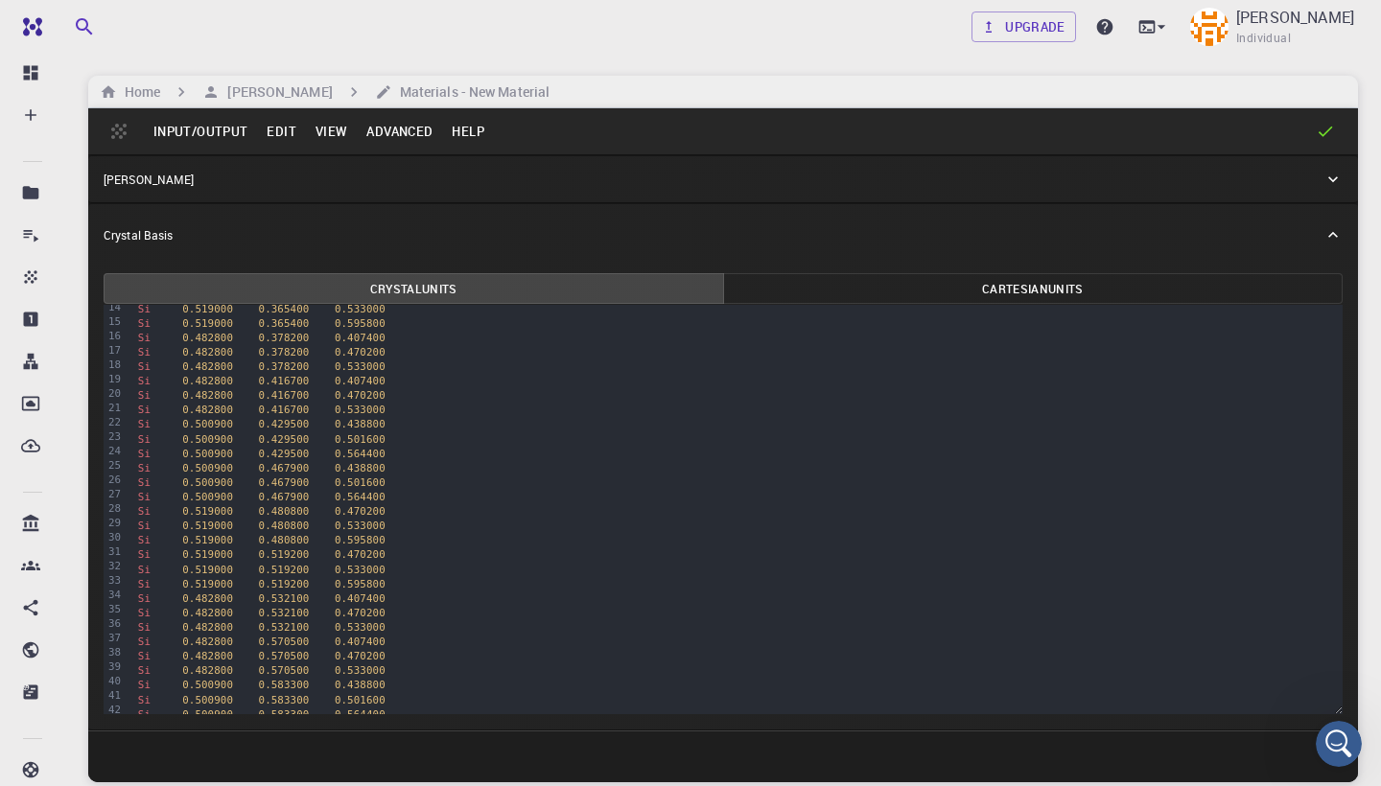
click at [398, 132] on button "Advanced" at bounding box center [399, 131] width 85 height 31
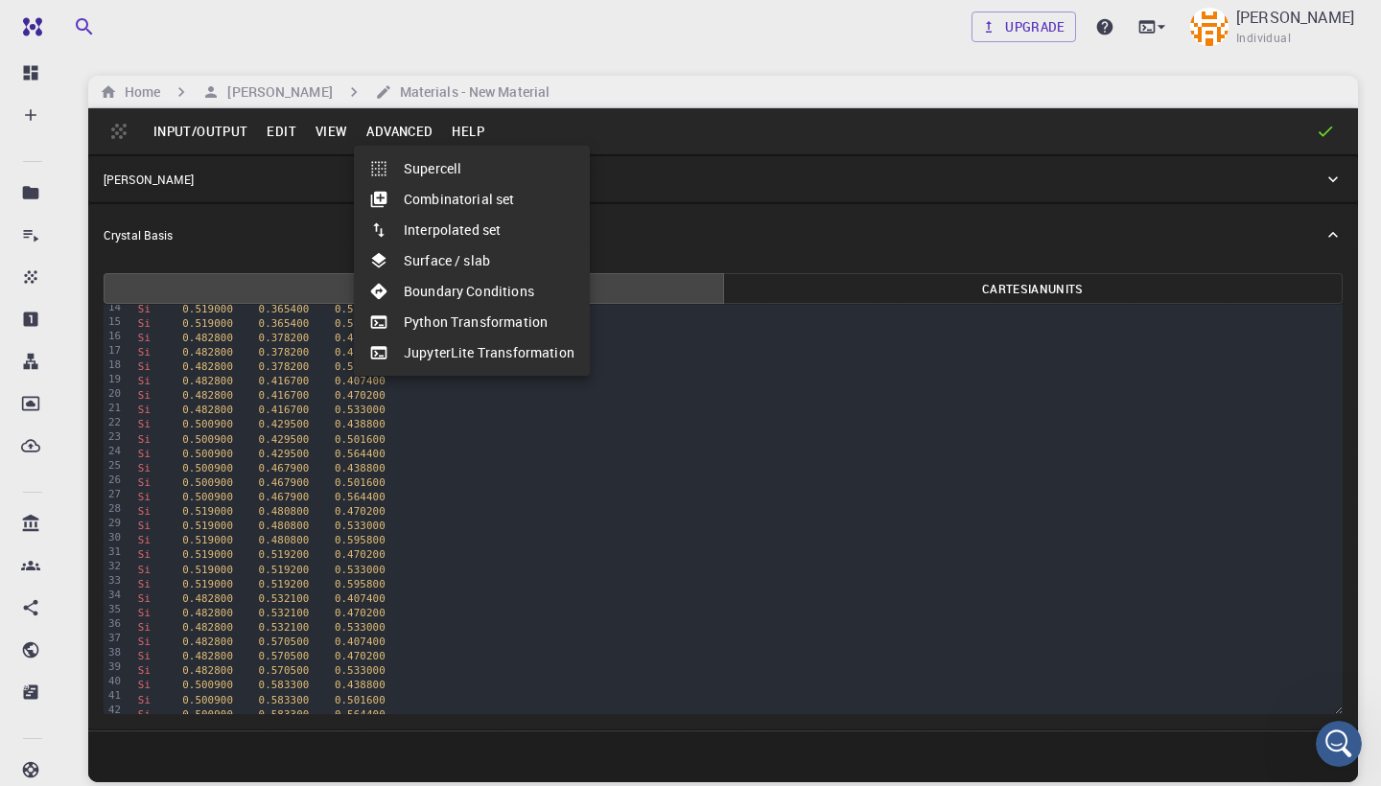
click at [458, 204] on li "Combinatorial set" at bounding box center [472, 199] width 236 height 31
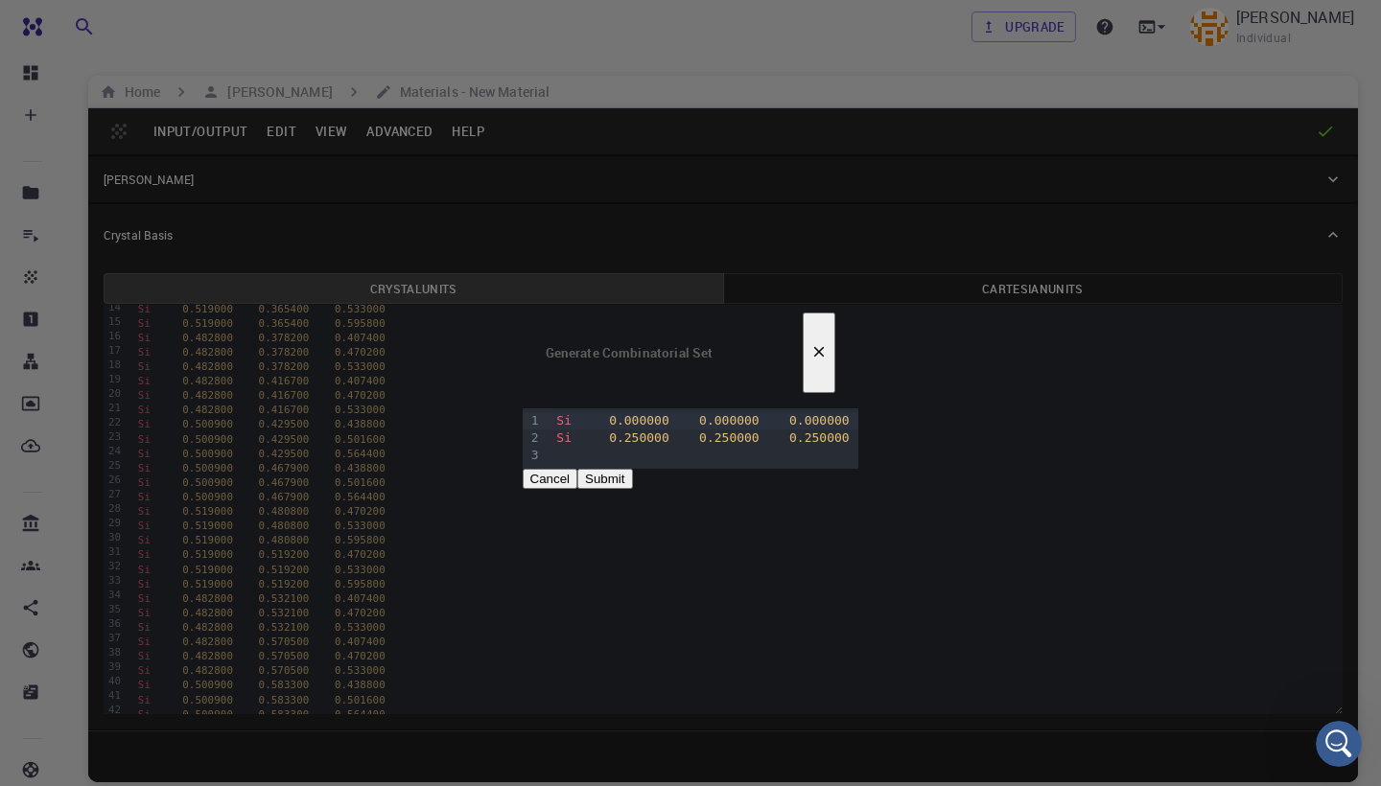
click at [585, 448] on div at bounding box center [704, 456] width 308 height 17
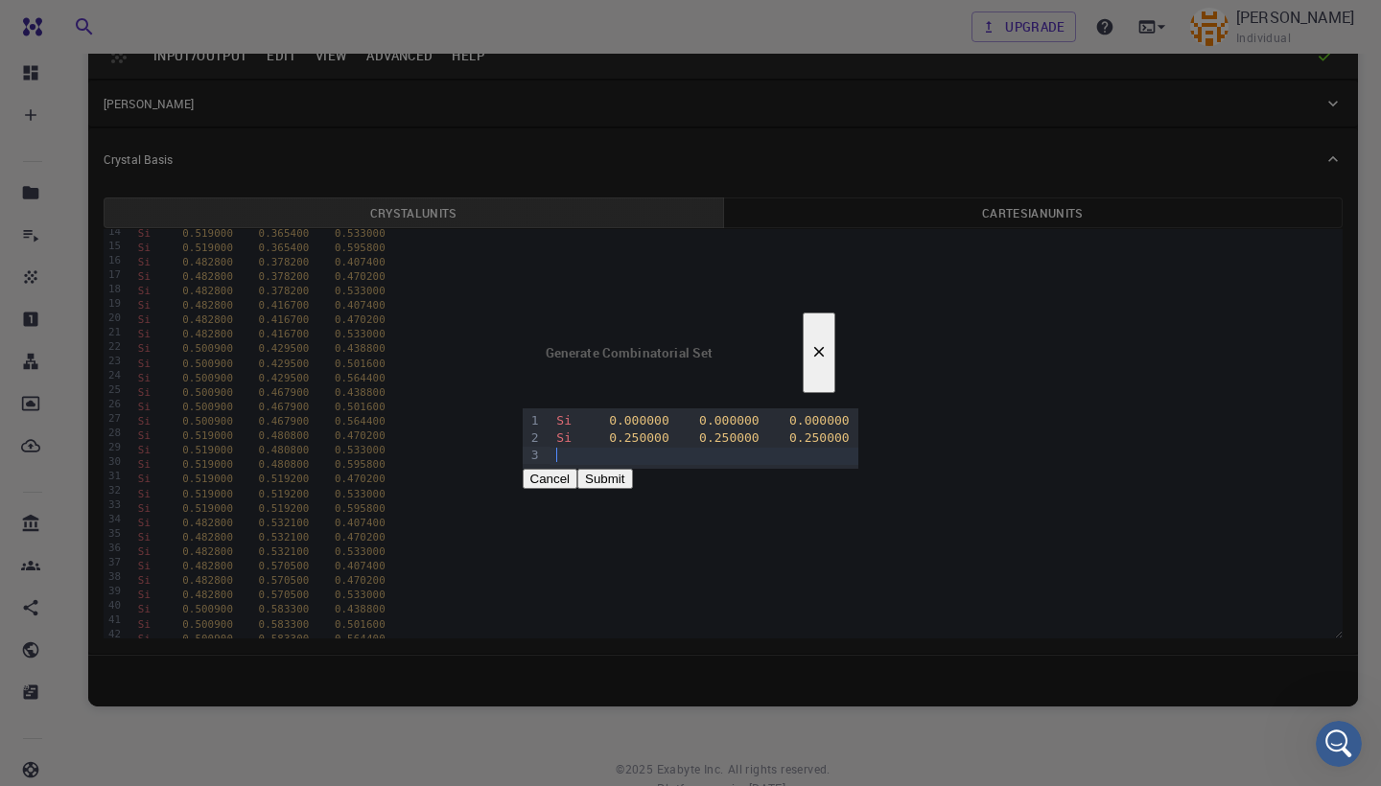
scroll to position [79, 0]
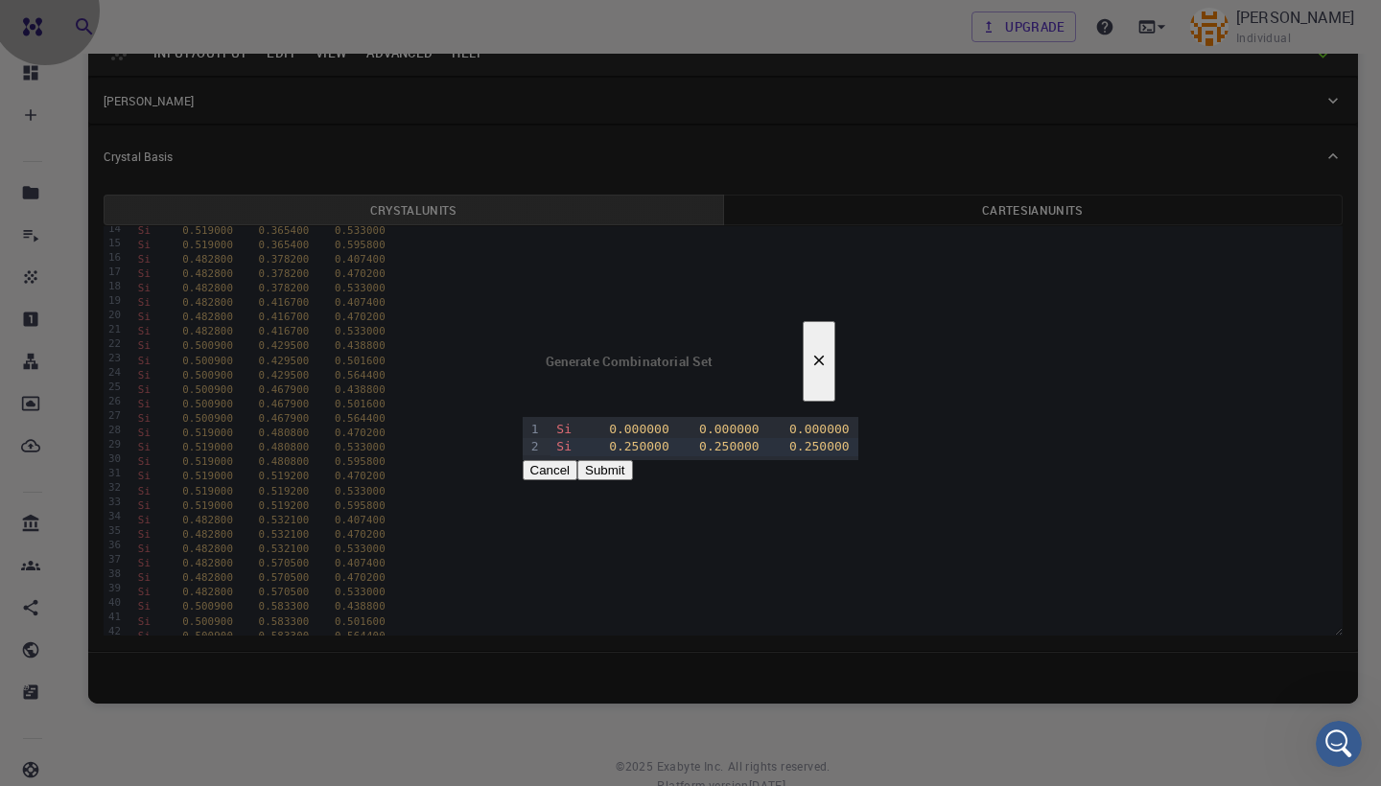
click at [578, 460] on button "Cancel" at bounding box center [551, 470] width 56 height 20
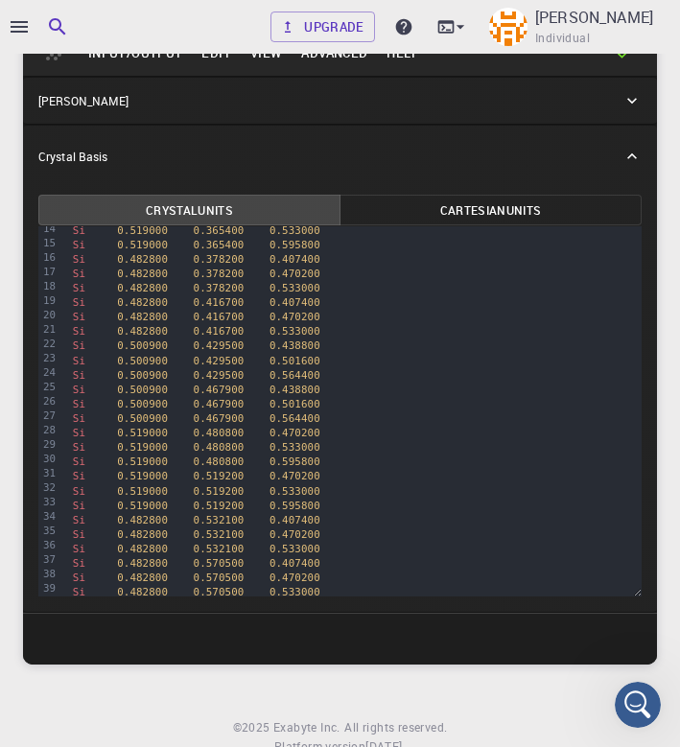
click at [180, 139] on div "Crystal Basis" at bounding box center [340, 156] width 634 height 61
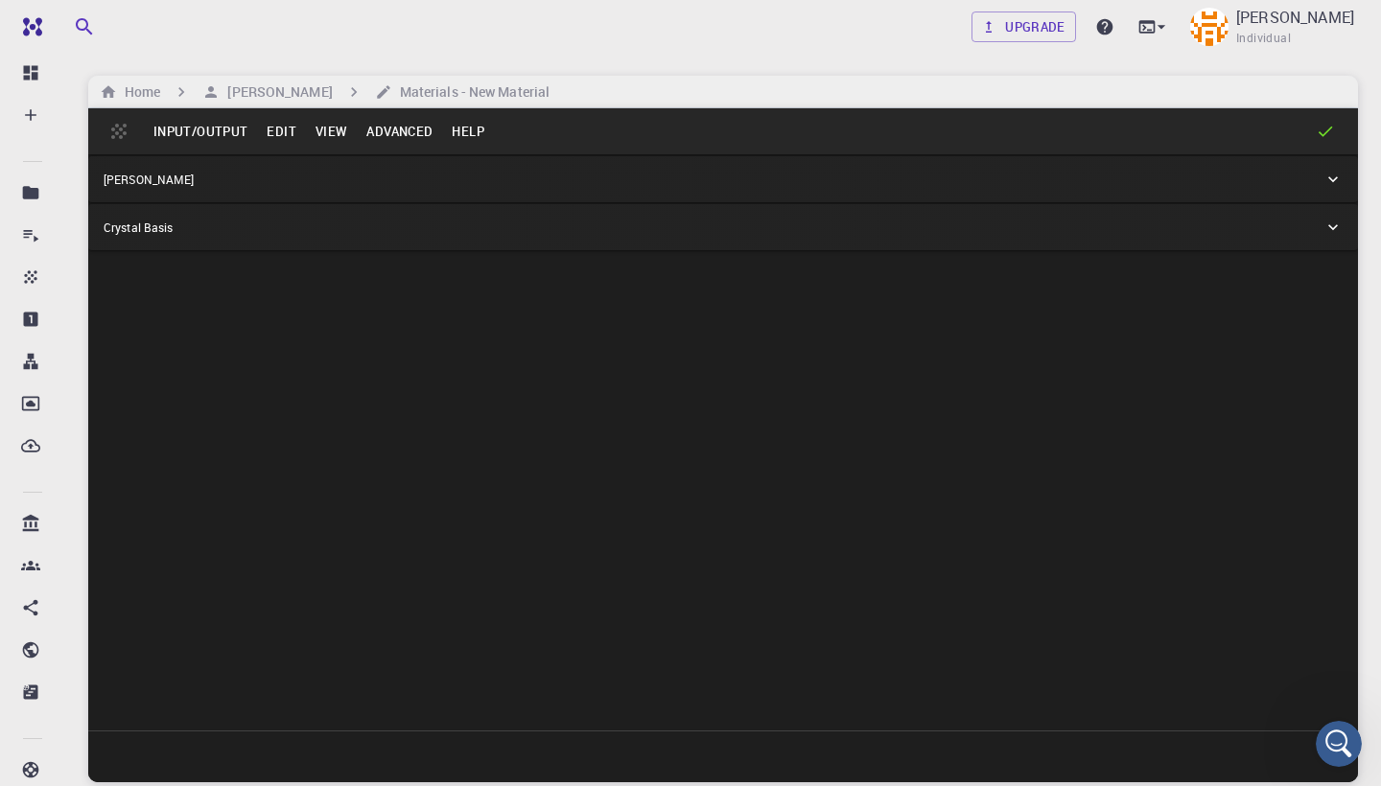
scroll to position [1, 0]
